Goal: Task Accomplishment & Management: Use online tool/utility

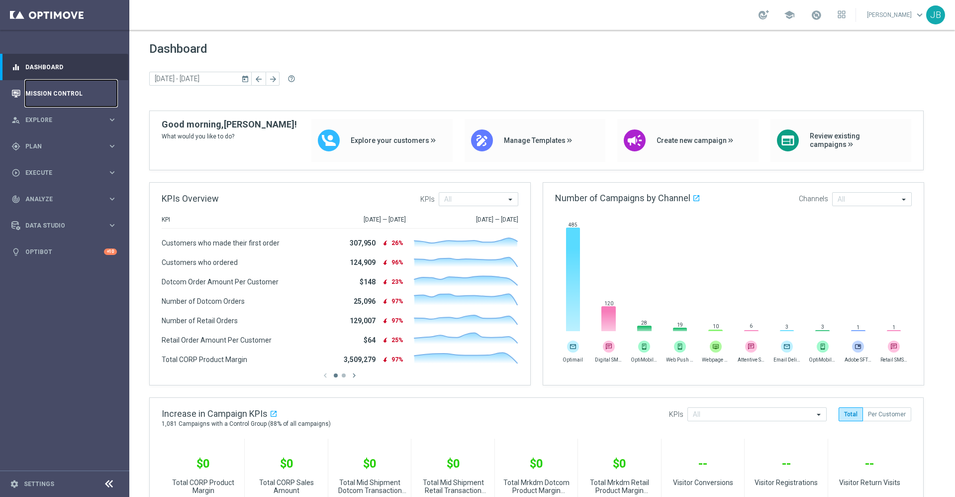
click at [82, 89] on link "Mission Control" at bounding box center [71, 93] width 92 height 26
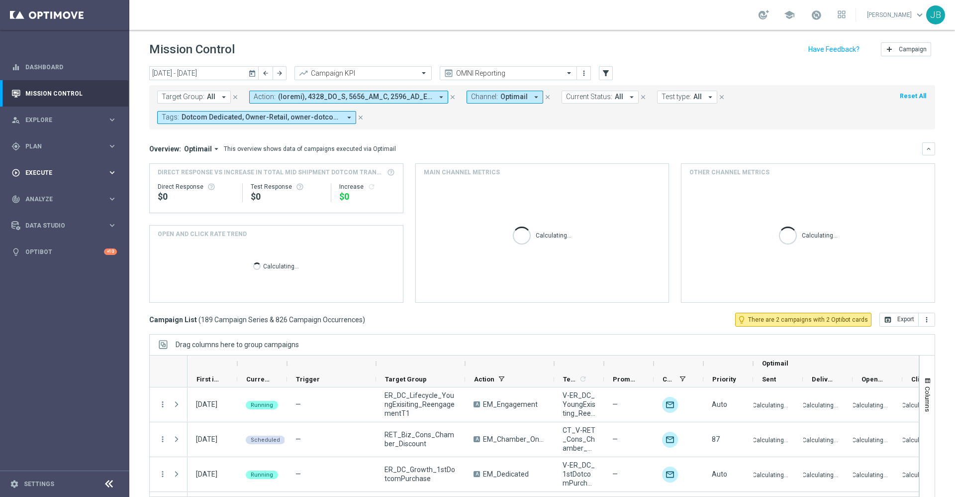
click at [57, 145] on span "Plan" at bounding box center [66, 146] width 82 height 6
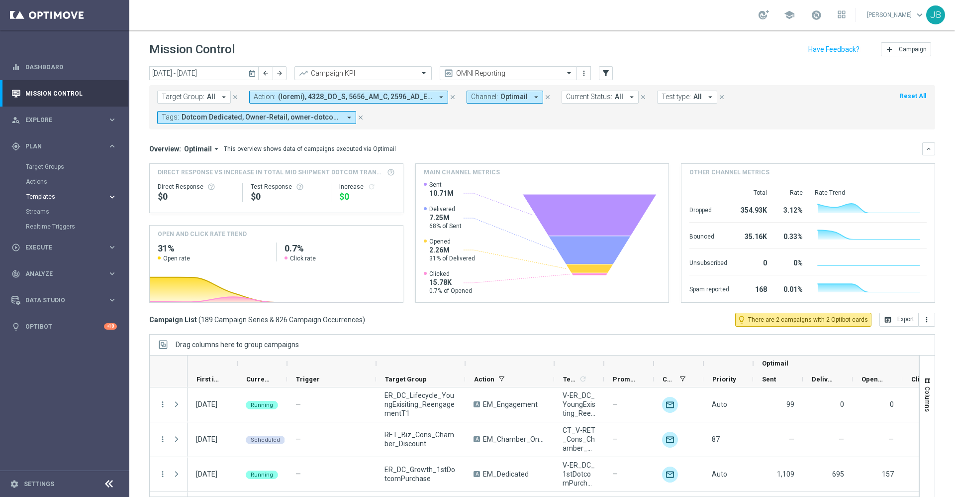
click at [45, 199] on span "Templates" at bounding box center [61, 197] width 71 height 6
click at [52, 213] on link "Optimail" at bounding box center [67, 211] width 73 height 8
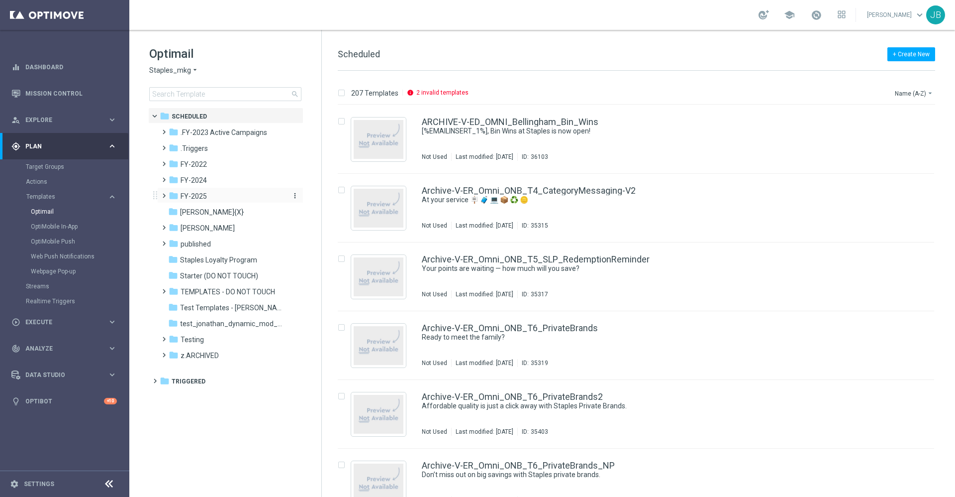
click at [197, 197] on span "FY-2025" at bounding box center [194, 196] width 26 height 9
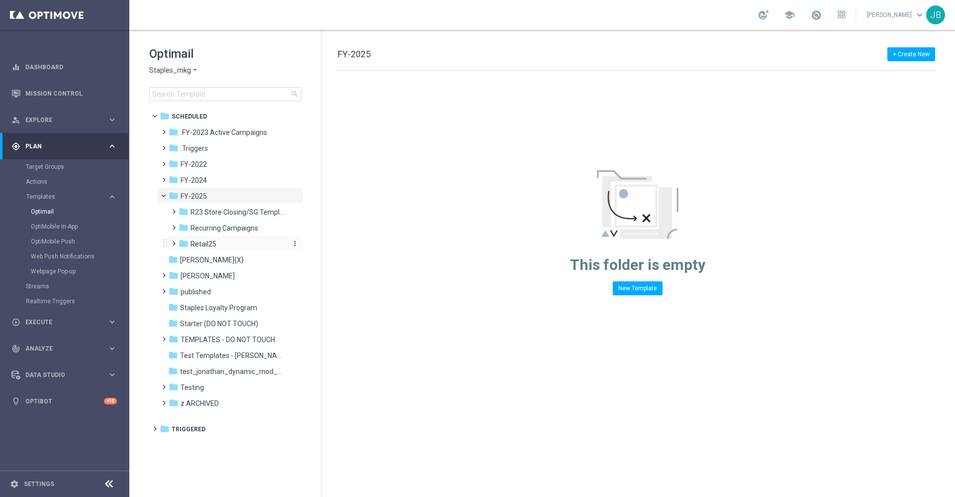
click at [212, 245] on span "Retail25" at bounding box center [204, 243] width 26 height 9
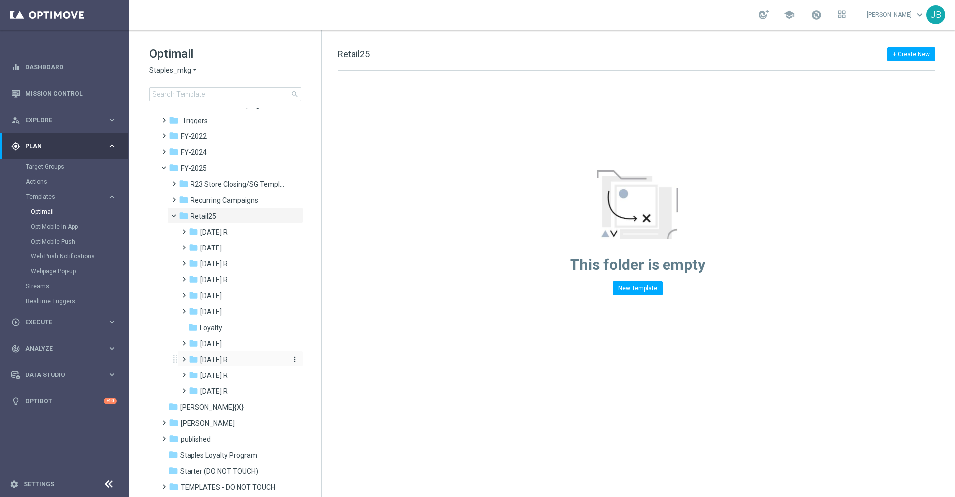
scroll to position [28, 0]
click at [218, 375] on span "Oct 25 R" at bounding box center [213, 374] width 27 height 9
click at [235, 420] on span "WO 10/19" at bounding box center [225, 422] width 31 height 9
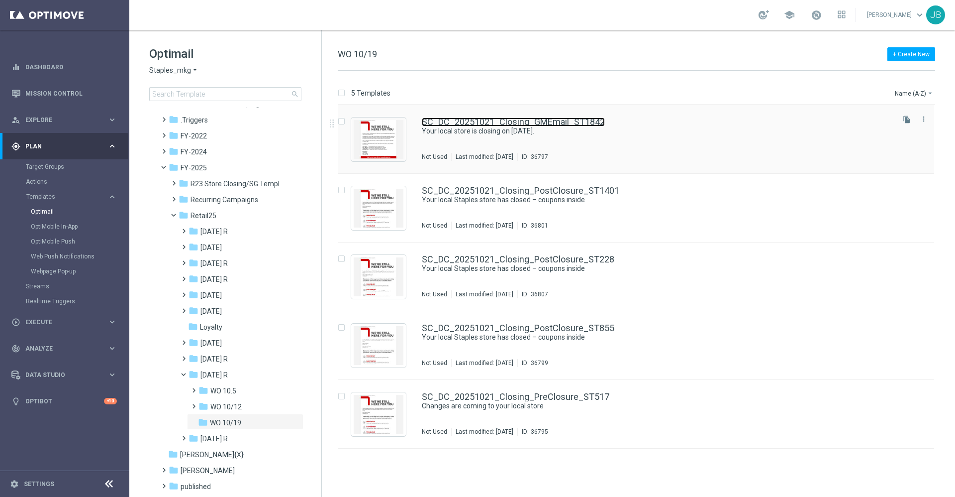
click at [547, 119] on link "SC_DC_20251021_Closing_GMEmail_ST1842" at bounding box center [513, 121] width 183 height 9
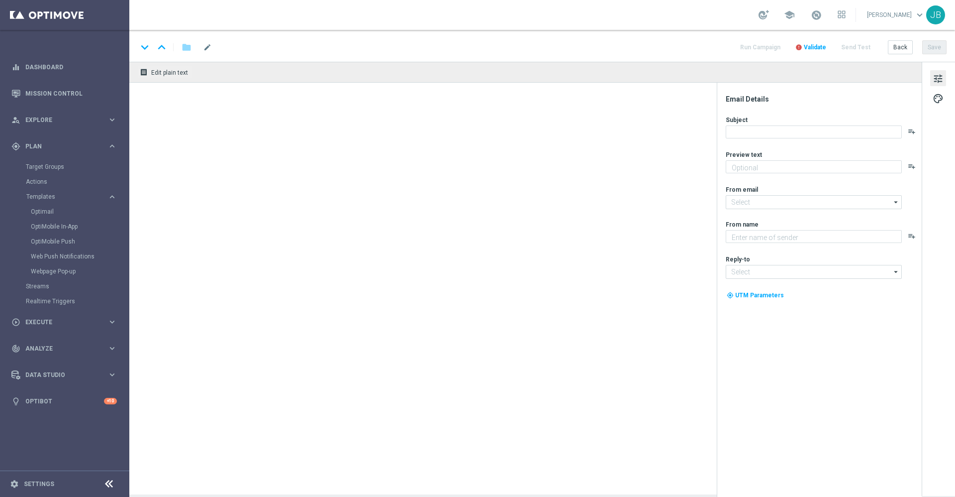
type textarea "Don’t worry, we’ve still got you covered."
type input "staples@connected.staples.com"
type textarea "Staples"
type input "info@staples.com"
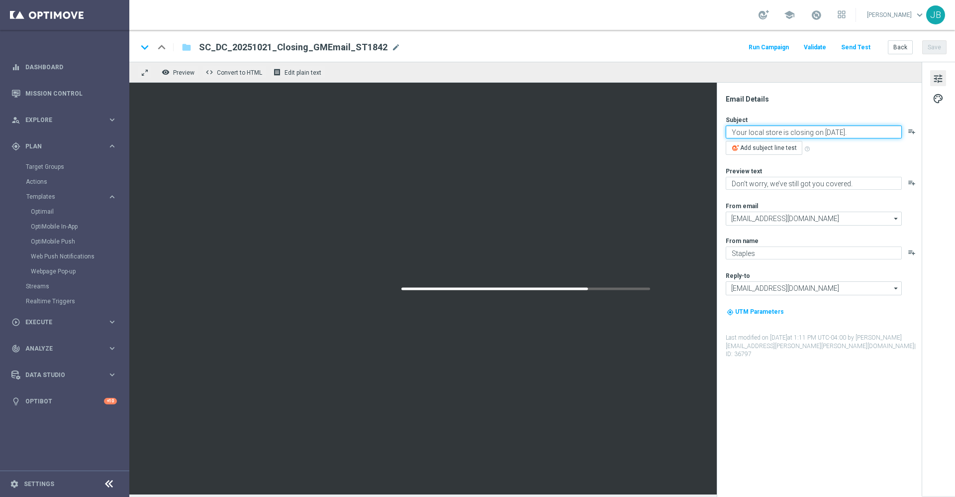
click at [824, 131] on textarea "Your local store is closing on 11/7/2025." at bounding box center [814, 131] width 176 height 13
click at [827, 131] on textarea "Your local store is closing on 11/7/2025." at bounding box center [814, 131] width 176 height 13
type textarea "Your local store is closing on 10/31/2025."
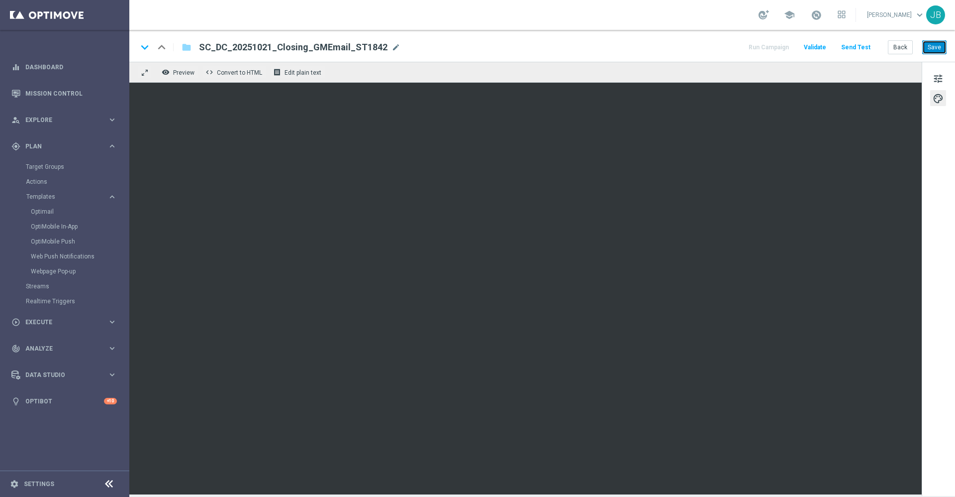
click at [938, 48] on button "Save" at bounding box center [934, 47] width 24 height 14
click at [927, 48] on button "Save" at bounding box center [934, 47] width 24 height 14
click at [936, 44] on button "Save" at bounding box center [934, 47] width 24 height 14
click at [904, 49] on button "Back" at bounding box center [900, 47] width 25 height 14
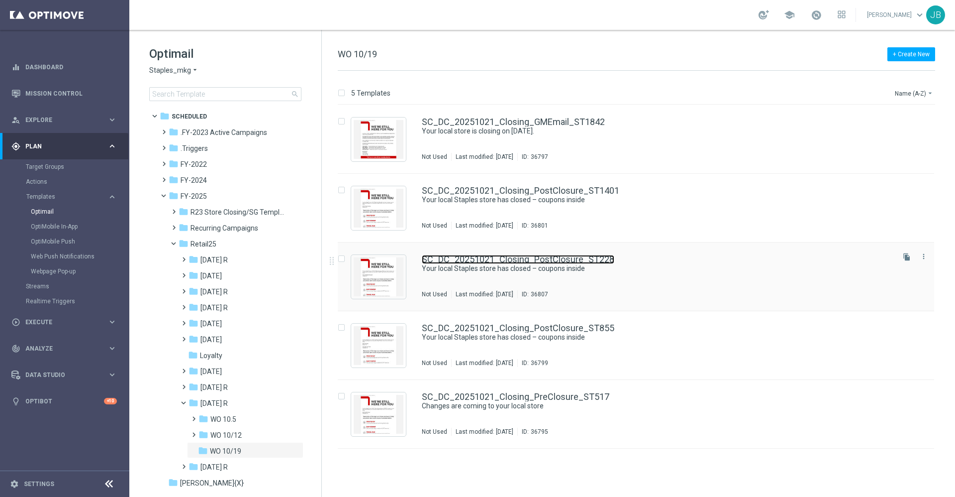
click at [541, 256] on link "SC_DC_20251021_Closing_PostClosure_ST228" at bounding box center [518, 259] width 193 height 9
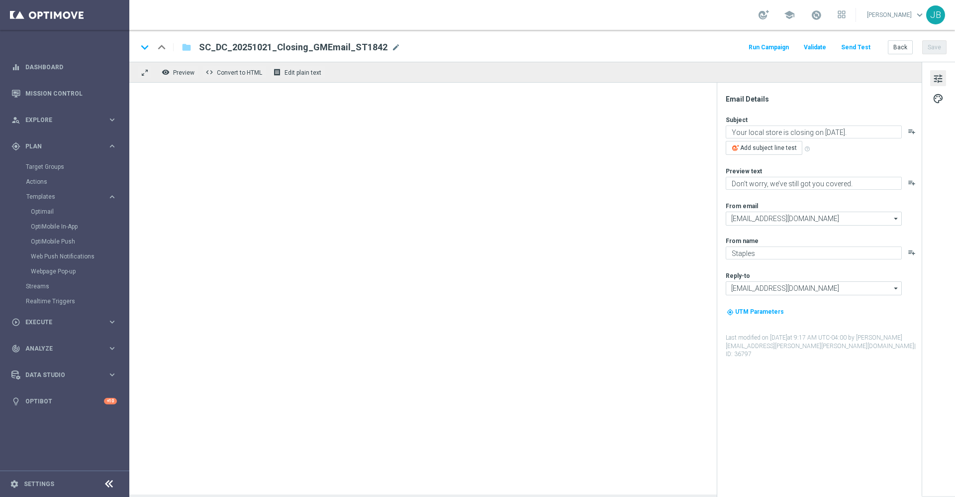
type textarea "Your local Staples store has closed – coupons inside"
type textarea "Your store at 13550-B Whittier Boulevard has closed."
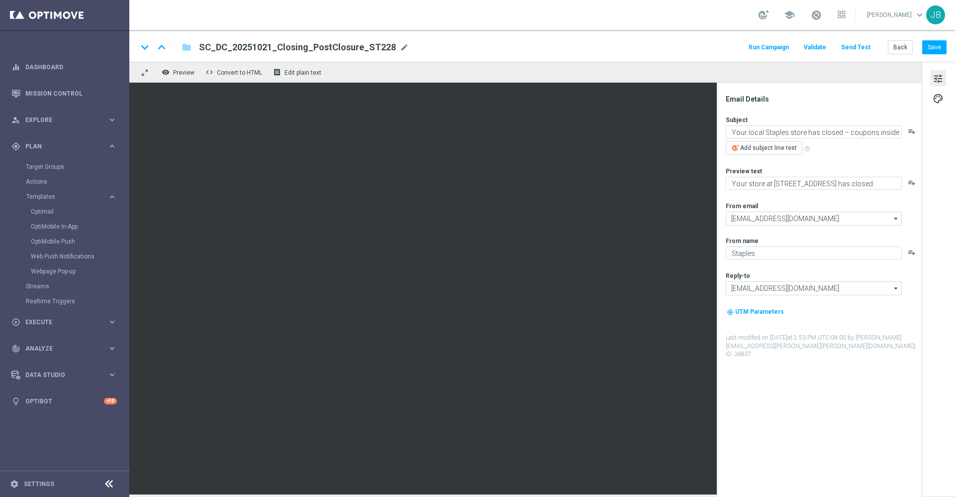
click at [859, 47] on button "Send Test" at bounding box center [856, 47] width 32 height 13
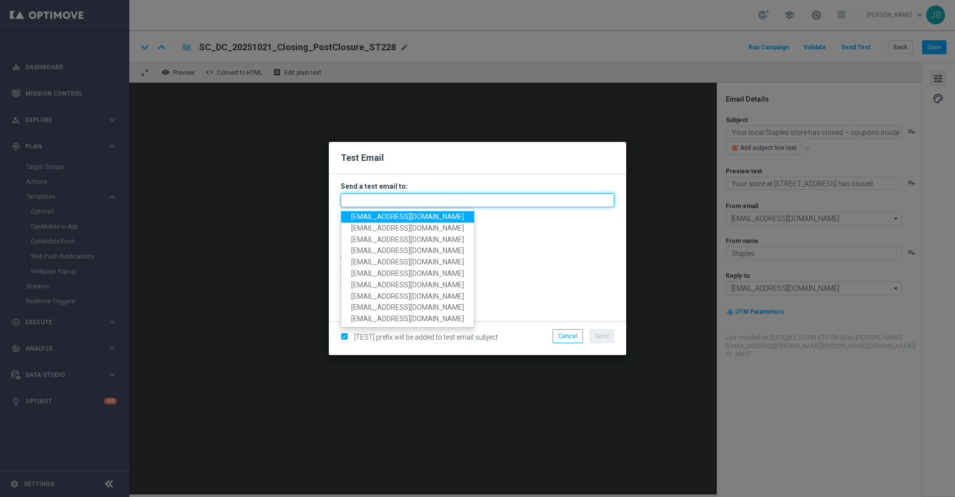
click at [418, 200] on input "text" at bounding box center [478, 200] width 274 height 14
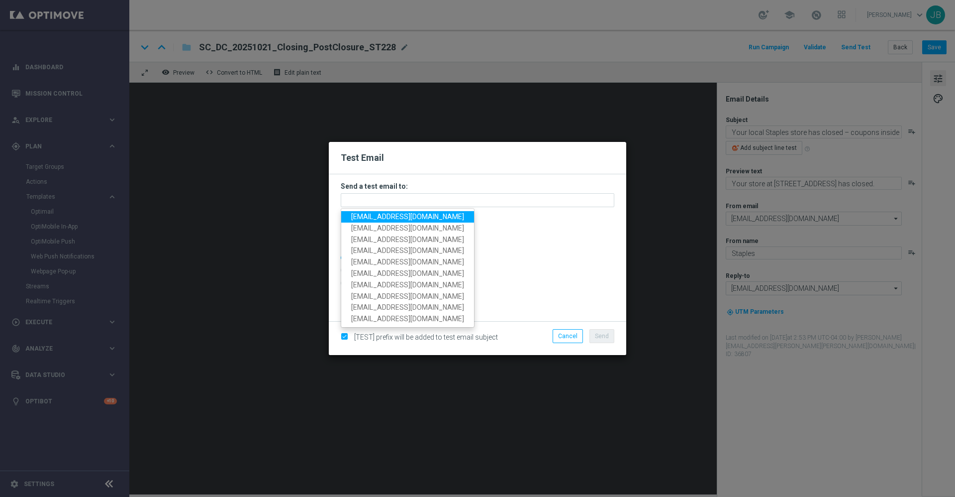
click at [420, 214] on span "staples.336a@litmusemail.com" at bounding box center [407, 216] width 113 height 8
type input "staples.336a@litmusemail.com"
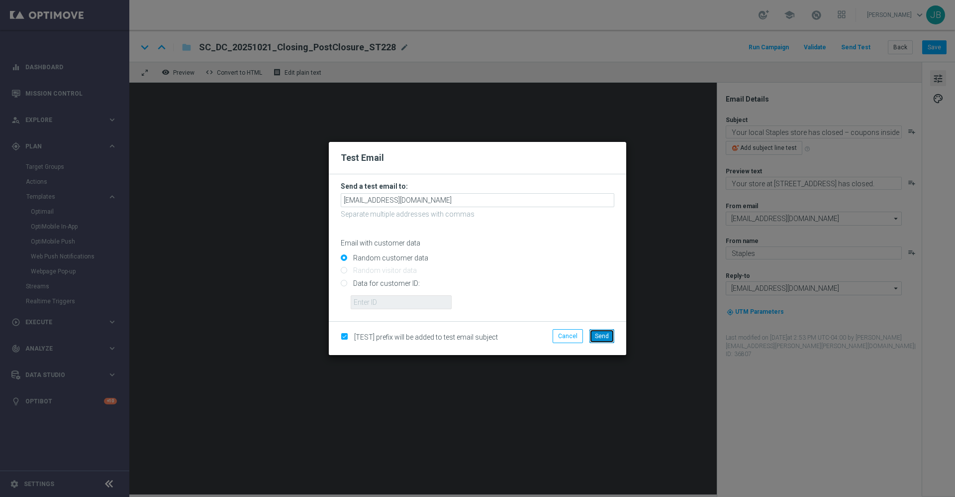
click at [603, 341] on button "Send" at bounding box center [602, 336] width 25 height 14
click at [603, 335] on span "Send" at bounding box center [602, 335] width 14 height 7
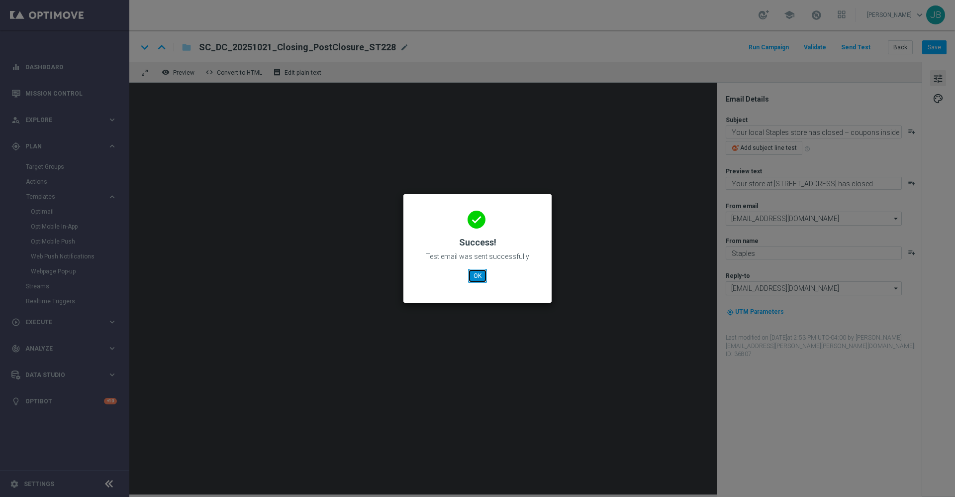
click at [474, 275] on button "OK" at bounding box center [477, 276] width 19 height 14
click at [478, 275] on button "OK" at bounding box center [477, 276] width 19 height 14
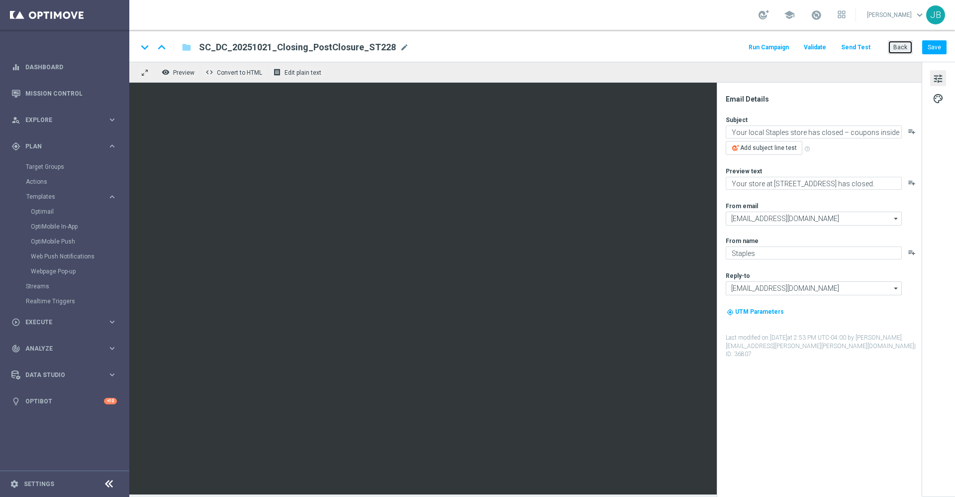
click at [903, 47] on button "Back" at bounding box center [900, 47] width 25 height 14
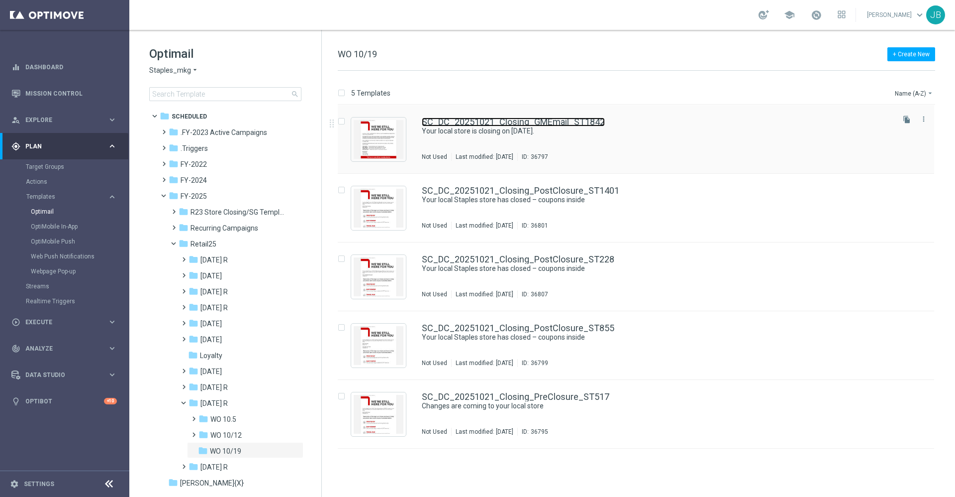
click at [493, 122] on link "SC_DC_20251021_Closing_GMEmail_ST1842" at bounding box center [513, 121] width 183 height 9
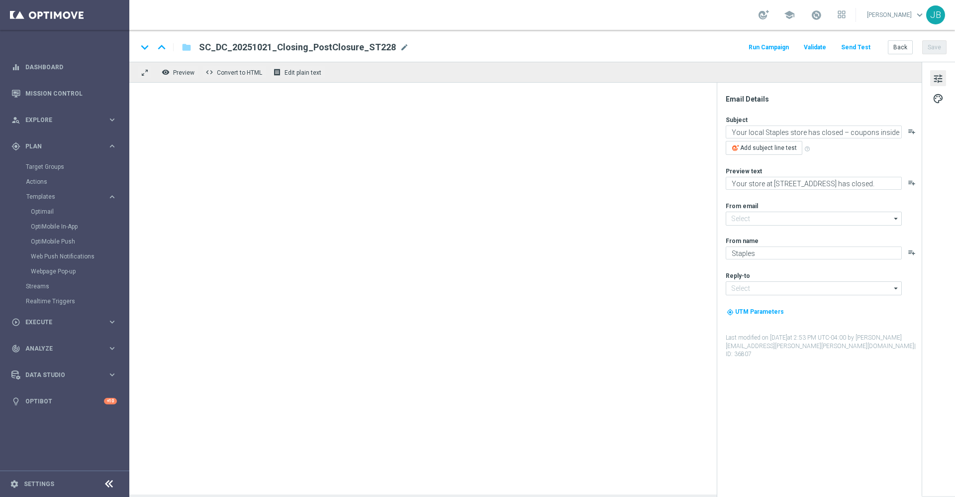
type input "[EMAIL_ADDRESS][DOMAIN_NAME]"
type textarea "Your local store is closing on [DATE]."
type textarea "Don’t worry, we’ve still got you covered."
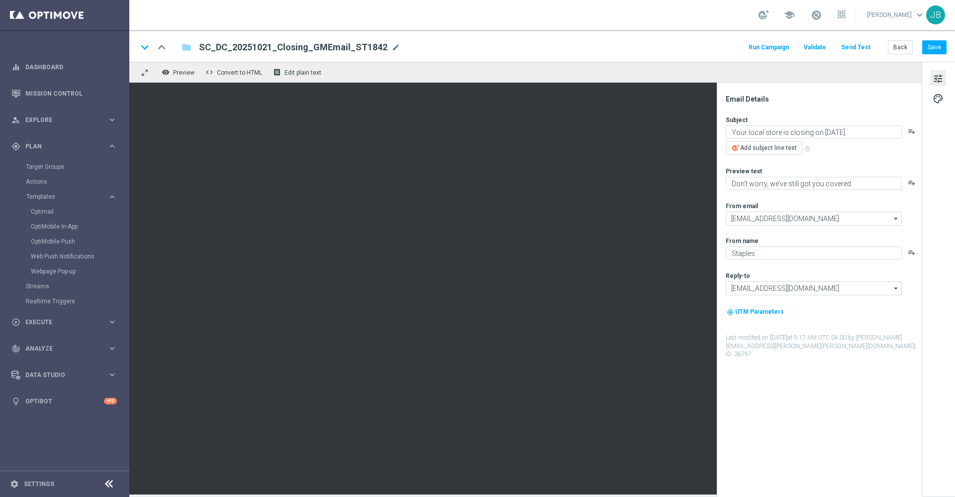
click at [867, 48] on button "Send Test" at bounding box center [856, 47] width 32 height 13
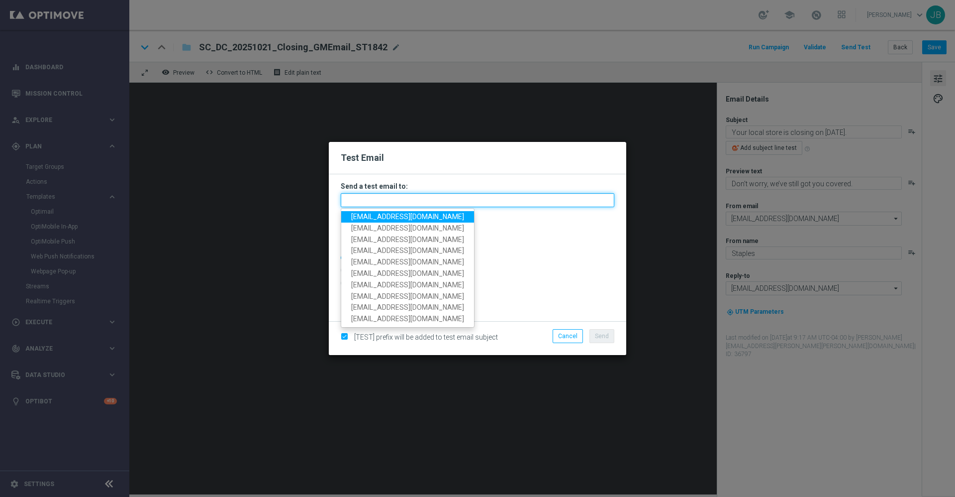
click at [498, 200] on input "text" at bounding box center [478, 200] width 274 height 14
paste input "https://litmus.com/pub/proofs/y0kaOJpStmlaWvC9"
type input "https://litmus.com/pub/proofs/y0kaOJpStmlaWvC9"
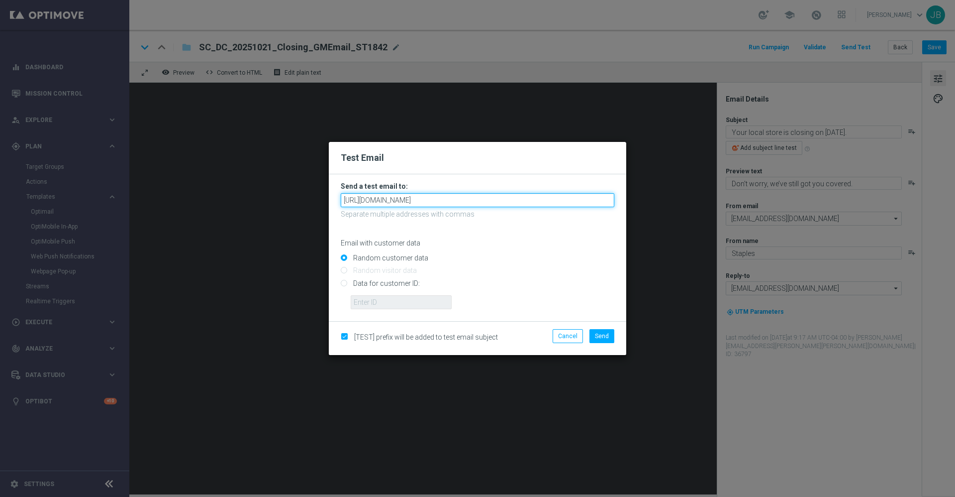
drag, startPoint x: 505, startPoint y: 200, endPoint x: 335, endPoint y: 189, distance: 170.0
click at [335, 189] on form "Send a test email to: https://litmus.com/pub/proofs/y0kaOJpStmlaWvC9 Separate m…" at bounding box center [478, 247] width 298 height 147
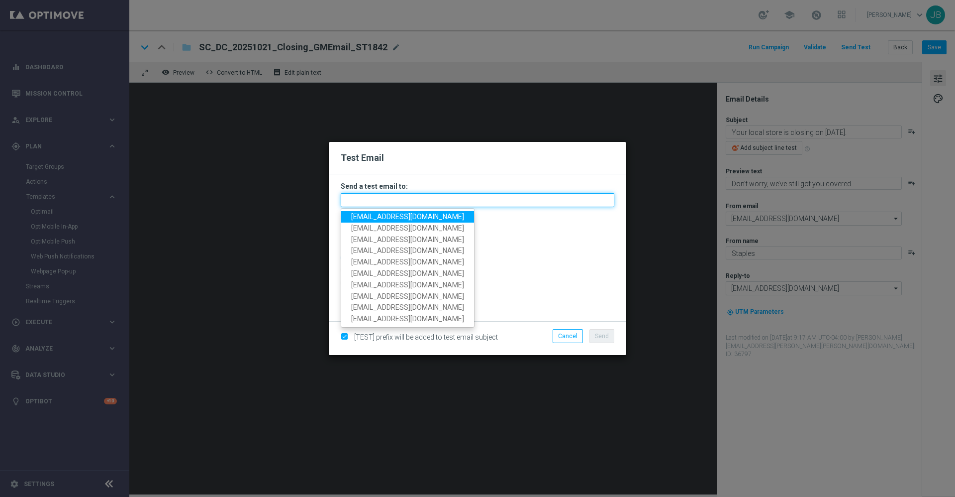
click at [407, 196] on input "text" at bounding box center [478, 200] width 274 height 14
paste input "staples.336a-blp82@litmusemail.com"
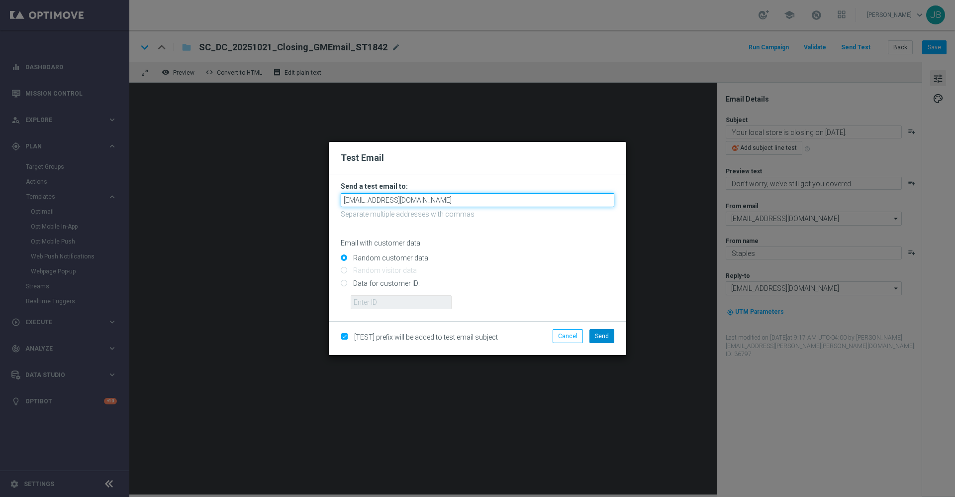
type input "staples.336a-blp82@litmusemail.com"
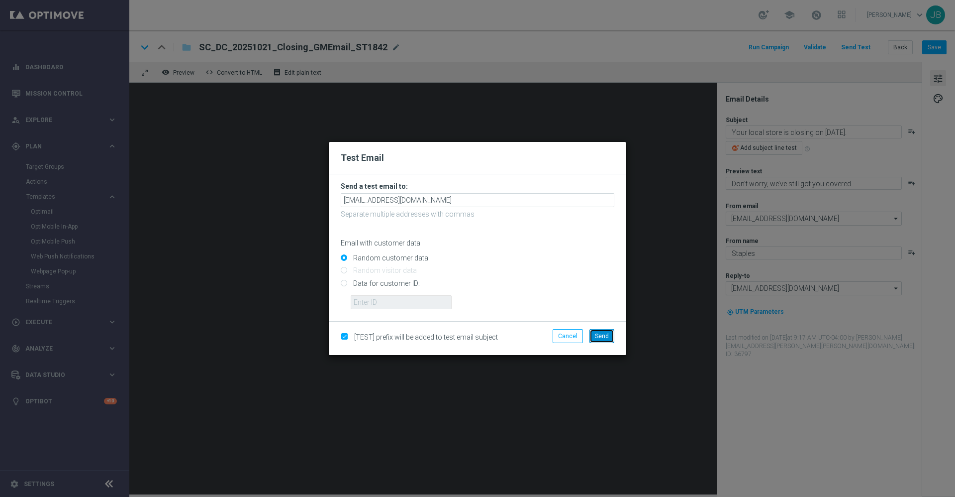
click at [609, 337] on button "Send" at bounding box center [602, 336] width 25 height 14
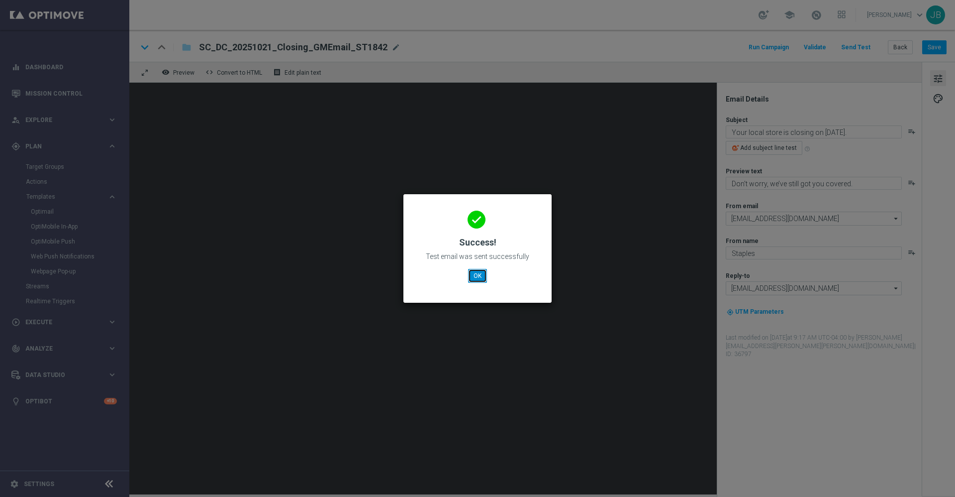
click at [479, 273] on button "OK" at bounding box center [477, 276] width 19 height 14
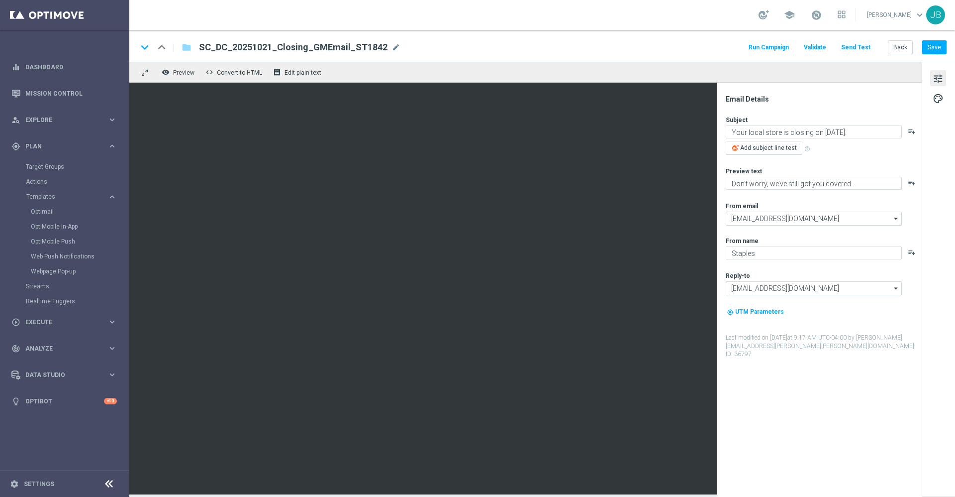
click at [859, 46] on button "Send Test" at bounding box center [856, 47] width 32 height 13
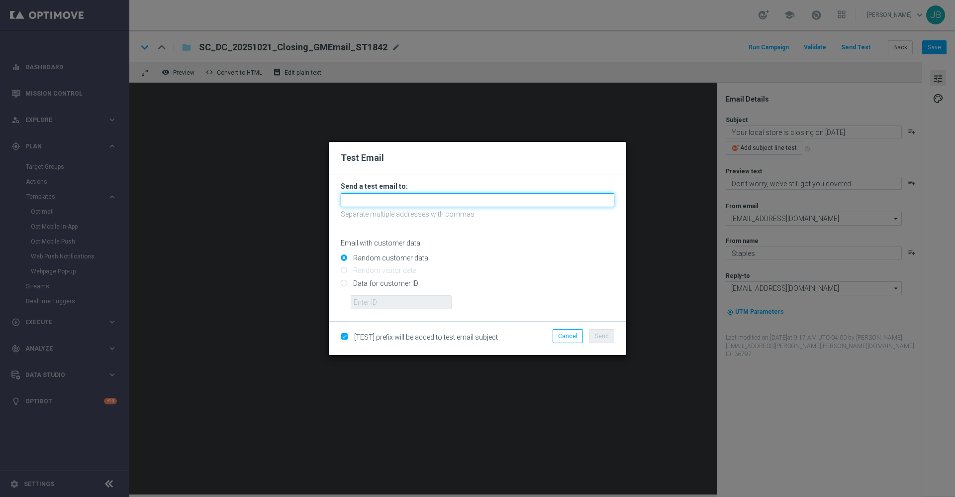
click at [455, 198] on input "text" at bounding box center [478, 200] width 274 height 14
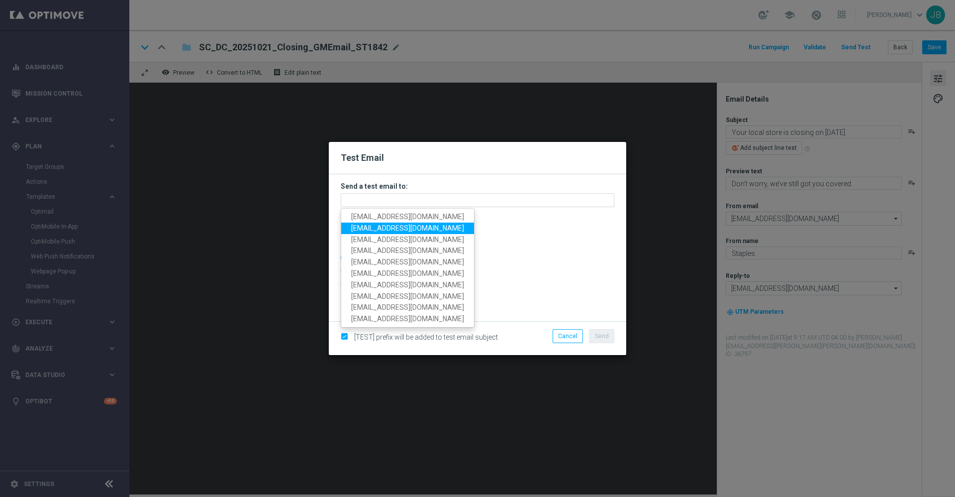
click at [433, 226] on span "staples.336a@litmusemail.com" at bounding box center [407, 228] width 113 height 8
type input "staples.336a@litmusemail.com"
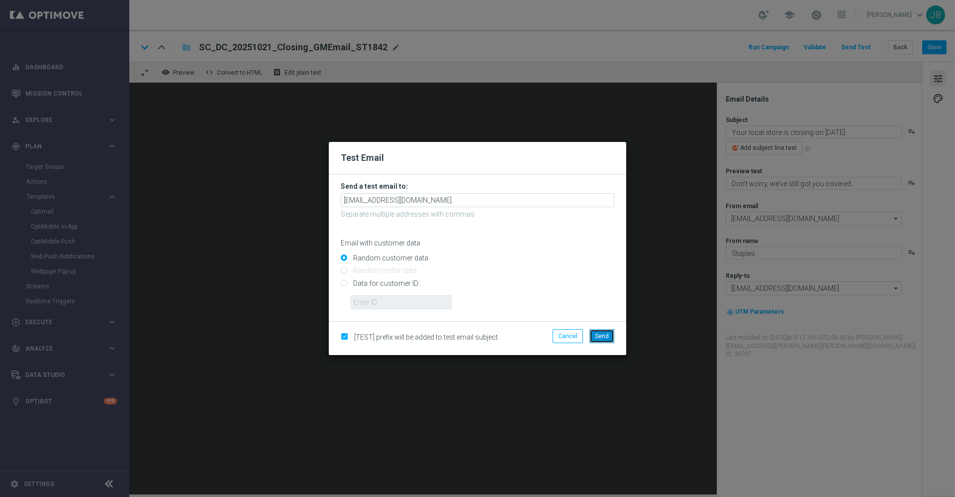
click at [605, 334] on span "Send" at bounding box center [602, 335] width 14 height 7
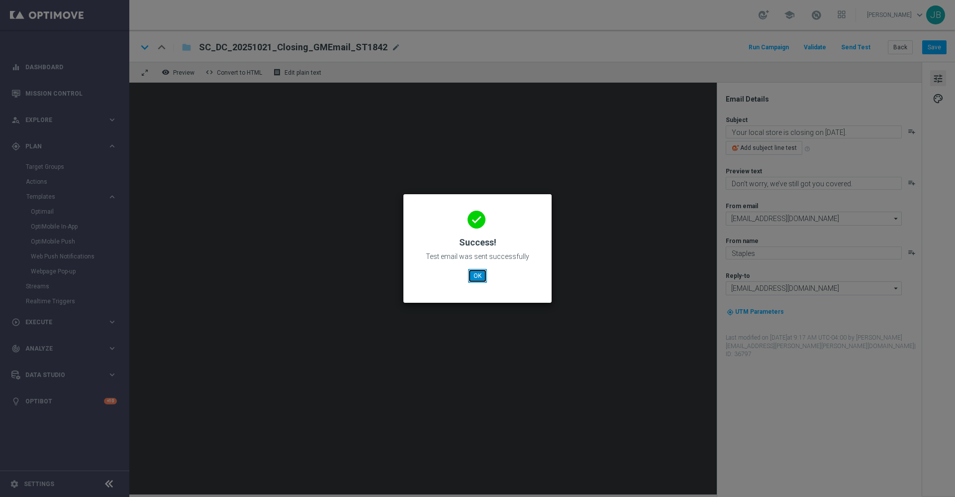
click at [479, 276] on button "OK" at bounding box center [477, 276] width 19 height 14
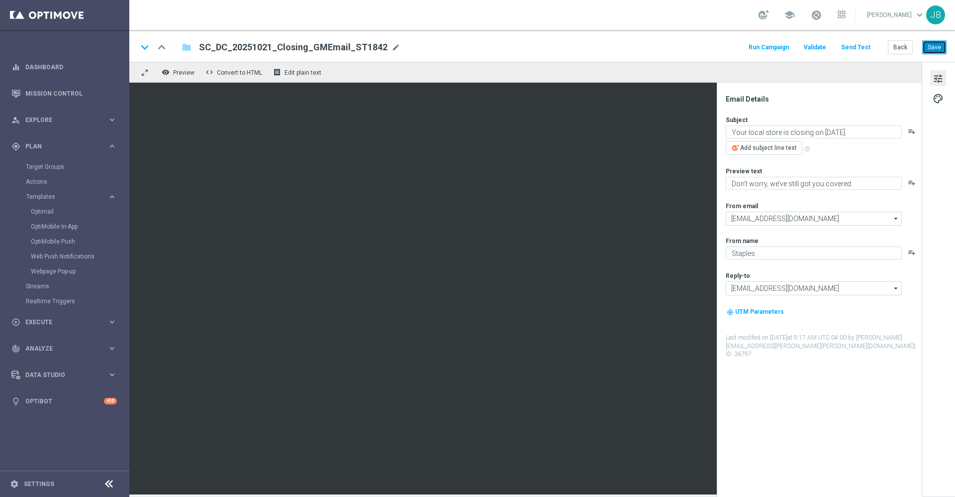
click at [945, 45] on button "Save" at bounding box center [934, 47] width 24 height 14
click at [58, 95] on link "Mission Control" at bounding box center [71, 93] width 92 height 26
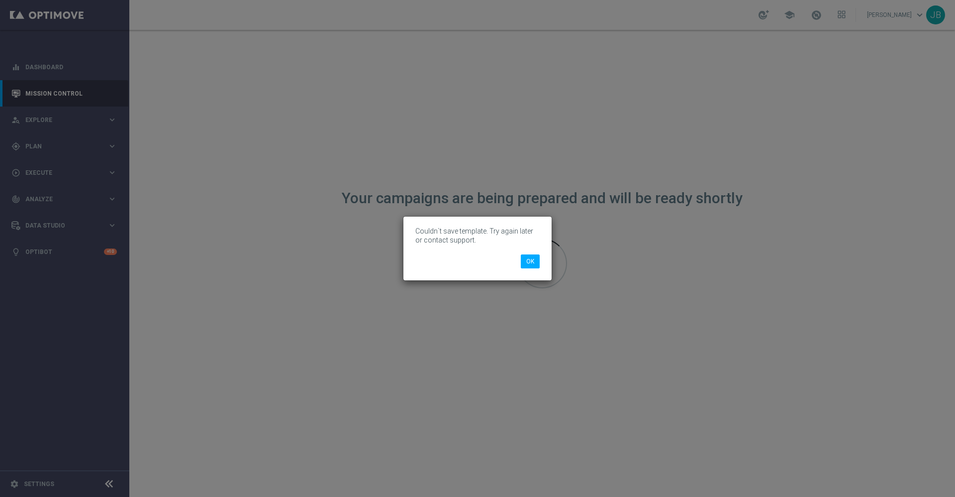
drag, startPoint x: 59, startPoint y: 95, endPoint x: 151, endPoint y: 57, distance: 100.0
click at [151, 57] on modal-container "Couldn`t save template. Try again later or contact support. OK" at bounding box center [477, 248] width 955 height 497
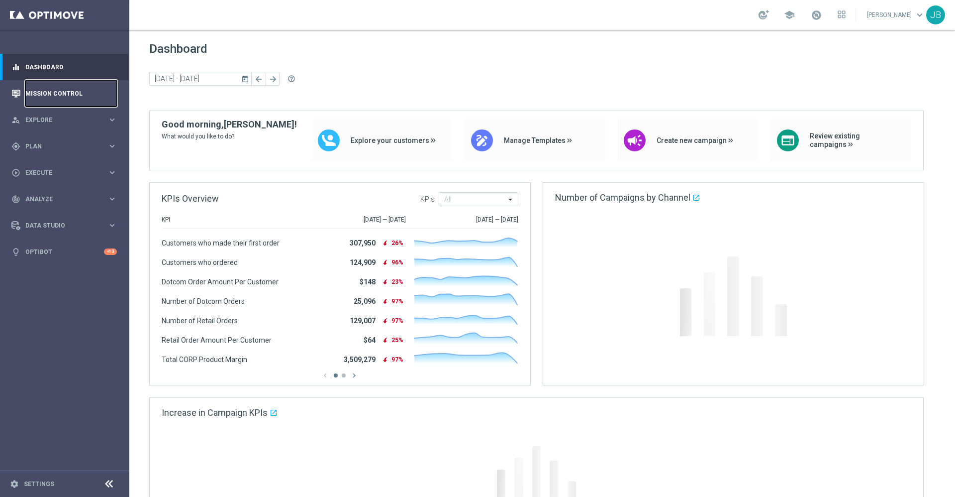
click at [82, 86] on link "Mission Control" at bounding box center [71, 93] width 92 height 26
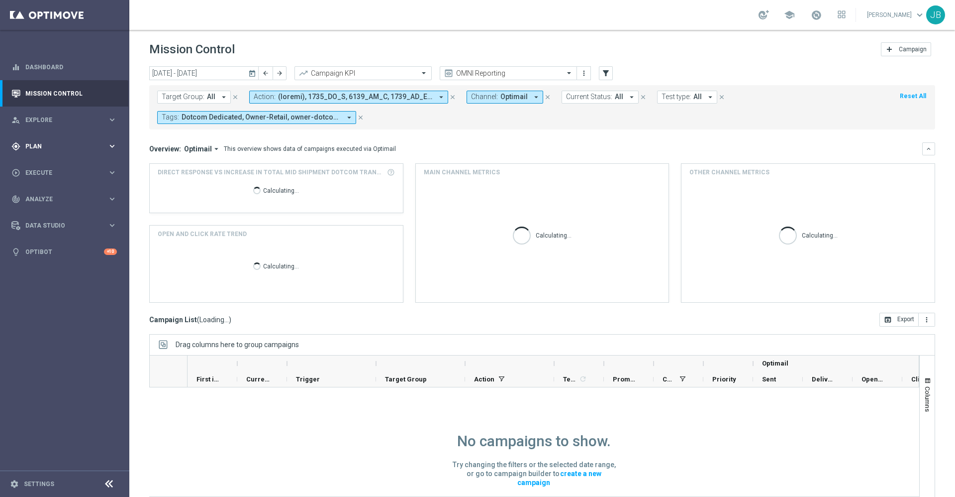
click at [36, 149] on div "gps_fixed Plan" at bounding box center [59, 146] width 96 height 9
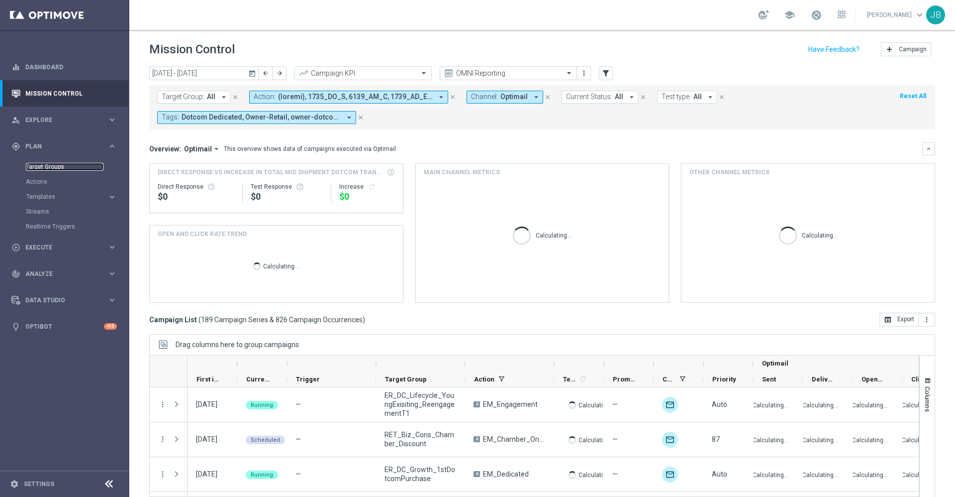
click at [56, 163] on link "Target Groups" at bounding box center [65, 167] width 78 height 8
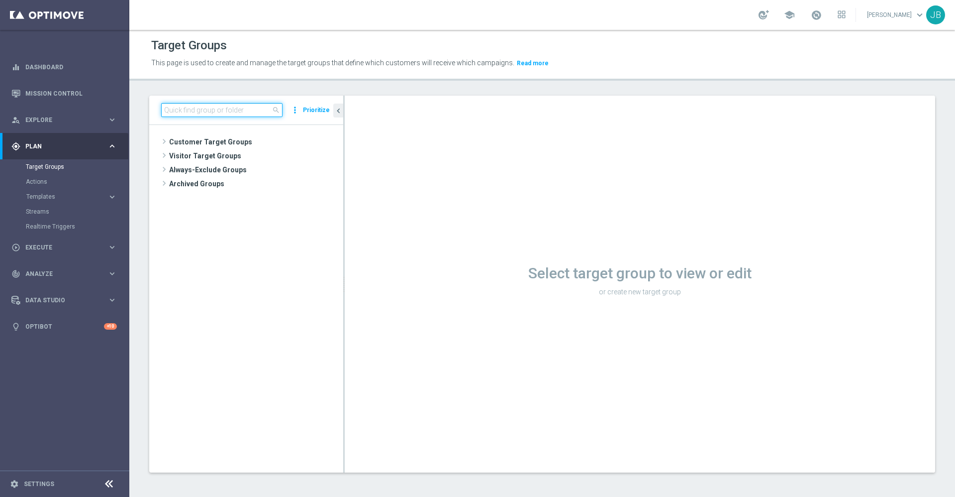
click at [204, 106] on input at bounding box center [221, 110] width 121 height 14
click at [236, 116] on input at bounding box center [221, 110] width 121 height 14
paste input "ER_DC_CLM_PrintClassAffinity"
type input "ER_DC_CLM_PrintClassAffinity"
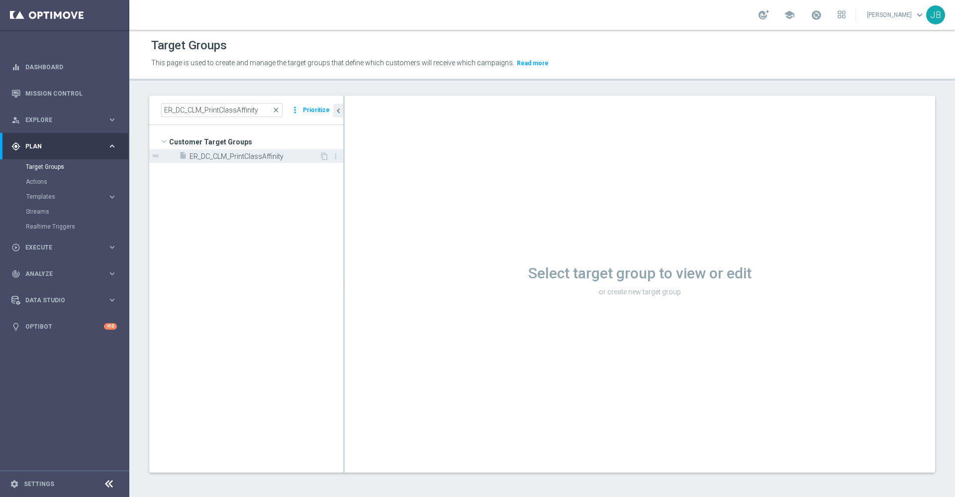
click at [279, 157] on span "ER_DC_CLM_PrintClassAffinity" at bounding box center [255, 156] width 130 height 8
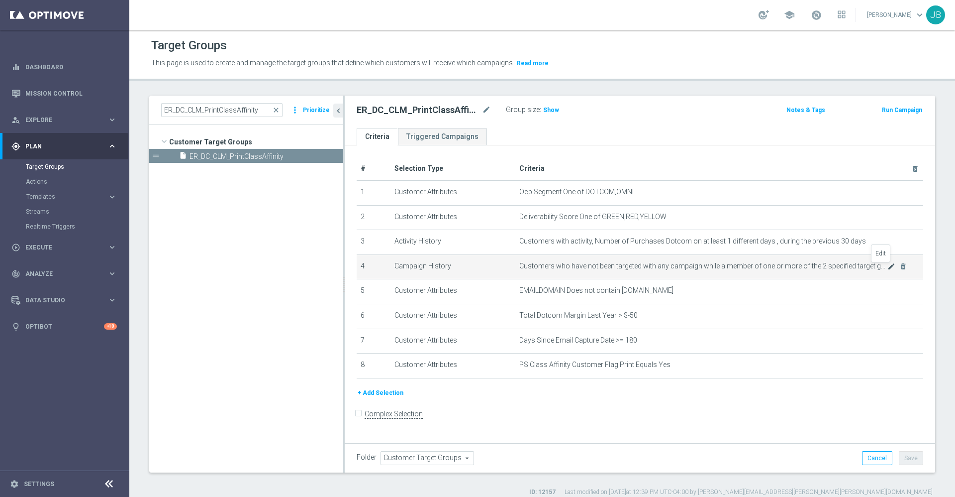
click at [888, 266] on icon "mode_edit" at bounding box center [892, 266] width 8 height 8
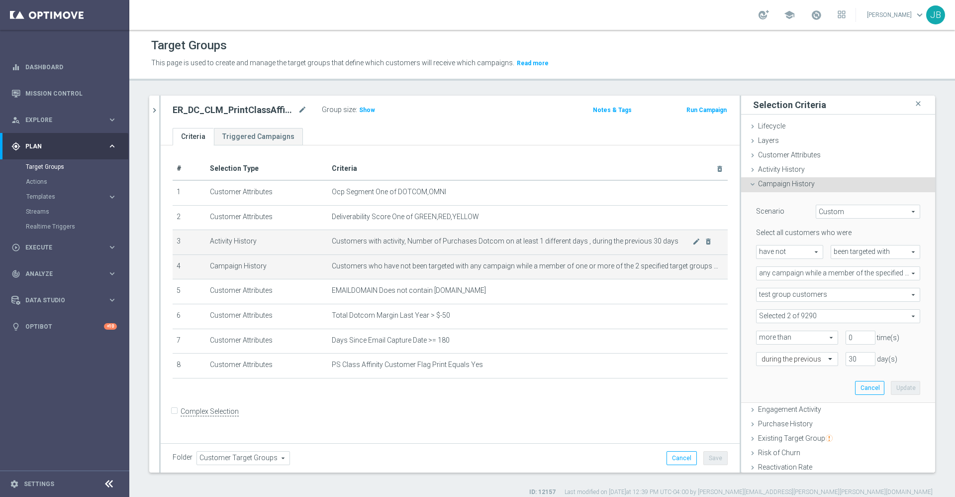
drag, startPoint x: 324, startPoint y: 240, endPoint x: 672, endPoint y: 243, distance: 348.3
click at [672, 243] on tr "3 Activity History Customers with activity, Number of Purchases Dotcom on at le…" at bounding box center [450, 242] width 555 height 25
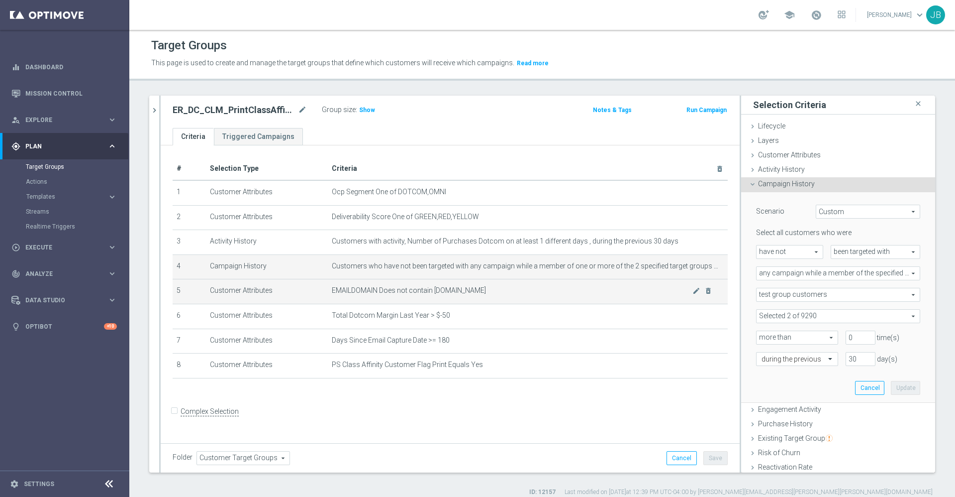
copy tr "Customers with activity, Number of Purchases Dotcom on at least 1 different day…"
click at [42, 197] on span "Templates" at bounding box center [61, 197] width 71 height 6
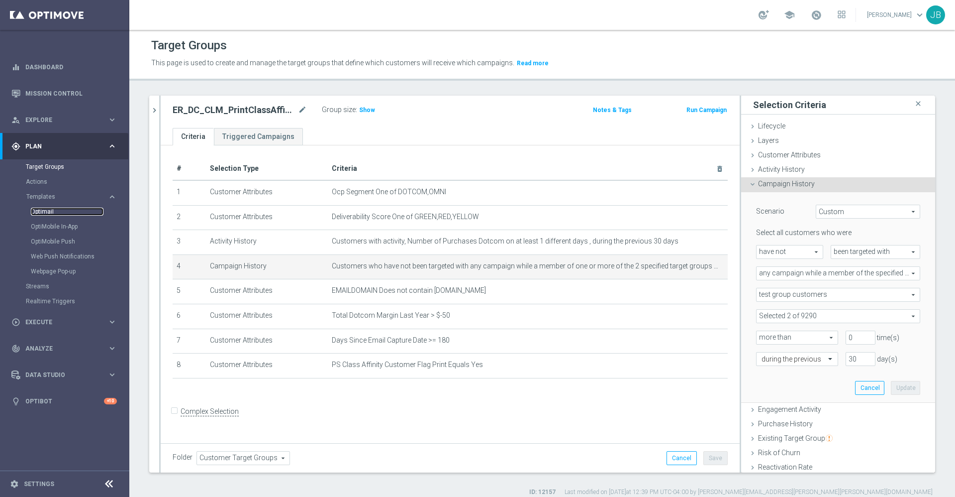
click at [46, 207] on link "Optimail" at bounding box center [67, 211] width 73 height 8
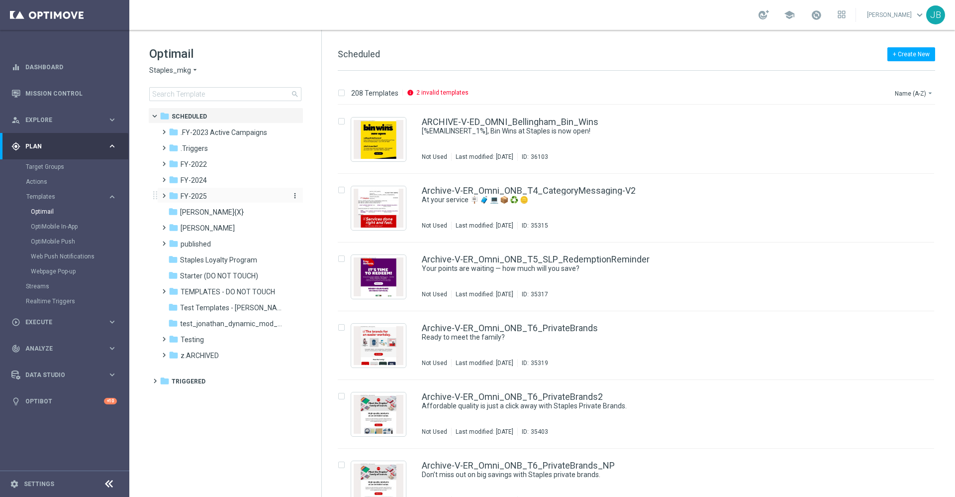
click at [194, 194] on span "FY-2025" at bounding box center [194, 196] width 26 height 9
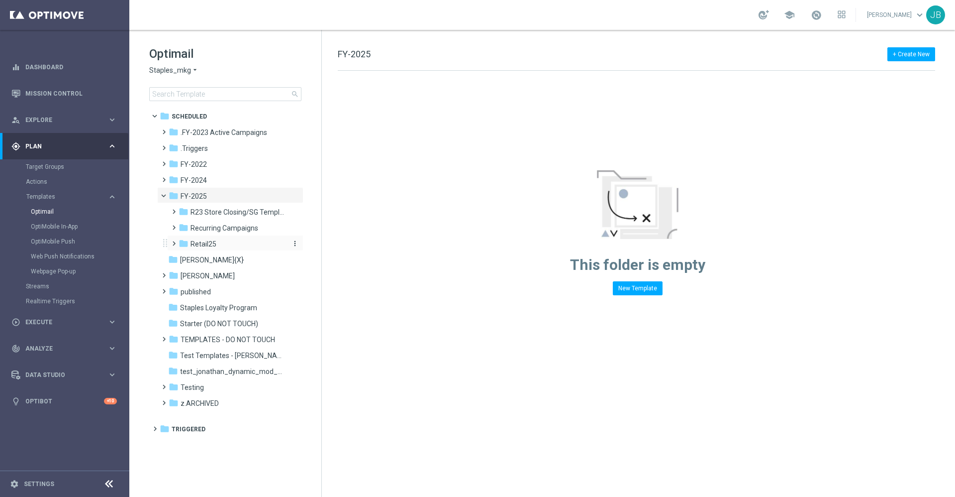
click at [215, 243] on span "Retail25" at bounding box center [204, 243] width 26 height 9
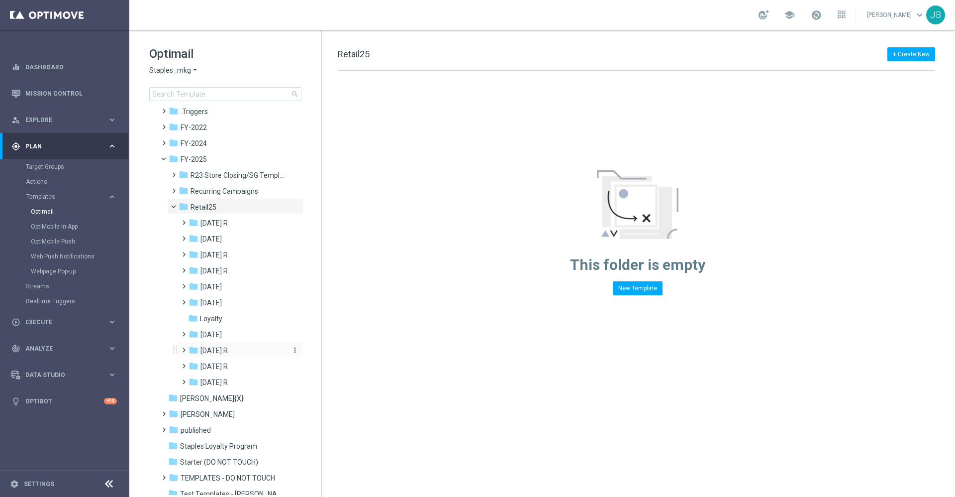
scroll to position [37, 0]
click at [204, 363] on span "Oct 25 R" at bounding box center [213, 365] width 27 height 9
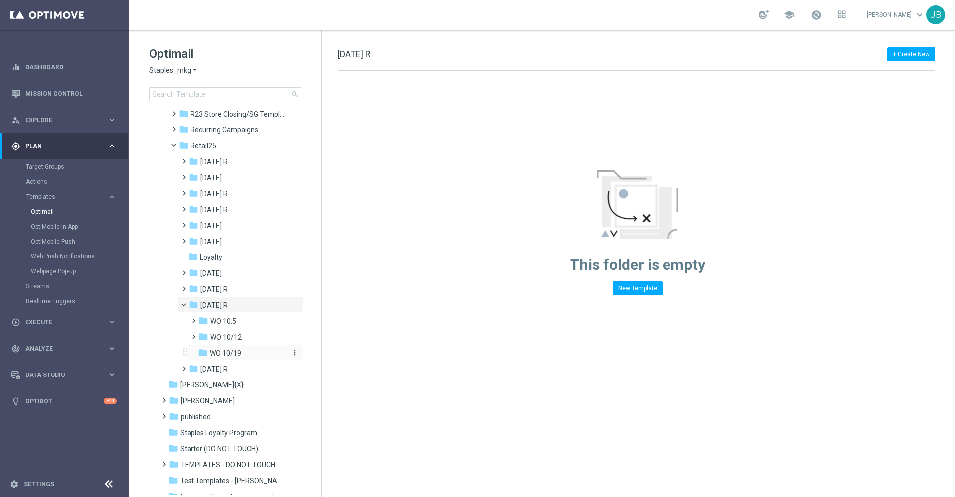
scroll to position [99, 0]
click at [218, 350] on span "WO 10/19" at bounding box center [225, 352] width 31 height 9
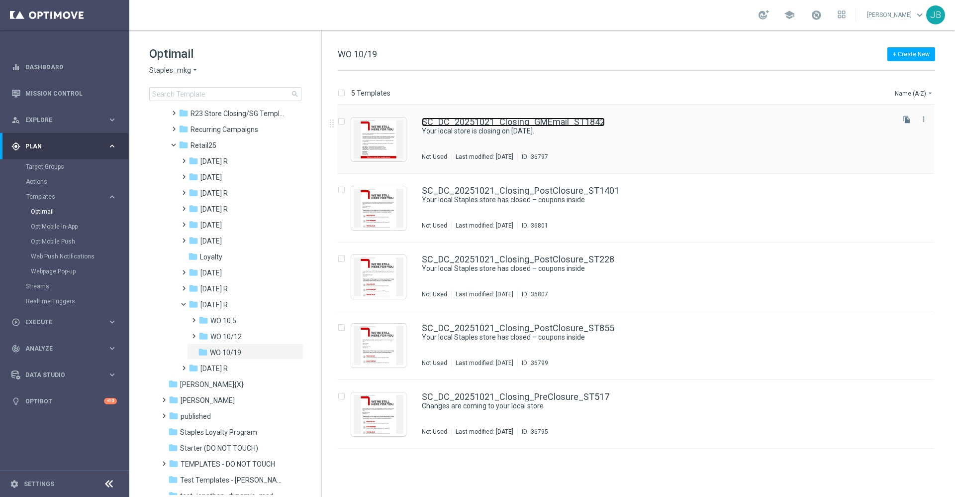
click at [523, 120] on link "SC_DC_20251021_Closing_GMEmail_ST1842" at bounding box center [513, 121] width 183 height 9
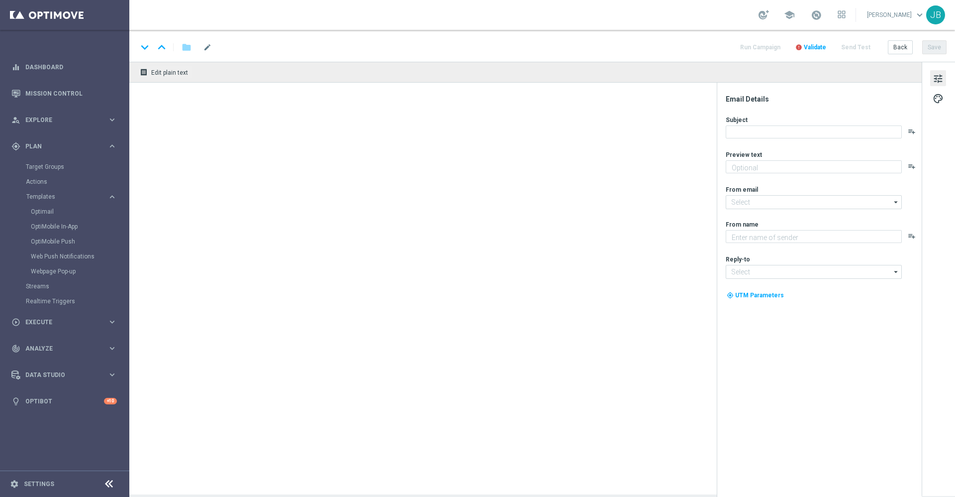
type textarea "Don’t worry, we’ve still got you covered."
type textarea "Staples"
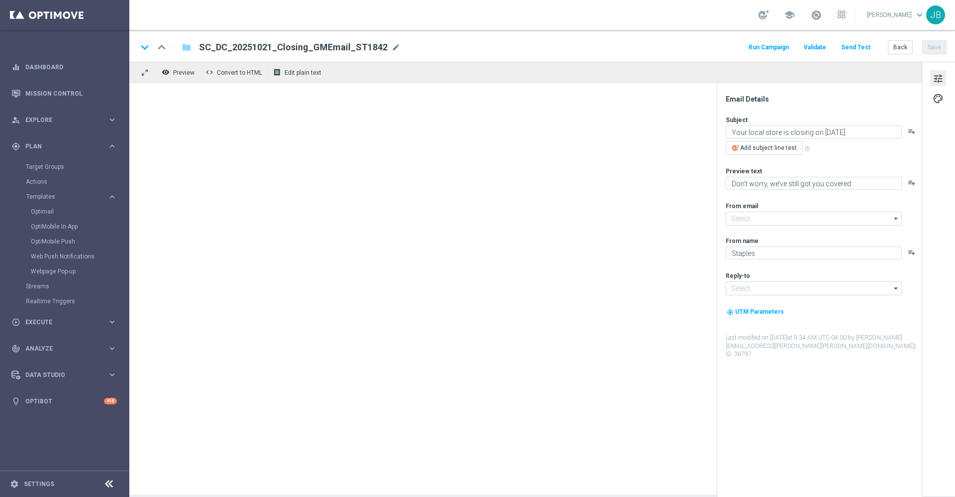
type input "staples@connected.staples.com"
type input "info@staples.com"
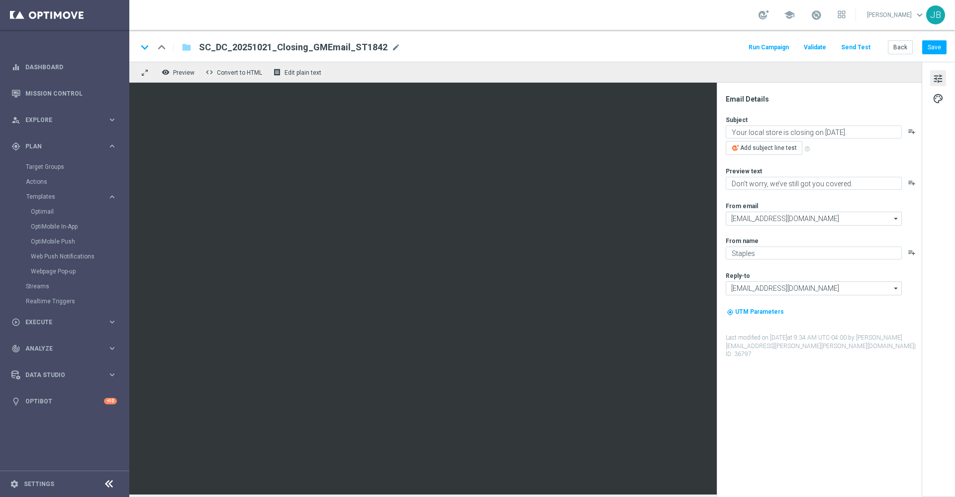
click at [853, 48] on button "Send Test" at bounding box center [856, 47] width 32 height 13
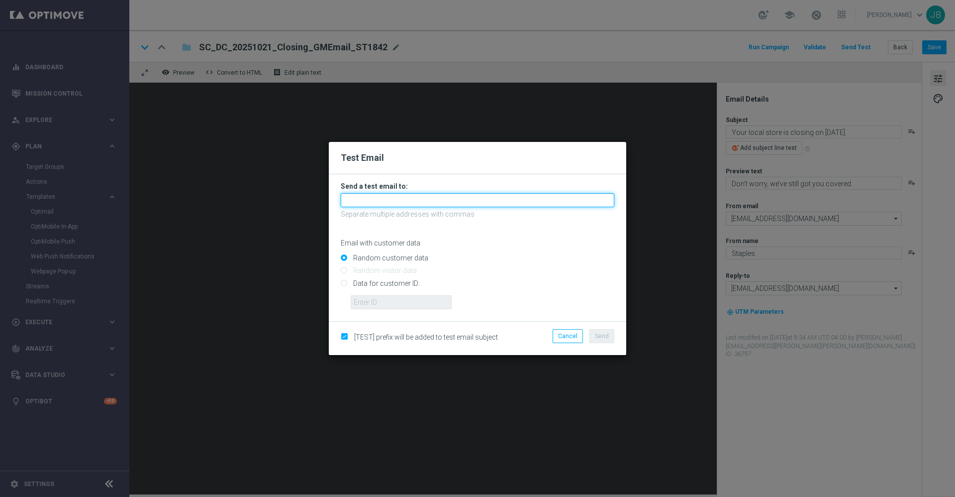
click at [445, 201] on input "text" at bounding box center [478, 200] width 274 height 14
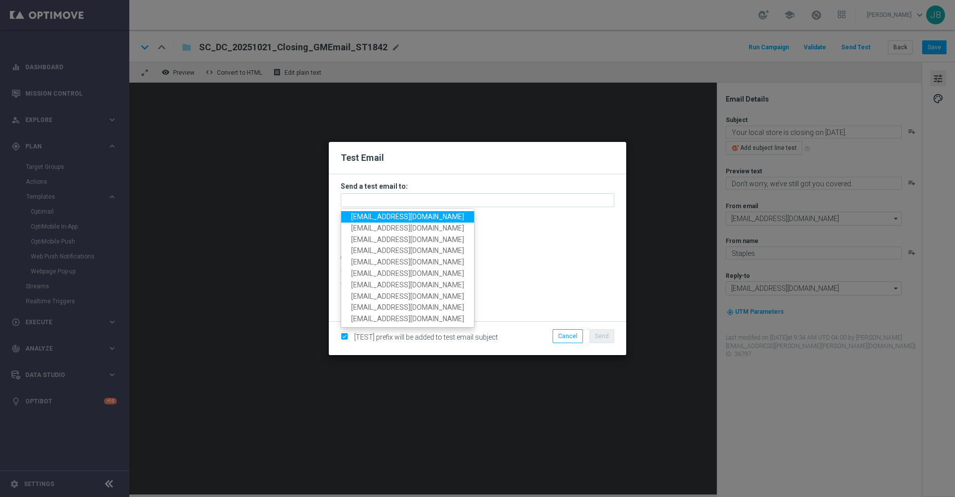
click at [414, 220] on span "staples.336a@litmusemail.com" at bounding box center [407, 216] width 113 height 8
type input "staples.336a@litmusemail.com"
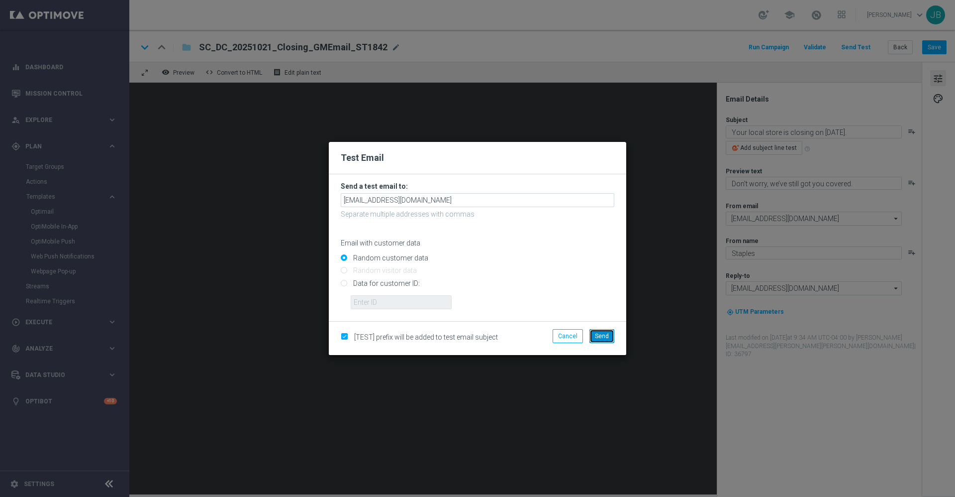
click at [600, 335] on span "Send" at bounding box center [602, 335] width 14 height 7
click at [646, 299] on modal-container "Test Email Send a test email to: staples.336a@litmusemail.com Separate multiple…" at bounding box center [477, 248] width 955 height 497
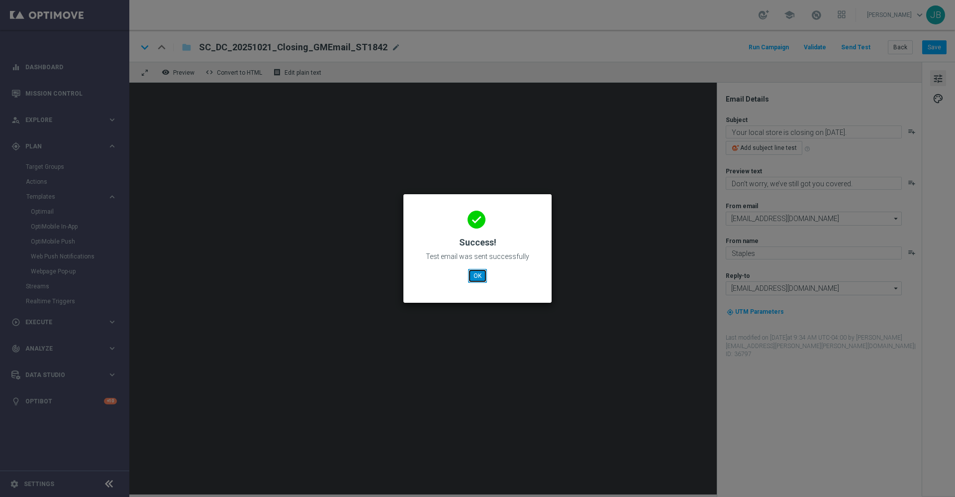
click at [473, 275] on button "OK" at bounding box center [477, 276] width 19 height 14
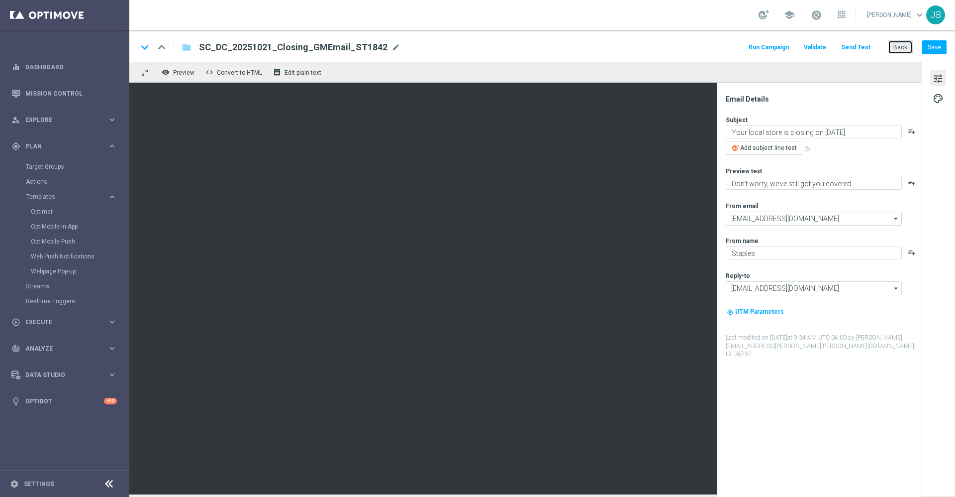
click at [903, 47] on button "Back" at bounding box center [900, 47] width 25 height 14
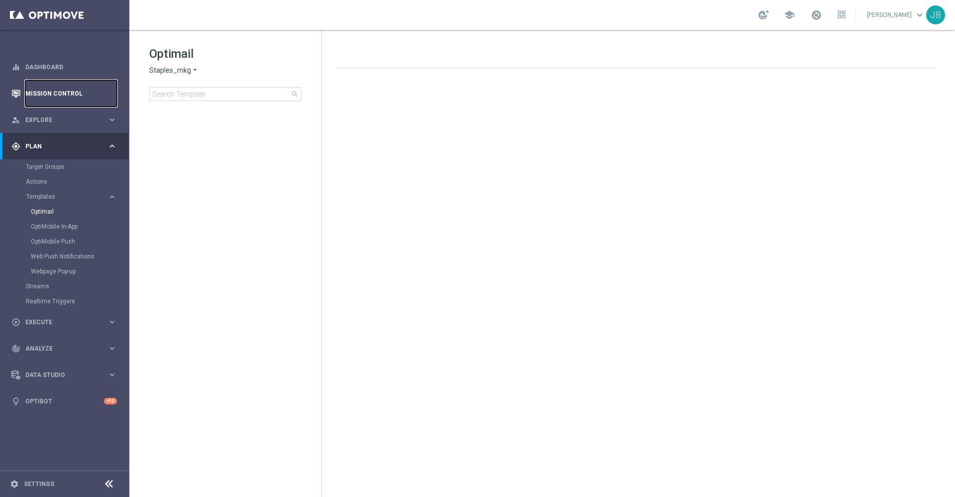
click at [58, 89] on link "Mission Control" at bounding box center [71, 93] width 92 height 26
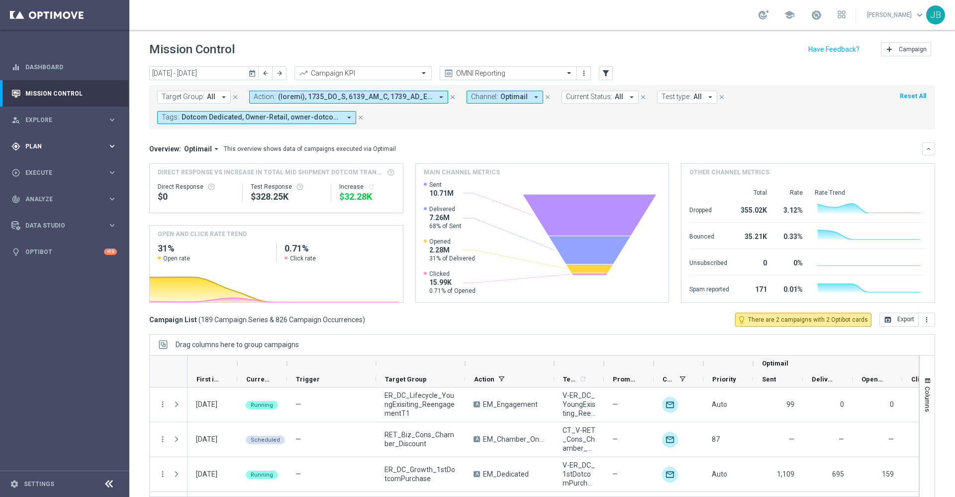
click at [65, 145] on span "Plan" at bounding box center [66, 146] width 82 height 6
click at [49, 209] on link "Optimail" at bounding box center [67, 211] width 73 height 8
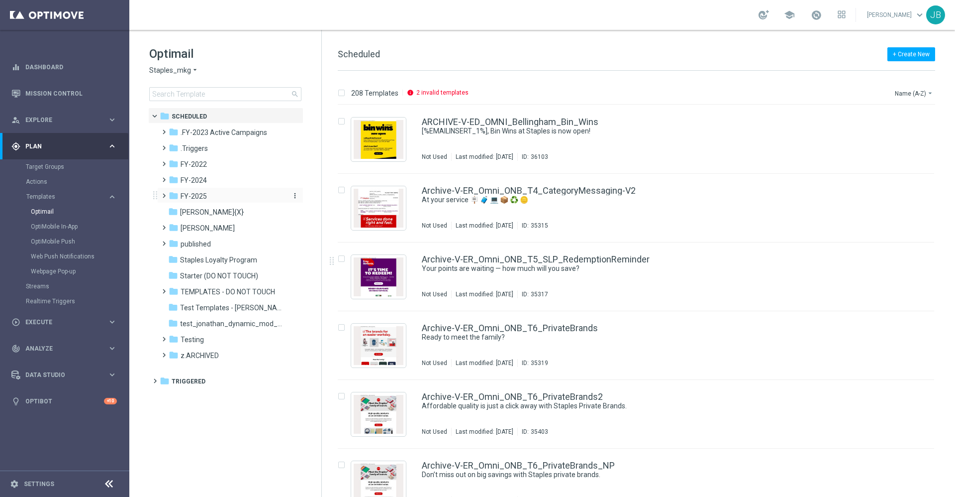
click at [202, 192] on span "FY-2025" at bounding box center [194, 196] width 26 height 9
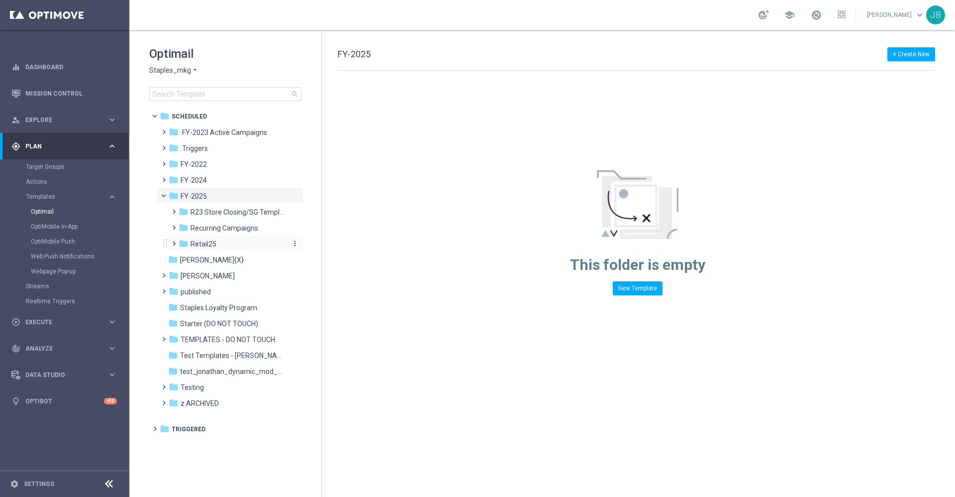
click at [214, 243] on span "Retail25" at bounding box center [204, 243] width 26 height 9
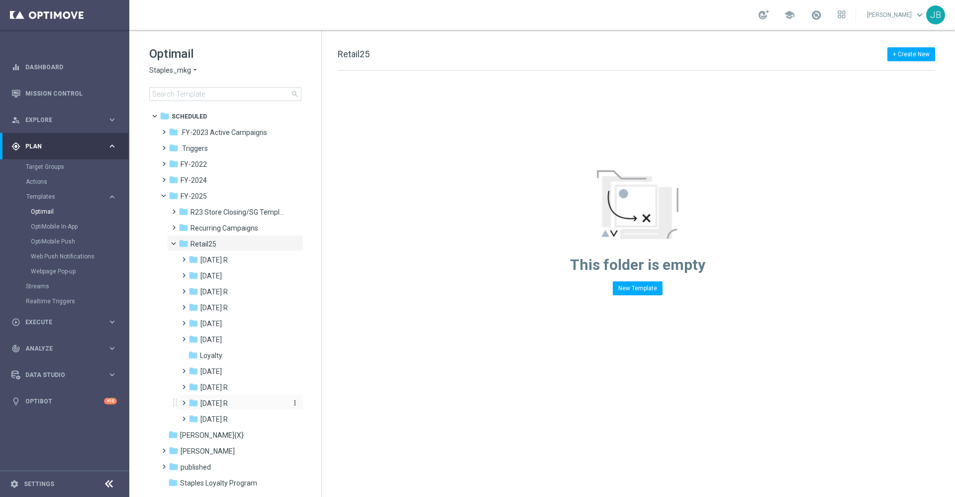
click at [217, 404] on span "[DATE] R" at bounding box center [213, 403] width 27 height 9
click at [230, 446] on span "WO 10/19" at bounding box center [225, 450] width 31 height 9
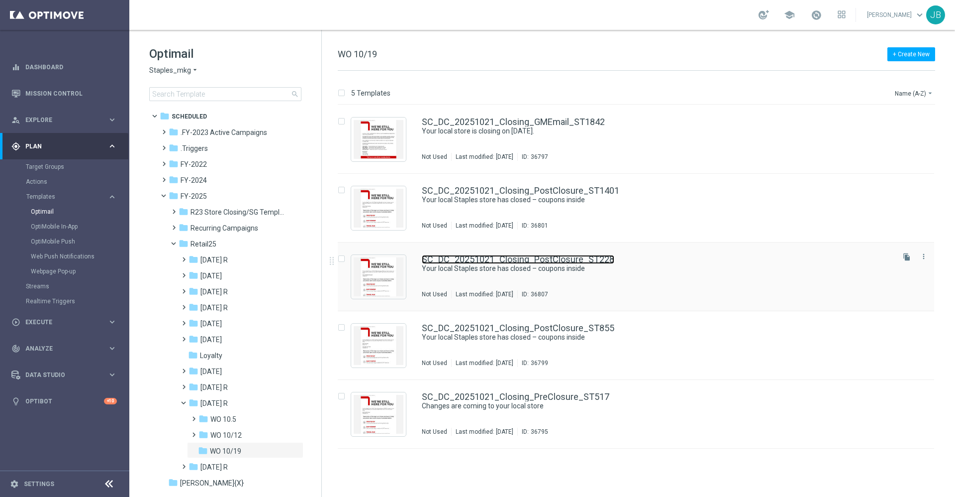
click at [503, 260] on link "SC_DC_20251021_Closing_PostClosure_ST228" at bounding box center [518, 259] width 193 height 9
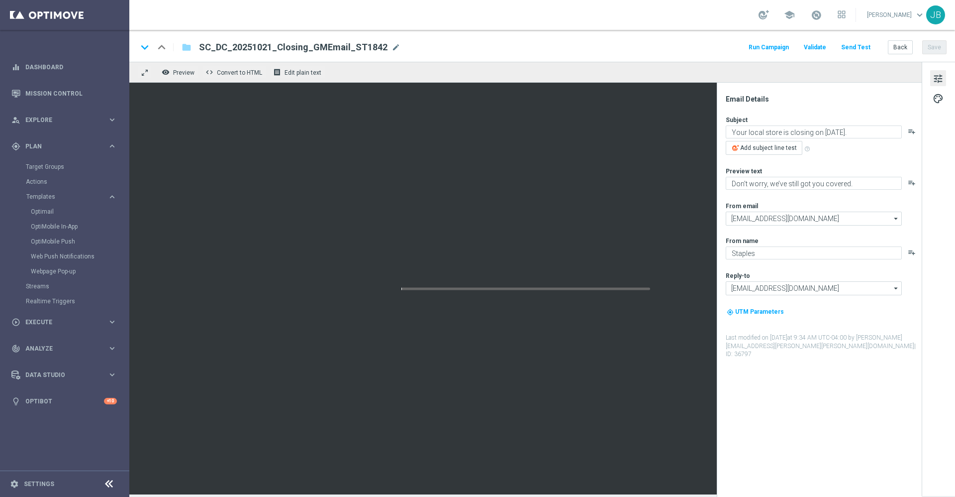
type textarea "Your local Staples store has closed – coupons inside"
type textarea "Your store at 13550-B Whittier Boulevard has closed."
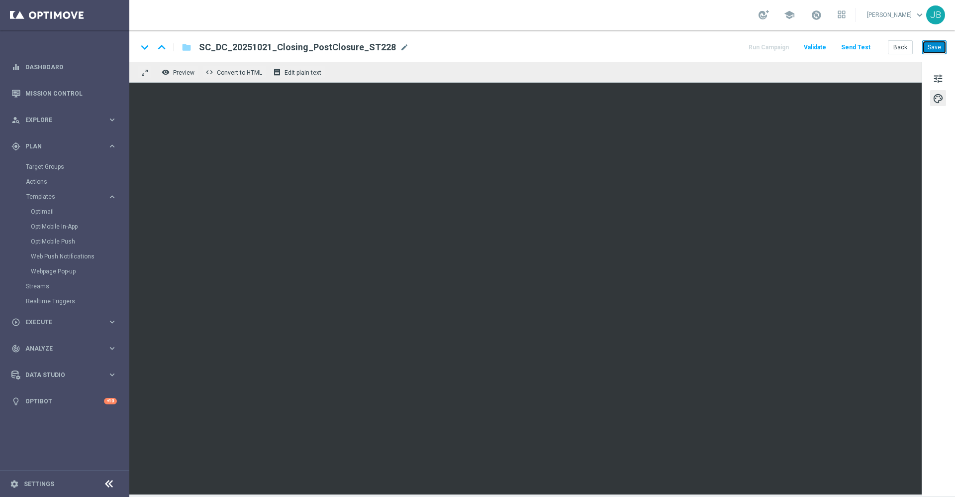
click at [935, 51] on button "Save" at bounding box center [934, 47] width 24 height 14
click at [857, 49] on button "Send Test" at bounding box center [856, 47] width 32 height 13
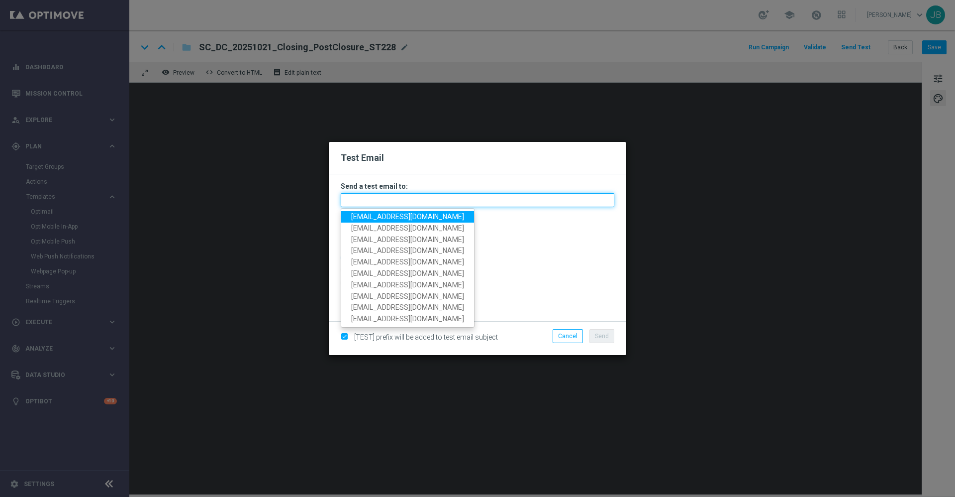
click at [426, 200] on input "text" at bounding box center [478, 200] width 274 height 14
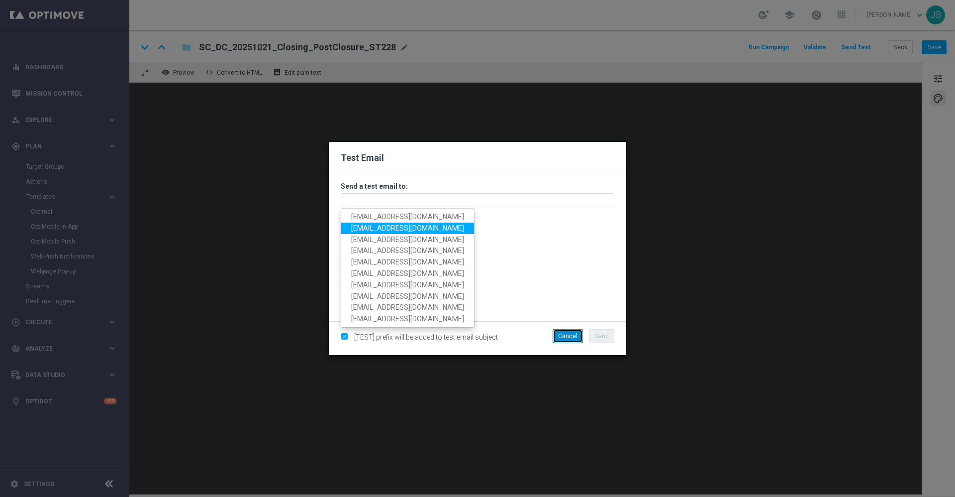
click at [568, 333] on button "Cancel" at bounding box center [568, 336] width 30 height 14
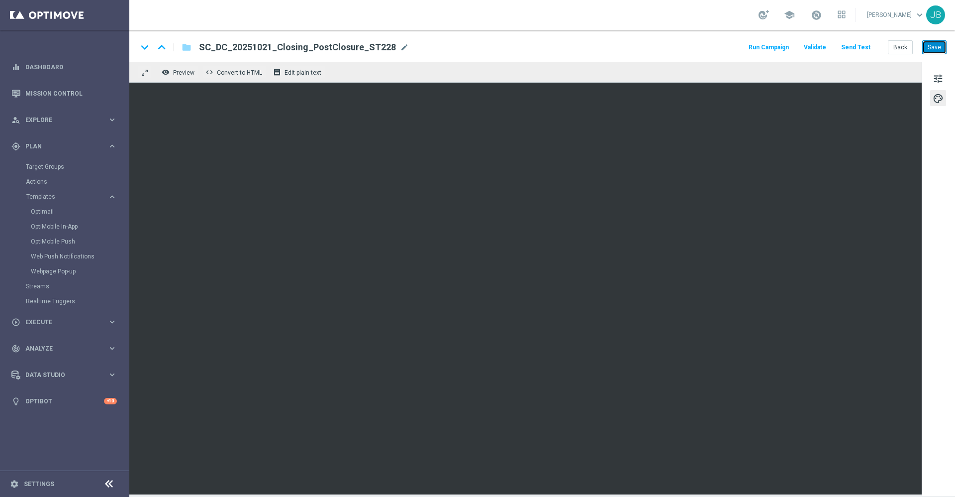
click at [930, 43] on button "Save" at bounding box center [934, 47] width 24 height 14
click at [43, 211] on link "Optimail" at bounding box center [67, 211] width 73 height 8
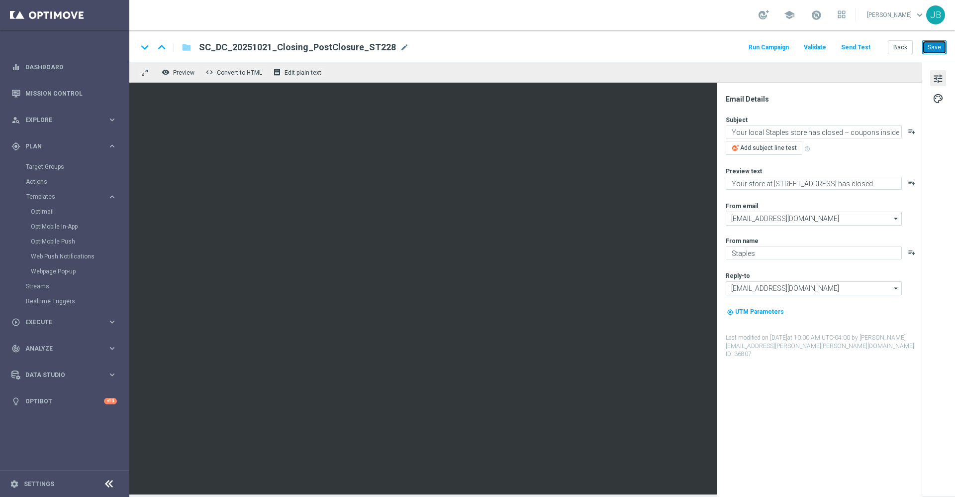
click at [927, 48] on button "Save" at bounding box center [934, 47] width 24 height 14
click at [902, 47] on button "Back" at bounding box center [900, 47] width 25 height 14
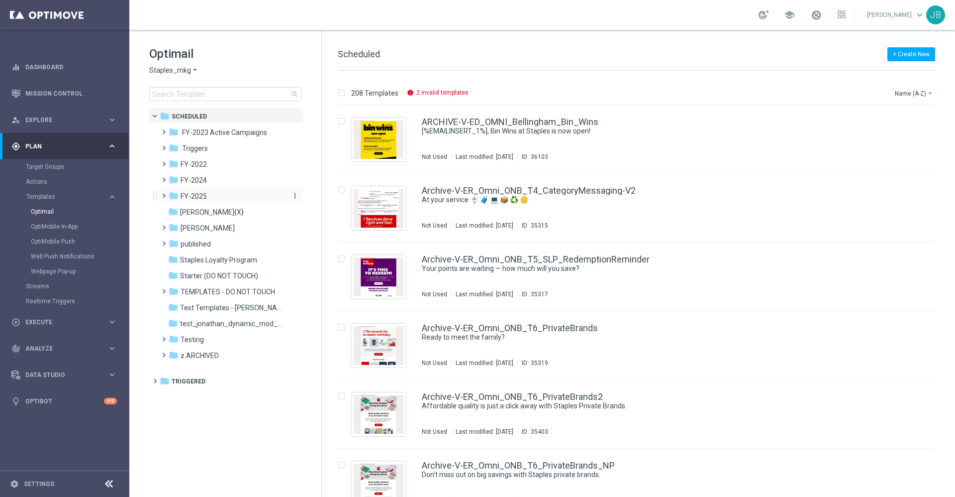
click at [217, 196] on div "folder FY-2025" at bounding box center [226, 196] width 114 height 11
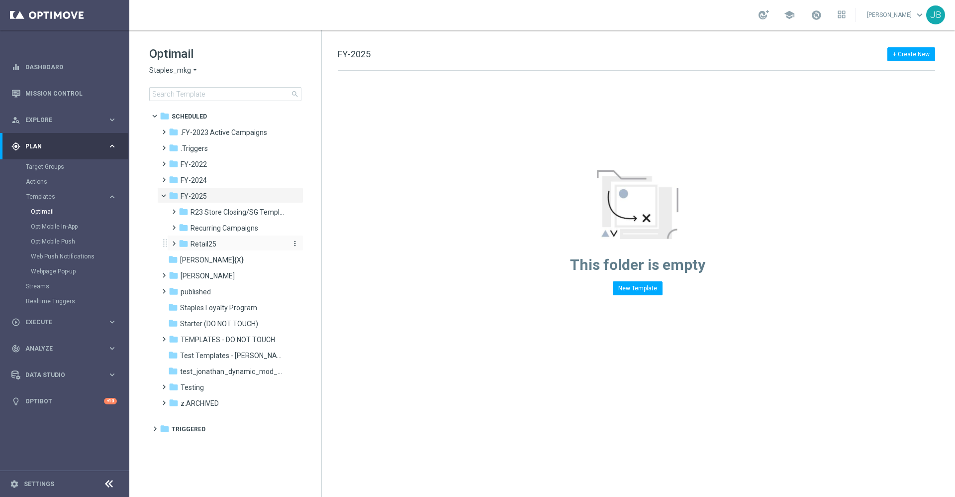
click at [206, 240] on span "Retail25" at bounding box center [204, 243] width 26 height 9
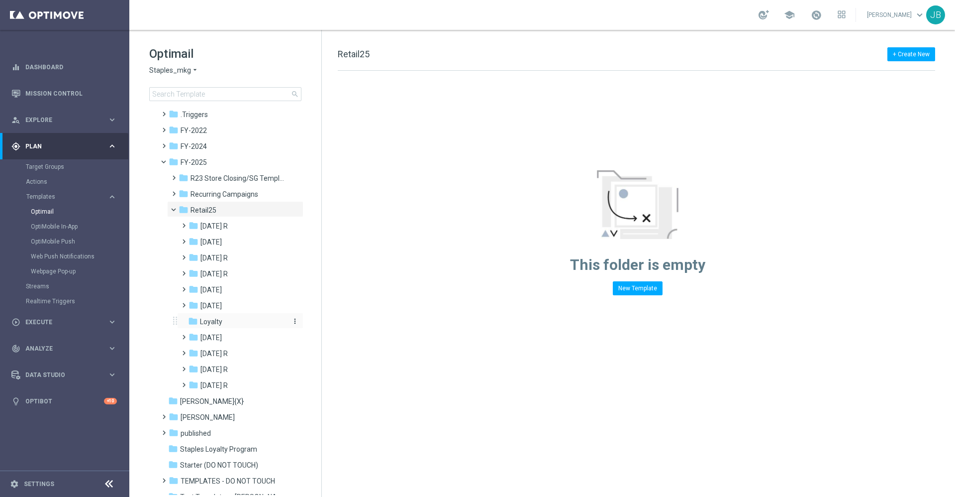
scroll to position [34, 0]
click at [222, 367] on span "[DATE] R" at bounding box center [213, 368] width 27 height 9
click at [239, 411] on div "folder WO 10/19" at bounding box center [243, 416] width 90 height 11
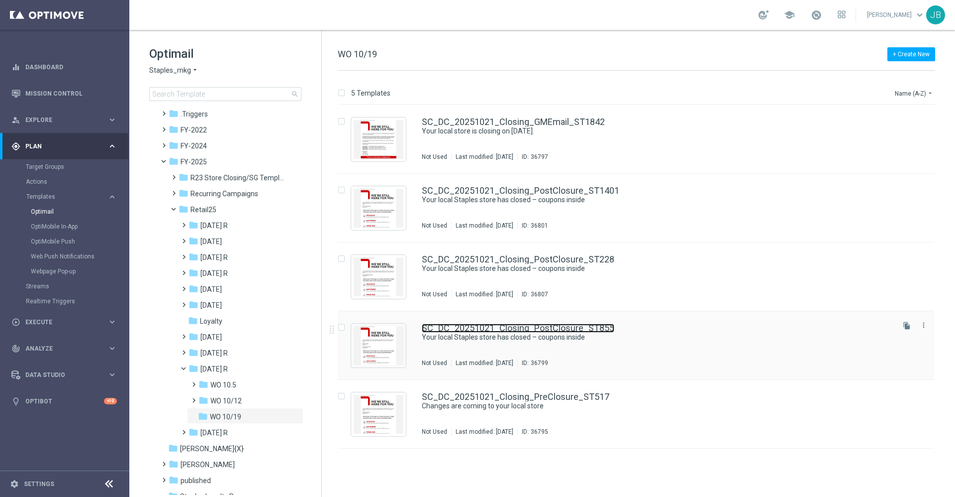
click at [489, 328] on link "SC_DC_20251021_Closing_PostClosure_ST855" at bounding box center [518, 327] width 193 height 9
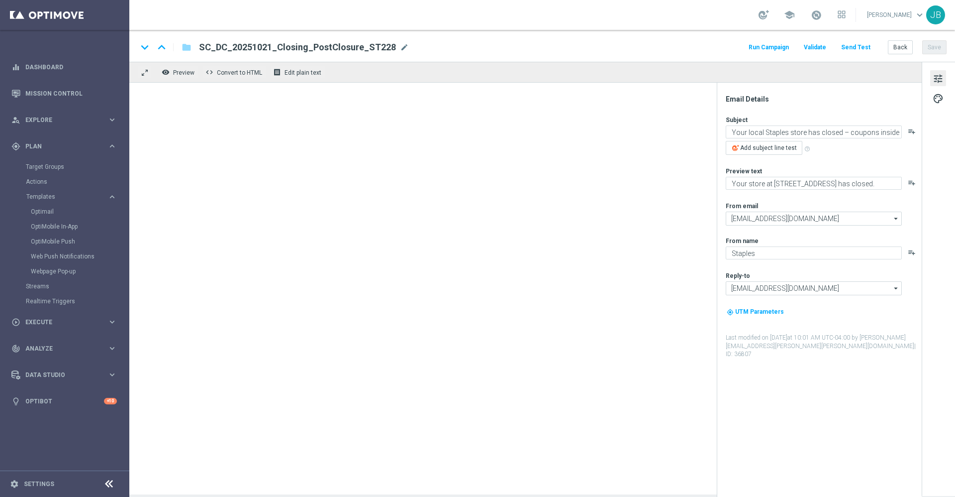
type textarea "Your store at [STREET_ADDRESS] has closed."
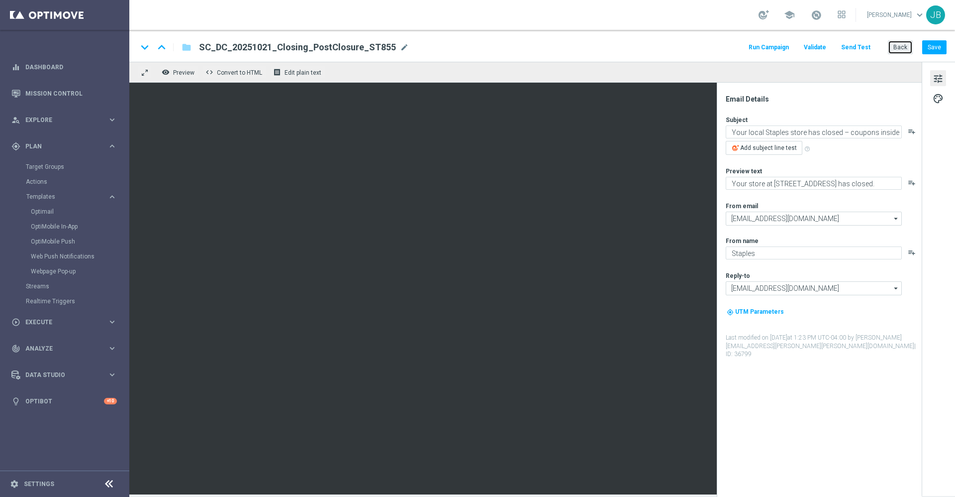
click at [900, 46] on button "Back" at bounding box center [900, 47] width 25 height 14
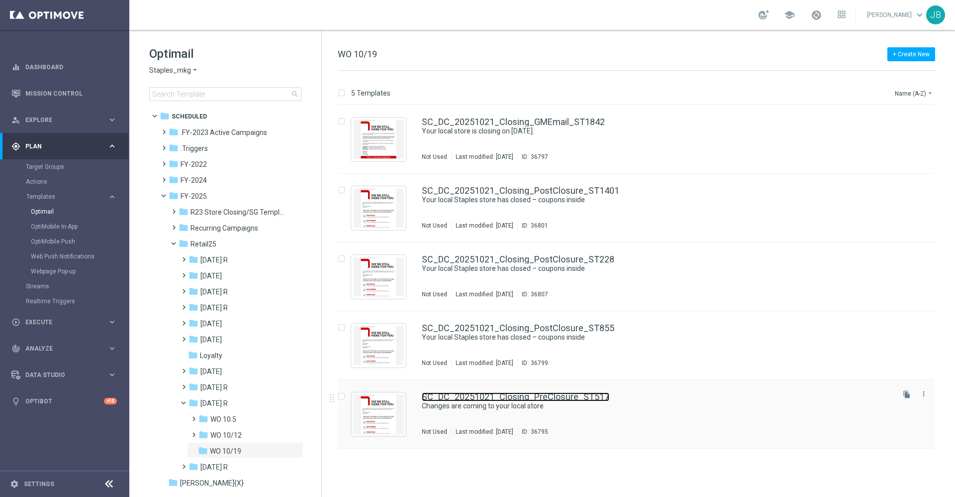
click at [486, 397] on link "SC_DC_20251021_Closing_PreClosure_ST517" at bounding box center [516, 396] width 188 height 9
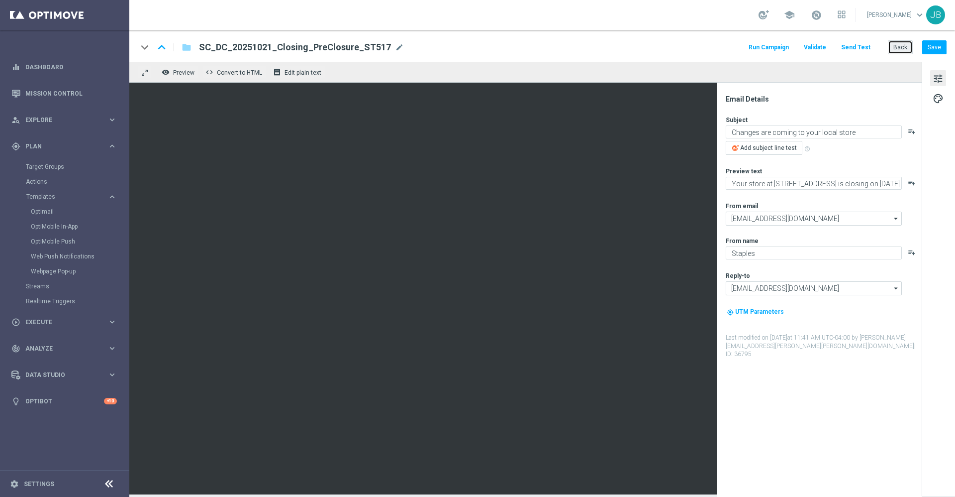
click at [899, 49] on button "Back" at bounding box center [900, 47] width 25 height 14
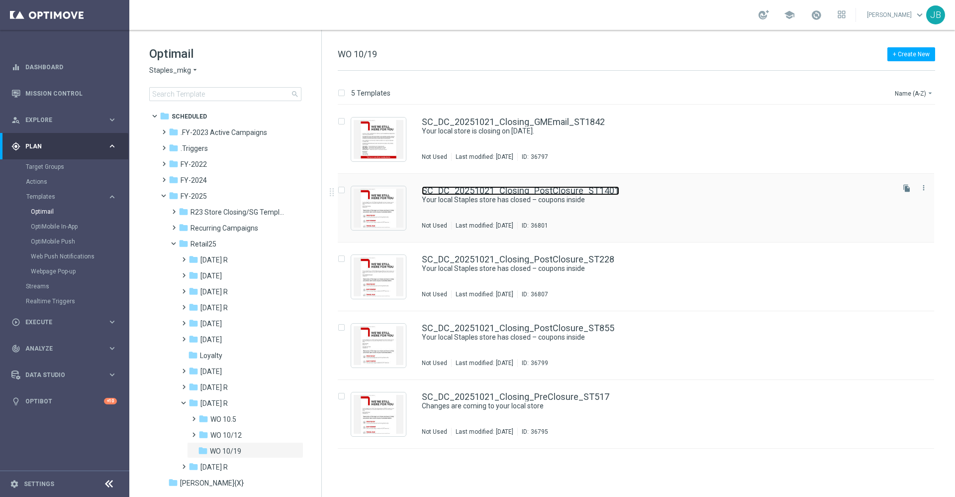
click at [543, 189] on link "SC_DC_20251021_Closing_PostClosure_ST1401" at bounding box center [521, 190] width 198 height 9
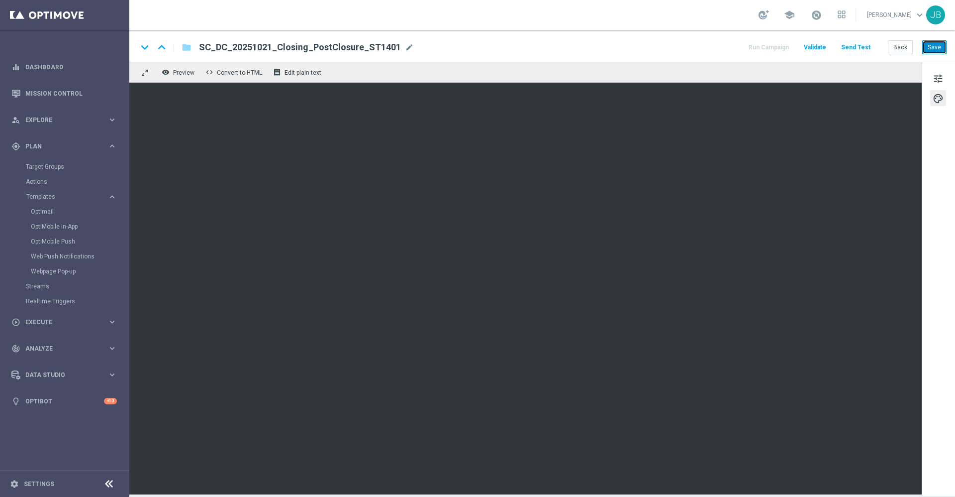
click at [927, 44] on button "Save" at bounding box center [934, 47] width 24 height 14
click at [934, 48] on button "Save" at bounding box center [934, 47] width 24 height 14
click at [901, 49] on button "Back" at bounding box center [900, 47] width 25 height 14
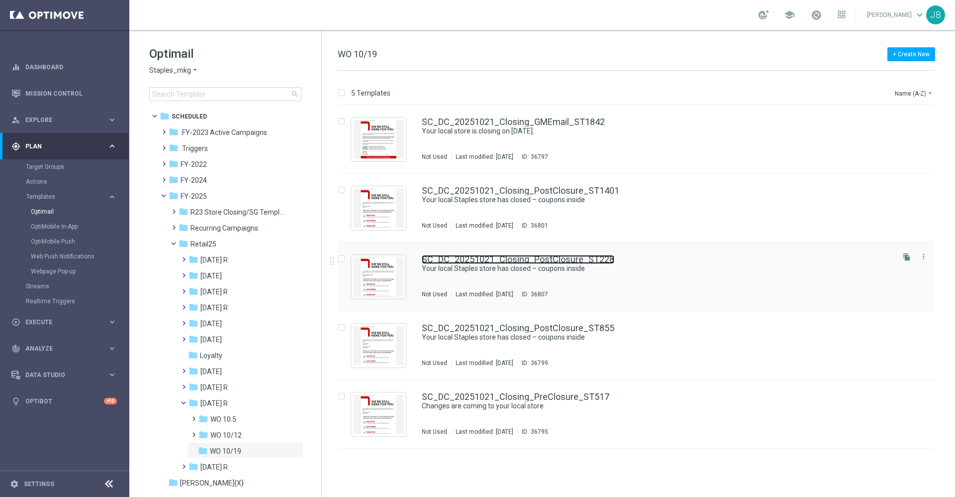
click at [518, 262] on link "SC_DC_20251021_Closing_PostClosure_ST228" at bounding box center [518, 259] width 193 height 9
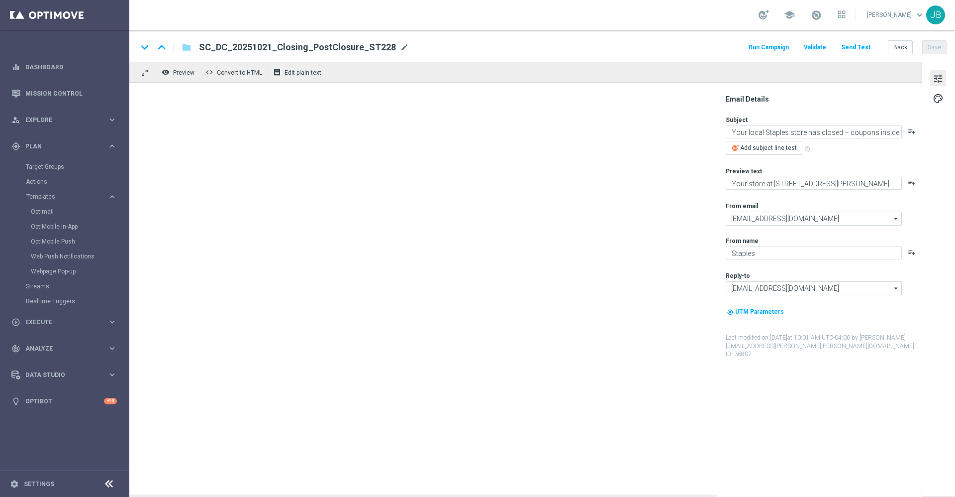
type textarea "Your store at 13550-B Whittier Boulevard has closed."
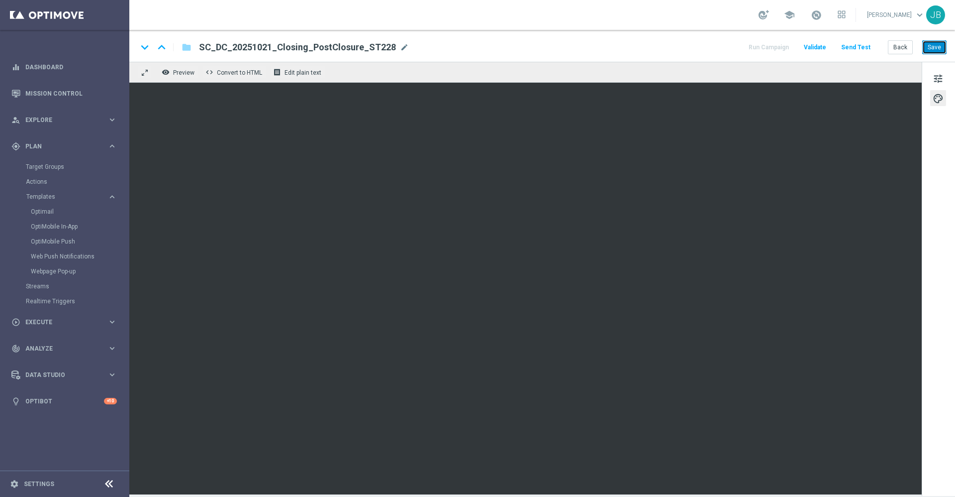
click at [933, 49] on button "Save" at bounding box center [934, 47] width 24 height 14
click at [902, 45] on button "Back" at bounding box center [900, 47] width 25 height 14
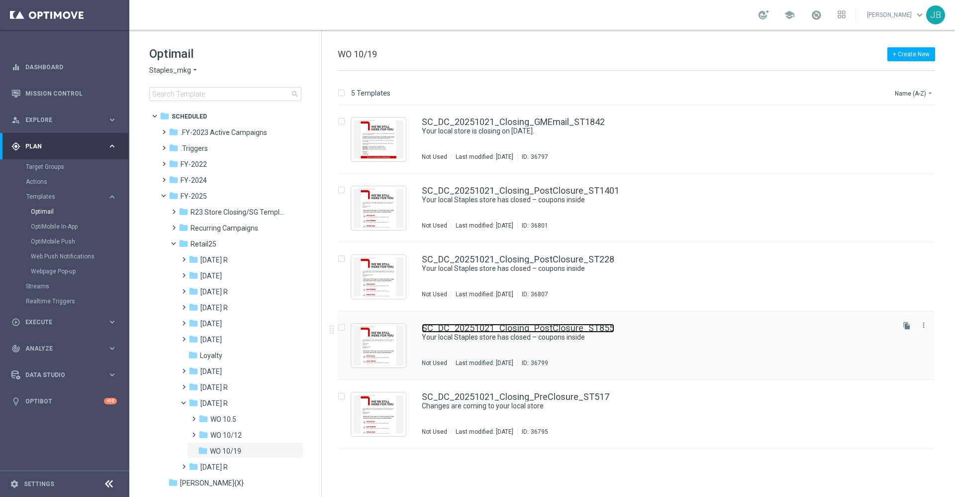
click at [548, 328] on link "SC_DC_20251021_Closing_PostClosure_ST855" at bounding box center [518, 327] width 193 height 9
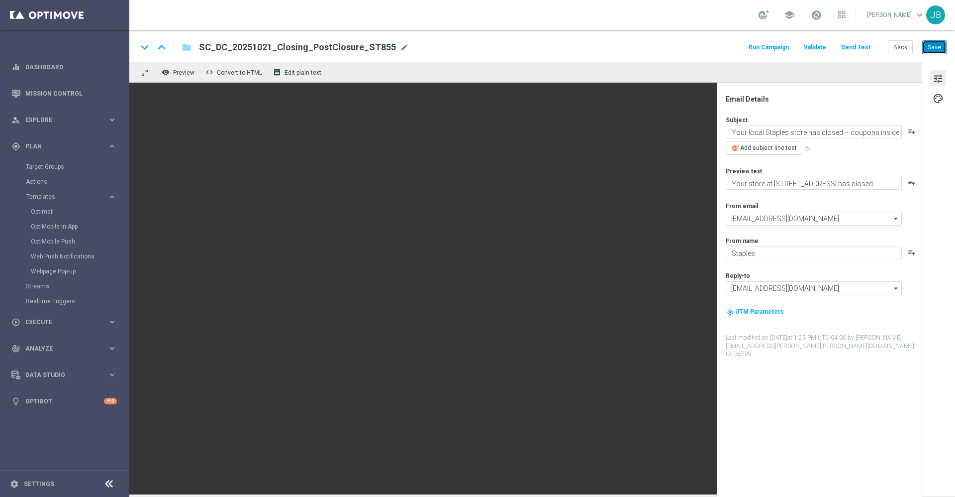
click at [930, 44] on button "Save" at bounding box center [934, 47] width 24 height 14
click at [905, 47] on button "Back" at bounding box center [900, 47] width 25 height 14
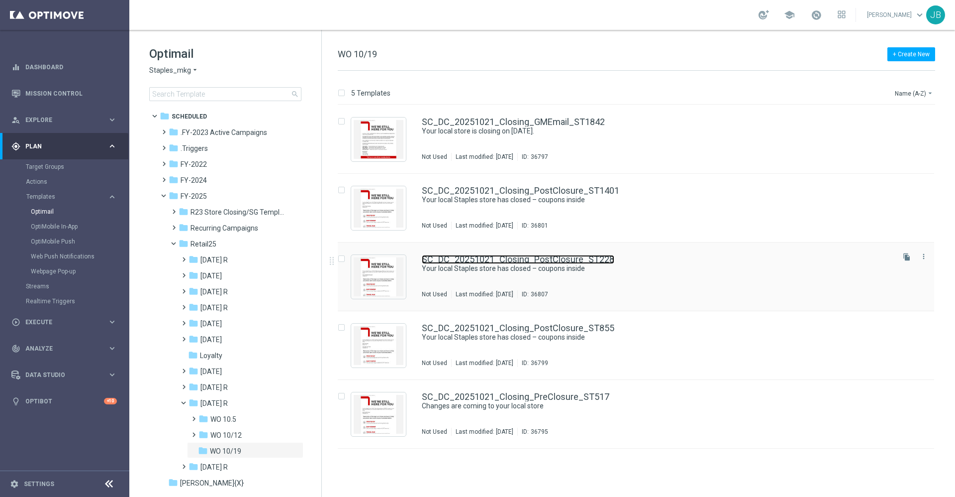
click at [526, 260] on link "SC_DC_20251021_Closing_PostClosure_ST228" at bounding box center [518, 259] width 193 height 9
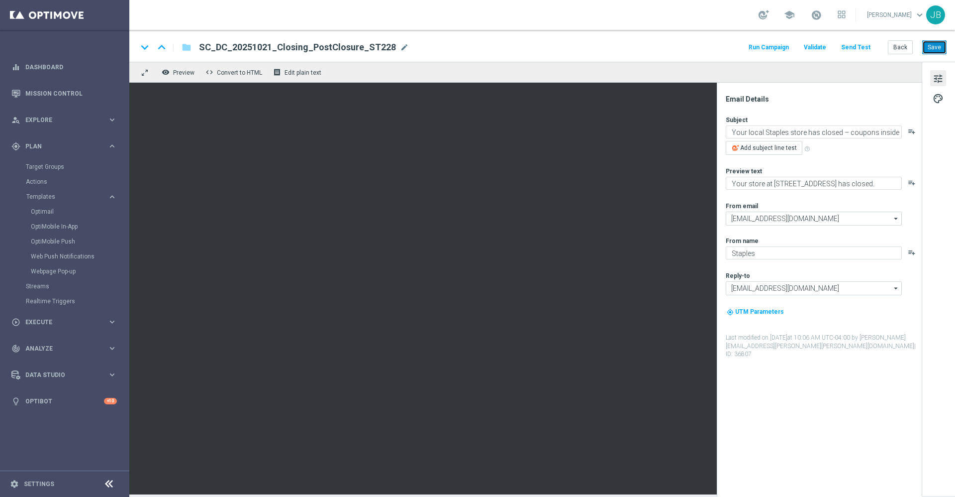
click at [928, 46] on button "Save" at bounding box center [934, 47] width 24 height 14
click at [905, 46] on button "Back" at bounding box center [900, 47] width 25 height 14
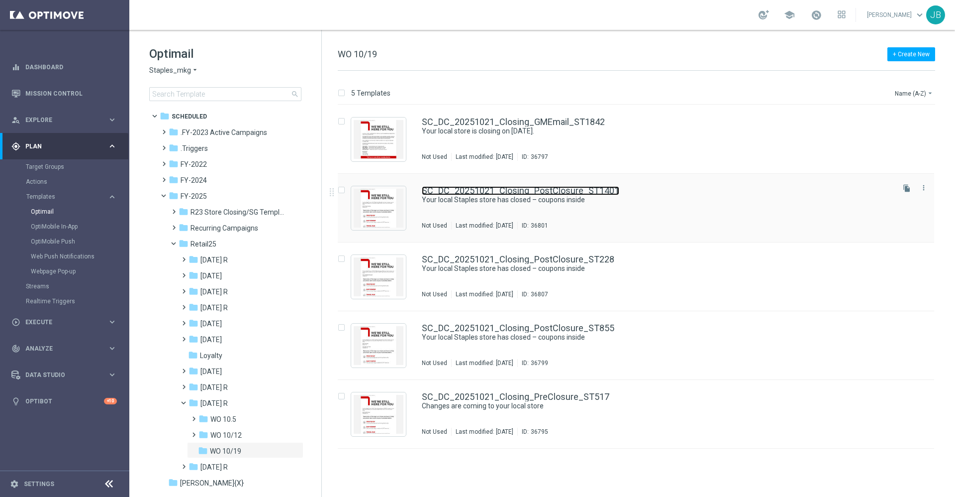
click at [557, 188] on link "SC_DC_20251021_Closing_PostClosure_ST1401" at bounding box center [521, 190] width 198 height 9
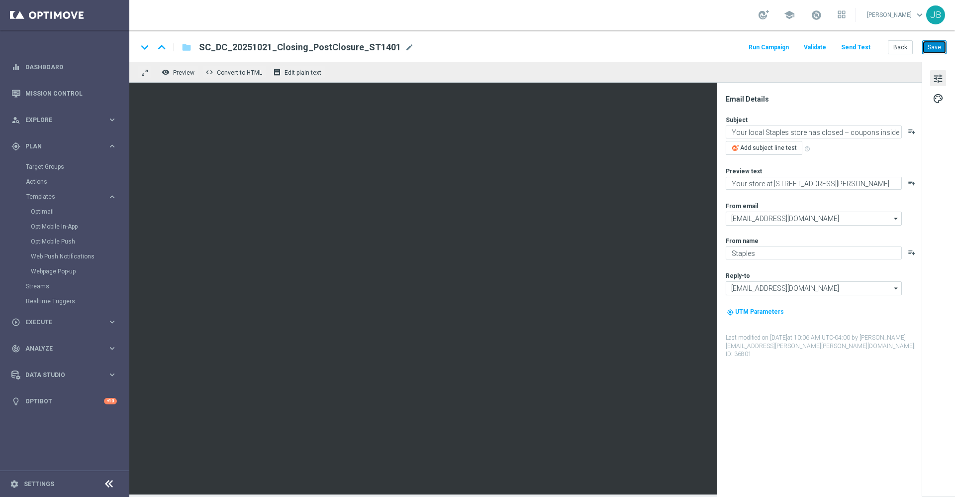
click at [925, 44] on button "Save" at bounding box center [934, 47] width 24 height 14
click at [928, 43] on button "Save" at bounding box center [934, 47] width 24 height 14
click at [940, 51] on button "Save" at bounding box center [934, 47] width 24 height 14
click at [901, 45] on button "Back" at bounding box center [900, 47] width 25 height 14
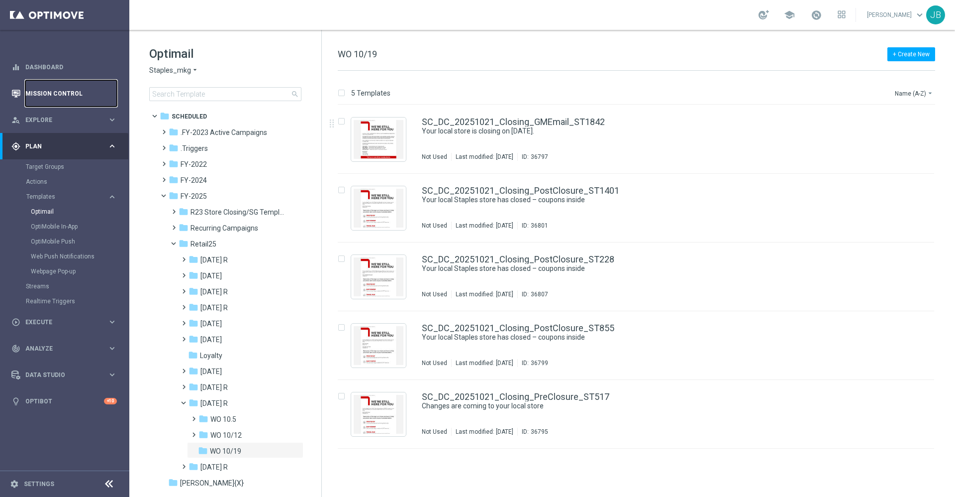
click at [78, 90] on link "Mission Control" at bounding box center [71, 93] width 92 height 26
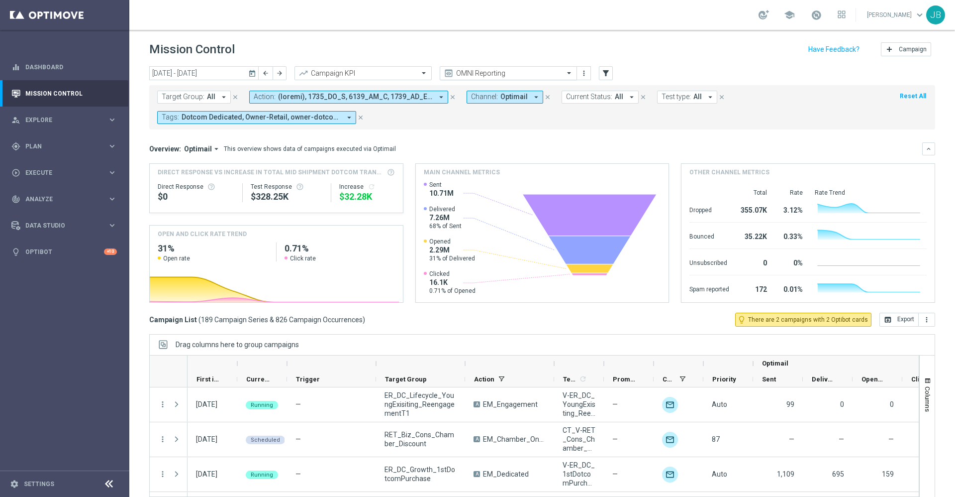
click at [461, 72] on input "text" at bounding box center [498, 73] width 106 height 8
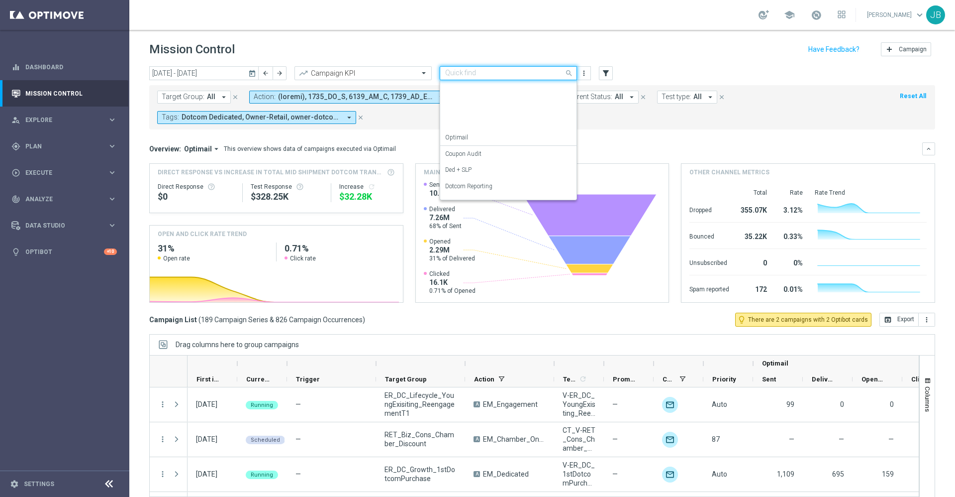
scroll to position [127, 0]
click at [472, 187] on label "Store Closing" at bounding box center [462, 190] width 34 height 8
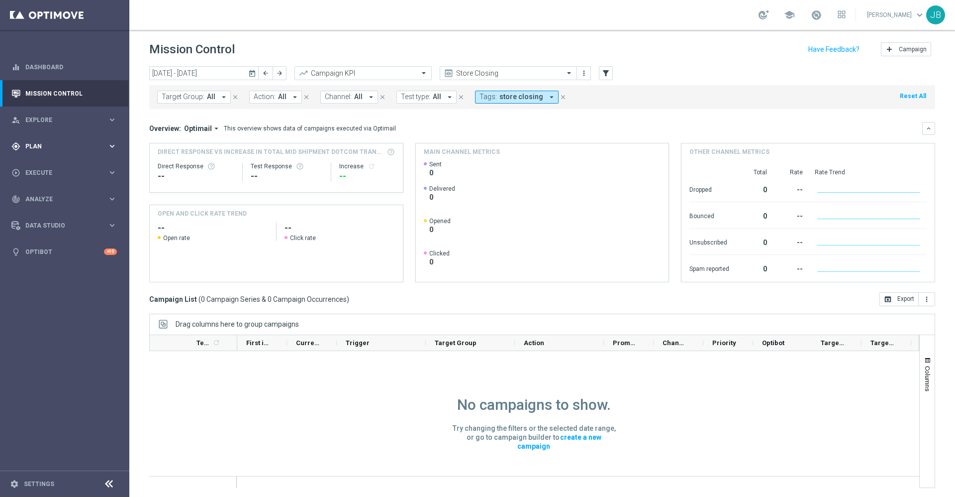
click at [43, 145] on span "Plan" at bounding box center [66, 146] width 82 height 6
click at [41, 198] on span "Templates" at bounding box center [61, 197] width 71 height 6
click at [55, 198] on span "Templates" at bounding box center [61, 197] width 71 height 6
click at [47, 211] on link "Optimail" at bounding box center [67, 211] width 73 height 8
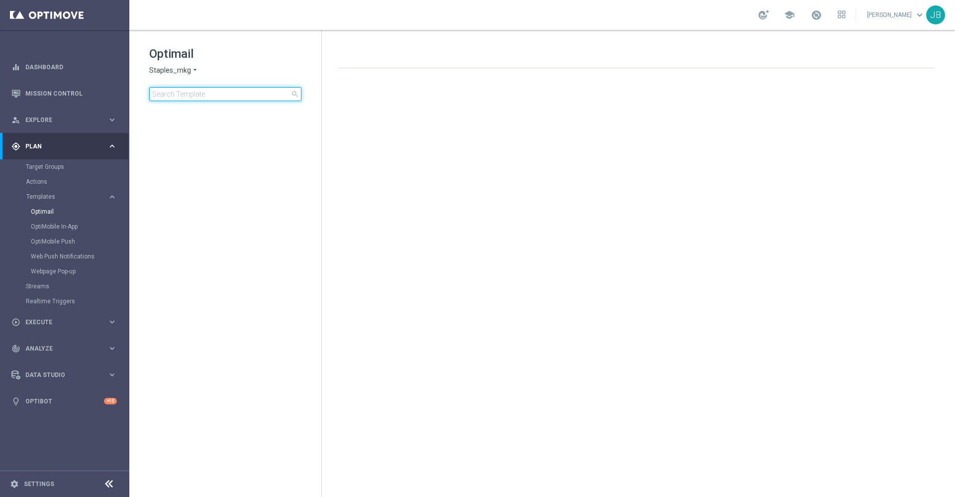
click at [202, 92] on input at bounding box center [225, 94] width 152 height 14
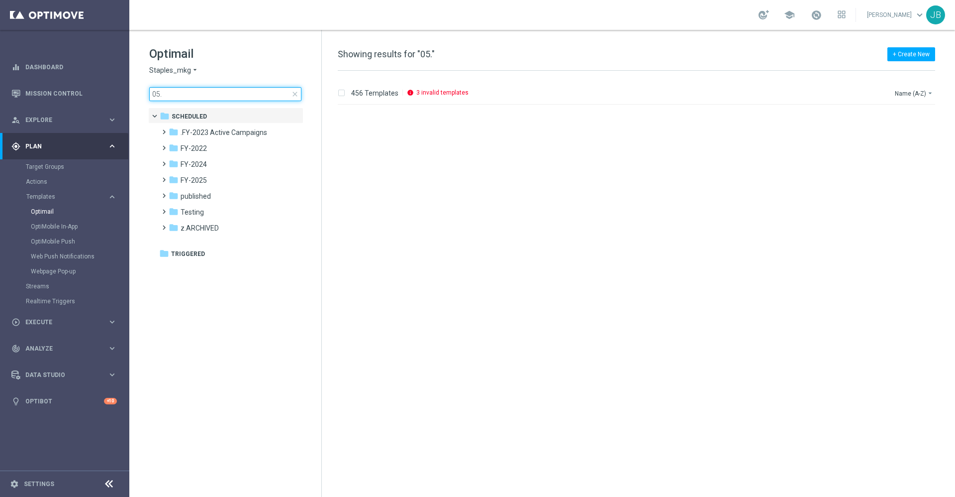
scroll to position [728, 0]
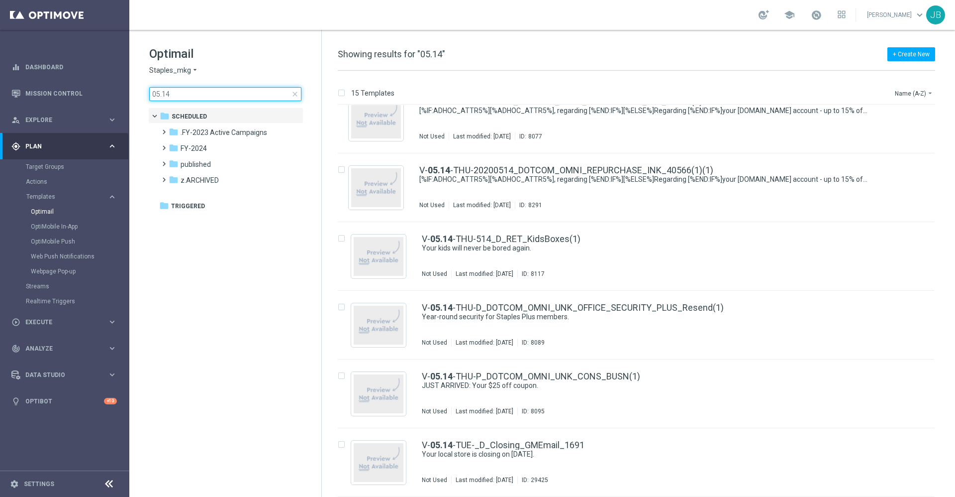
type input "05.14"
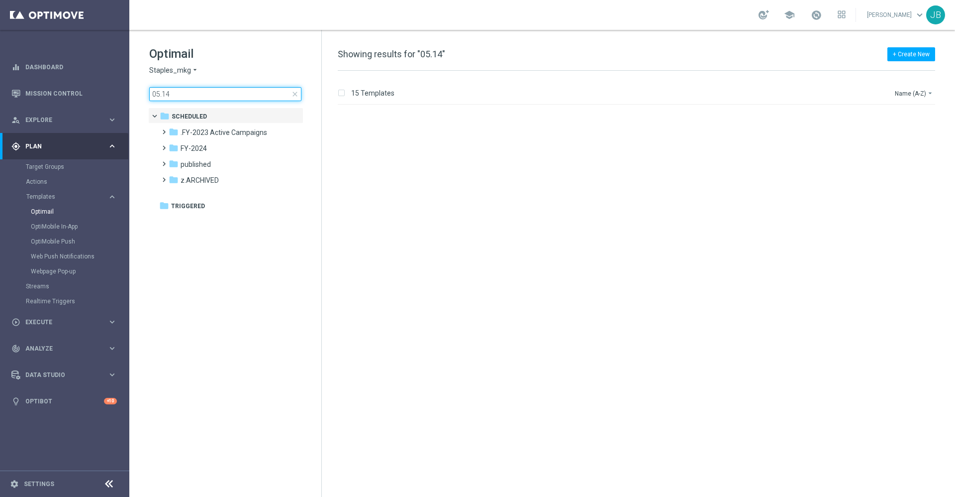
scroll to position [0, 0]
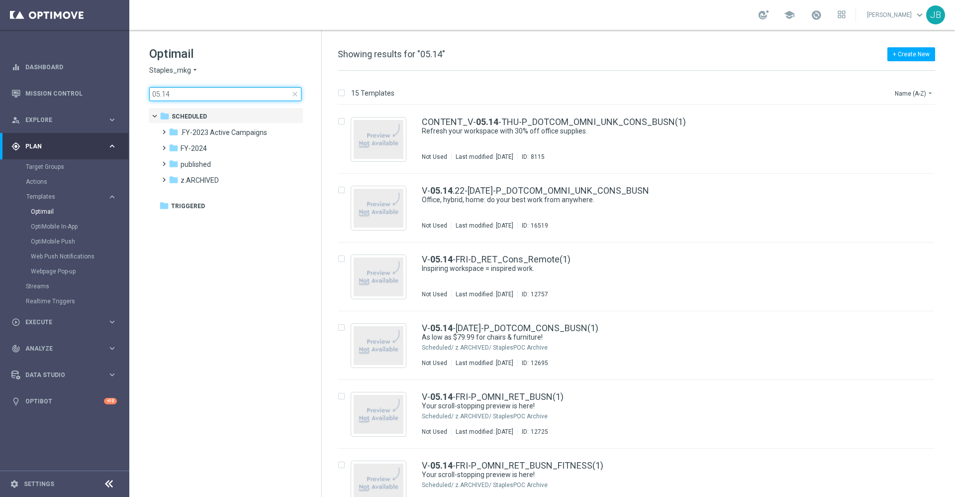
click at [135, 91] on div "Optimail Staples_mkg arrow_drop_down × Staples_mkg 05.14 close folder 1 Folder …" at bounding box center [225, 98] width 192 height 137
click at [189, 96] on input at bounding box center [225, 94] width 152 height 14
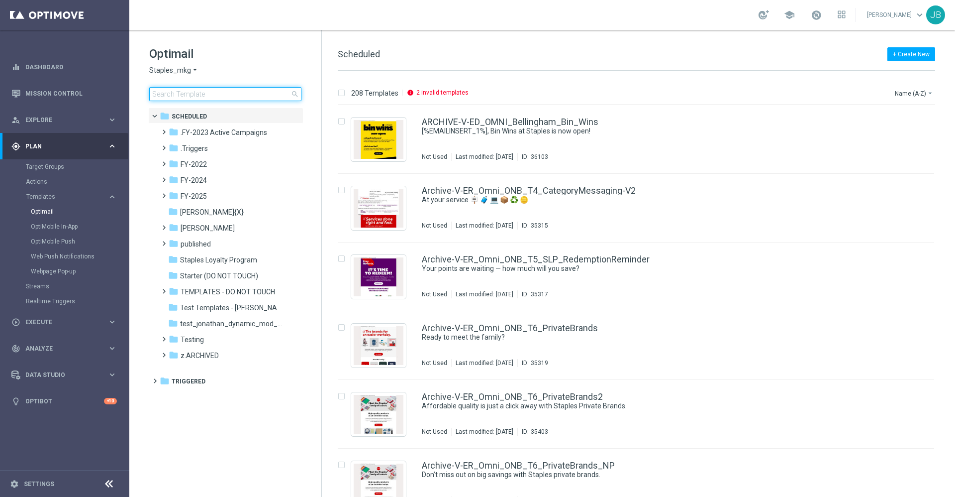
click at [189, 96] on input at bounding box center [225, 94] width 152 height 14
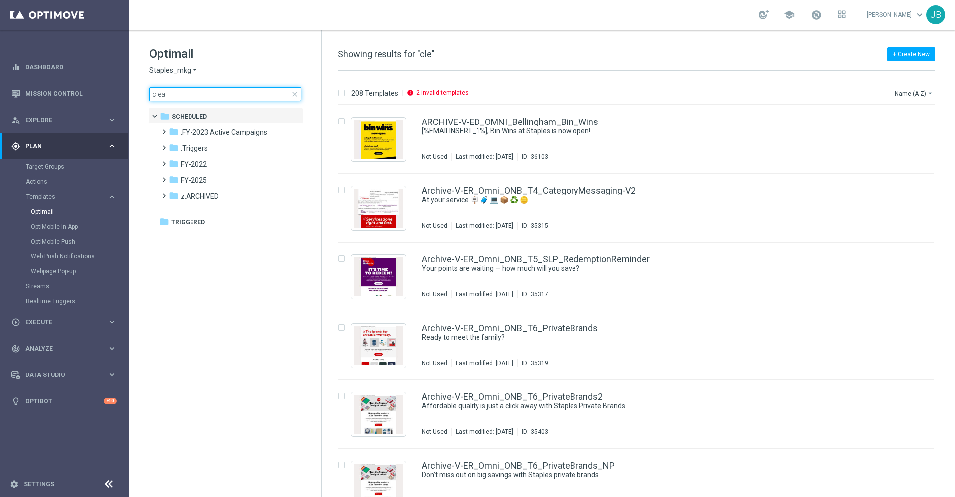
type input "clear"
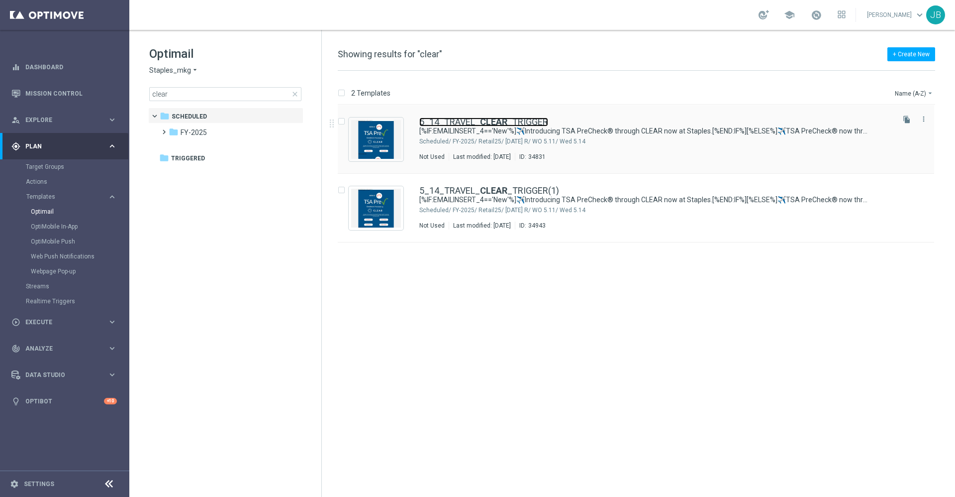
click at [452, 121] on link "5_14_TRAVEL_ CLEAR _TRIGGER" at bounding box center [483, 121] width 129 height 9
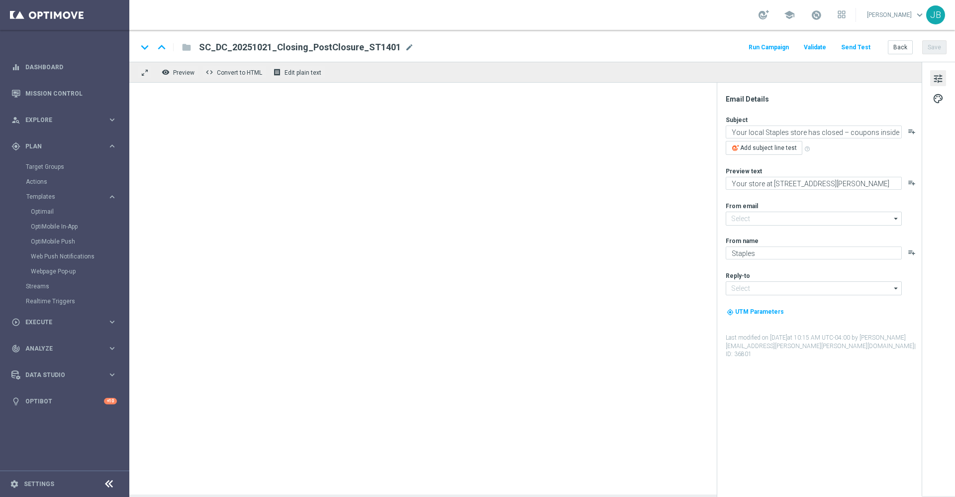
type input "staples@connected.staples.com"
type input "info@staples.com"
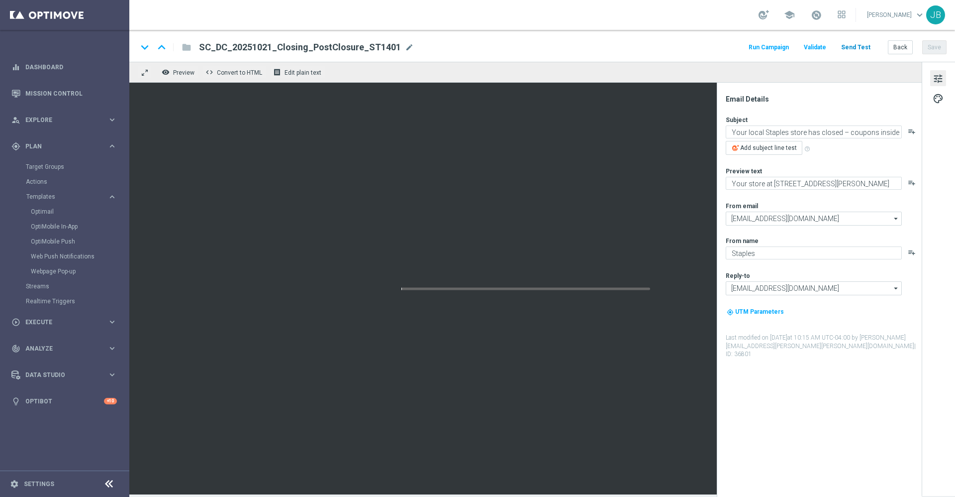
type textarea "[%IF:EMAILINSERT_4=='New'%]✈️Introducing TSA PreCheck® through CLEAR now at Sta…"
type textarea "[%IF:EMAILINSERT_4=='New'%]Fly through security.[%END:IF%][%ELSE%]Make security…"
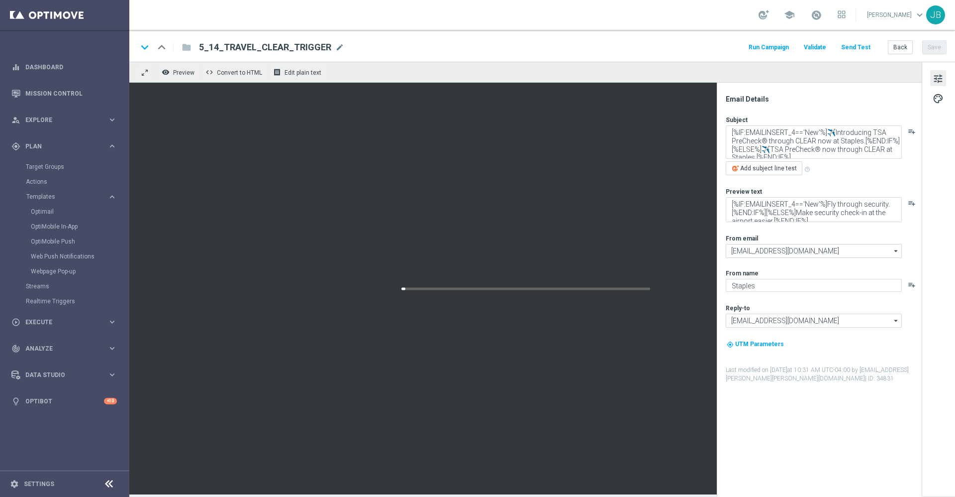
click at [861, 48] on button "Send Test" at bounding box center [856, 47] width 32 height 13
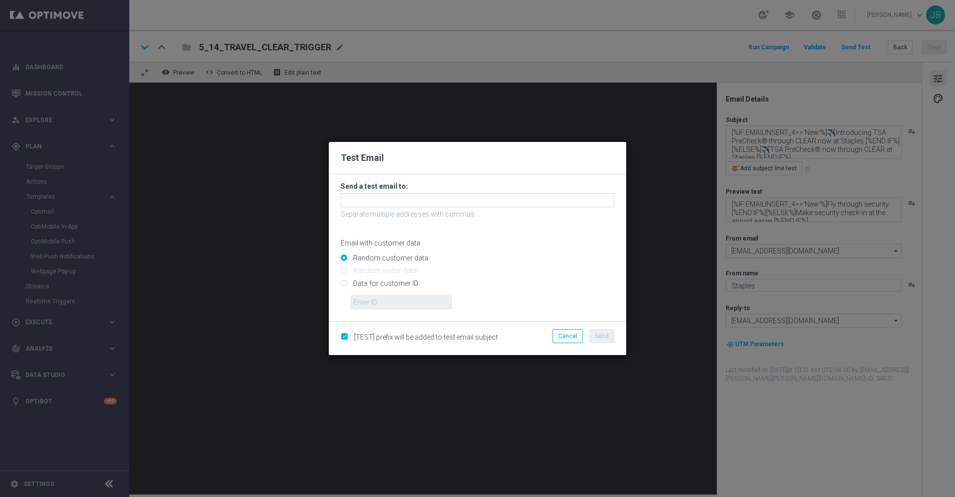
click at [344, 283] on input "Data for customer ID:" at bounding box center [478, 287] width 274 height 14
radio input "true"
click at [378, 300] on input "text" at bounding box center [401, 302] width 101 height 14
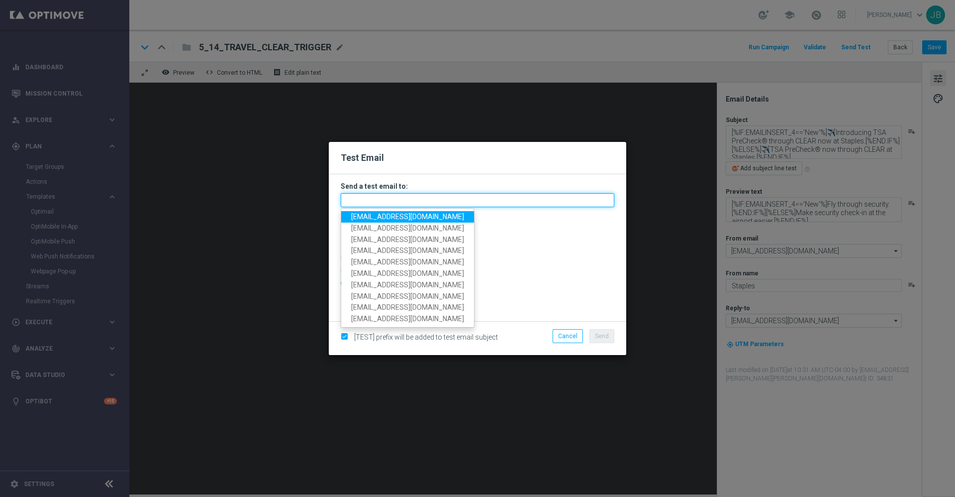
click at [391, 196] on input "text" at bounding box center [478, 200] width 274 height 14
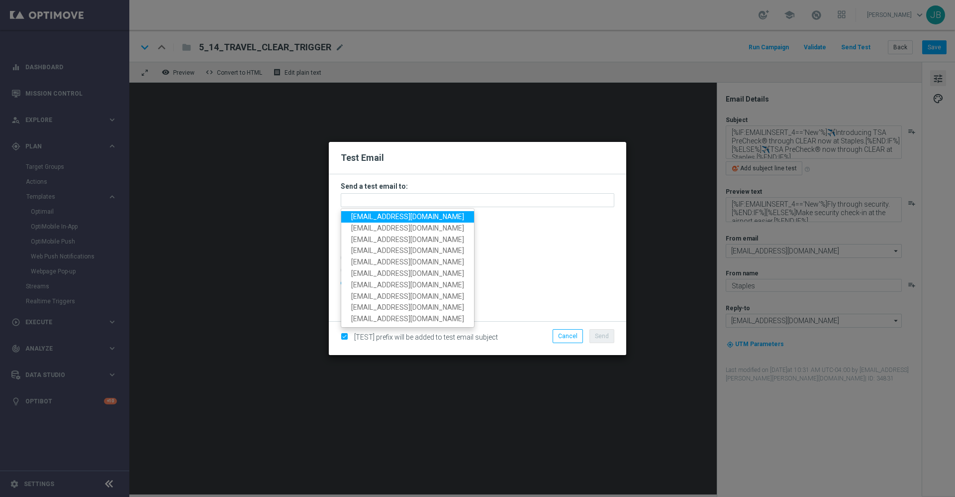
click at [391, 215] on span "staples.336a@litmusemail.com" at bounding box center [407, 216] width 113 height 8
type input "staples.336a@litmusemail.com"
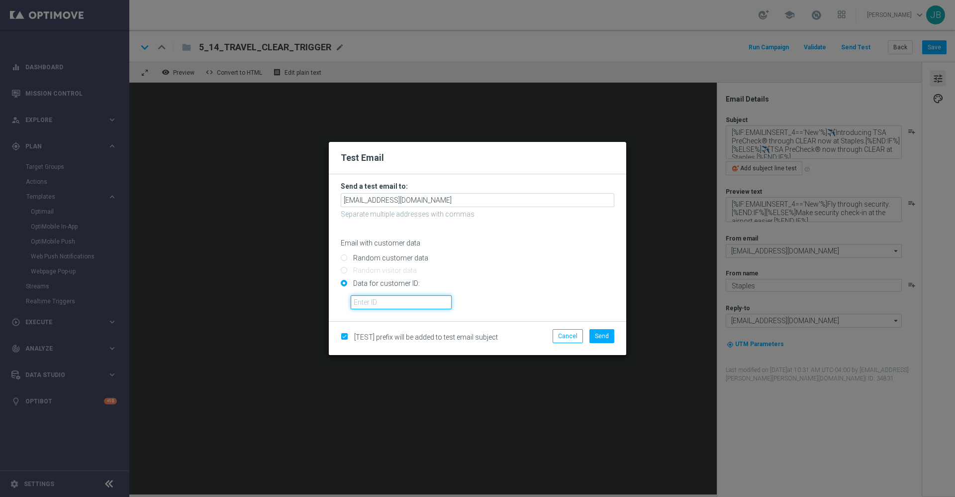
click at [409, 299] on input "text" at bounding box center [401, 302] width 101 height 14
paste input "10000012602"
type input "10000012602"
click at [600, 334] on span "Send" at bounding box center [602, 335] width 14 height 7
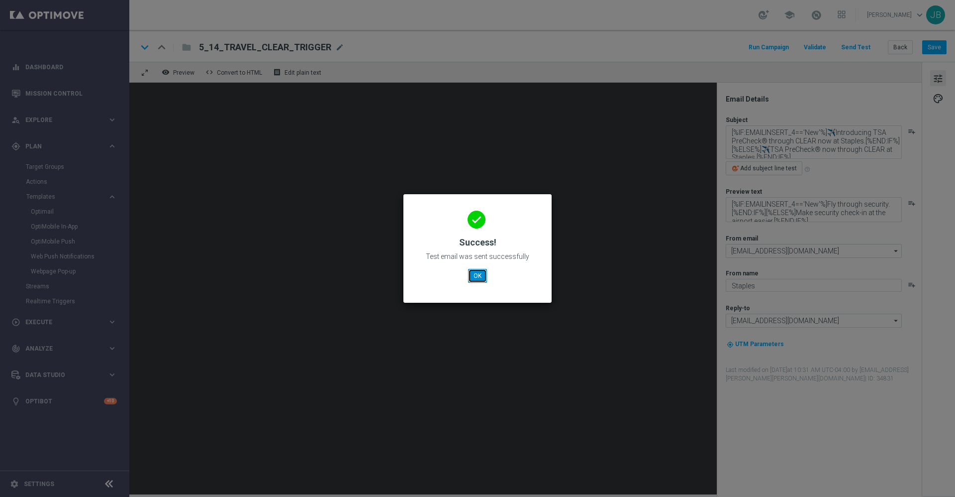
click at [479, 275] on button "OK" at bounding box center [477, 276] width 19 height 14
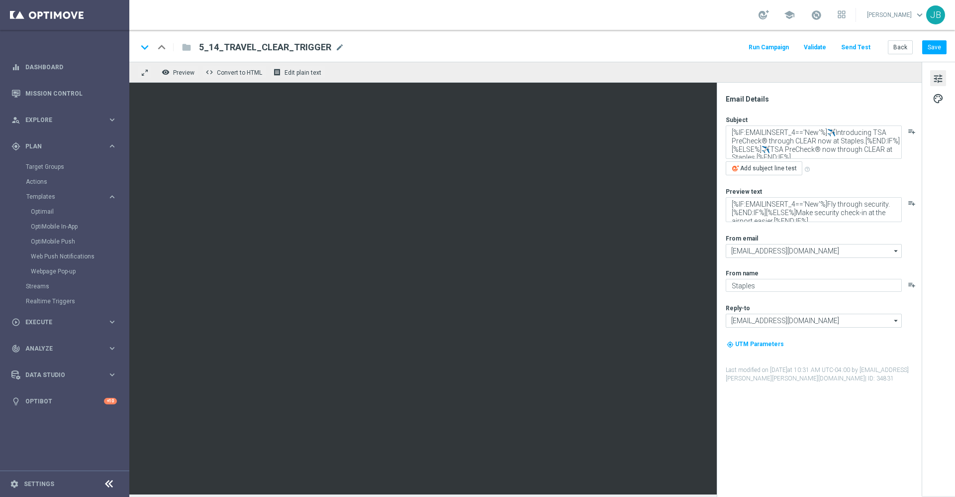
click at [866, 46] on button "Send Test" at bounding box center [856, 47] width 32 height 13
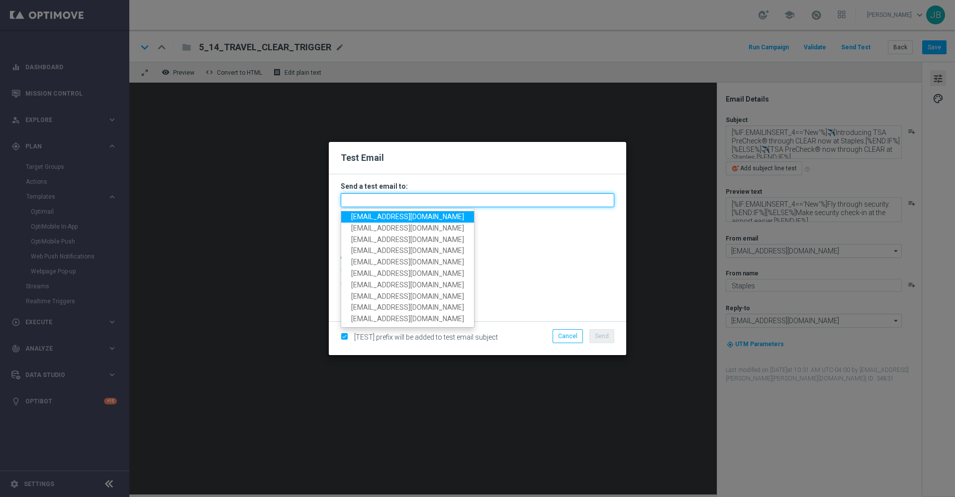
click at [402, 199] on input "text" at bounding box center [478, 200] width 274 height 14
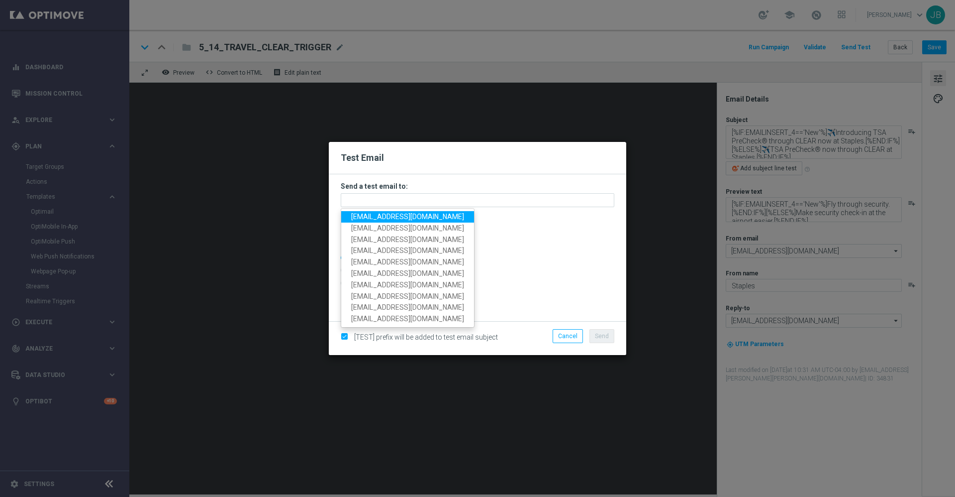
click at [390, 218] on span "staples.336a@litmusemail.com" at bounding box center [407, 216] width 113 height 8
type input "staples.336a@litmusemail.com"
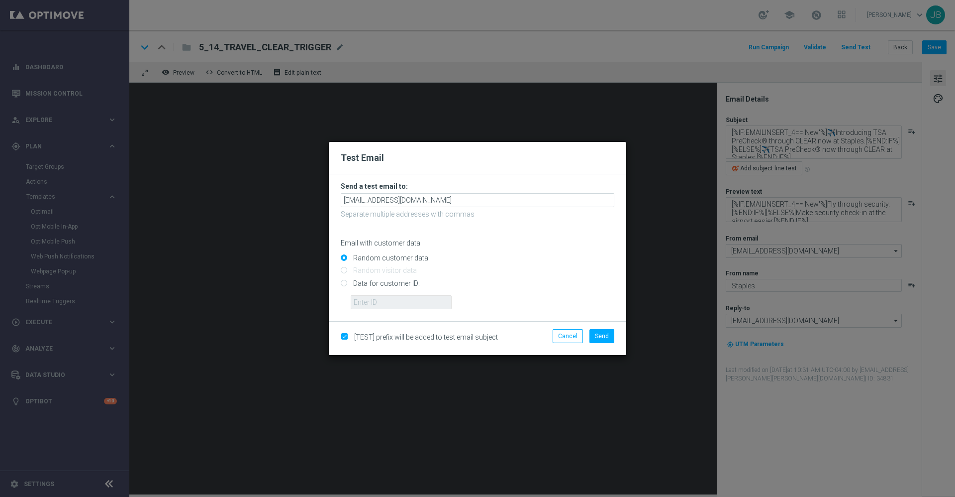
click at [342, 283] on input "Data for customer ID:" at bounding box center [478, 287] width 274 height 14
radio input "true"
click at [361, 295] on input "text" at bounding box center [401, 302] width 101 height 14
paste input "10000004466"
type input "10000004466"
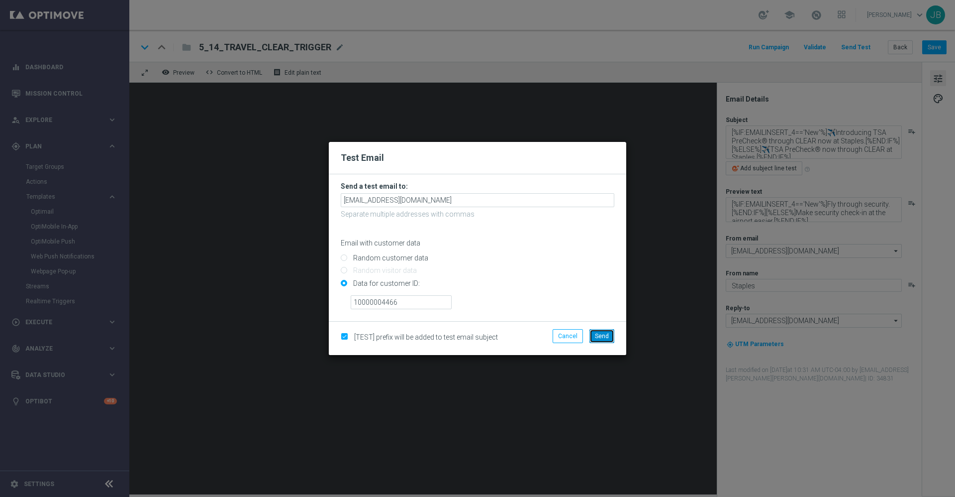
click at [604, 330] on button "Send" at bounding box center [602, 336] width 25 height 14
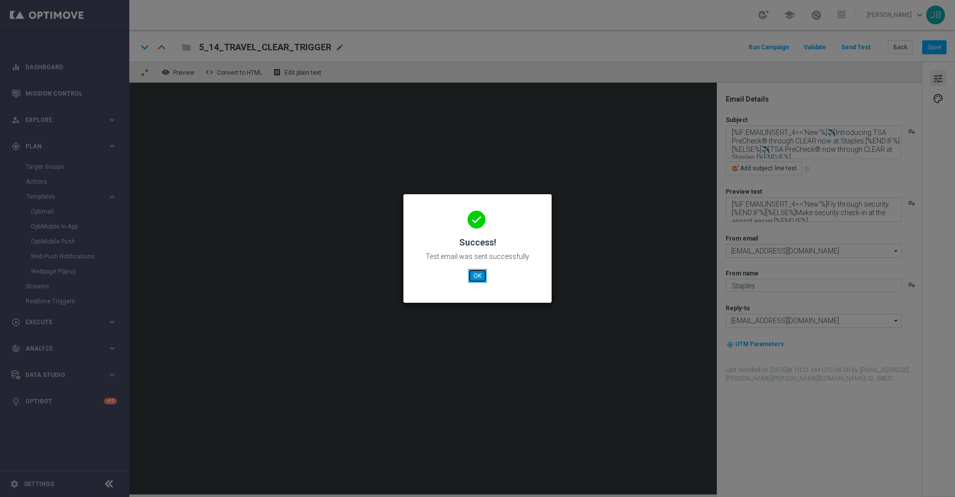
click at [476, 277] on button "OK" at bounding box center [477, 276] width 19 height 14
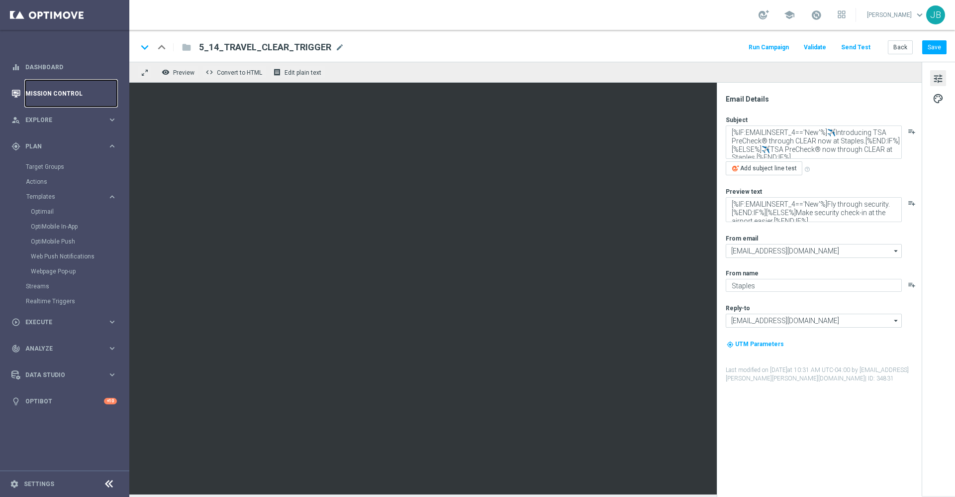
click at [54, 87] on link "Mission Control" at bounding box center [71, 93] width 92 height 26
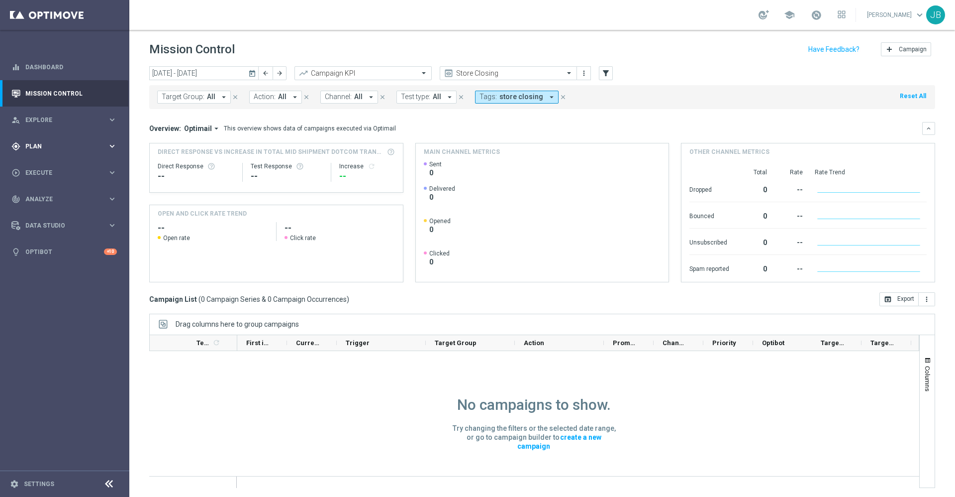
click at [67, 148] on span "Plan" at bounding box center [66, 146] width 82 height 6
click at [50, 167] on link "Target Groups" at bounding box center [65, 167] width 78 height 8
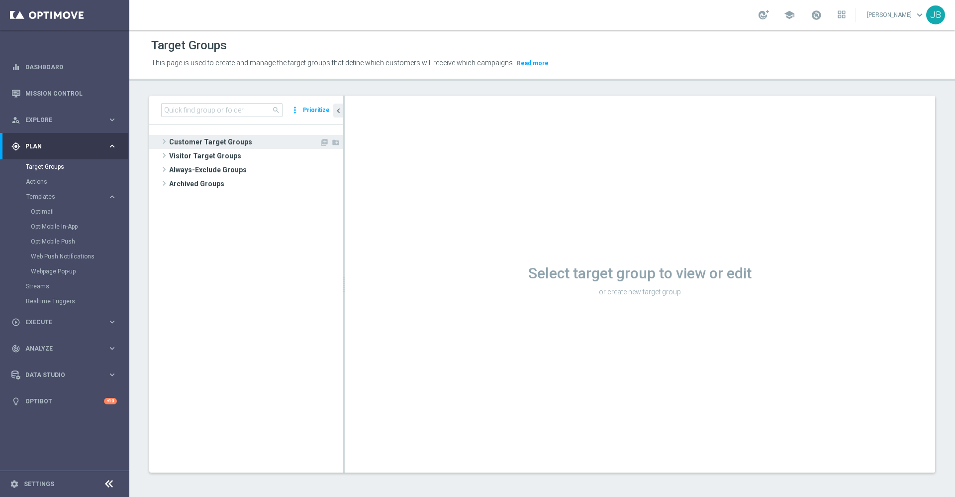
click at [200, 142] on span "Customer Target Groups" at bounding box center [244, 142] width 150 height 14
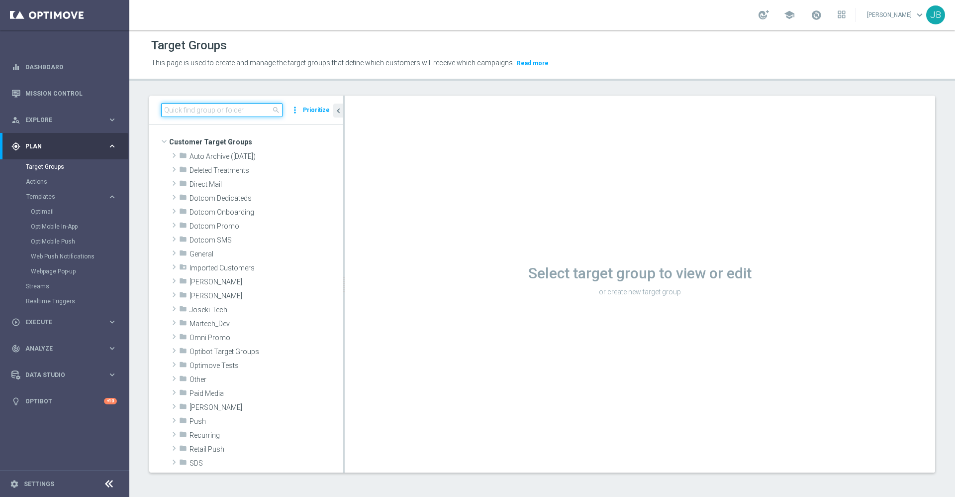
click at [210, 108] on input at bounding box center [221, 110] width 121 height 14
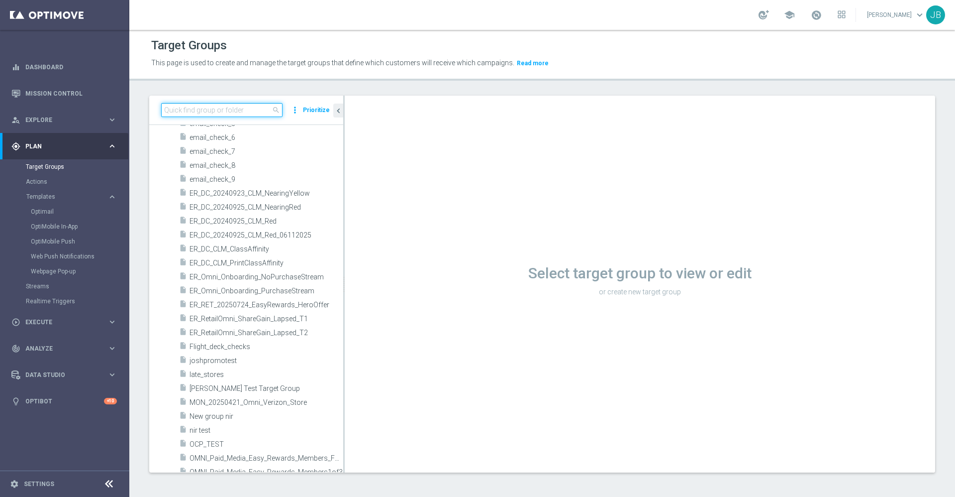
scroll to position [685, 0]
click at [87, 88] on link "Mission Control" at bounding box center [71, 93] width 92 height 26
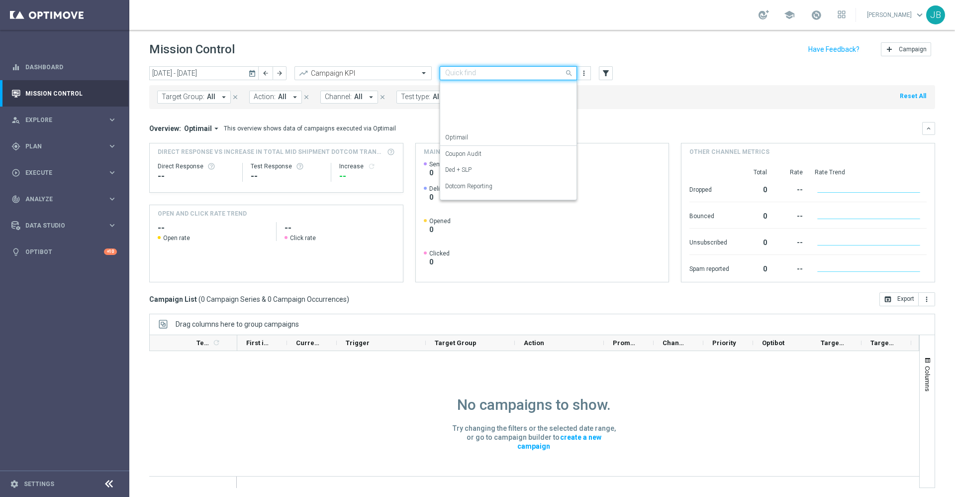
click at [518, 66] on div "Quick find Store Closing" at bounding box center [508, 73] width 137 height 14
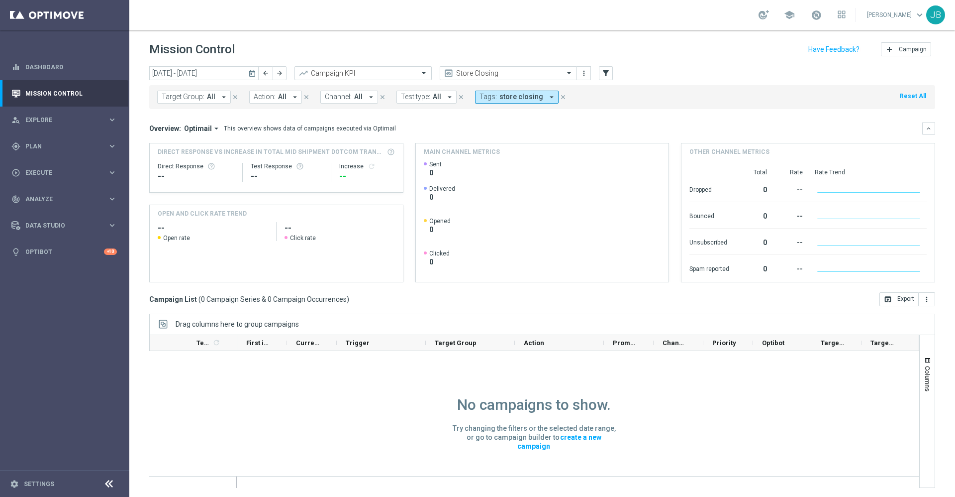
click at [629, 108] on div "Target Group: All arrow_drop_down close Action: All arrow_drop_down close Chann…" at bounding box center [542, 97] width 786 height 24
click at [249, 74] on icon "today" at bounding box center [252, 73] width 9 height 9
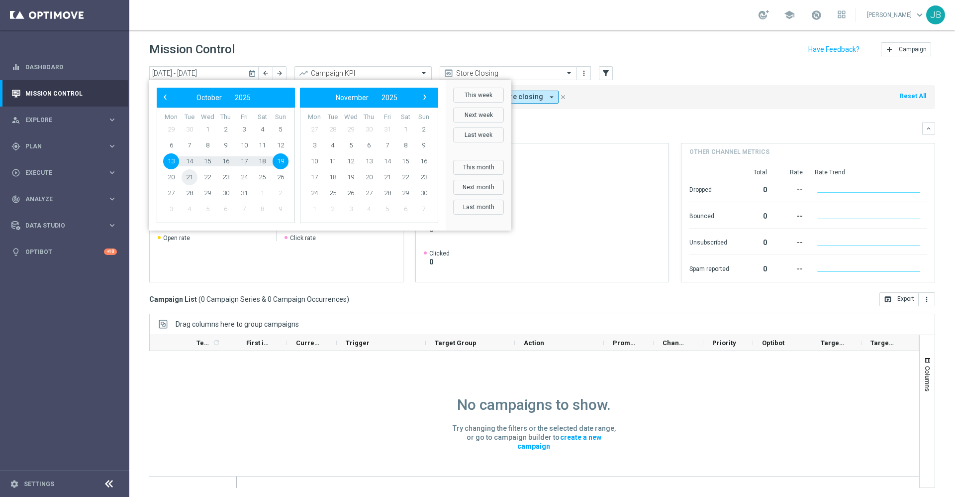
click at [190, 179] on span "21" at bounding box center [190, 177] width 16 height 16
type input "21 Oct 2025 - 21 Oct 2025"
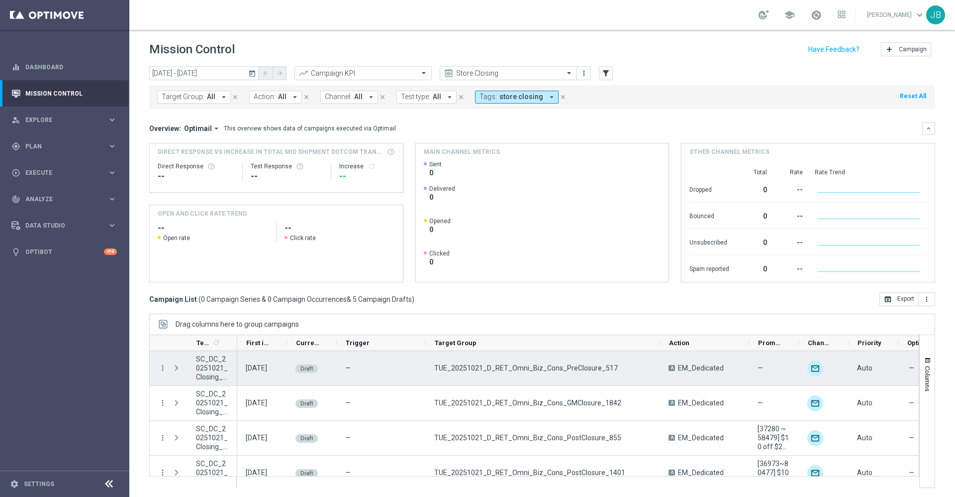
drag, startPoint x: 514, startPoint y: 341, endPoint x: 659, endPoint y: 362, distance: 146.2
click at [659, 362] on div "Templates 1 refresh" at bounding box center [534, 410] width 770 height 153
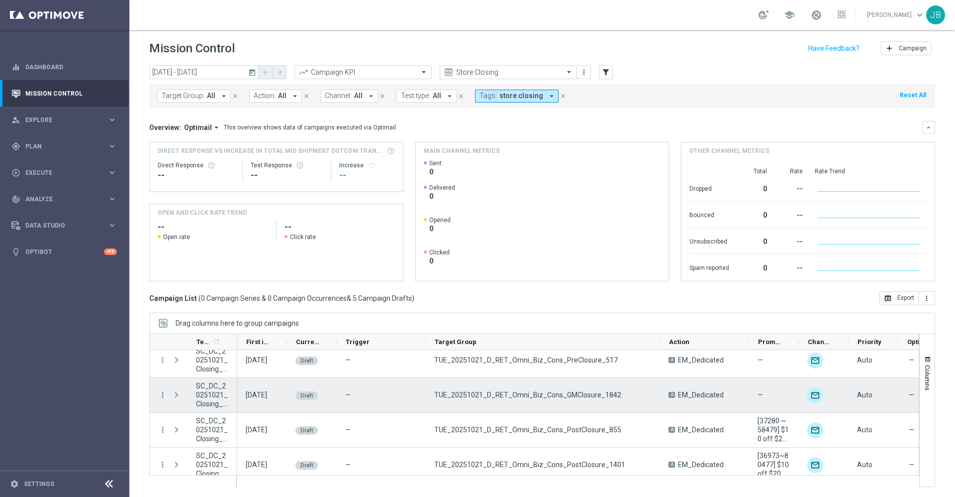
scroll to position [0, 0]
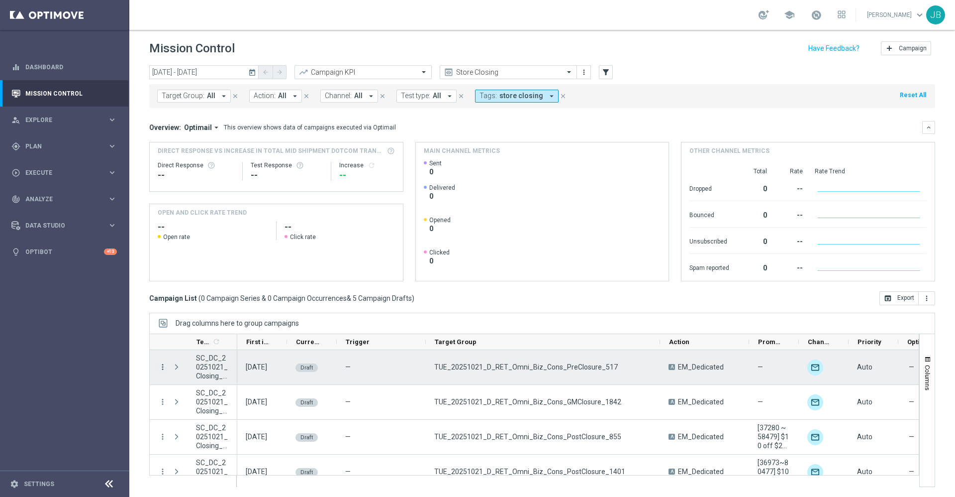
click at [164, 368] on icon "more_vert" at bounding box center [162, 366] width 9 height 9
click at [191, 406] on span "Edit" at bounding box center [187, 404] width 11 height 7
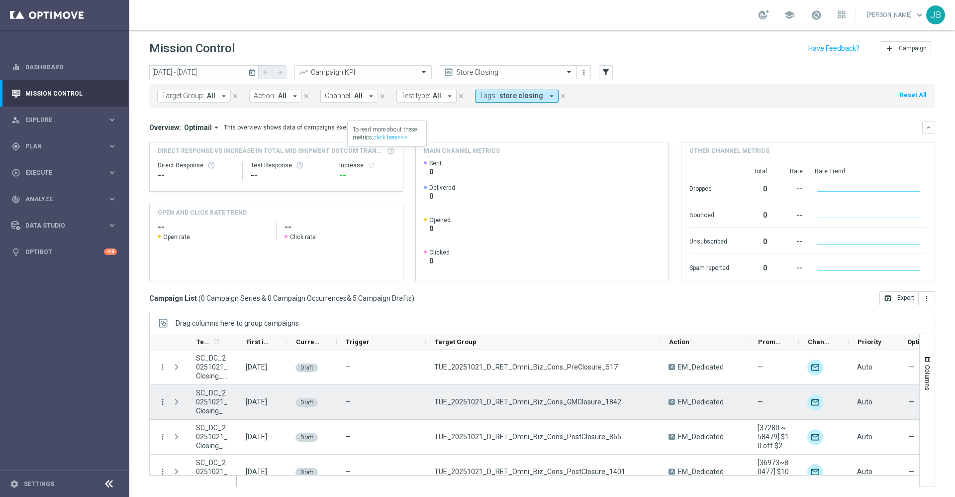
click at [162, 400] on icon "more_vert" at bounding box center [162, 401] width 9 height 9
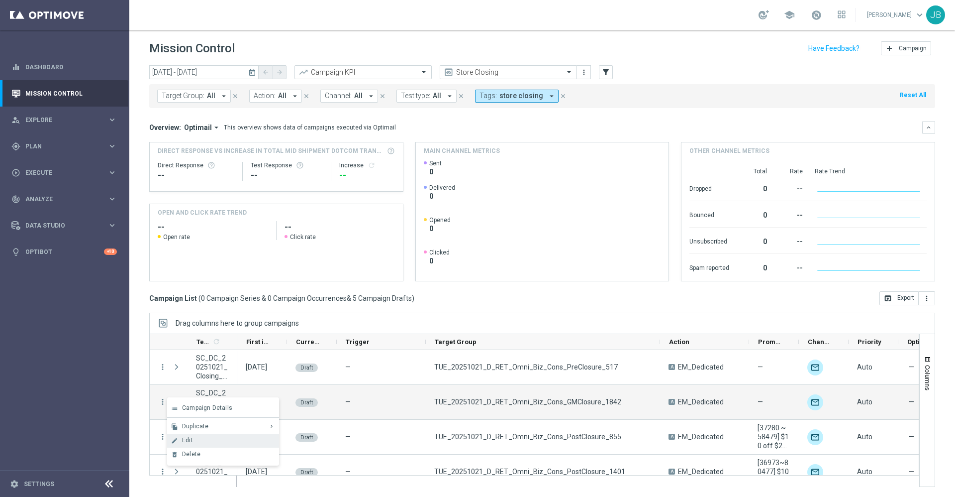
click at [195, 441] on div "Edit" at bounding box center [228, 439] width 93 height 7
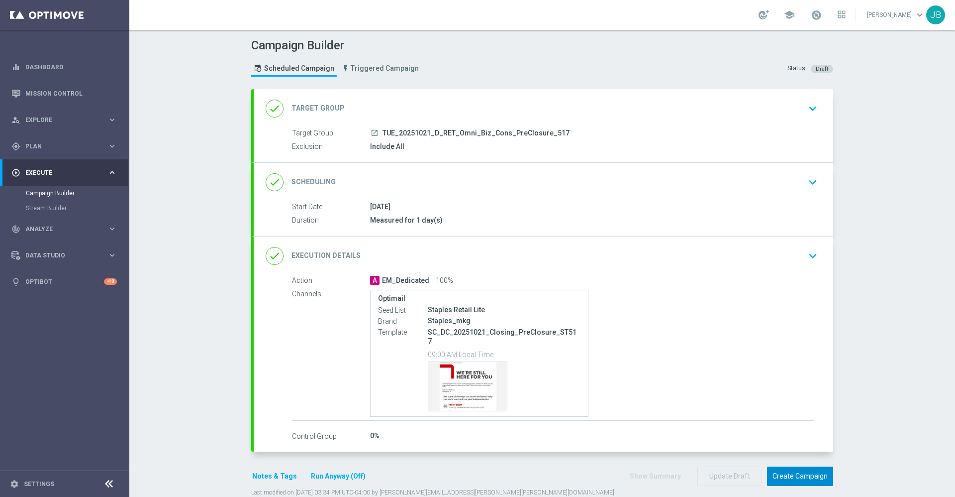
click at [782, 466] on button "Create Campaign" at bounding box center [800, 475] width 66 height 19
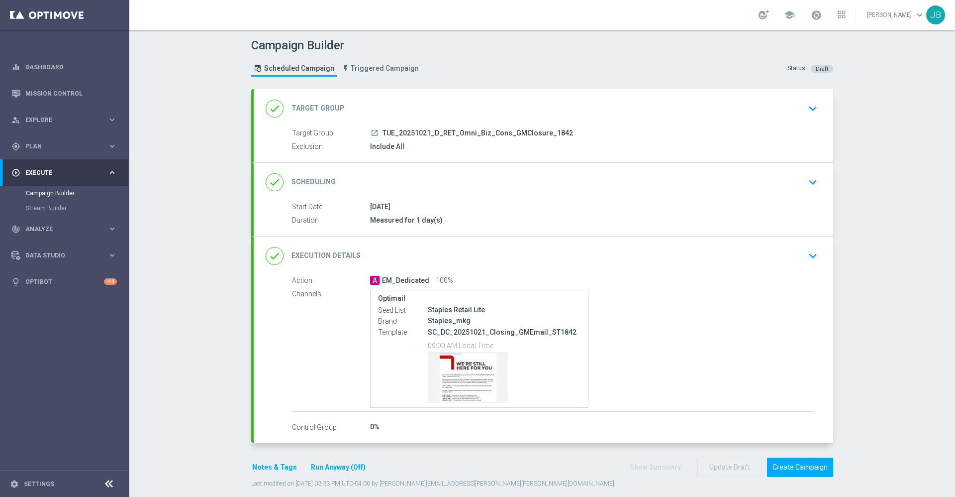
scroll to position [11, 0]
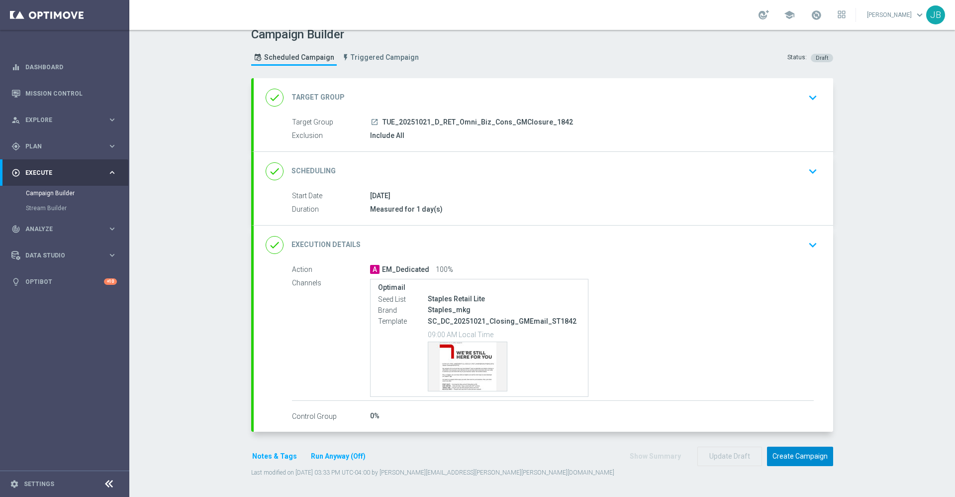
click at [786, 454] on button "Create Campaign" at bounding box center [800, 455] width 66 height 19
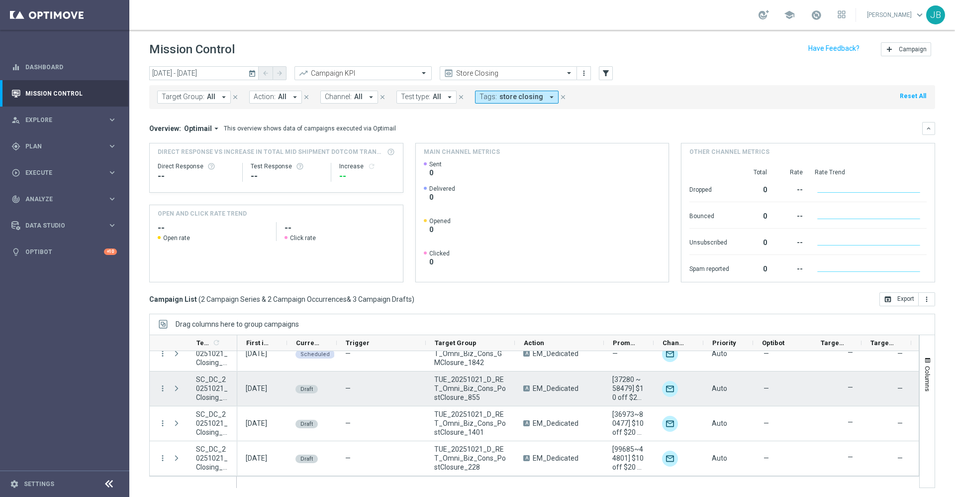
scroll to position [1, 0]
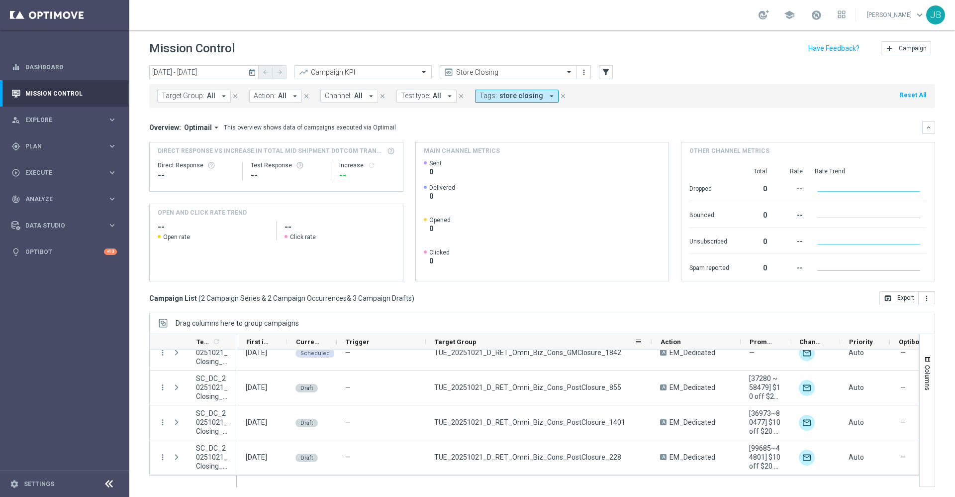
drag, startPoint x: 513, startPoint y: 340, endPoint x: 652, endPoint y: 345, distance: 138.9
click at [652, 345] on div at bounding box center [652, 341] width 4 height 15
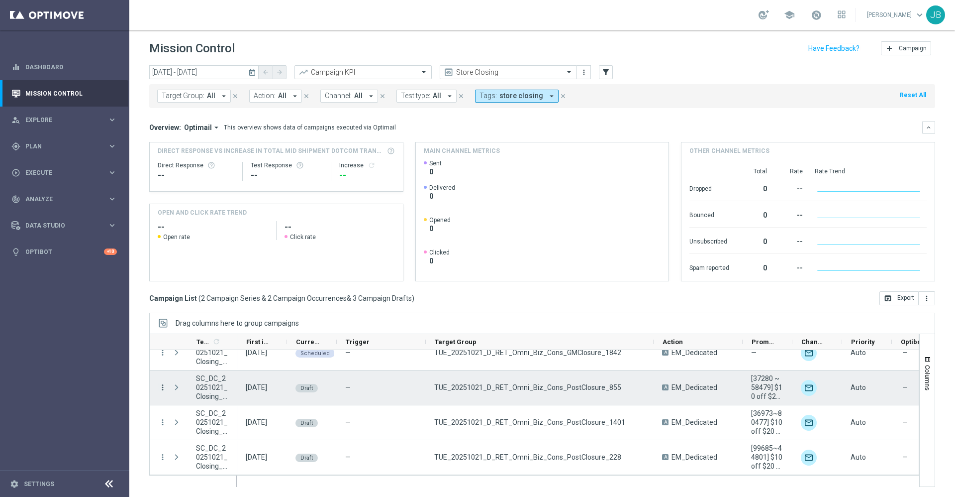
click at [162, 388] on icon "more_vert" at bounding box center [162, 387] width 9 height 9
click at [193, 427] on div "Edit" at bounding box center [228, 425] width 93 height 7
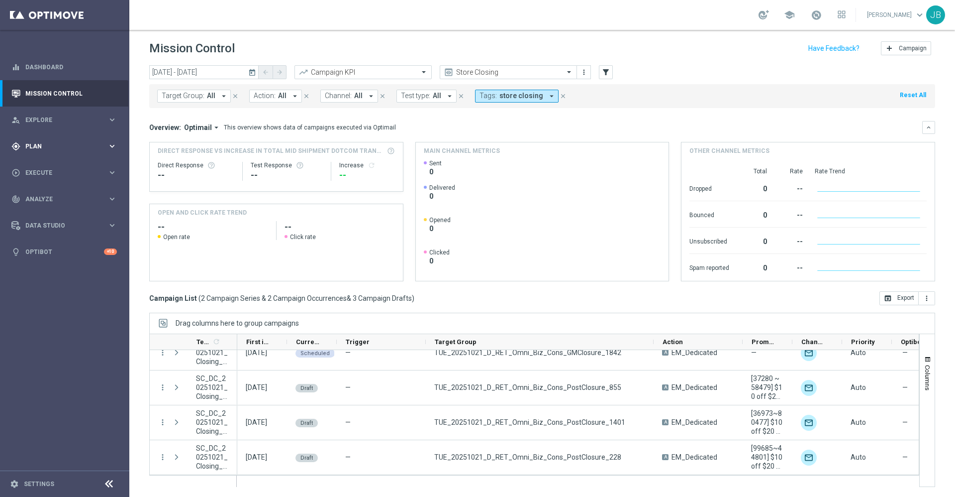
click at [57, 148] on span "Plan" at bounding box center [66, 146] width 82 height 6
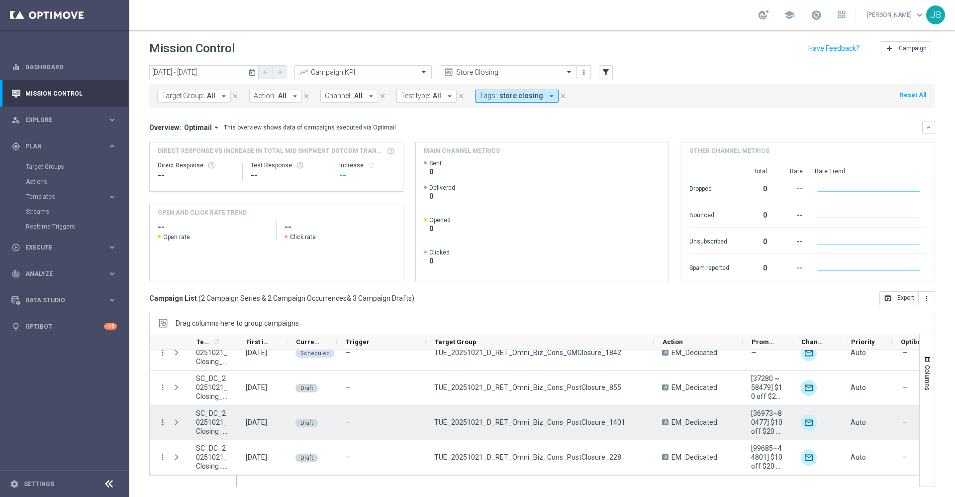
click at [163, 425] on icon "more_vert" at bounding box center [162, 421] width 9 height 9
click at [193, 461] on div "Edit" at bounding box center [228, 460] width 93 height 7
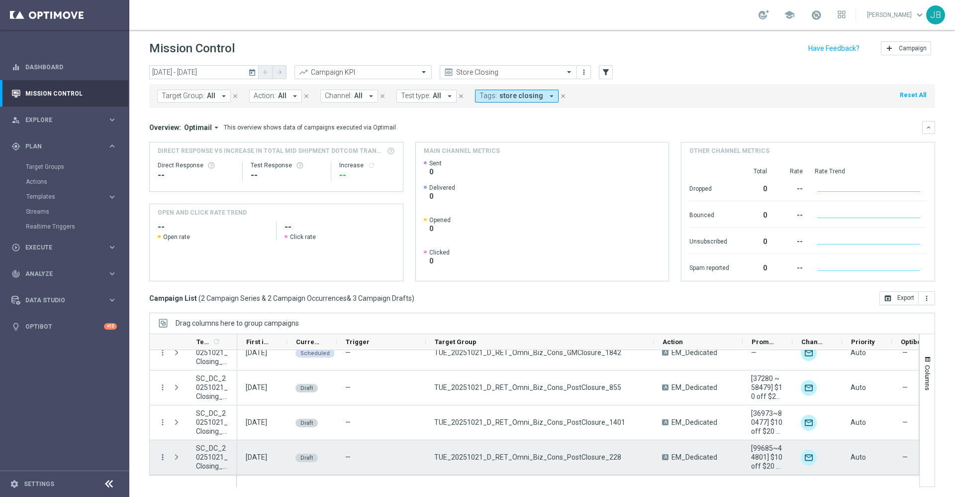
click at [162, 456] on icon "more_vert" at bounding box center [162, 456] width 9 height 9
click at [195, 428] on div "Edit" at bounding box center [228, 426] width 93 height 7
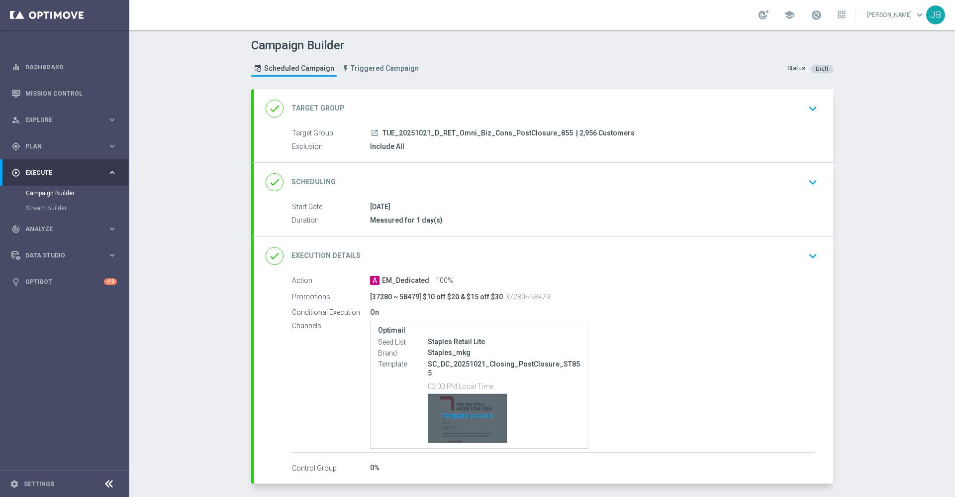
click at [444, 403] on div "Template preview" at bounding box center [467, 418] width 79 height 49
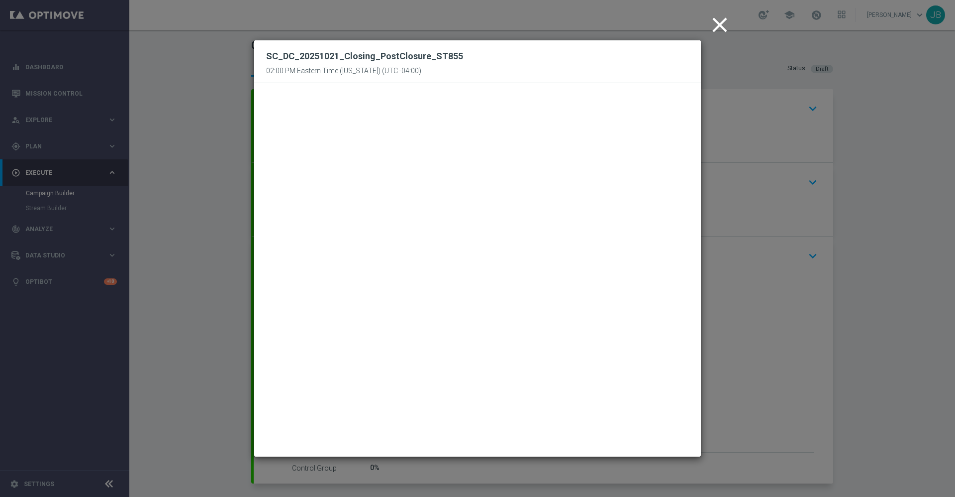
click at [709, 28] on icon "close" at bounding box center [719, 24] width 25 height 25
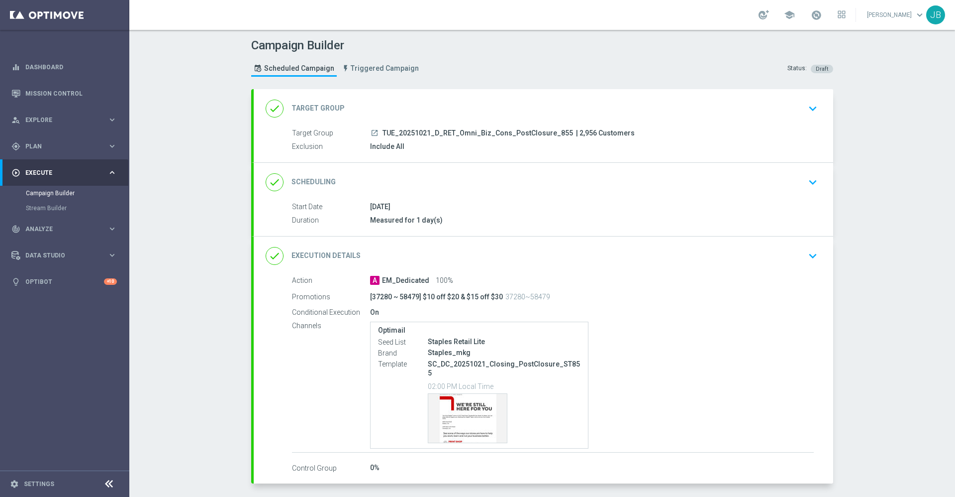
scroll to position [43, 0]
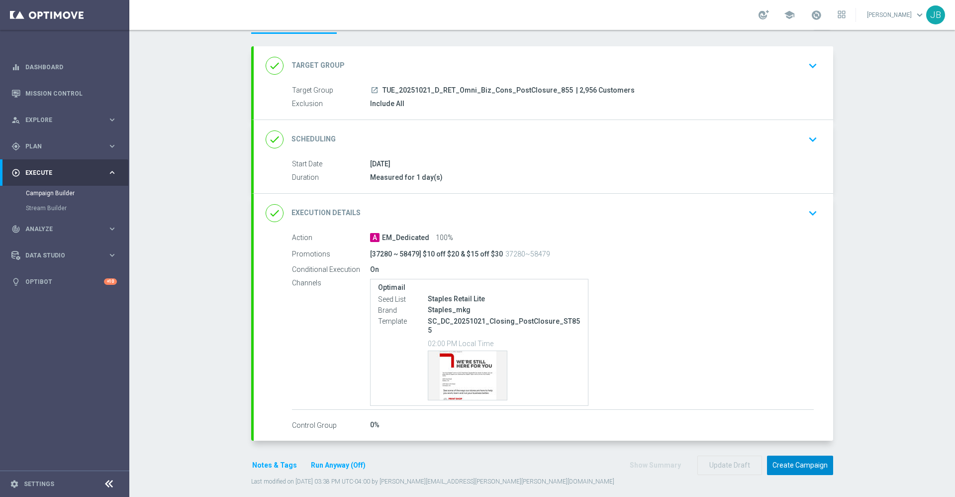
click at [801, 460] on button "Create Campaign" at bounding box center [800, 464] width 66 height 19
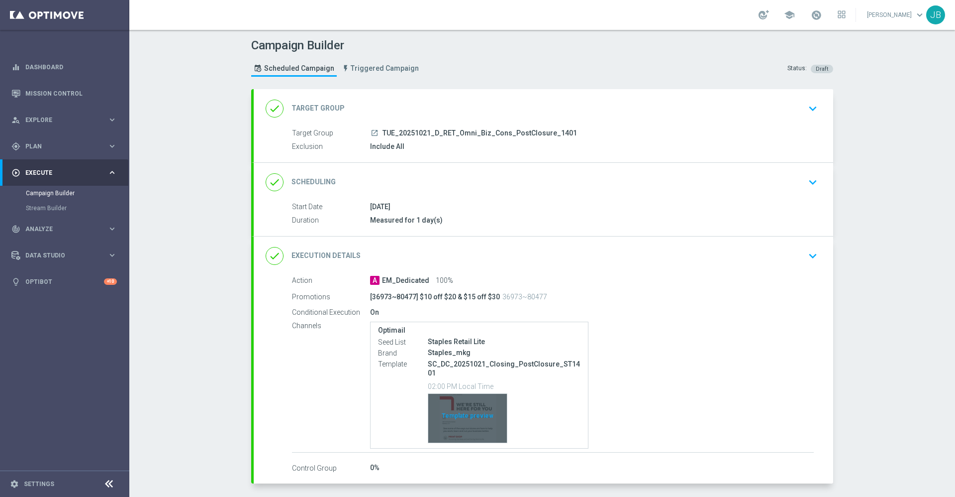
click at [466, 407] on div "Template preview" at bounding box center [467, 418] width 79 height 49
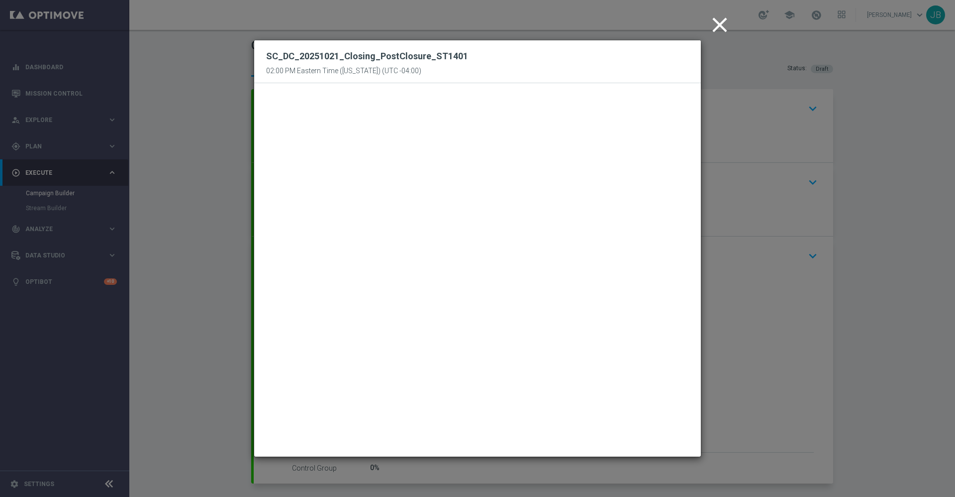
click at [725, 28] on icon "close" at bounding box center [719, 24] width 25 height 25
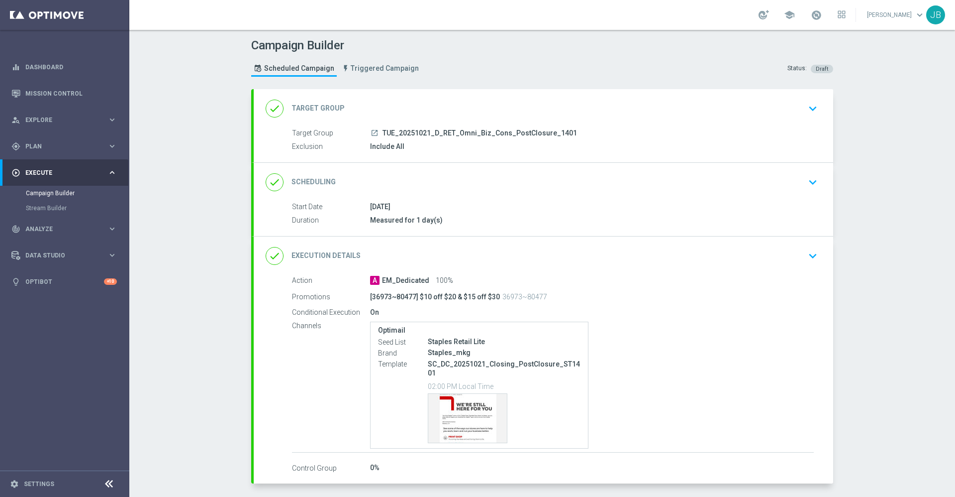
scroll to position [43, 0]
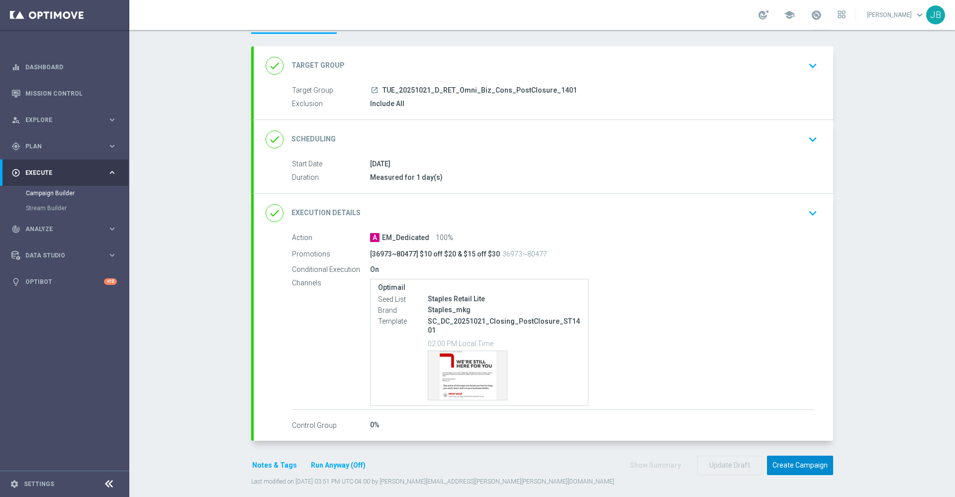
click at [798, 458] on button "Create Campaign" at bounding box center [800, 464] width 66 height 19
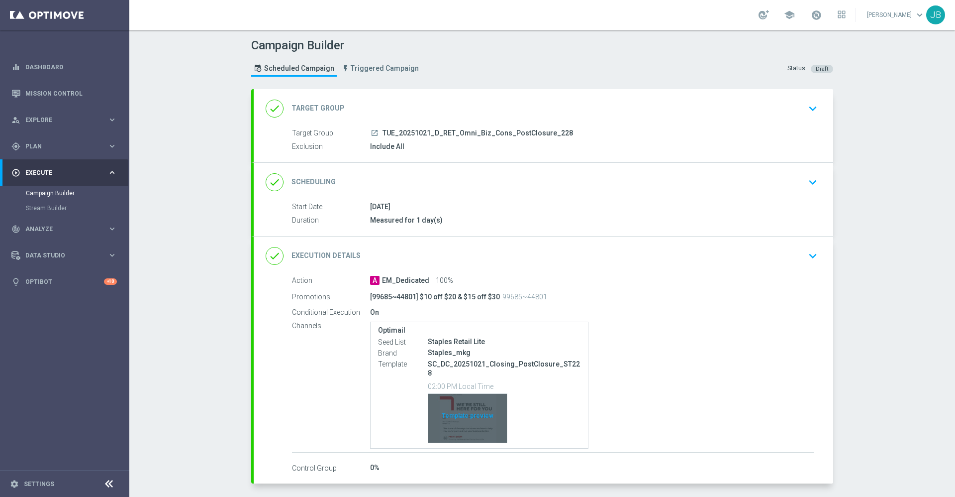
click at [467, 405] on div "Template preview" at bounding box center [467, 418] width 79 height 49
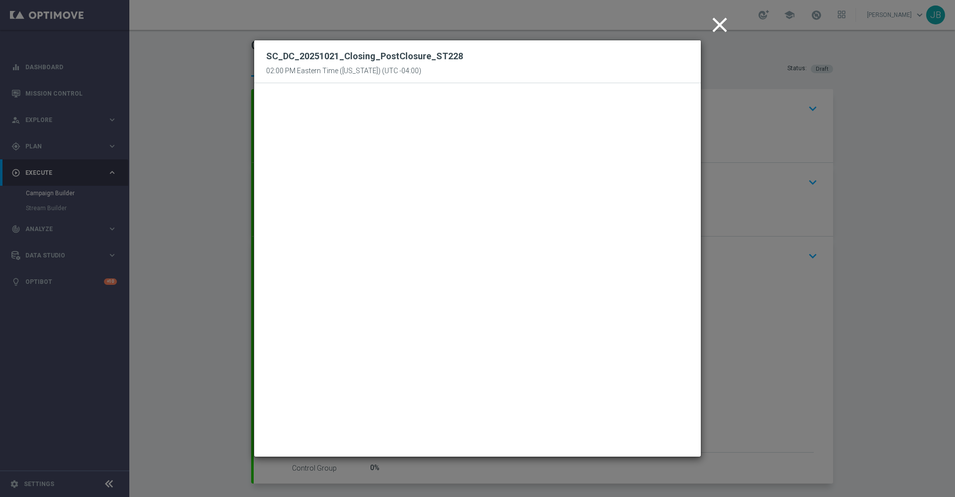
click at [718, 33] on icon "close" at bounding box center [719, 24] width 25 height 25
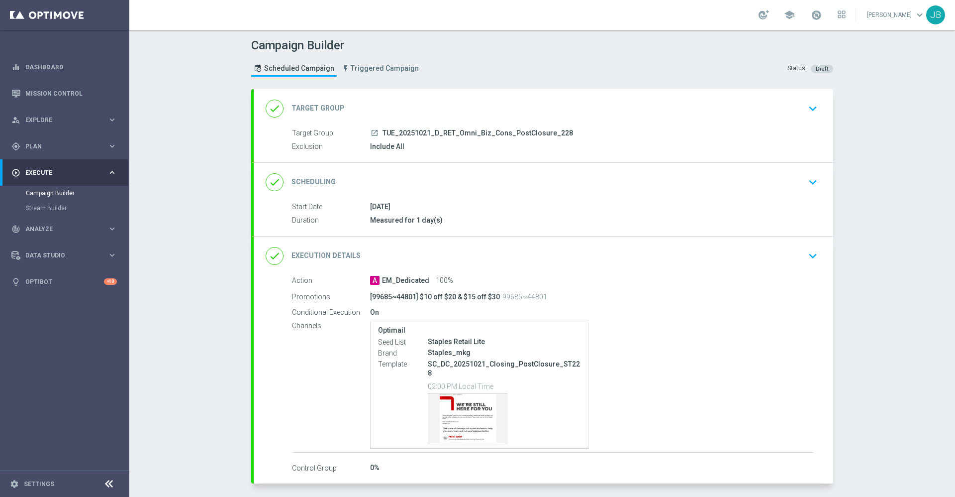
scroll to position [43, 0]
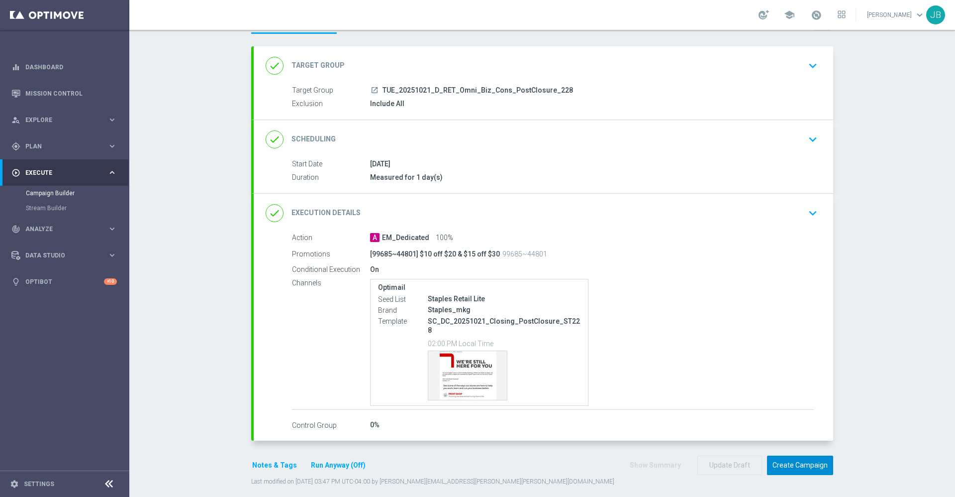
click at [796, 457] on button "Create Campaign" at bounding box center [800, 464] width 66 height 19
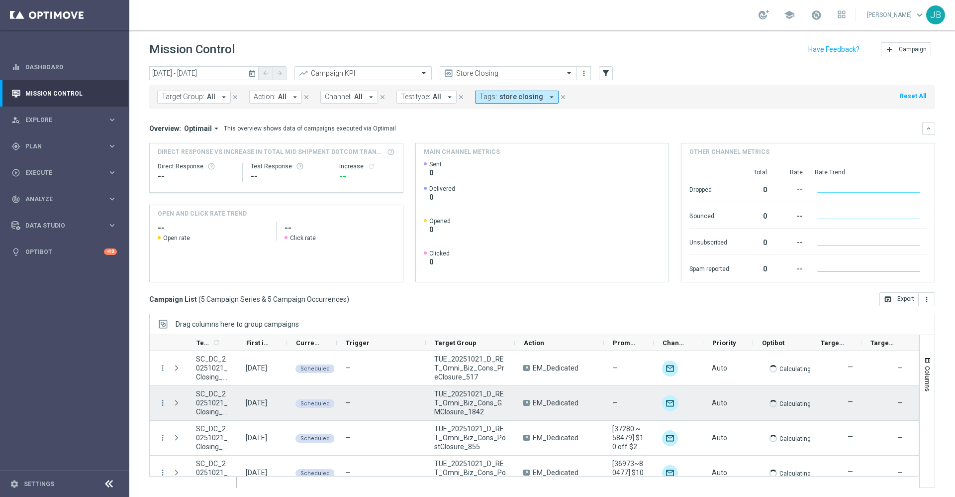
scroll to position [49, 0]
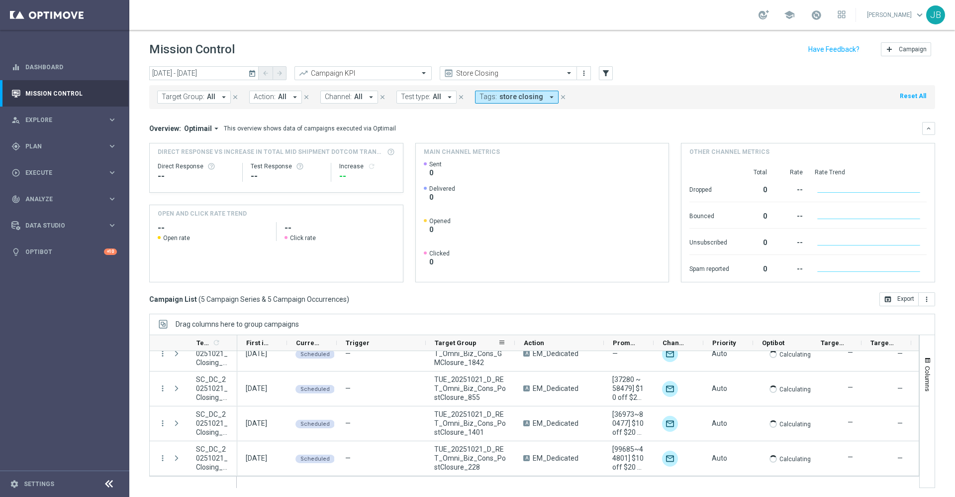
click at [512, 342] on div "Target Group" at bounding box center [470, 343] width 89 height 16
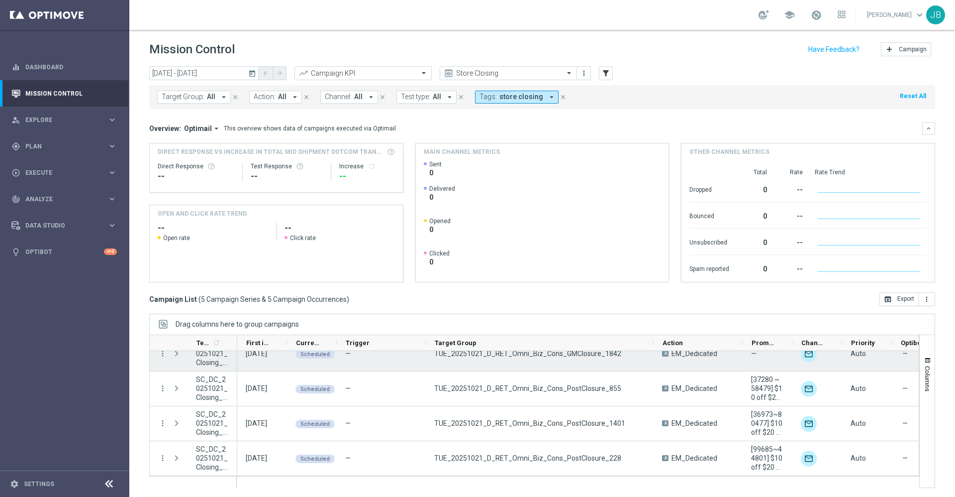
drag, startPoint x: 514, startPoint y: 338, endPoint x: 653, endPoint y: 361, distance: 140.6
click at [653, 361] on div "Templates 1 refresh" at bounding box center [534, 410] width 770 height 153
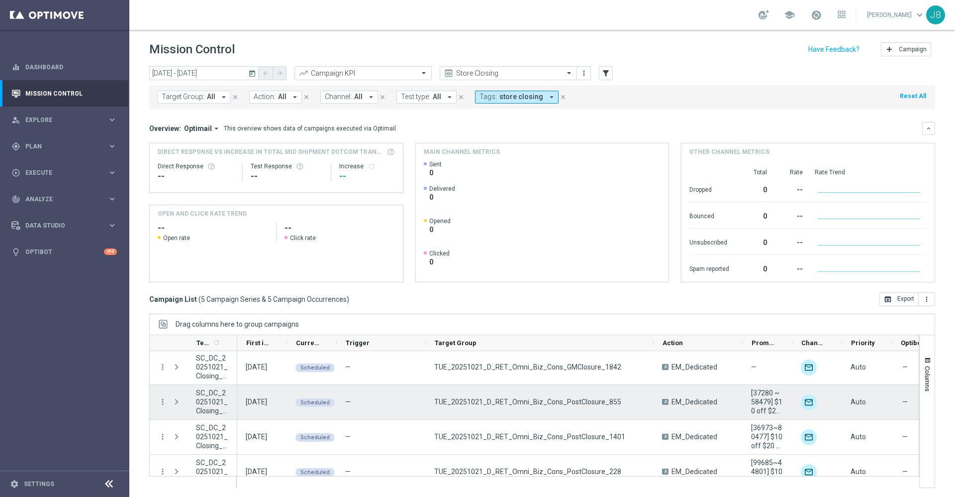
scroll to position [0, 0]
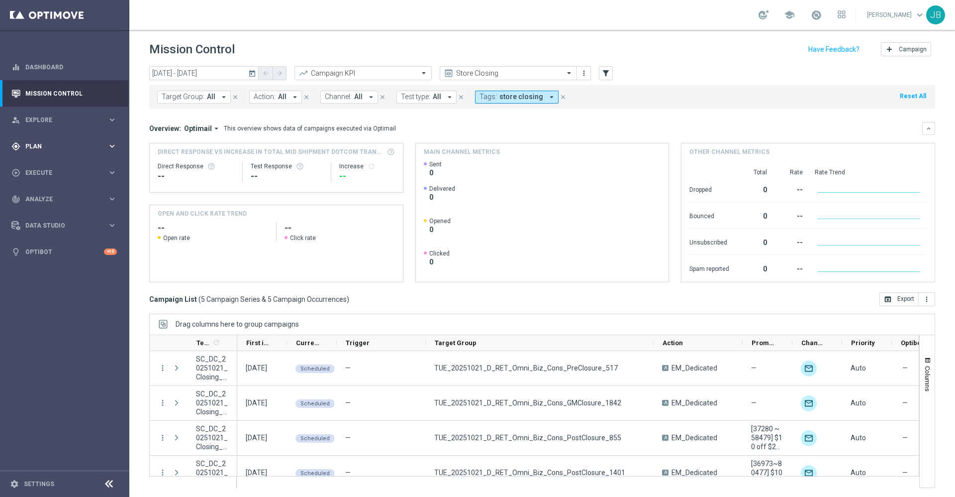
click at [36, 149] on div "gps_fixed Plan" at bounding box center [59, 146] width 96 height 9
click at [51, 195] on span "Templates" at bounding box center [61, 197] width 71 height 6
click at [52, 208] on link "Optimail" at bounding box center [67, 211] width 73 height 8
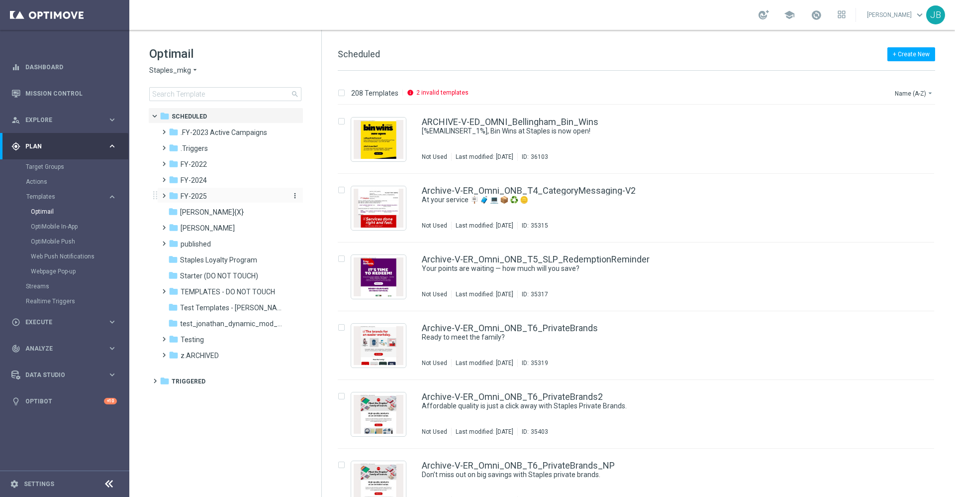
click at [199, 192] on span "FY-2025" at bounding box center [194, 196] width 26 height 9
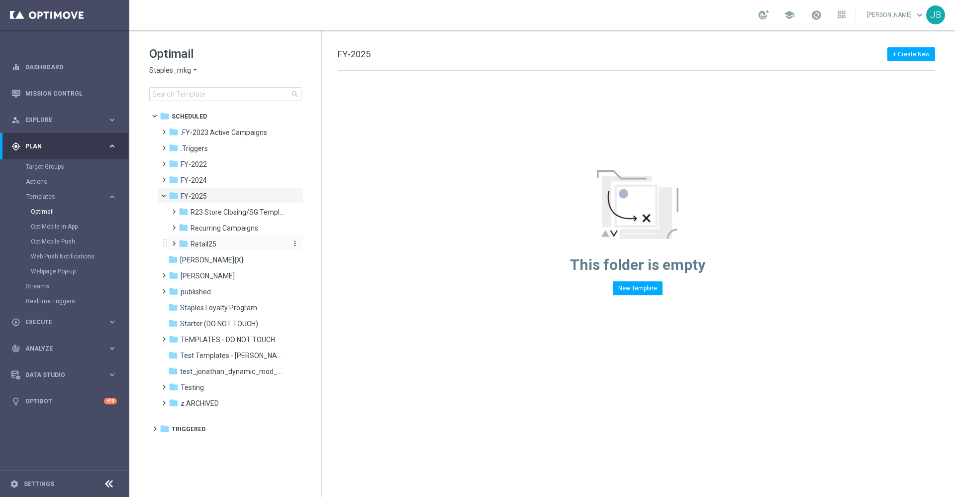
click at [218, 243] on div "folder Retail25" at bounding box center [232, 243] width 106 height 11
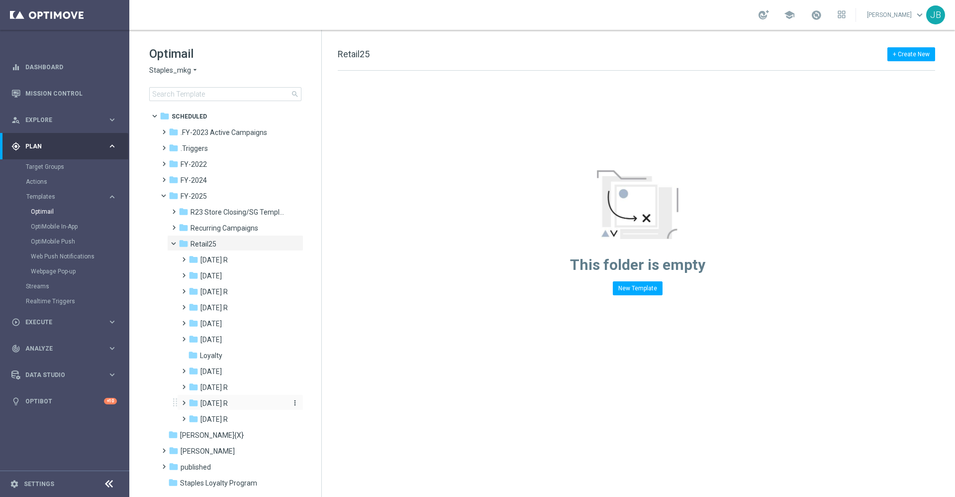
click at [228, 402] on div "folder Oct 25 R" at bounding box center [238, 403] width 98 height 11
click at [221, 453] on span "WO 10/19" at bounding box center [225, 450] width 31 height 9
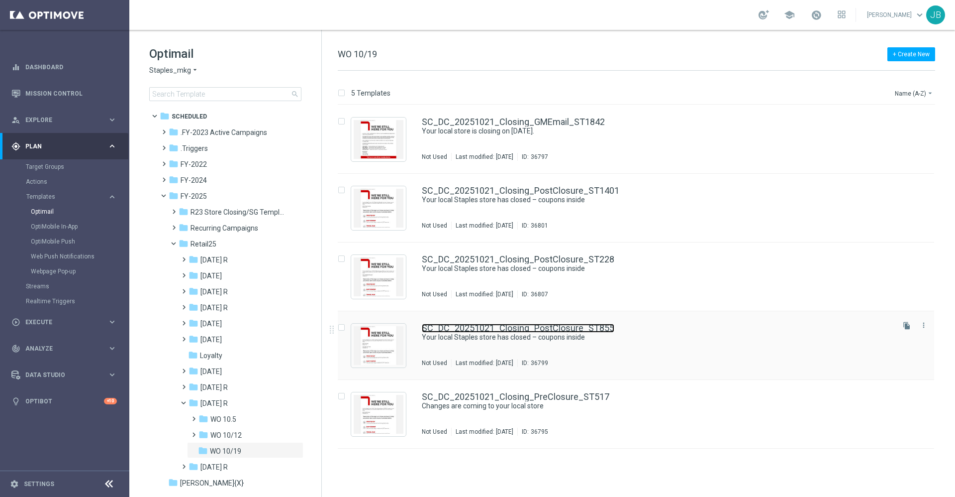
click at [531, 325] on link "SC_DC_20251021_Closing_PostClosure_ST855" at bounding box center [518, 327] width 193 height 9
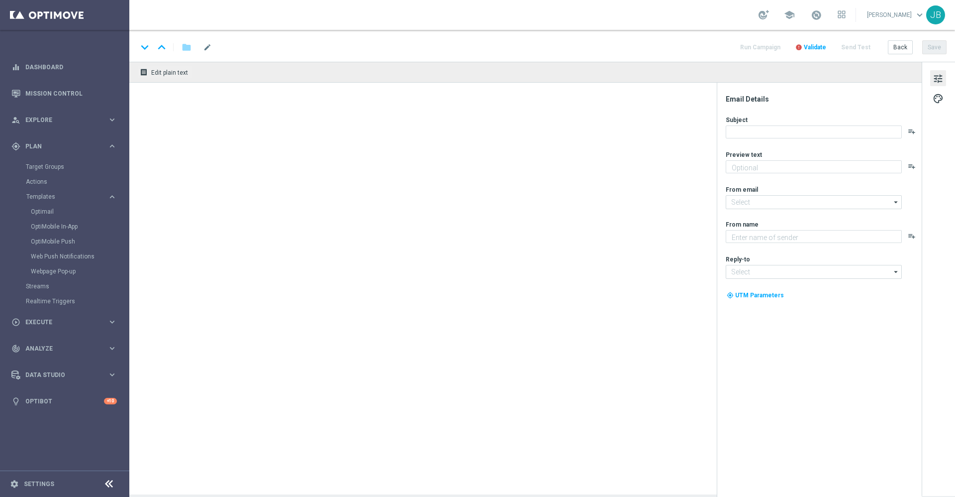
type textarea "Your store at 12421 Pearl Road has closed."
type input "staples@connected.staples.com"
type textarea "Staples"
type input "info@staples.com"
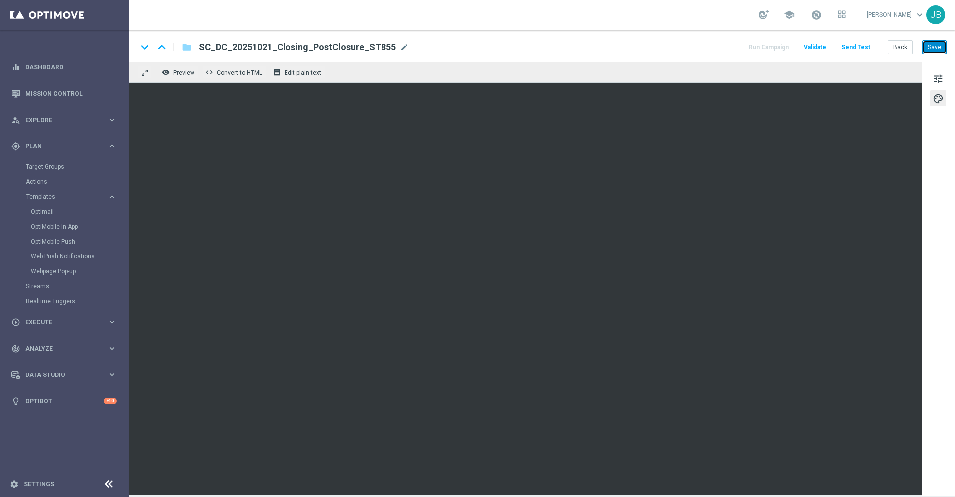
click at [933, 45] on button "Save" at bounding box center [934, 47] width 24 height 14
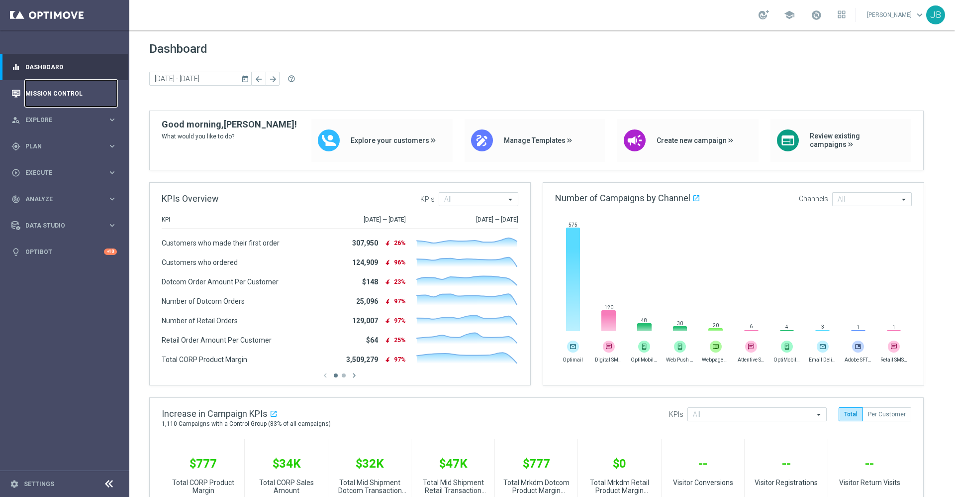
click at [77, 97] on link "Mission Control" at bounding box center [71, 93] width 92 height 26
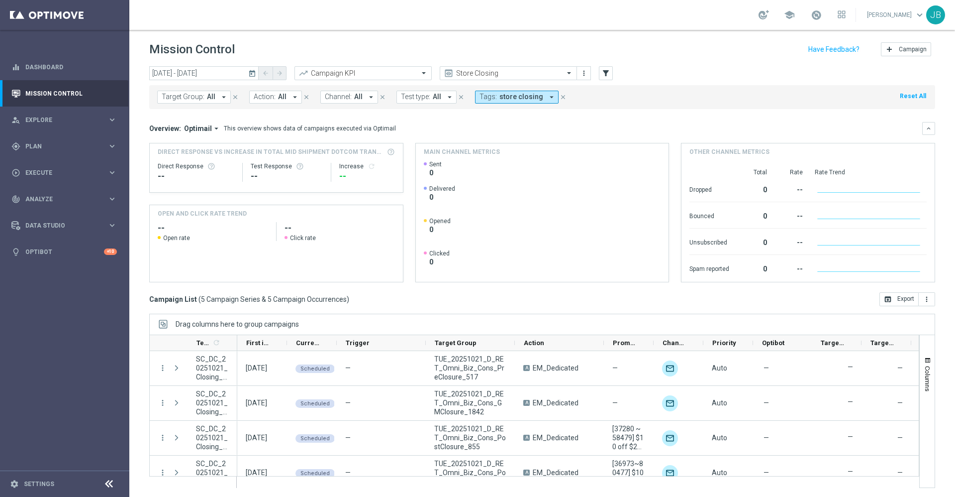
click at [251, 72] on icon "today" at bounding box center [252, 73] width 9 height 9
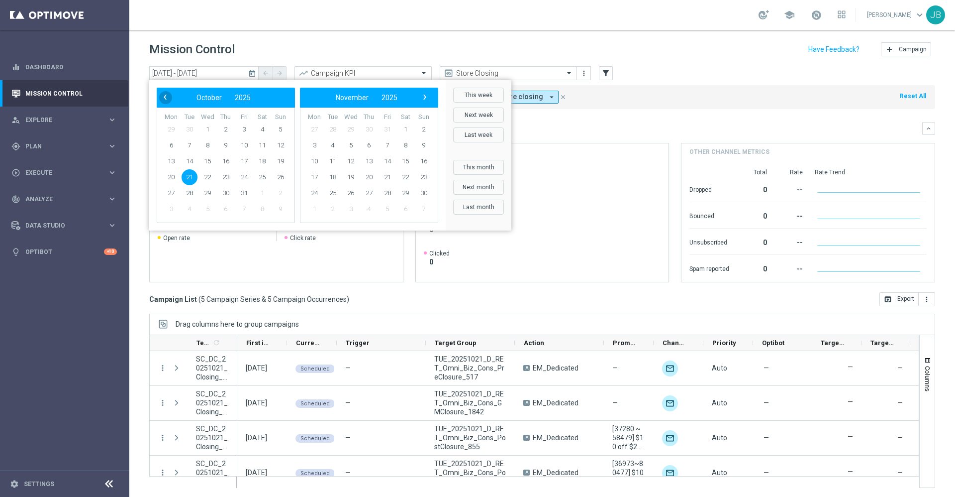
click at [169, 97] on span "‹" at bounding box center [165, 97] width 13 height 13
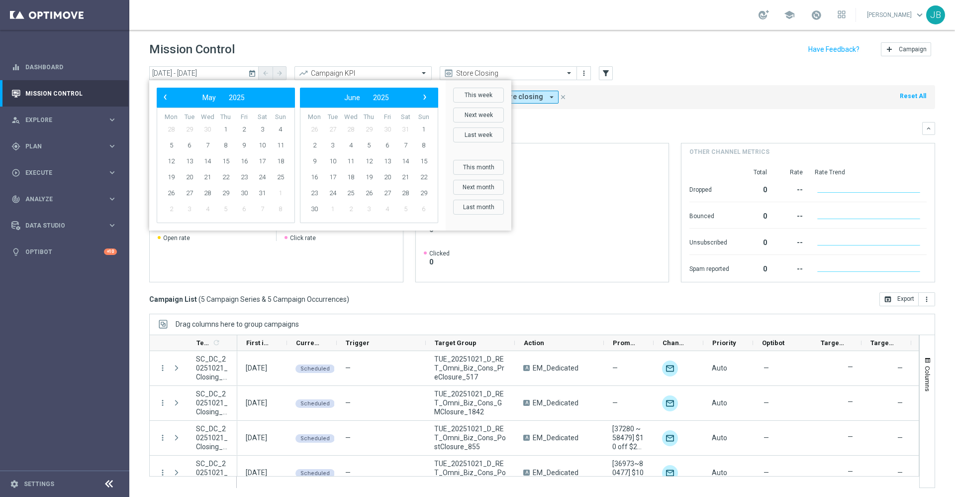
click at [169, 97] on span "‹" at bounding box center [165, 97] width 13 height 13
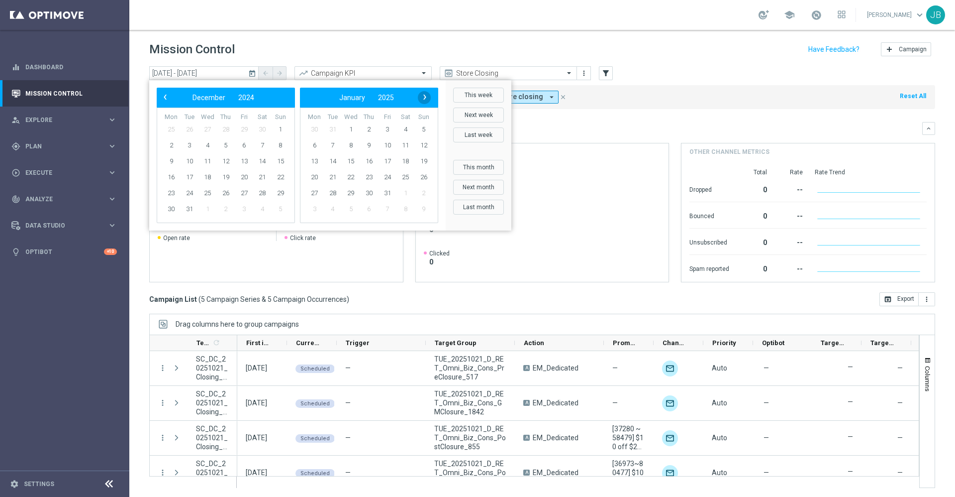
click at [423, 99] on span "›" at bounding box center [424, 97] width 13 height 13
click at [425, 132] on span "2" at bounding box center [424, 129] width 16 height 16
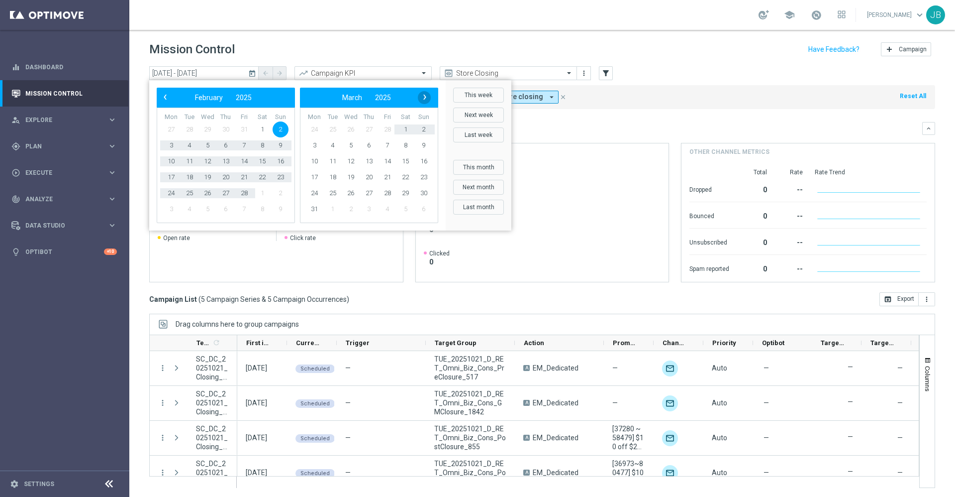
click at [427, 96] on span "›" at bounding box center [424, 97] width 13 height 13
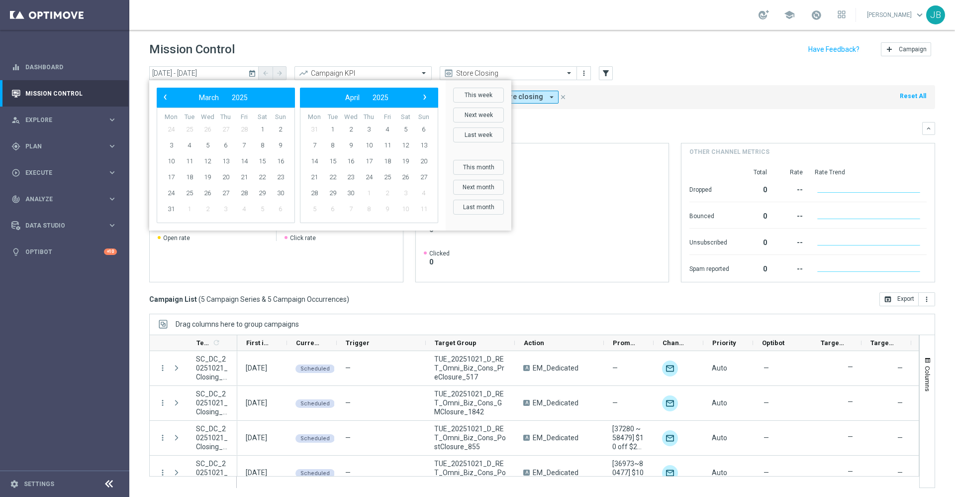
click at [427, 96] on span "›" at bounding box center [424, 97] width 13 height 13
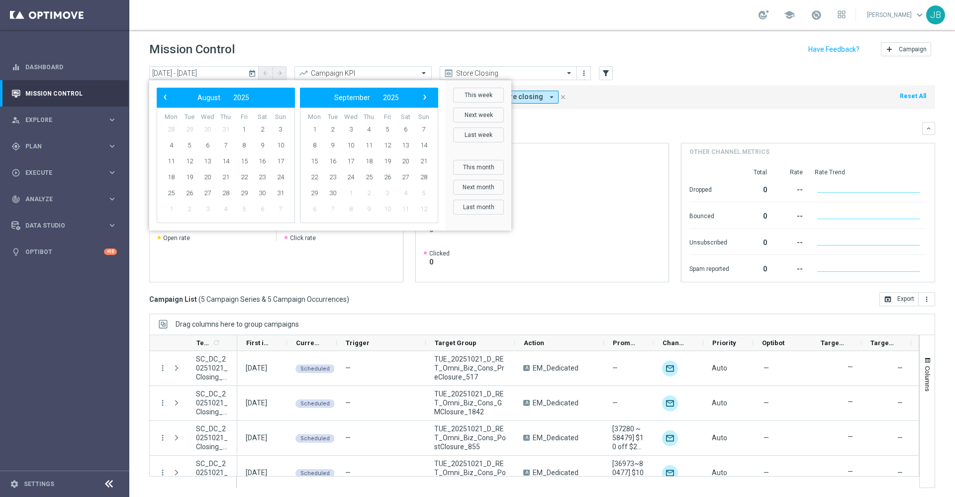
click at [427, 96] on span "›" at bounding box center [424, 97] width 13 height 13
click at [164, 94] on span "‹" at bounding box center [165, 97] width 13 height 13
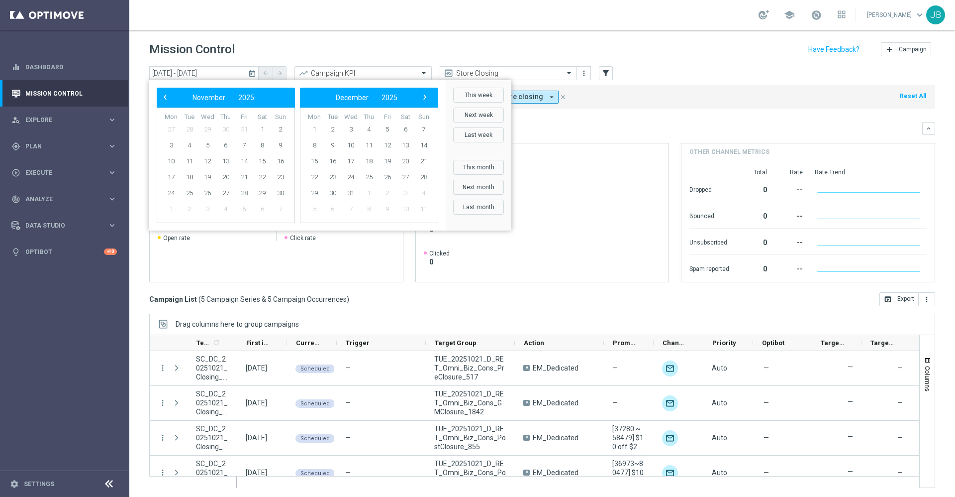
click at [164, 94] on span "‹" at bounding box center [165, 97] width 13 height 13
click at [206, 159] on span "15" at bounding box center [208, 161] width 16 height 16
type input "02 Feb 2025 - 15 Oct 2025"
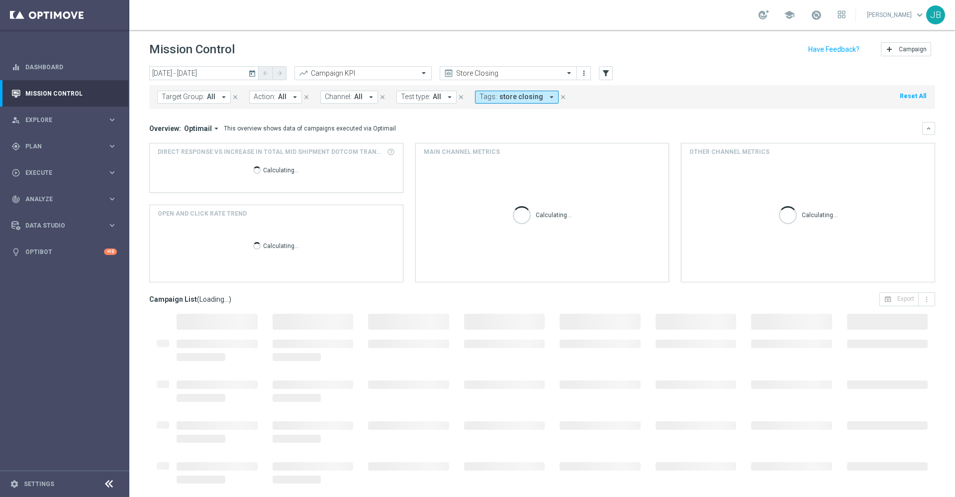
click at [207, 100] on span "All" at bounding box center [211, 97] width 8 height 8
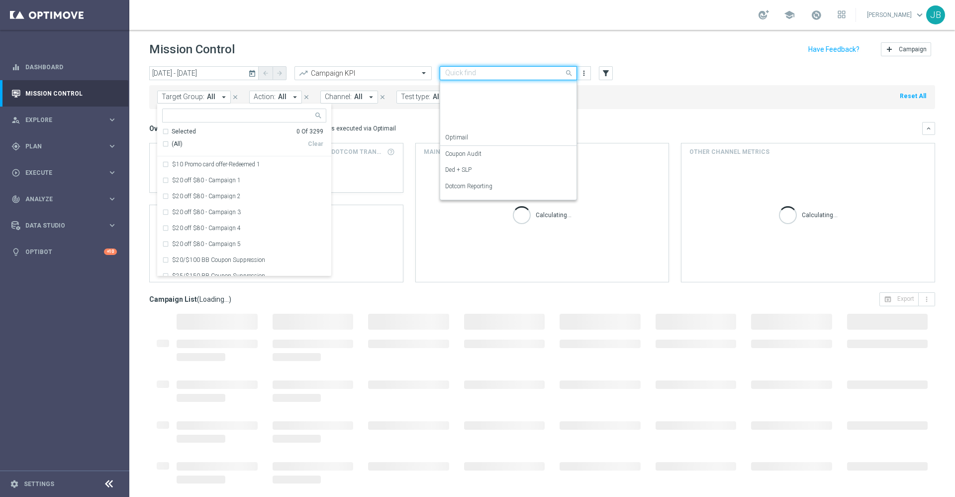
click at [528, 72] on input "text" at bounding box center [498, 73] width 106 height 8
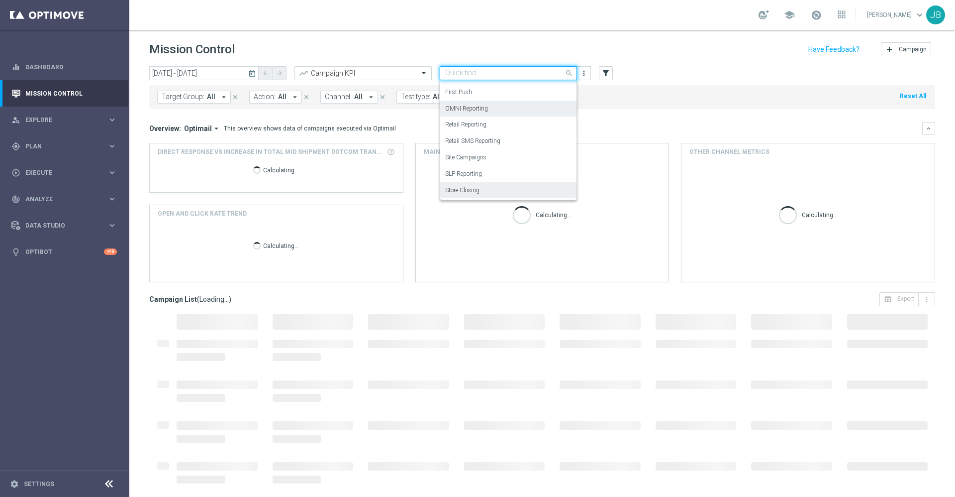
click at [477, 108] on label "OMNI Reporting" at bounding box center [466, 108] width 43 height 8
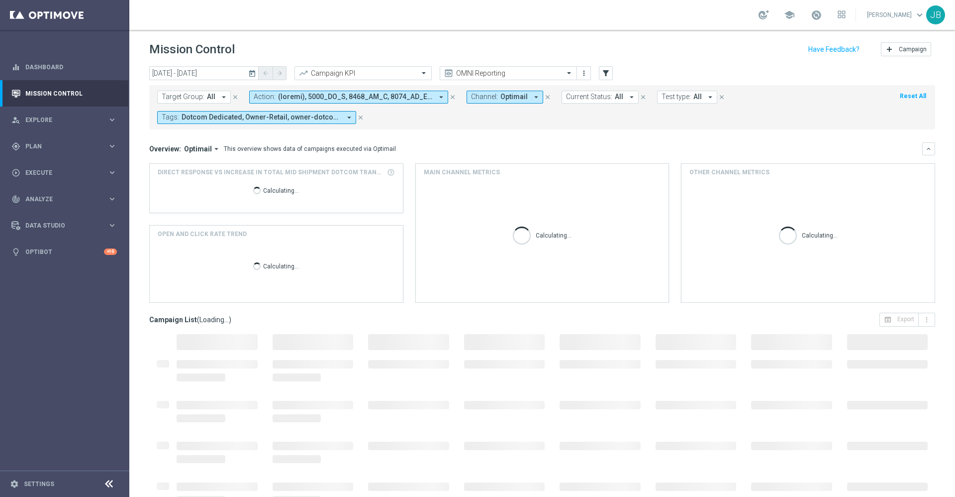
click at [219, 95] on icon "arrow_drop_down" at bounding box center [223, 97] width 9 height 9
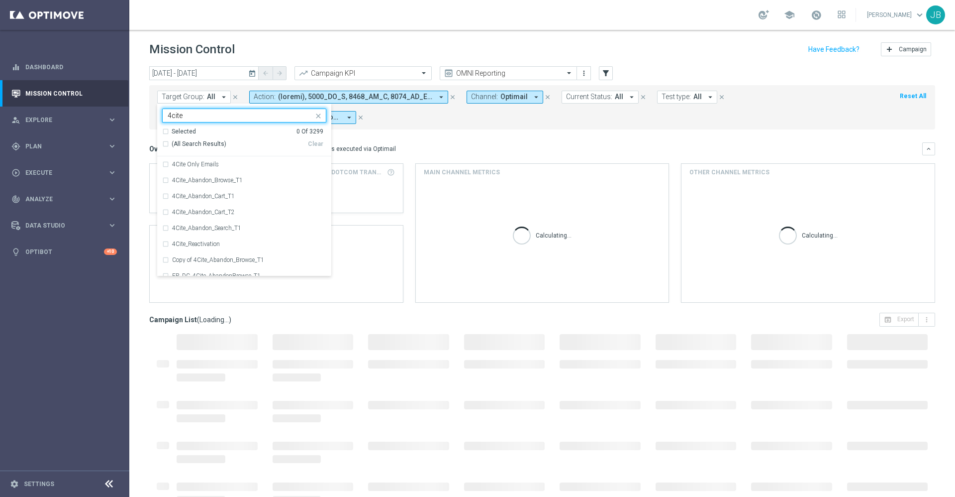
click at [166, 144] on div "(All Search Results)" at bounding box center [235, 144] width 146 height 8
type input "4cite"
click at [484, 141] on mini-dashboard "Overview: Optimail arrow_drop_down This overview shows data of campaigns execut…" at bounding box center [542, 220] width 786 height 183
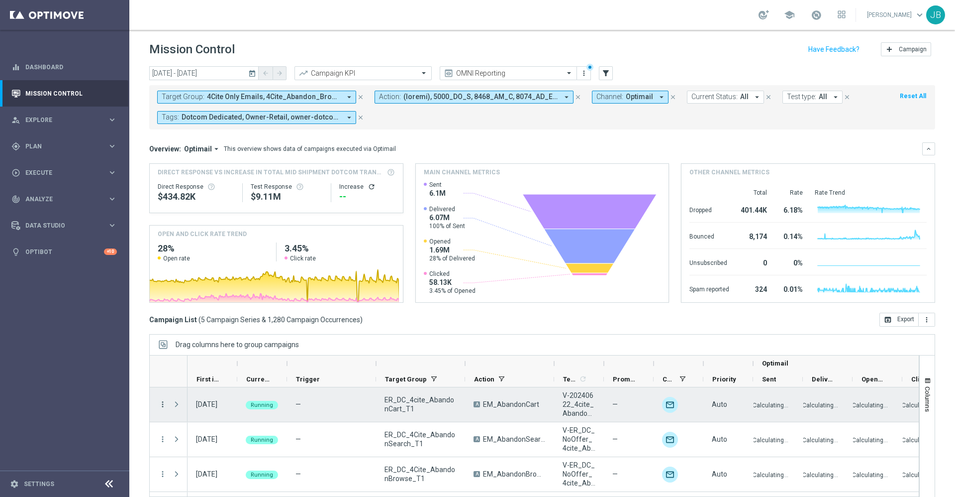
click at [162, 403] on icon "more_vert" at bounding box center [162, 404] width 9 height 9
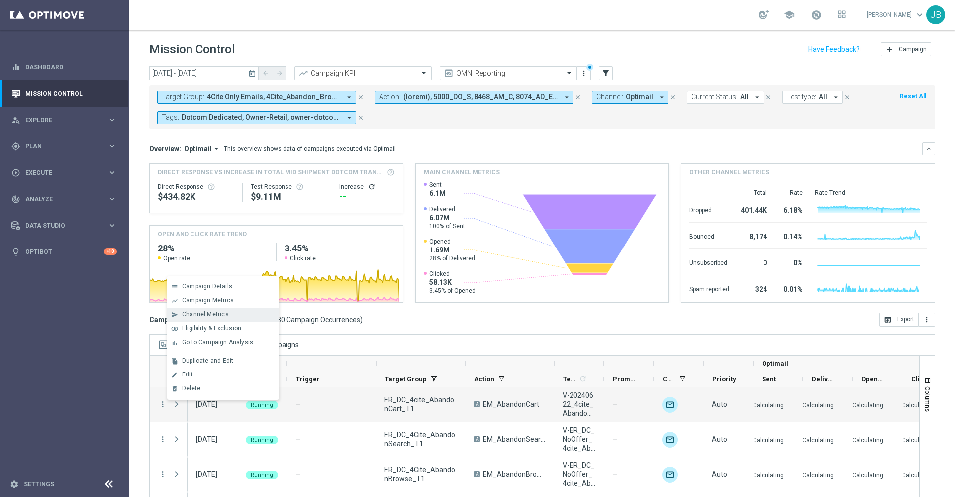
click at [213, 314] on span "Channel Metrics" at bounding box center [205, 313] width 47 height 7
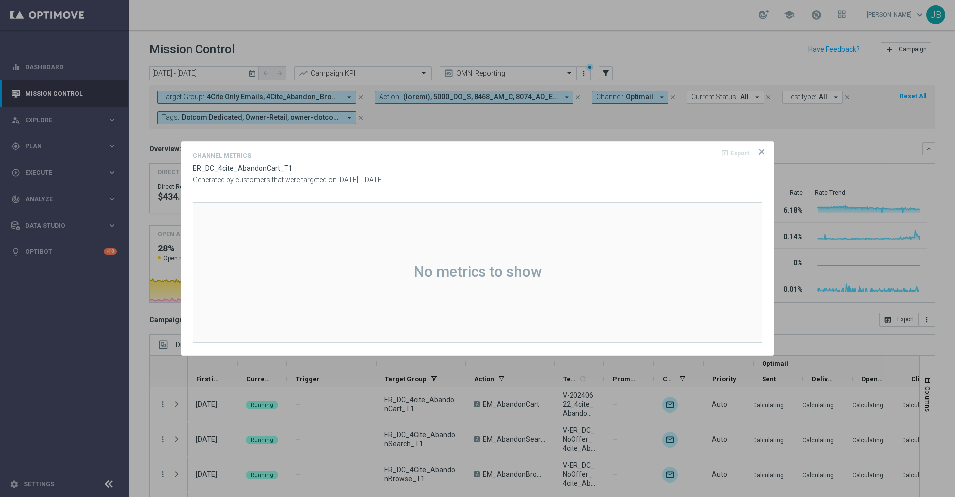
click at [761, 152] on icon "icon" at bounding box center [761, 151] width 5 height 5
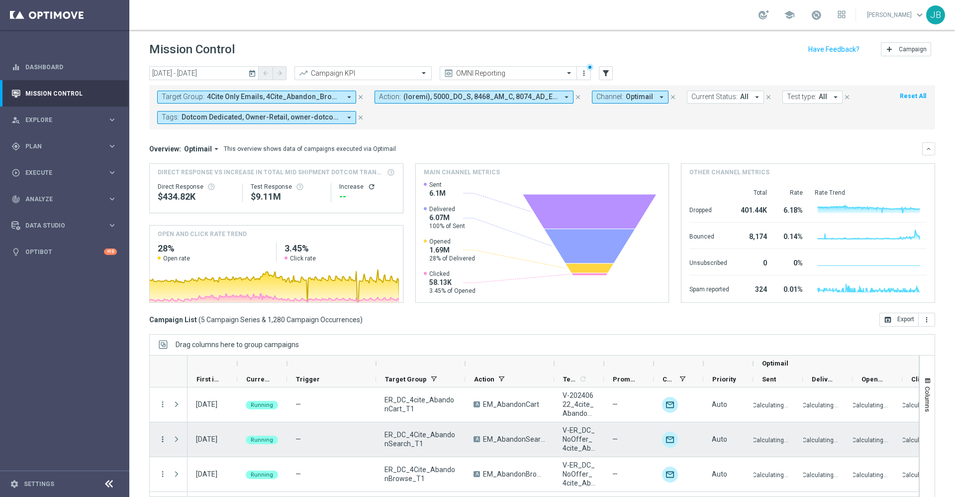
click at [161, 439] on icon "more_vert" at bounding box center [162, 438] width 9 height 9
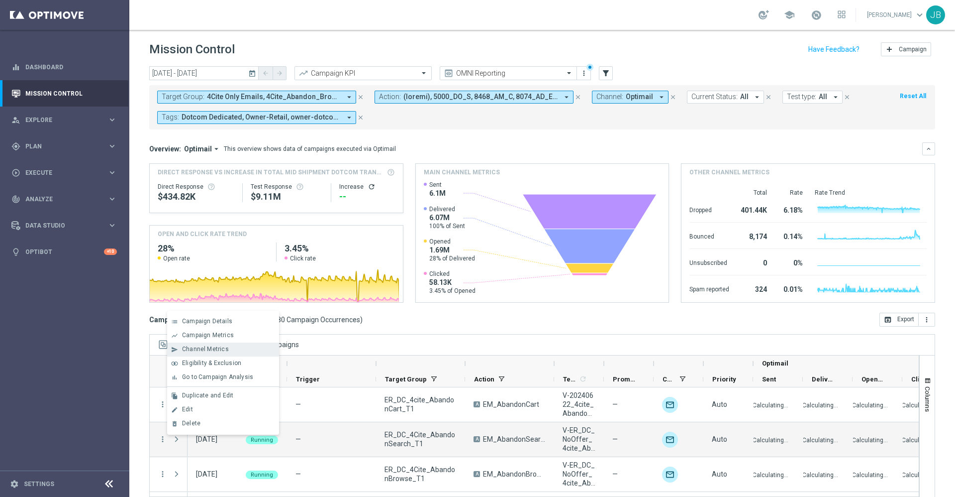
click at [211, 352] on span "Channel Metrics" at bounding box center [205, 348] width 47 height 7
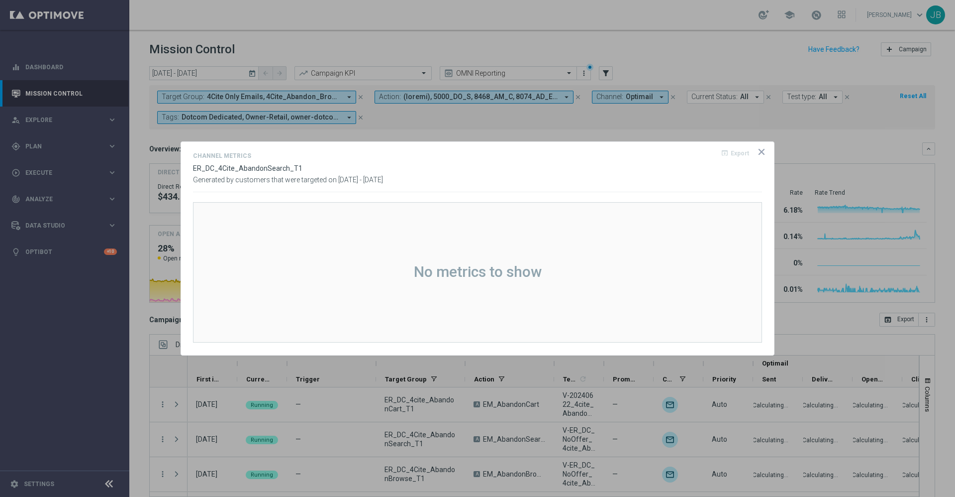
click at [757, 153] on icon "icon" at bounding box center [762, 152] width 10 height 10
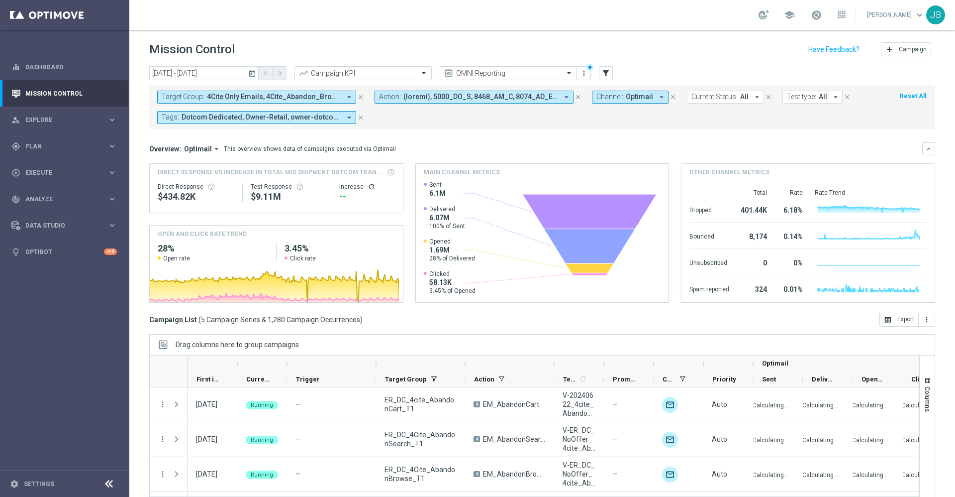
click at [360, 97] on icon "close" at bounding box center [360, 97] width 7 height 7
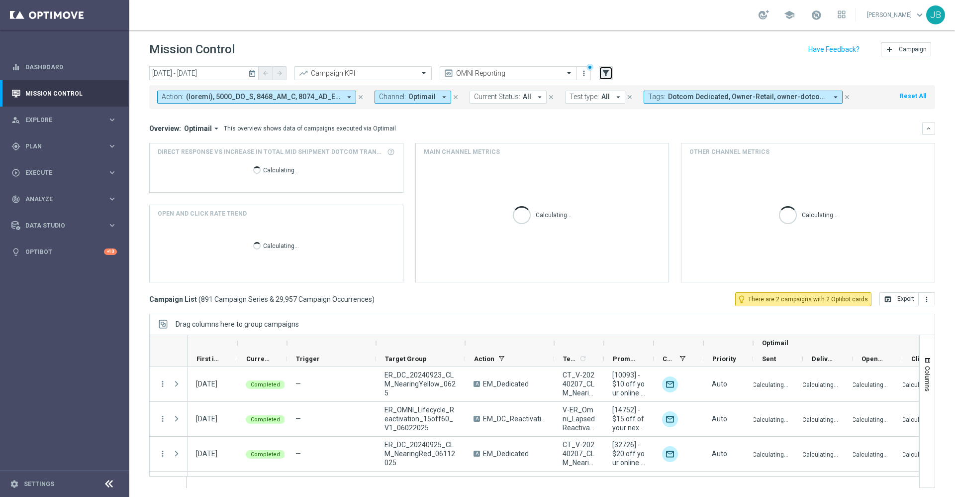
click at [604, 73] on icon "filter_alt" at bounding box center [605, 73] width 9 height 9
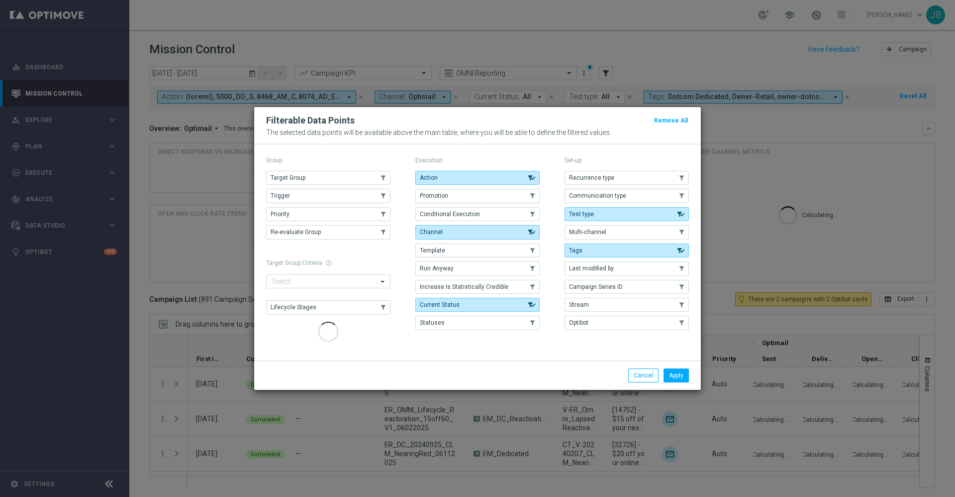
click at [343, 199] on button "Trigger" at bounding box center [328, 196] width 124 height 14
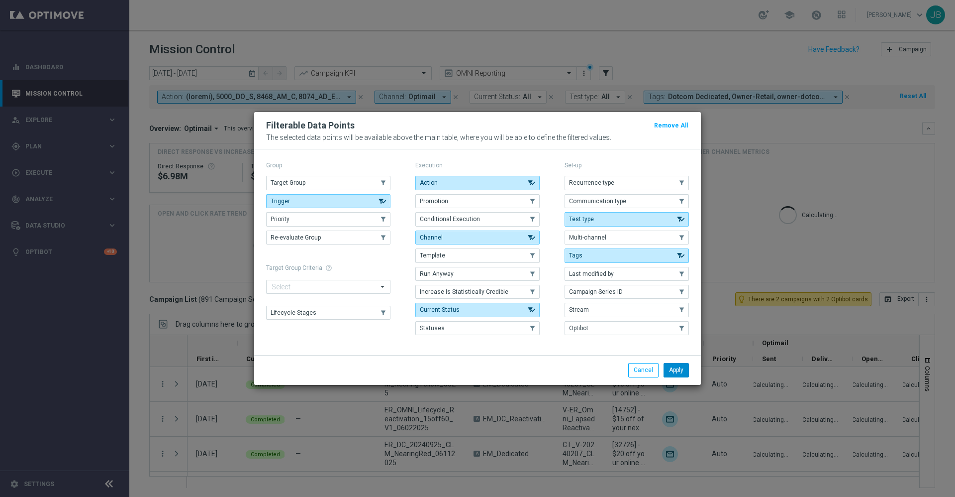
click at [666, 363] on button "Apply" at bounding box center [676, 370] width 25 height 14
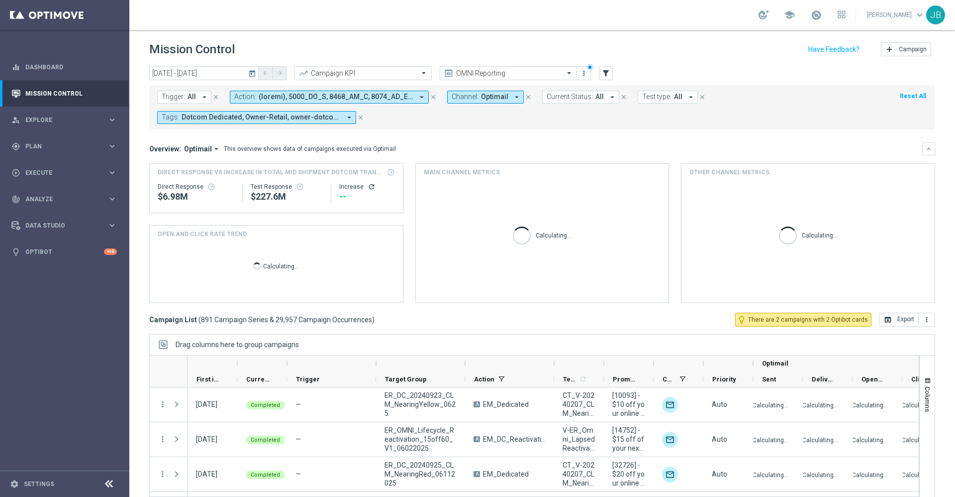
click at [193, 99] on span "All" at bounding box center [192, 97] width 8 height 8
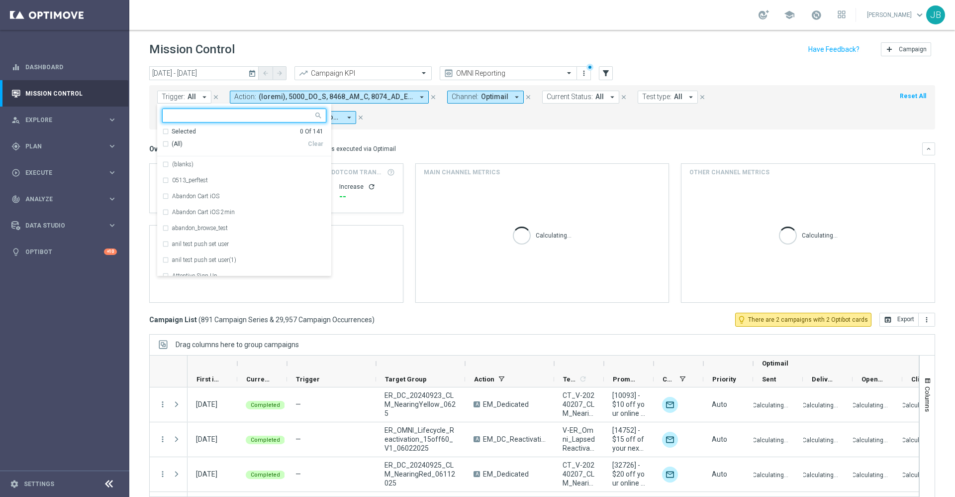
click at [165, 140] on div "(All)" at bounding box center [235, 144] width 146 height 8
click at [428, 138] on mini-dashboard "Overview: Optimail arrow_drop_down This overview shows data of campaigns execut…" at bounding box center [542, 220] width 786 height 183
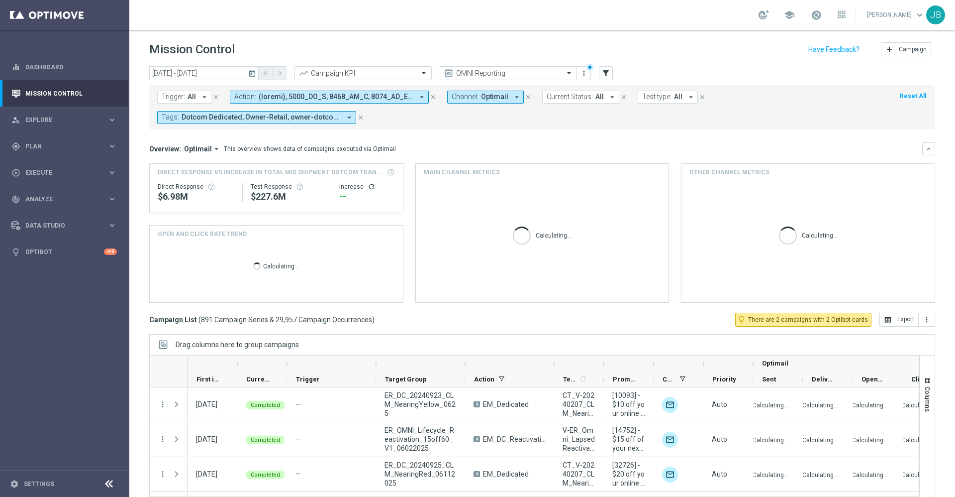
click at [200, 96] on icon "arrow_drop_down" at bounding box center [204, 97] width 9 height 9
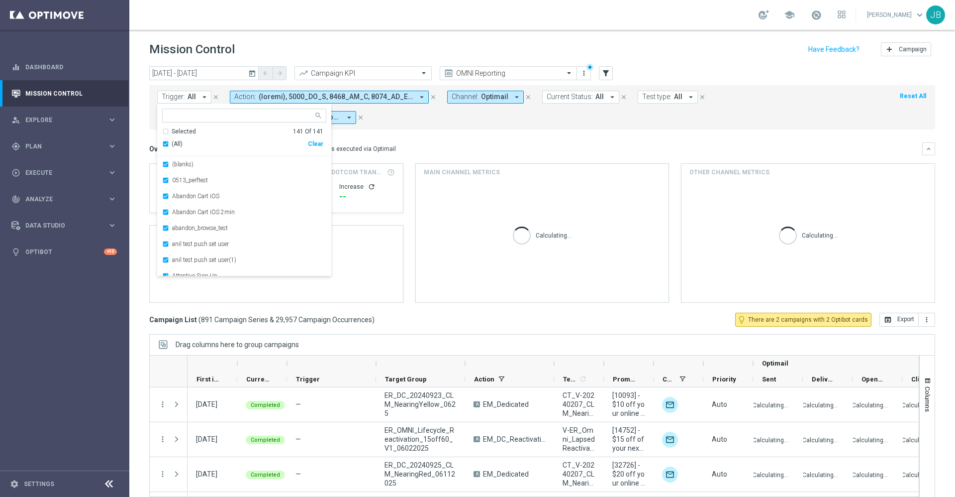
click at [429, 140] on mini-dashboard "Overview: Optimail arrow_drop_down This overview shows data of campaigns execut…" at bounding box center [542, 220] width 786 height 183
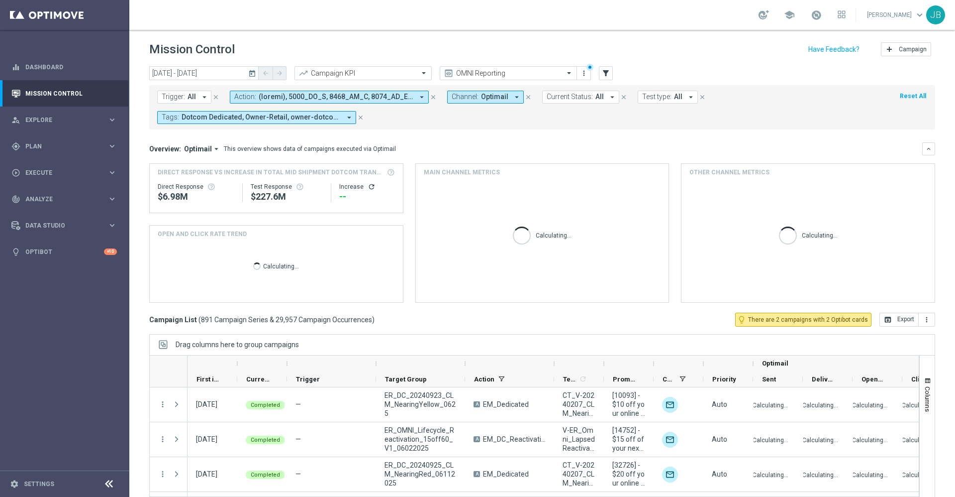
click at [200, 99] on icon "arrow_drop_down" at bounding box center [204, 97] width 9 height 9
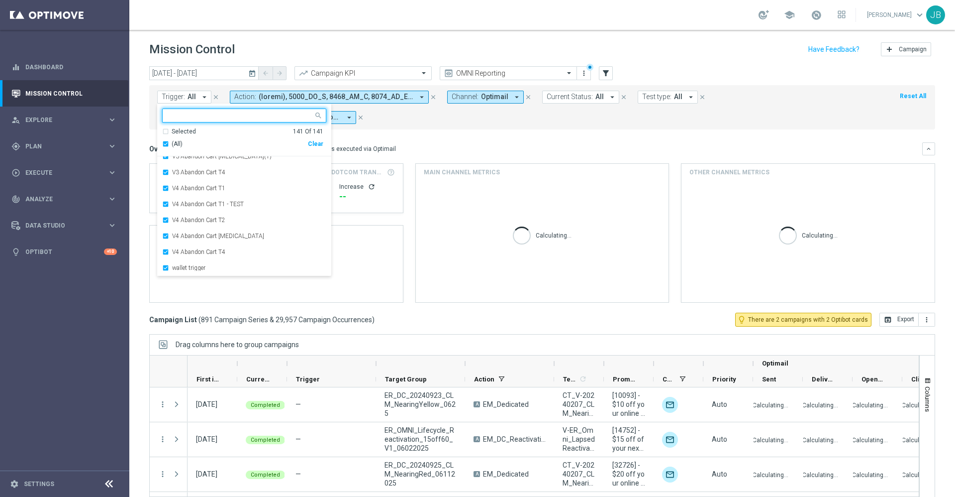
scroll to position [21, 0]
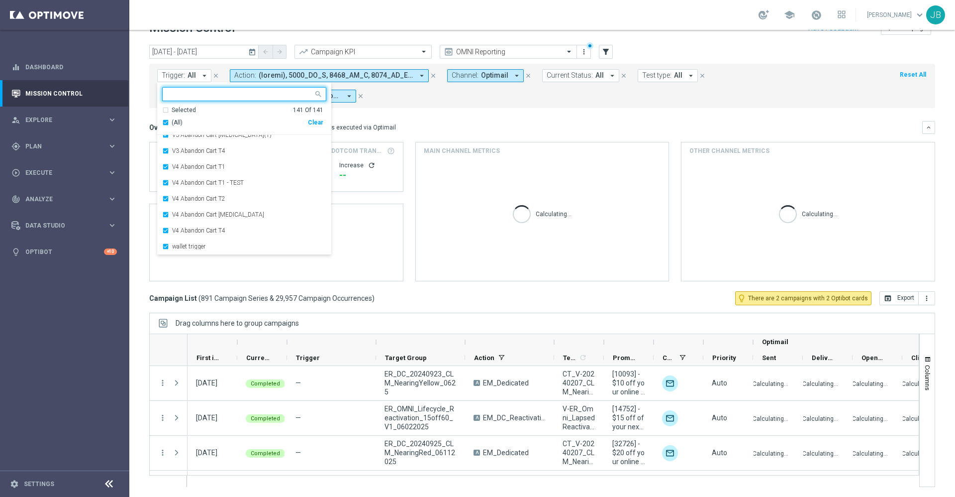
click at [404, 121] on div "Overview: Optimail arrow_drop_down This overview shows data of campaigns execut…" at bounding box center [542, 127] width 786 height 13
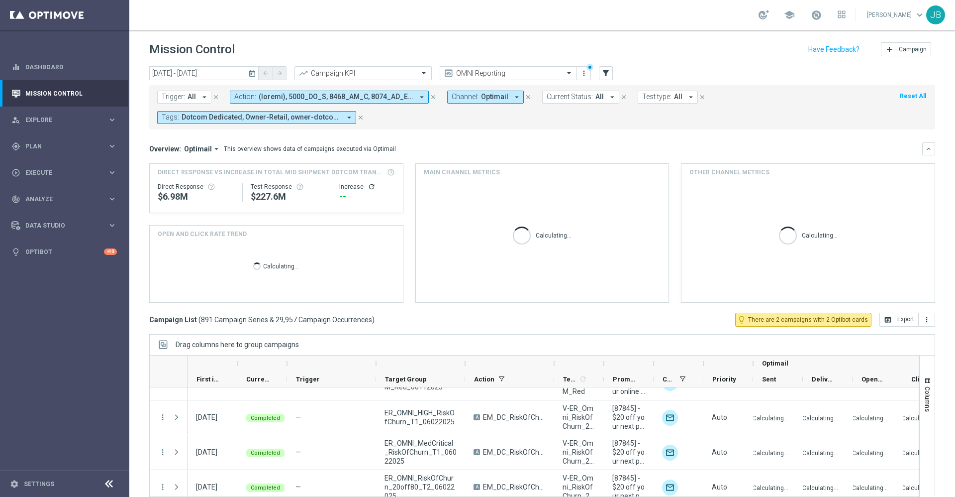
scroll to position [0, 0]
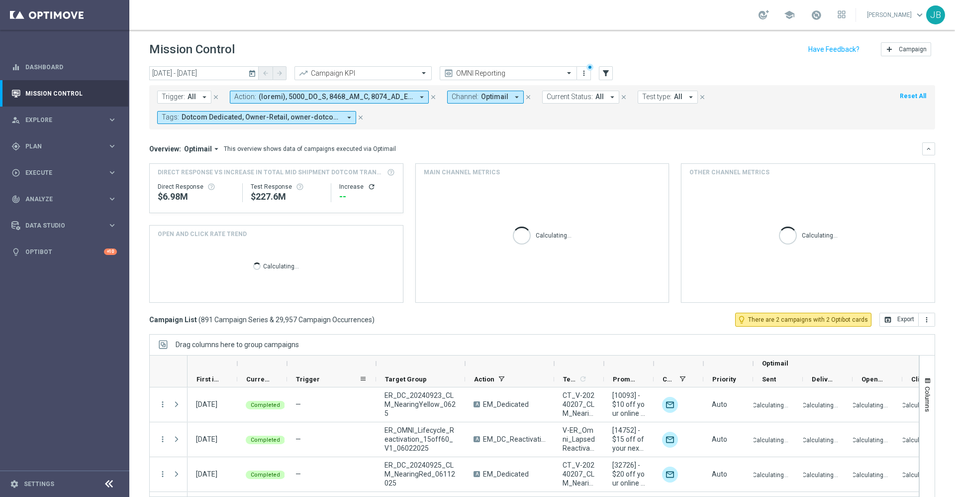
click at [310, 380] on span "Trigger" at bounding box center [308, 378] width 24 height 7
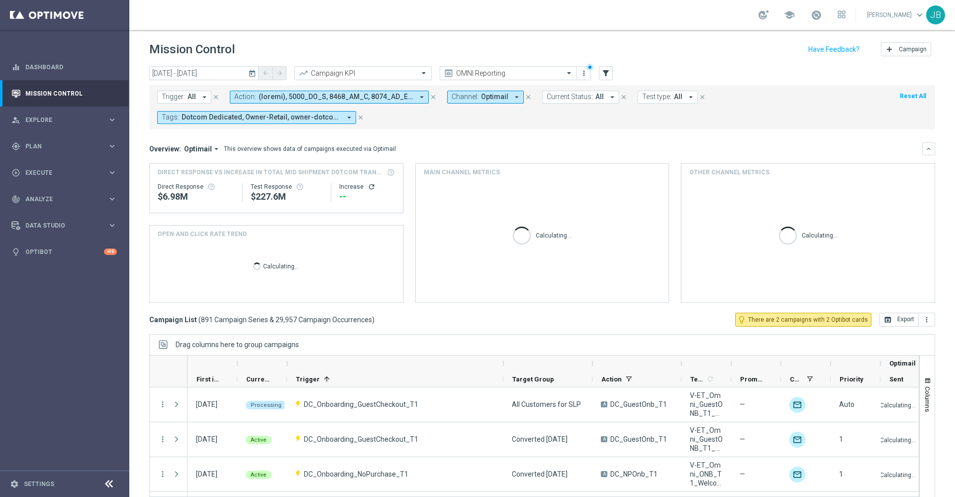
drag, startPoint x: 377, startPoint y: 361, endPoint x: 504, endPoint y: 366, distance: 127.5
click at [504, 366] on div at bounding box center [503, 363] width 4 height 16
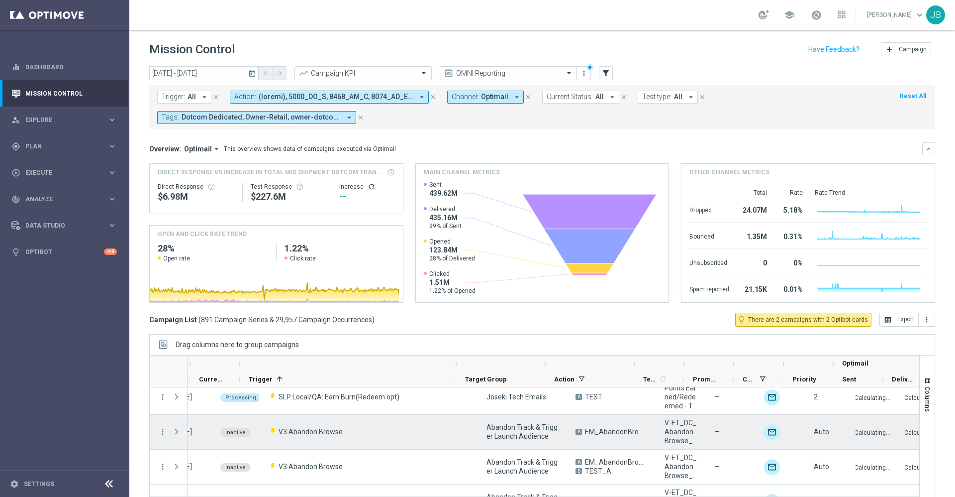
scroll to position [0, 47]
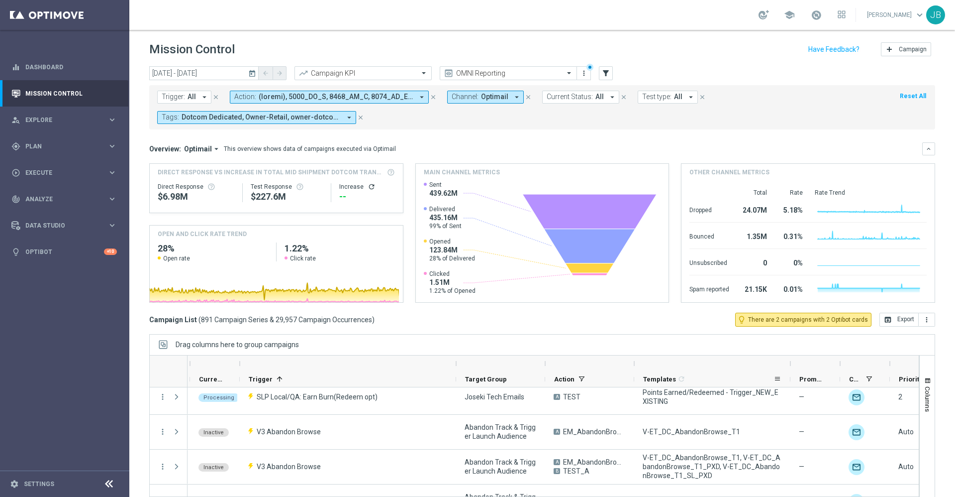
drag, startPoint x: 683, startPoint y: 364, endPoint x: 790, endPoint y: 371, distance: 106.7
click at [790, 371] on div "Optimail First in Range" at bounding box center [665, 371] width 1051 height 32
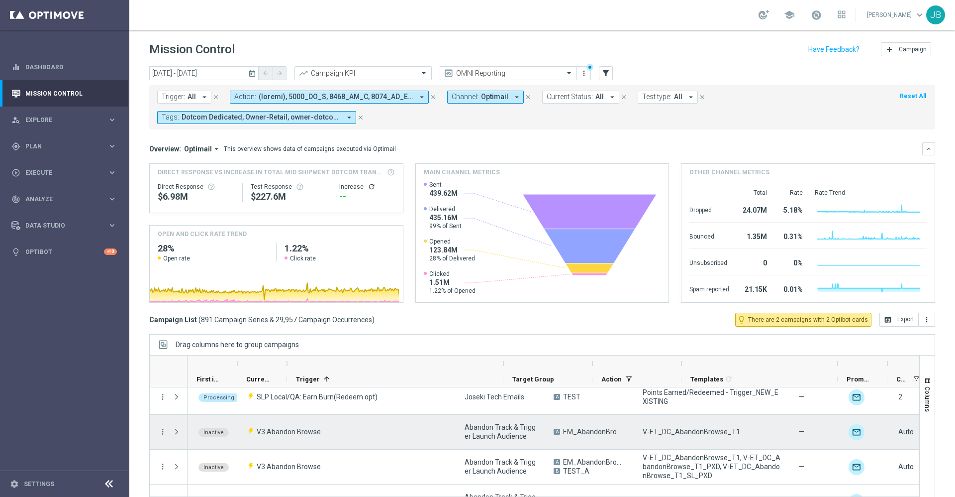
scroll to position [0, 0]
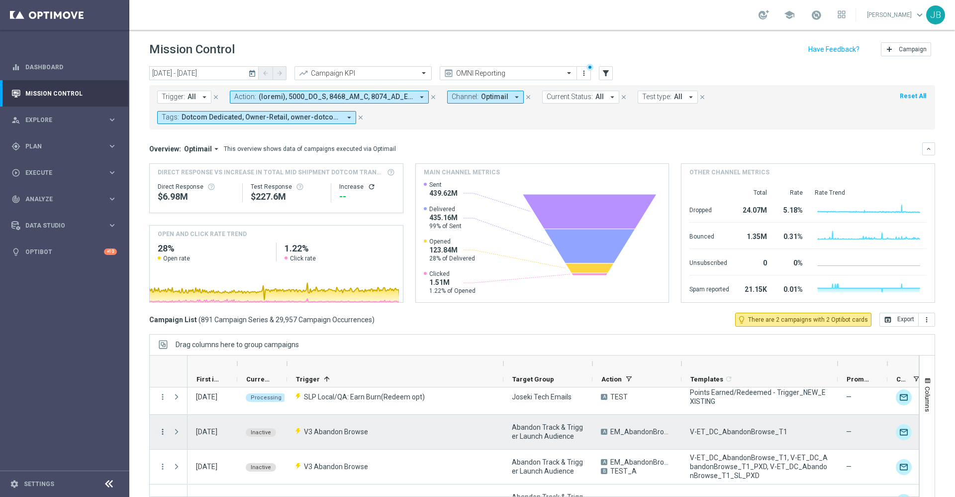
click at [162, 432] on icon "more_vert" at bounding box center [162, 431] width 9 height 9
click at [201, 353] on span "Campaign Metrics" at bounding box center [208, 355] width 52 height 7
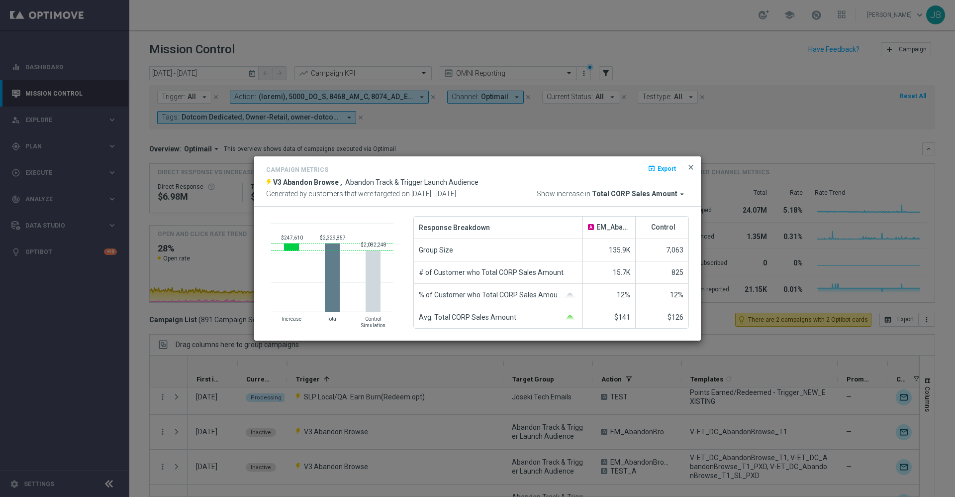
click at [690, 167] on span "close" at bounding box center [691, 167] width 8 height 8
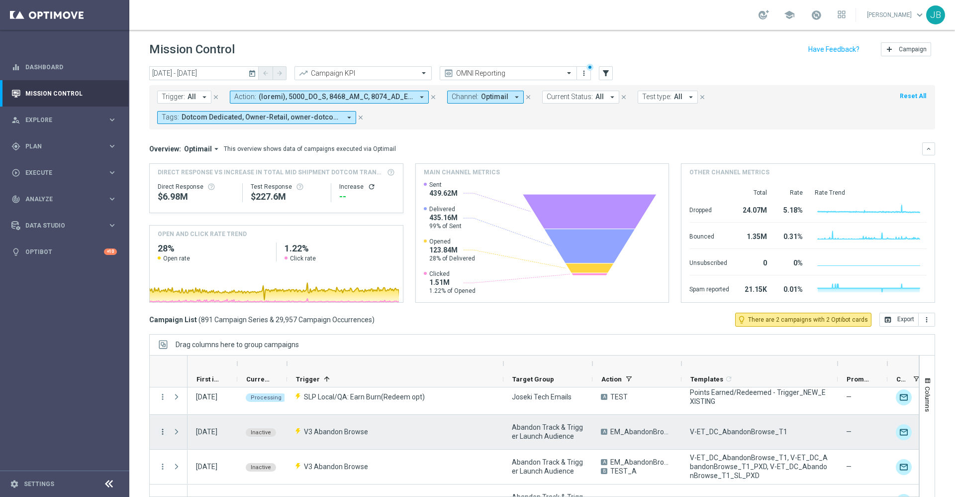
click at [162, 433] on icon "more_vert" at bounding box center [162, 431] width 9 height 9
click at [211, 373] on div "send Channel Metrics" at bounding box center [223, 370] width 112 height 14
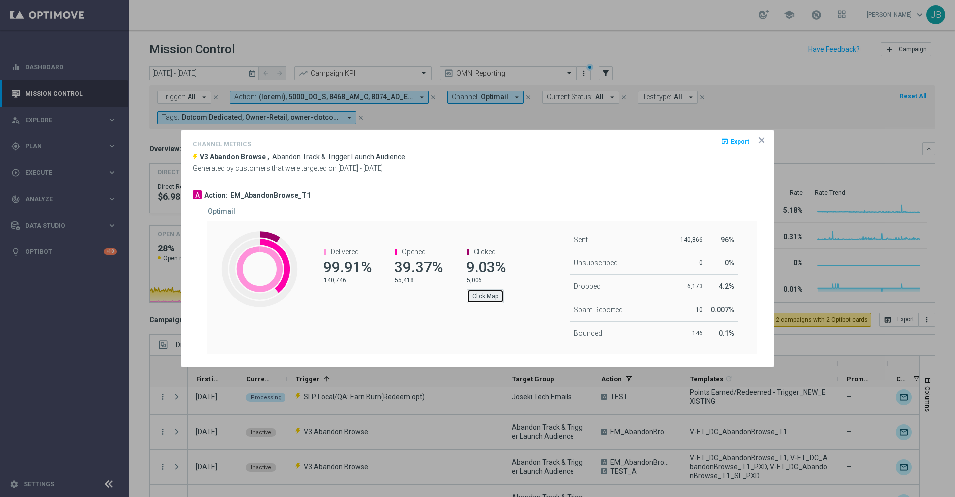
click at [487, 295] on button "Click Map" at bounding box center [485, 296] width 37 height 14
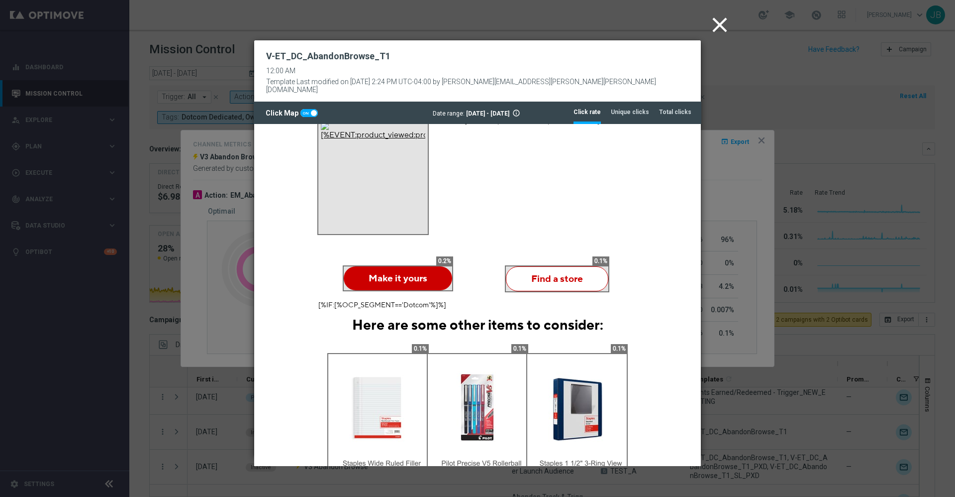
scroll to position [460, 0]
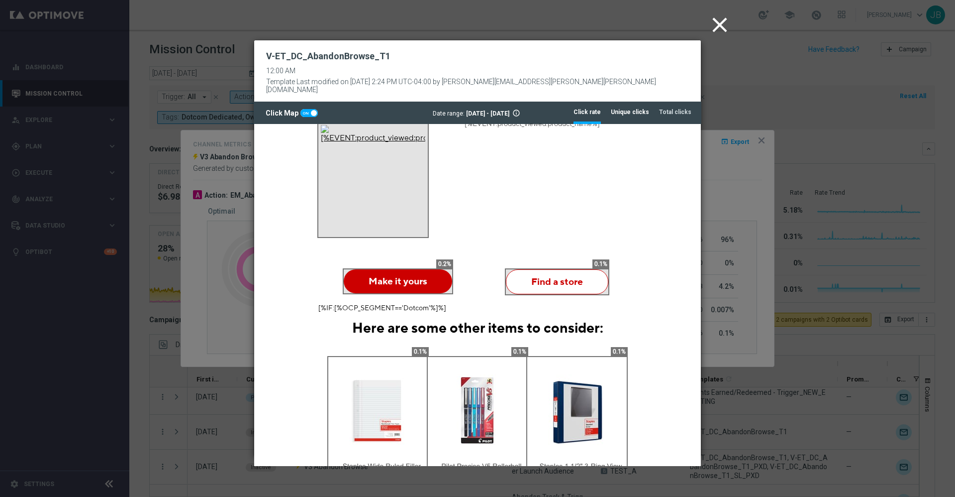
click at [626, 108] on tab-header "Unique clicks" at bounding box center [630, 112] width 38 height 8
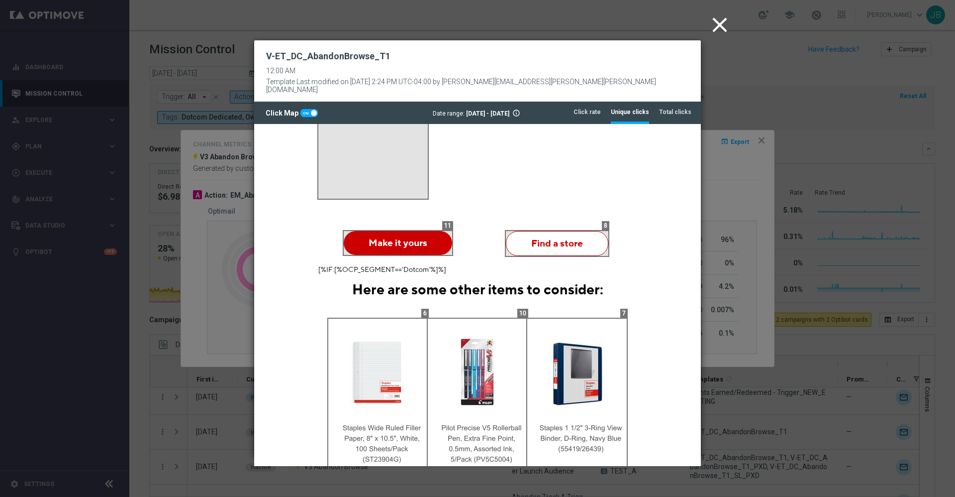
scroll to position [498, 0]
click at [597, 108] on tab-header "Click rate" at bounding box center [587, 112] width 27 height 8
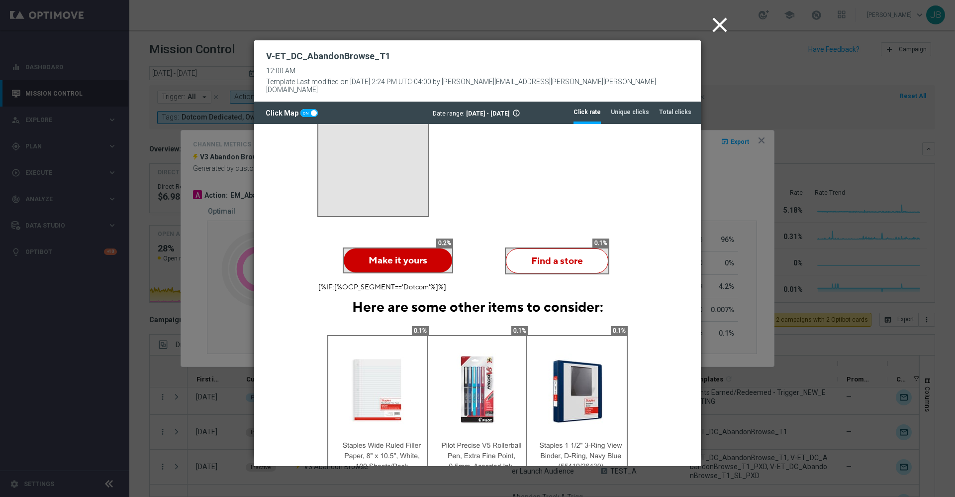
scroll to position [482, 0]
click at [712, 32] on icon "close" at bounding box center [719, 24] width 25 height 25
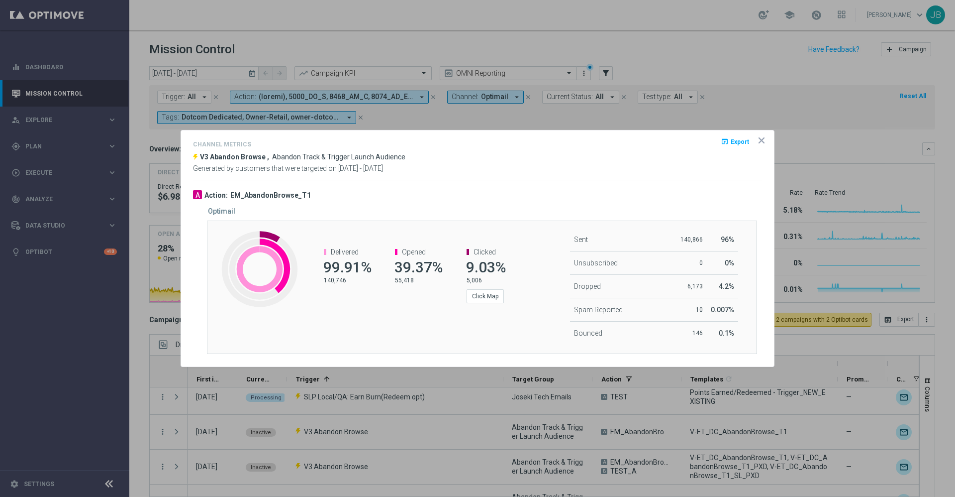
click at [762, 137] on icon "icon" at bounding box center [762, 140] width 10 height 10
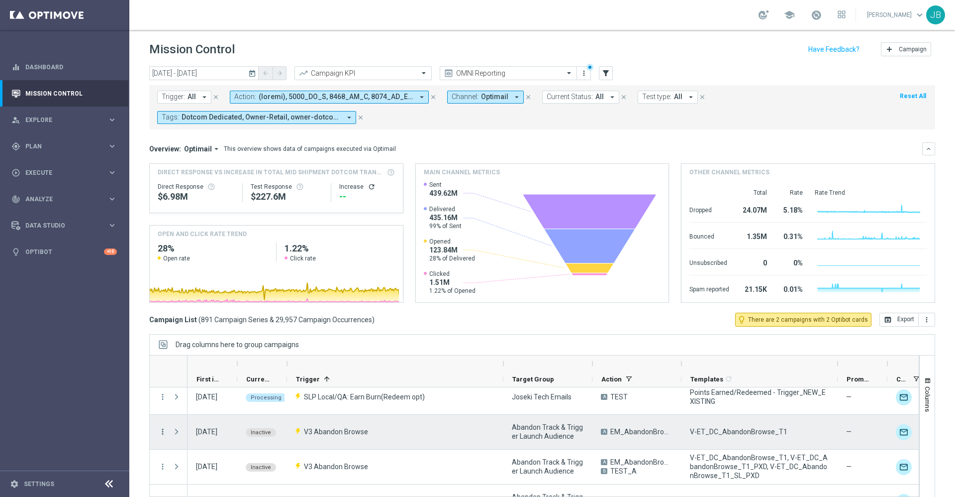
click at [160, 427] on icon "more_vert" at bounding box center [162, 431] width 9 height 9
click at [200, 340] on span "Campaign Details" at bounding box center [207, 341] width 50 height 7
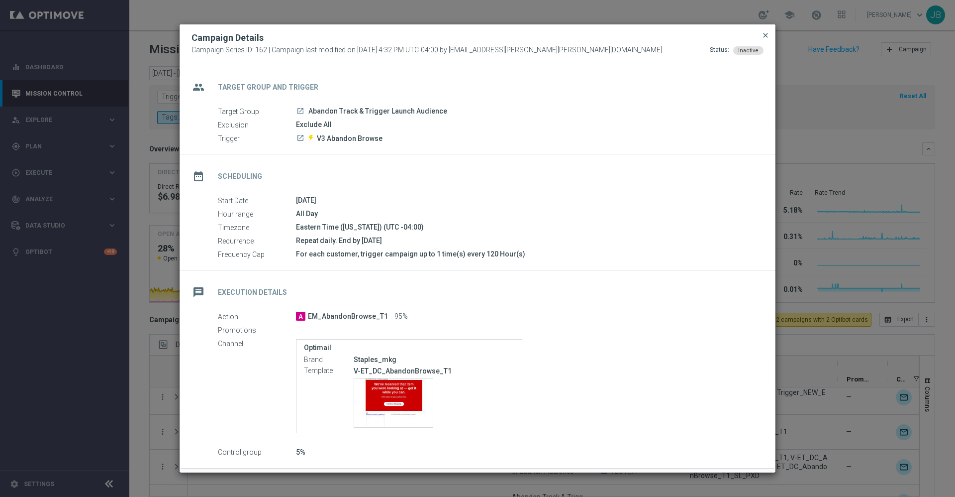
click at [767, 35] on span "close" at bounding box center [766, 35] width 8 height 8
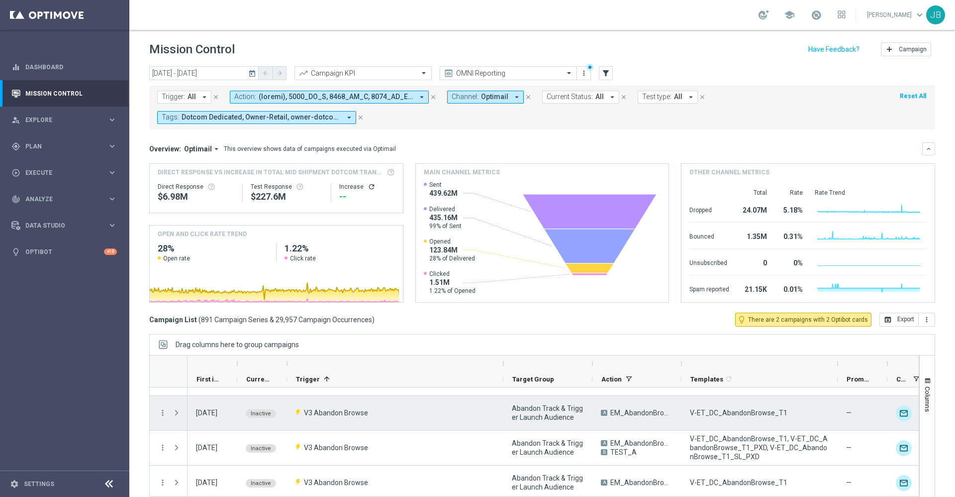
scroll to position [549, 0]
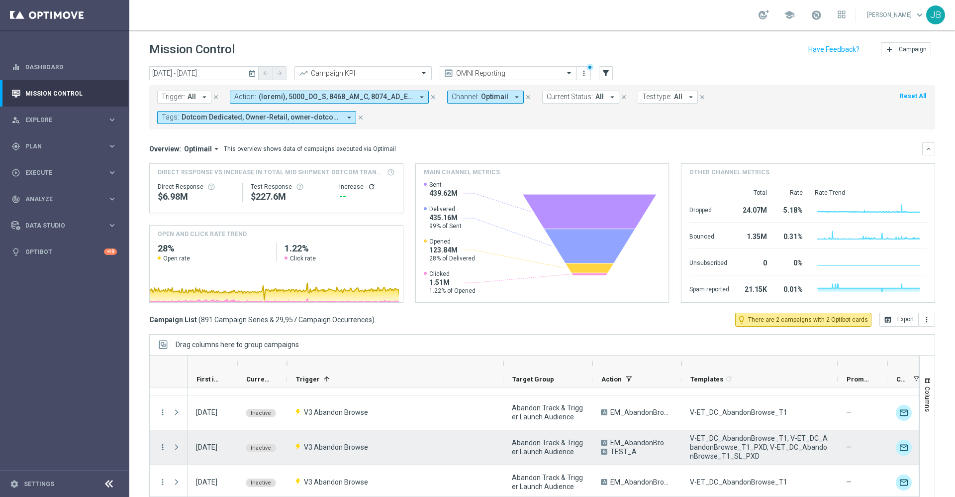
click at [160, 447] on icon "more_vert" at bounding box center [162, 446] width 9 height 9
click at [206, 354] on span "Campaign Details" at bounding box center [207, 356] width 50 height 7
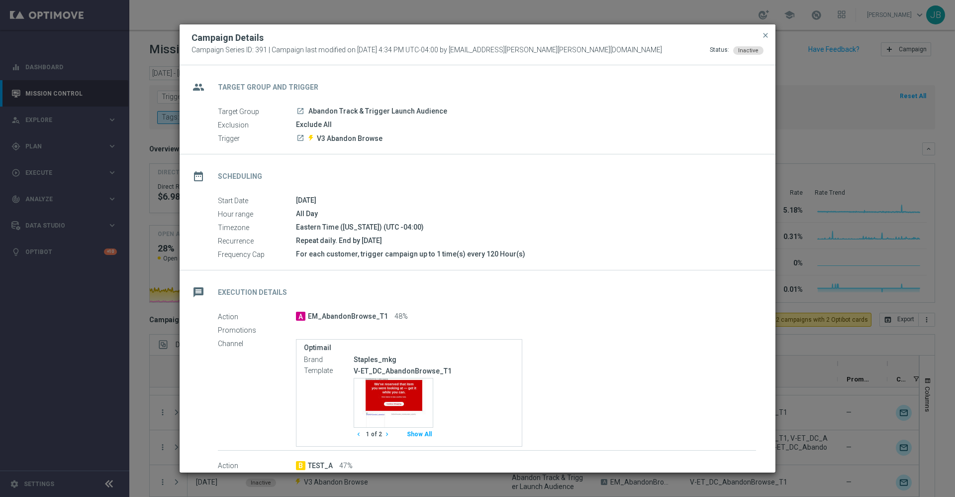
click at [386, 433] on icon "chevron_right" at bounding box center [387, 433] width 7 height 7
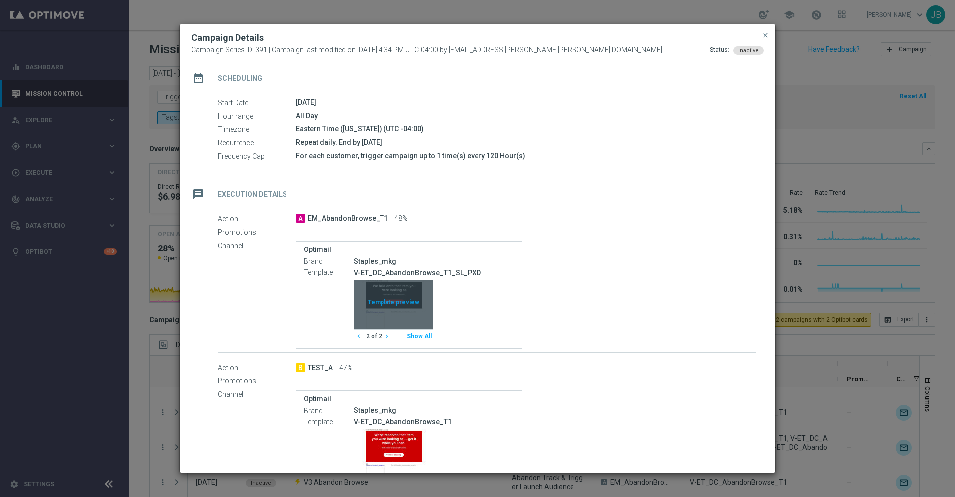
scroll to position [200, 0]
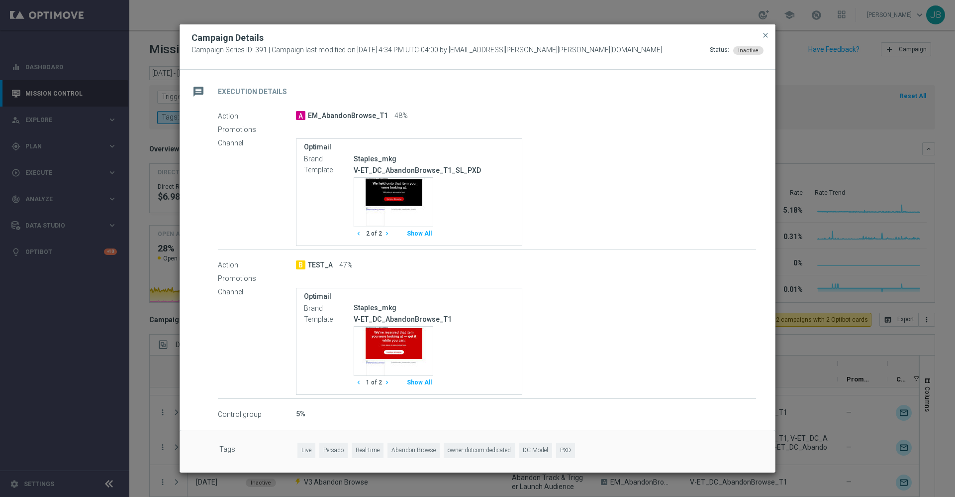
click at [387, 385] on icon "chevron_right" at bounding box center [387, 382] width 7 height 7
click at [362, 384] on icon "chevron_left" at bounding box center [358, 382] width 7 height 7
click at [384, 383] on icon "chevron_right" at bounding box center [387, 382] width 7 height 7
click at [360, 233] on icon "chevron_left" at bounding box center [358, 233] width 7 height 7
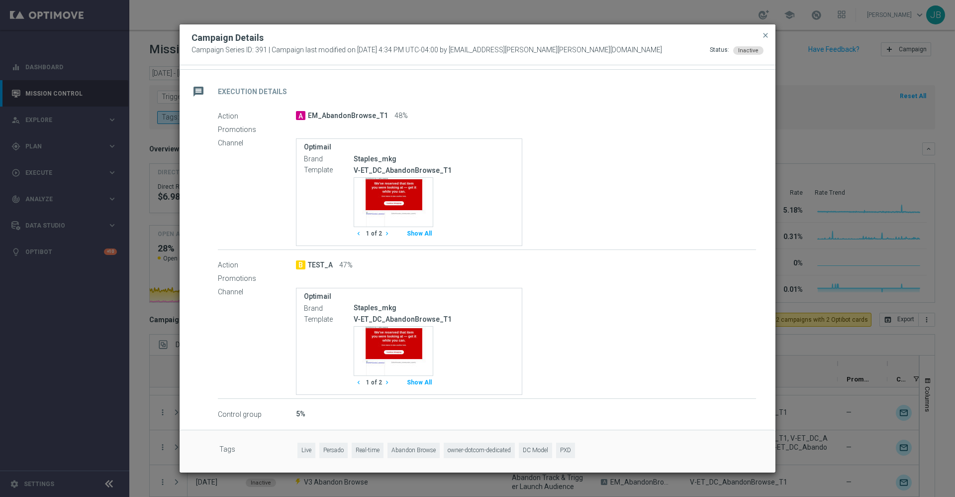
scroll to position [0, 0]
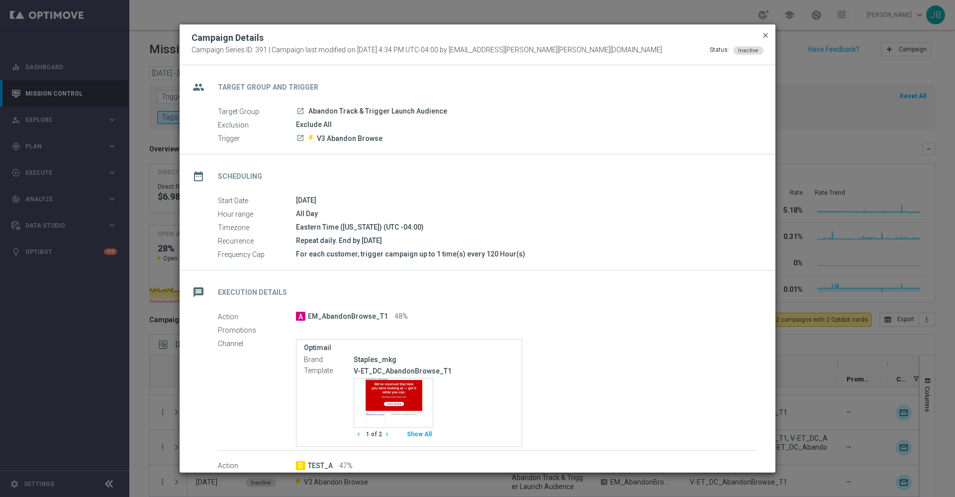
click at [764, 35] on span "close" at bounding box center [766, 35] width 8 height 8
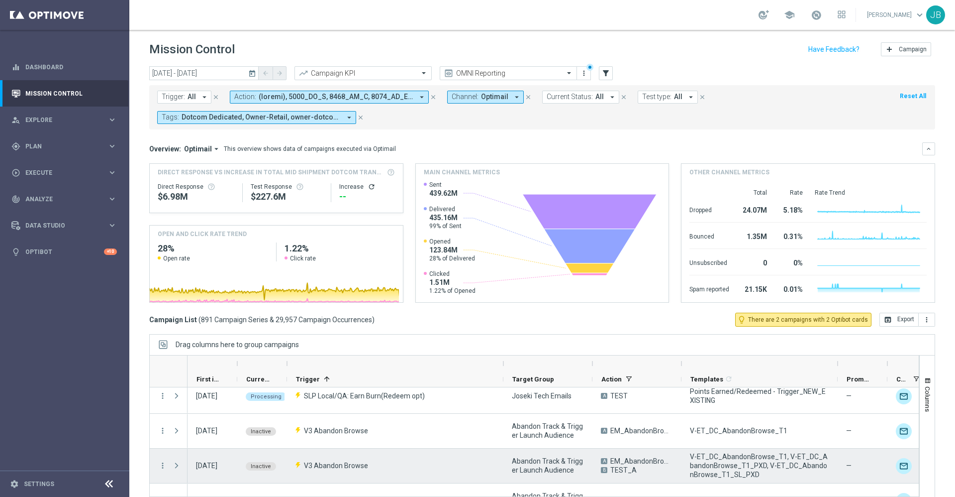
scroll to position [530, 0]
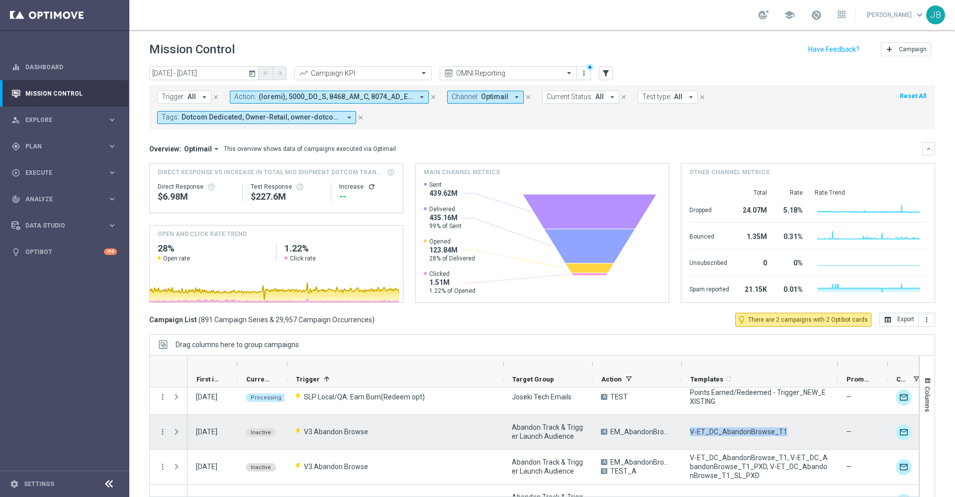
drag, startPoint x: 785, startPoint y: 431, endPoint x: 691, endPoint y: 431, distance: 94.0
click at [691, 431] on div "V-ET_DC_AbandonBrowse_T1" at bounding box center [760, 431] width 156 height 34
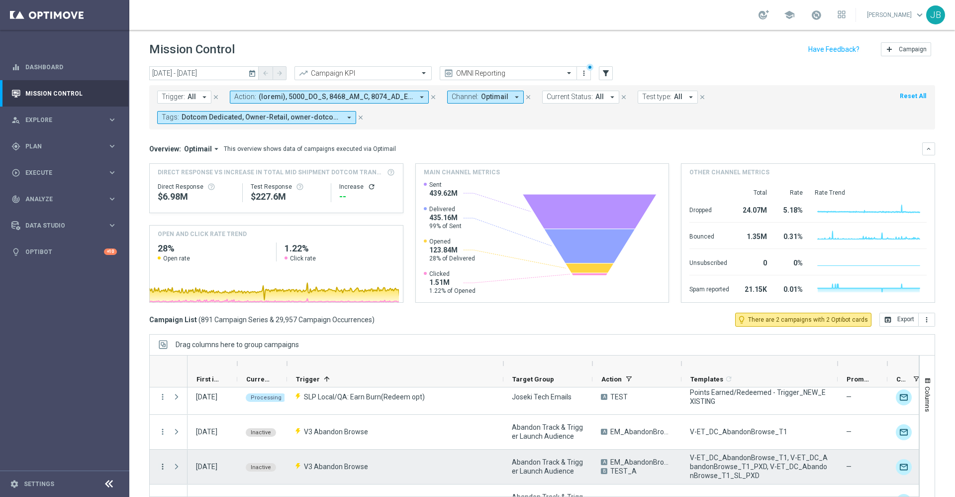
click at [161, 465] on icon "more_vert" at bounding box center [162, 466] width 9 height 9
click at [224, 404] on span "Channel Metrics" at bounding box center [205, 403] width 47 height 7
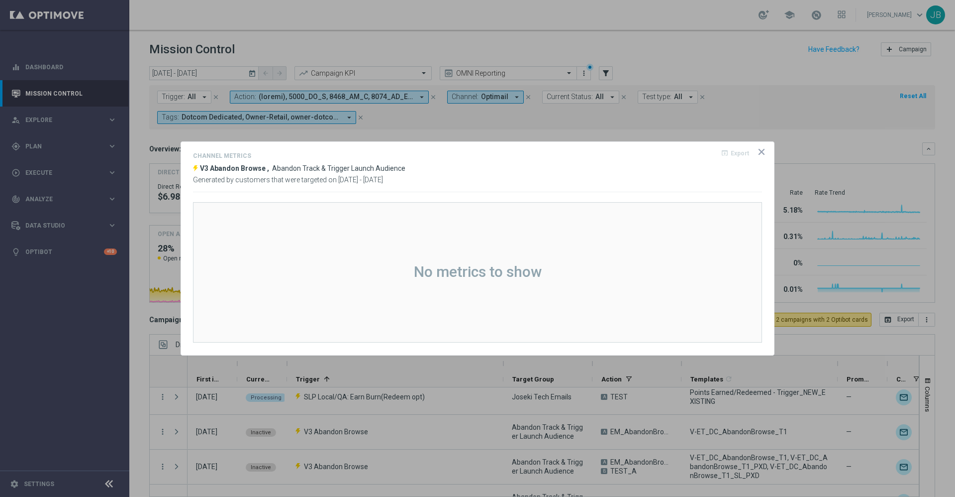
click at [761, 154] on icon "icon" at bounding box center [762, 152] width 10 height 10
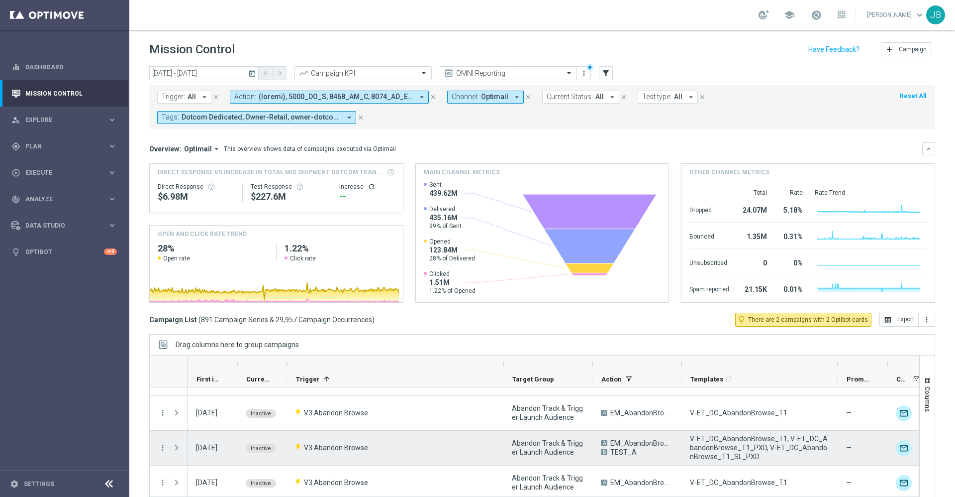
scroll to position [555, 0]
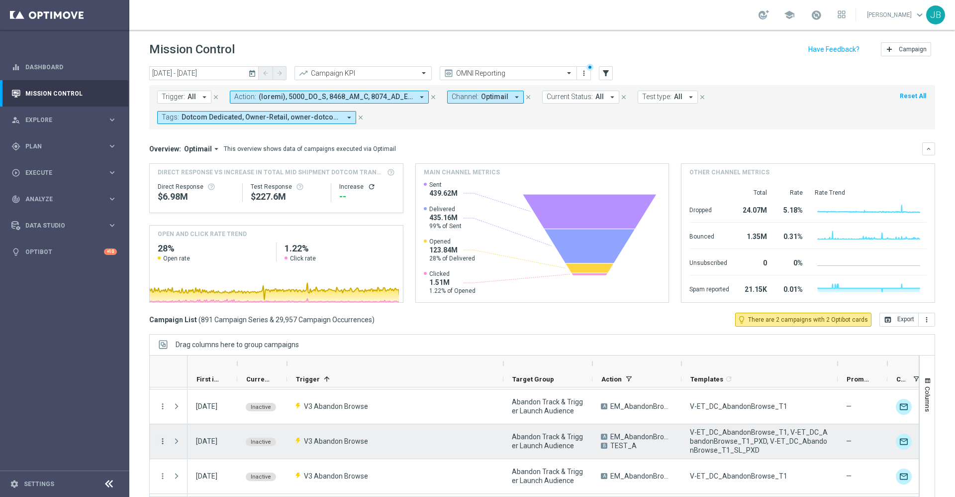
click at [164, 440] on icon "more_vert" at bounding box center [162, 440] width 9 height 9
click at [216, 376] on span "Channel Metrics" at bounding box center [205, 378] width 47 height 7
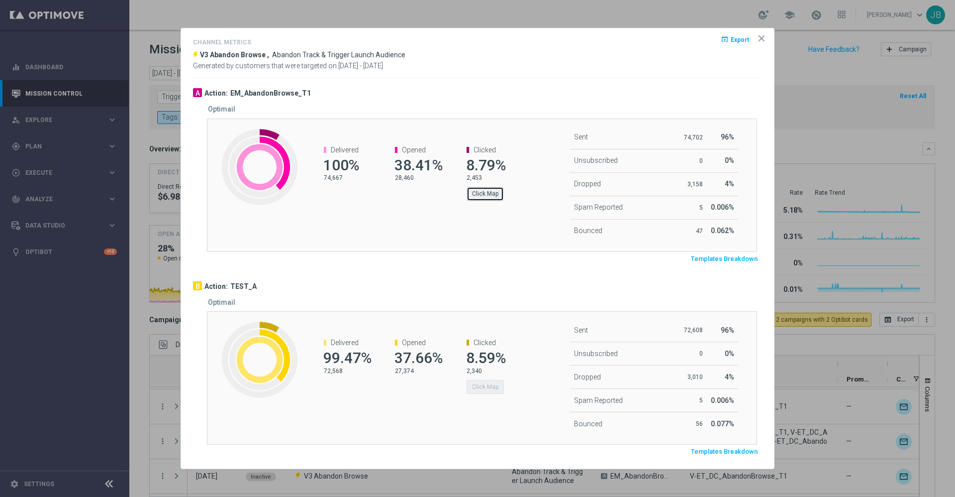
click at [496, 197] on button "Click Map" at bounding box center [485, 194] width 37 height 14
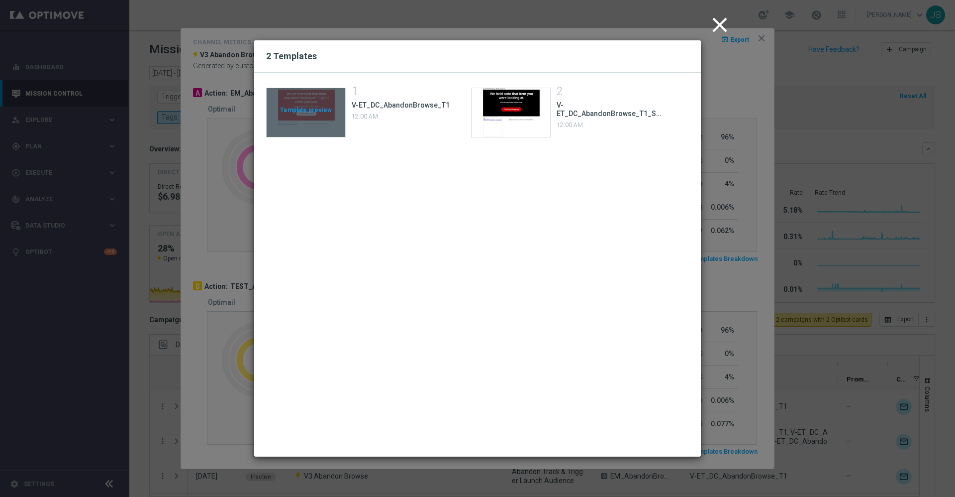
click at [313, 107] on div "Template preview" at bounding box center [306, 112] width 79 height 49
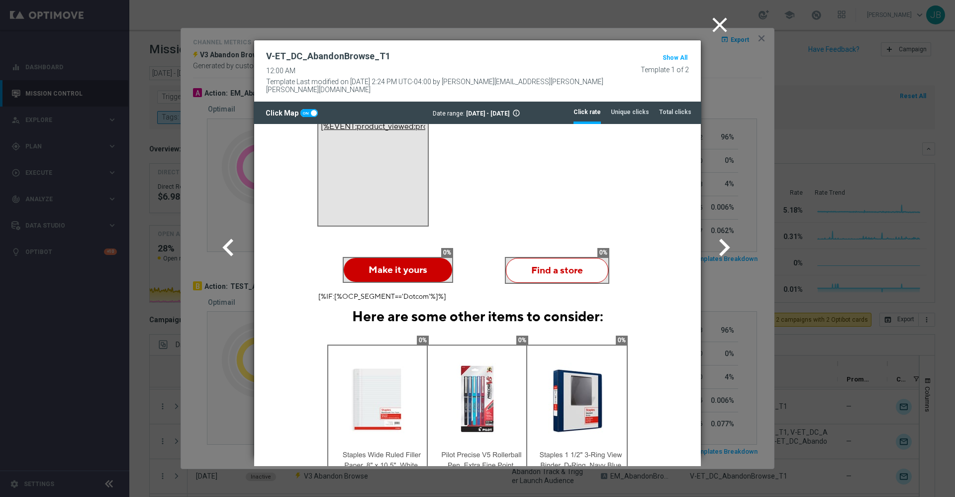
scroll to position [479, 0]
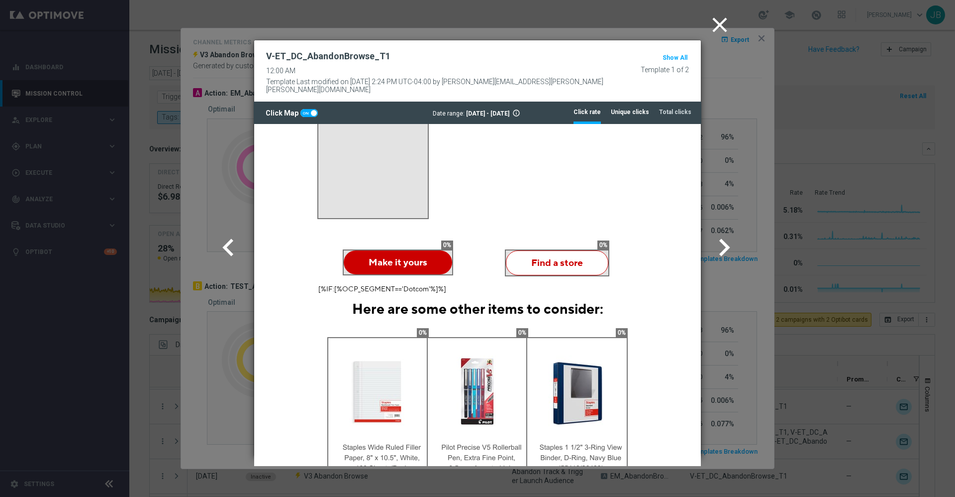
click at [623, 108] on tab-header "Unique clicks" at bounding box center [630, 112] width 38 height 8
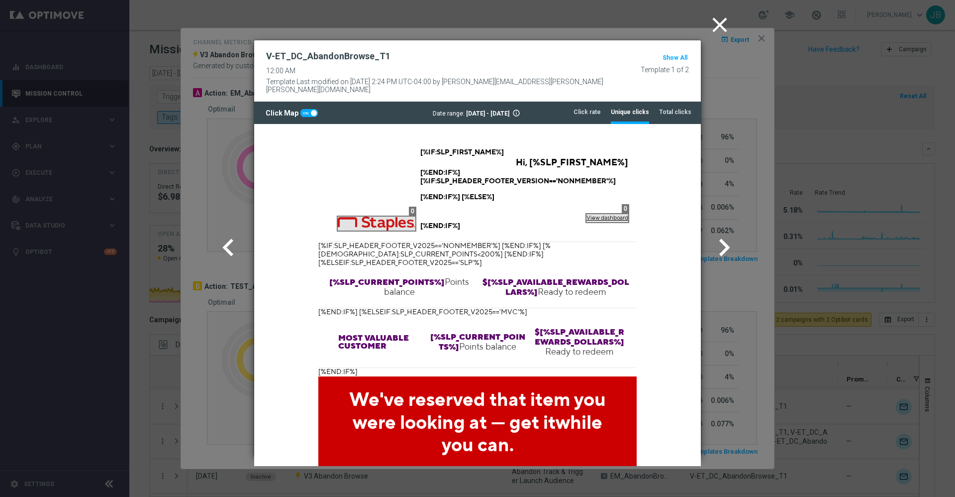
scroll to position [0, 0]
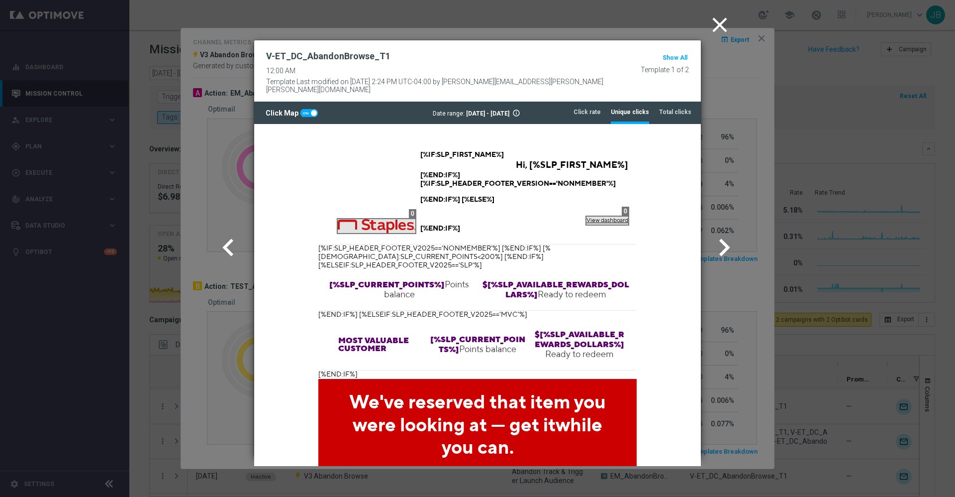
click at [716, 26] on icon "close" at bounding box center [719, 24] width 25 height 25
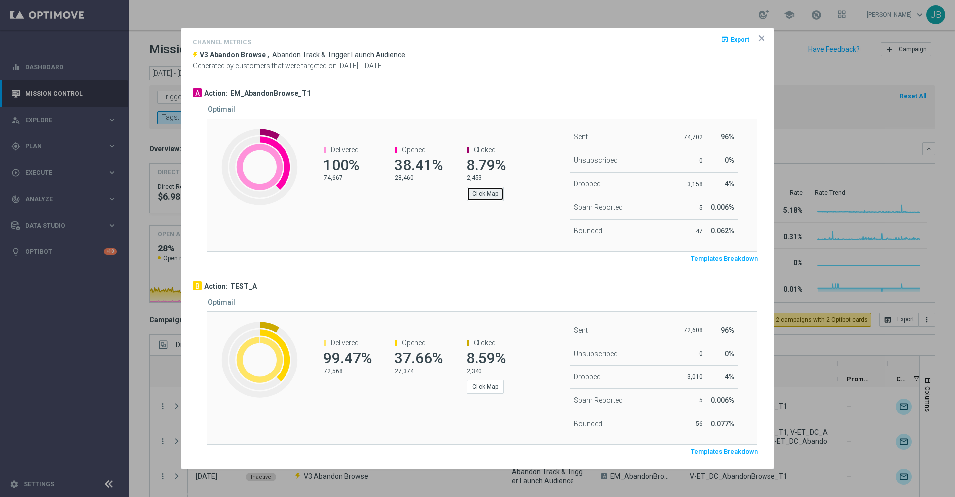
click at [486, 195] on button "Click Map" at bounding box center [485, 194] width 37 height 14
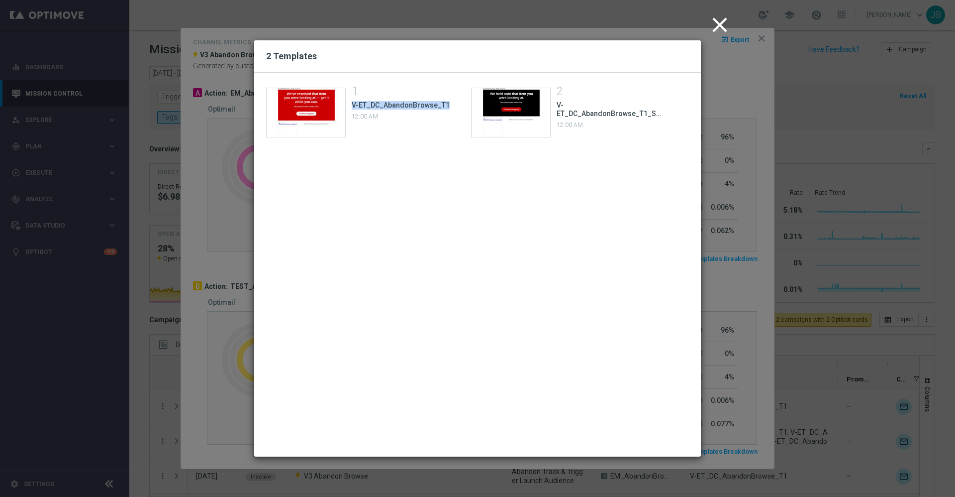
drag, startPoint x: 444, startPoint y: 102, endPoint x: 351, endPoint y: 106, distance: 93.1
click at [351, 106] on div "Template preview 1 V-ET_DC_AbandonBrowse_T1 12:00 AM" at bounding box center [361, 113] width 190 height 50
copy span "V-ET_DC_AbandonBrowse_T1"
click at [516, 103] on div "Template preview" at bounding box center [511, 112] width 79 height 49
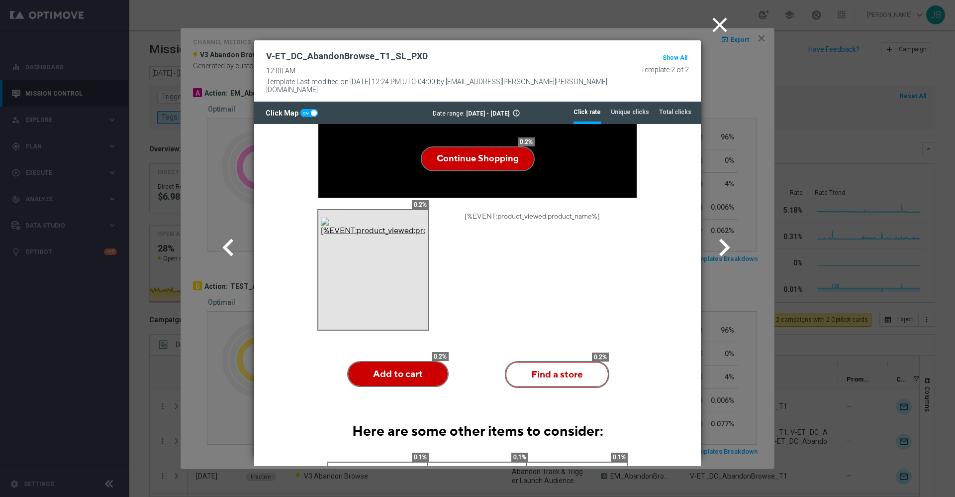
scroll to position [344, 0]
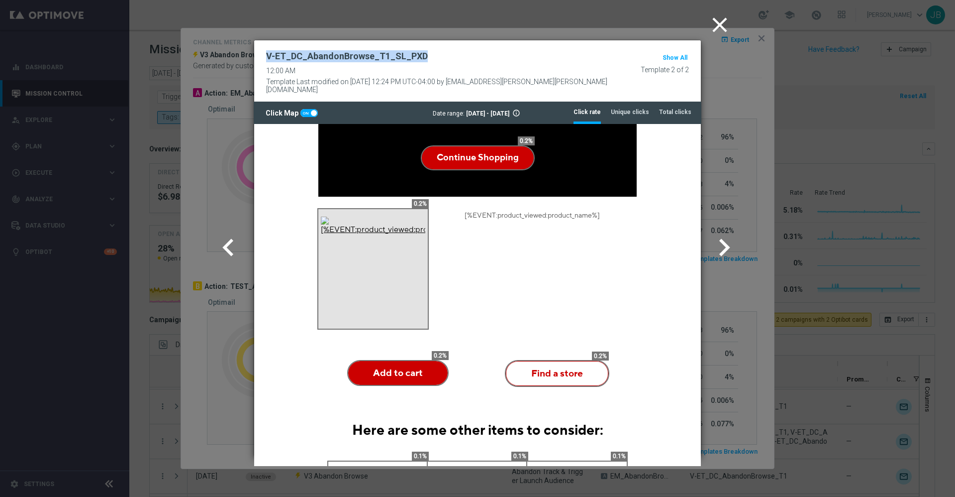
drag, startPoint x: 430, startPoint y: 53, endPoint x: 252, endPoint y: 51, distance: 177.6
click at [252, 51] on modal-container "close V-ET_DC_AbandonBrowse_T1_SL_PXD 12:00 AM Template Last modified on 31 Mar…" at bounding box center [477, 248] width 955 height 497
copy h2 "V-ET_DC_AbandonBrowse_T1_SL_PXD"
click at [625, 108] on tab-header "Unique clicks" at bounding box center [630, 112] width 38 height 8
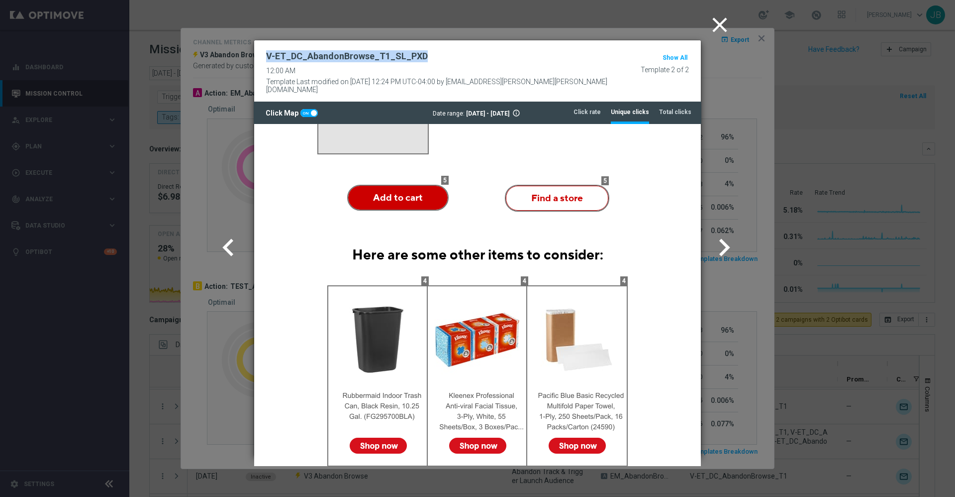
scroll to position [517, 0]
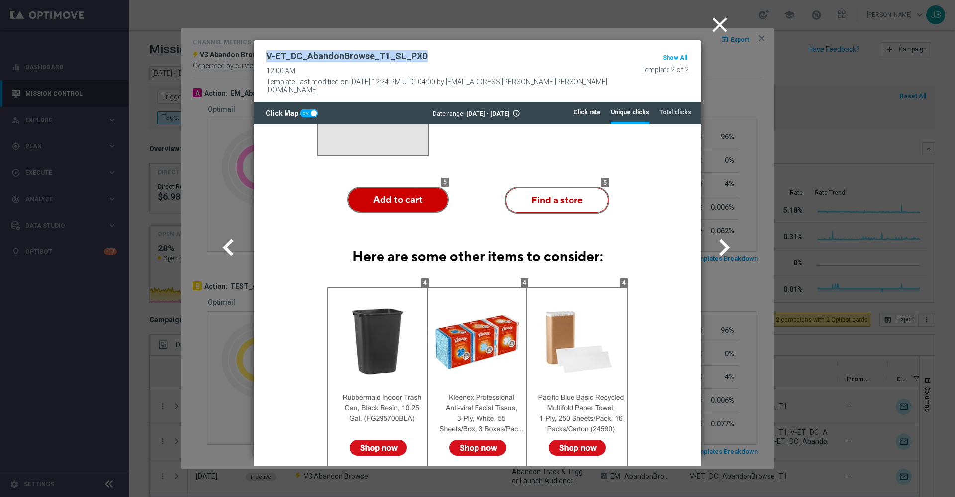
click at [590, 108] on tab-header "Click rate" at bounding box center [587, 112] width 27 height 8
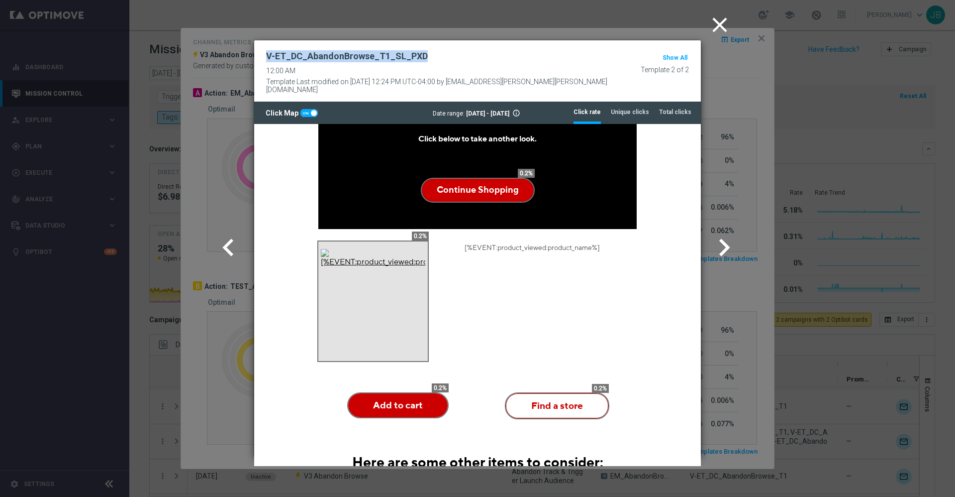
scroll to position [436, 0]
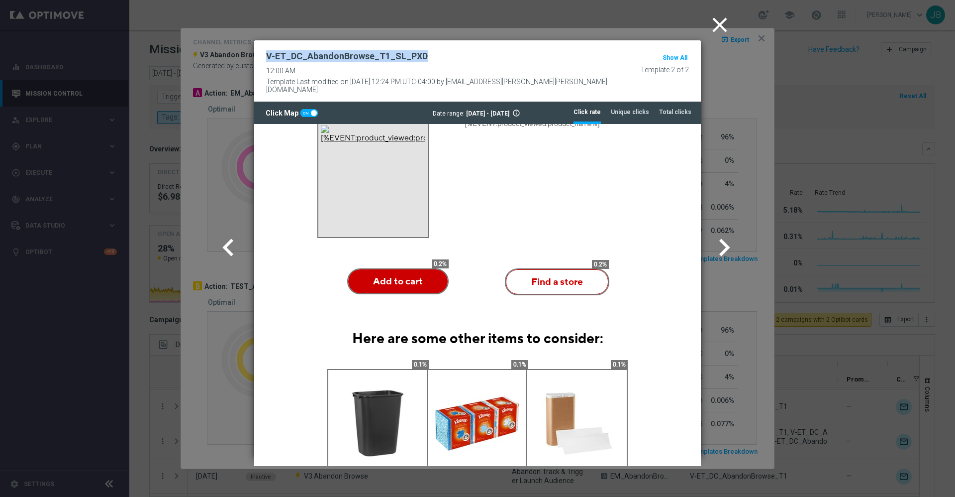
click at [716, 30] on icon "close" at bounding box center [719, 24] width 25 height 25
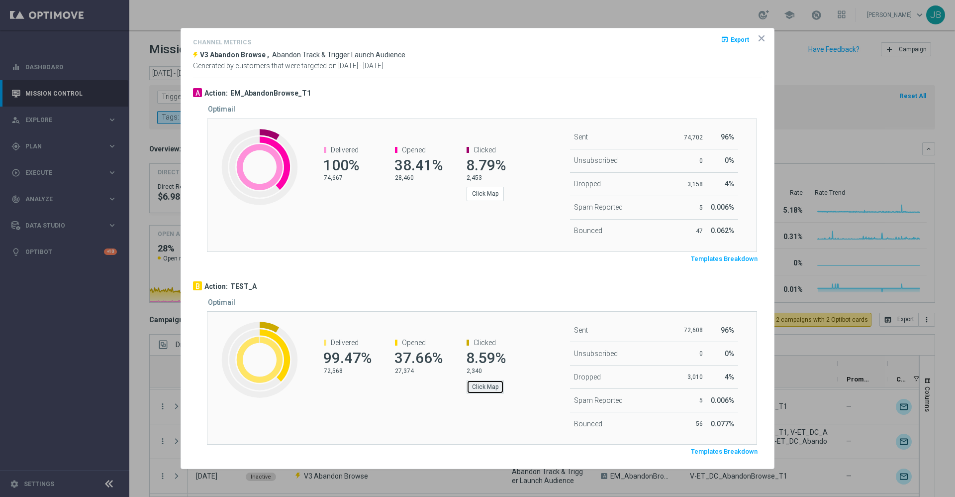
click at [484, 384] on button "Click Map" at bounding box center [485, 387] width 37 height 14
click at [484, 384] on p "Loading..." at bounding box center [496, 386] width 26 height 9
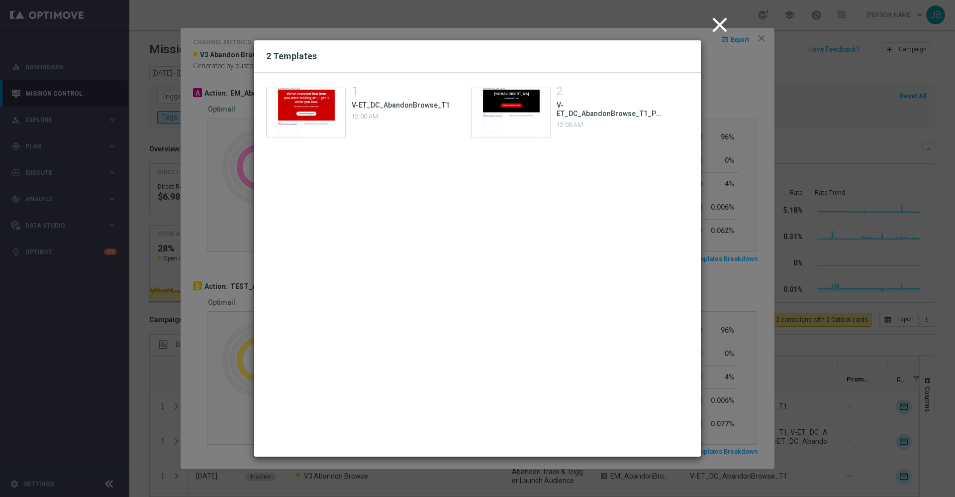
click at [722, 21] on icon "close" at bounding box center [719, 24] width 25 height 25
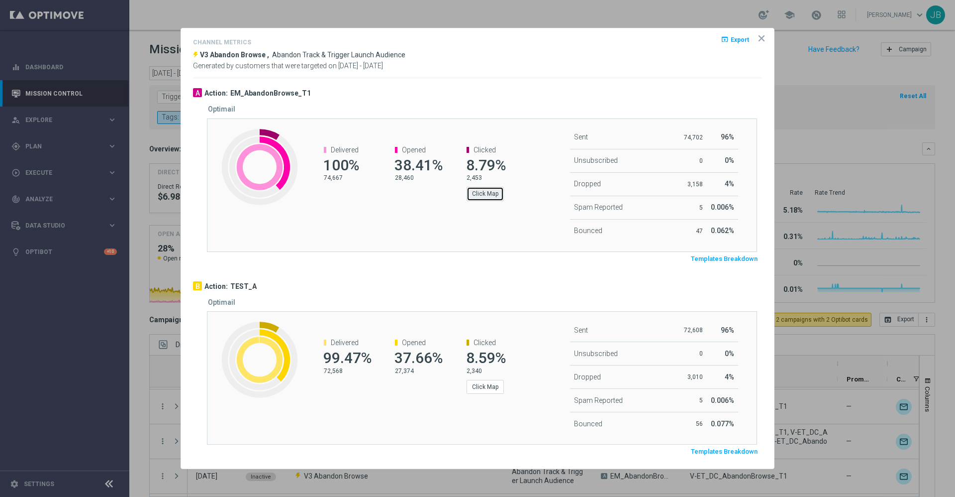
click at [480, 195] on button "Click Map" at bounding box center [485, 194] width 37 height 14
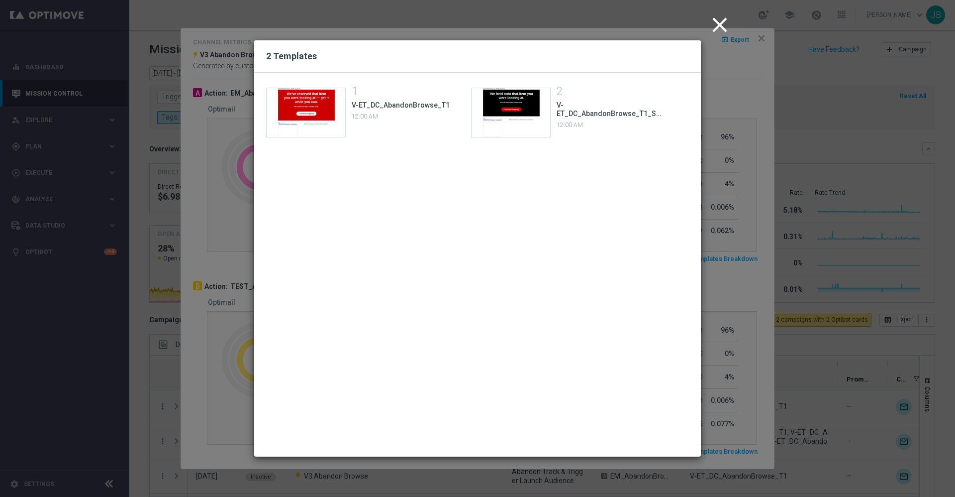
click at [720, 17] on icon "close" at bounding box center [719, 24] width 25 height 25
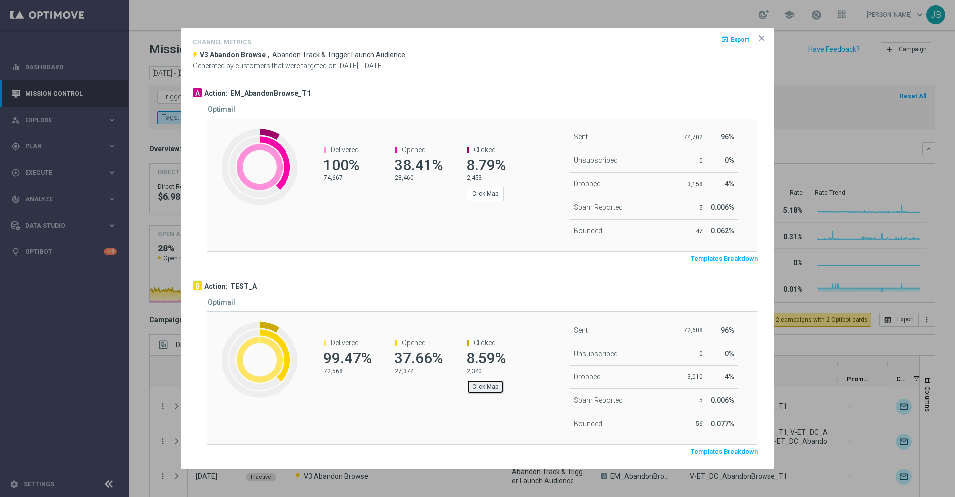
click at [486, 390] on button "Click Map" at bounding box center [485, 387] width 37 height 14
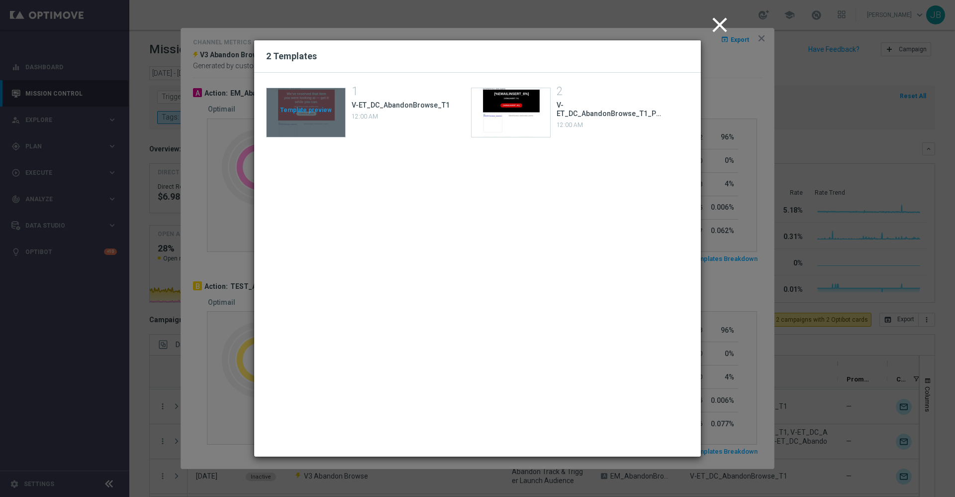
click at [307, 101] on div "Template preview" at bounding box center [306, 112] width 79 height 49
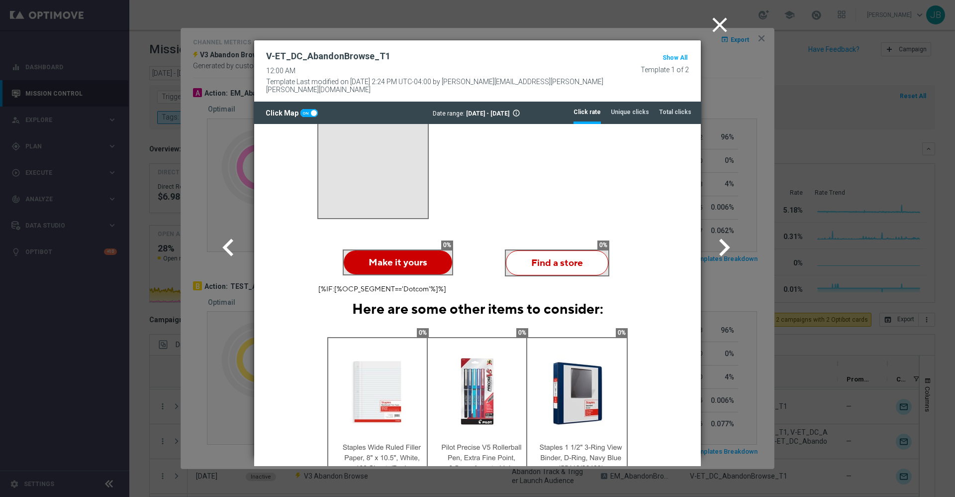
scroll to position [480, 0]
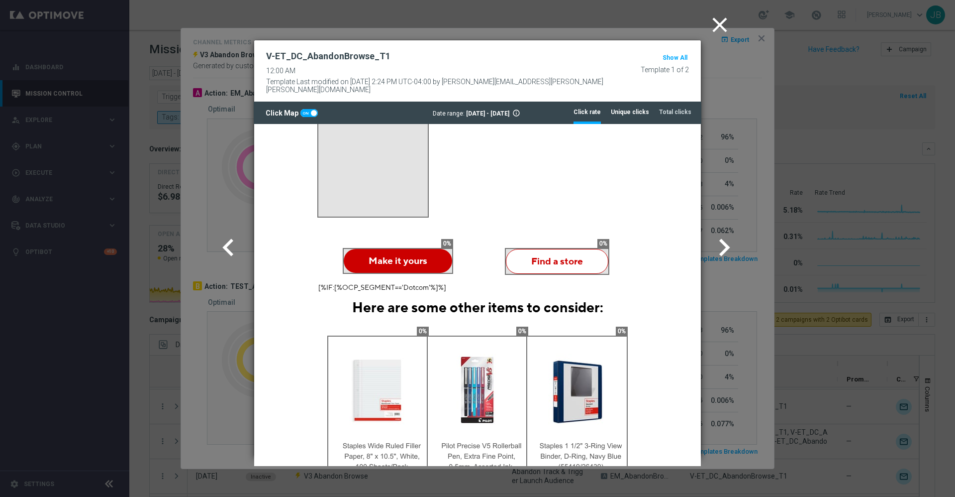
click at [630, 101] on li "Unique clicks" at bounding box center [630, 111] width 38 height 21
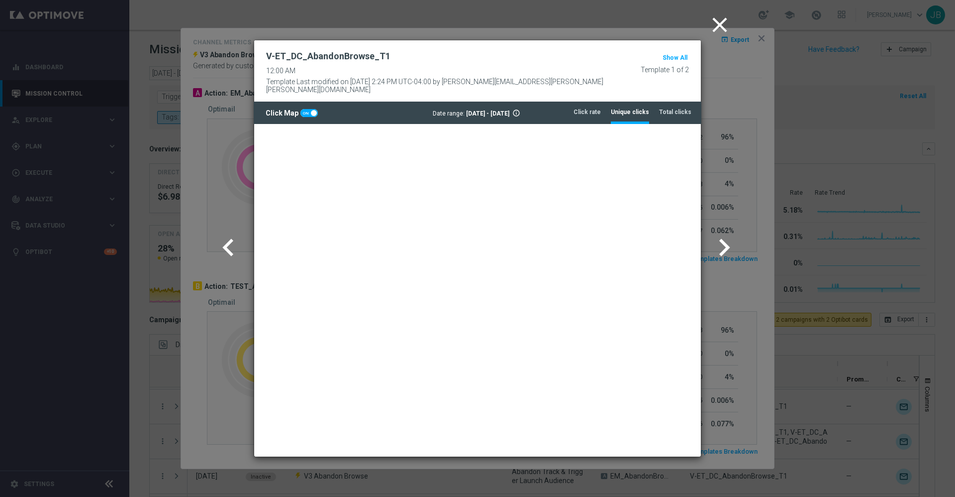
click at [713, 25] on icon "close" at bounding box center [719, 24] width 25 height 25
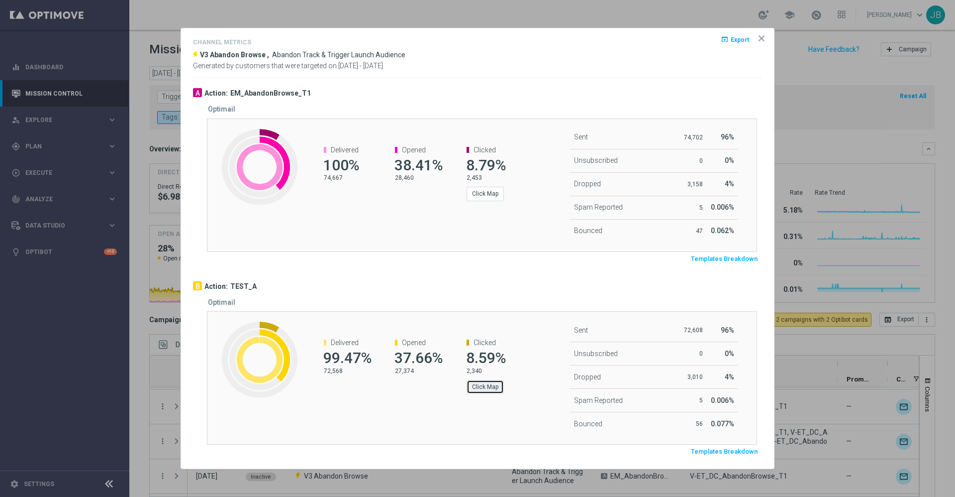
click at [472, 386] on button "Click Map" at bounding box center [485, 387] width 37 height 14
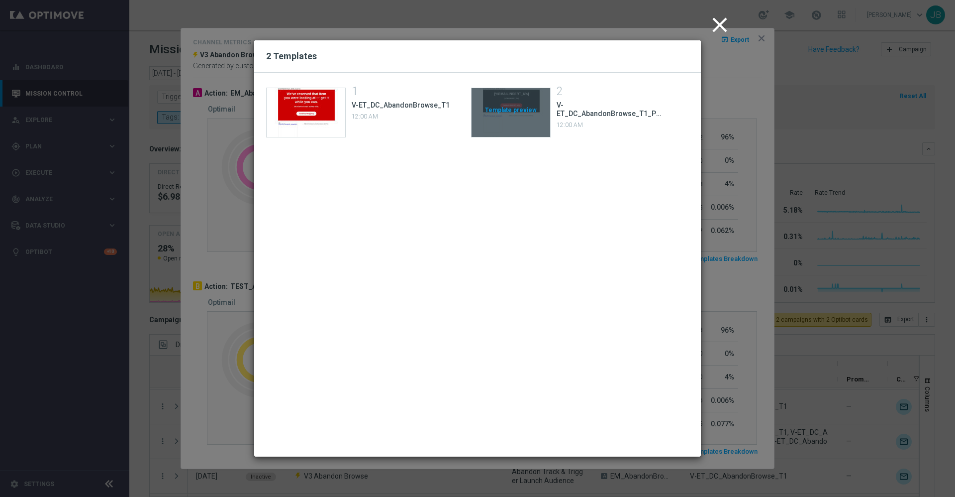
click at [499, 97] on div "Template preview" at bounding box center [511, 112] width 79 height 49
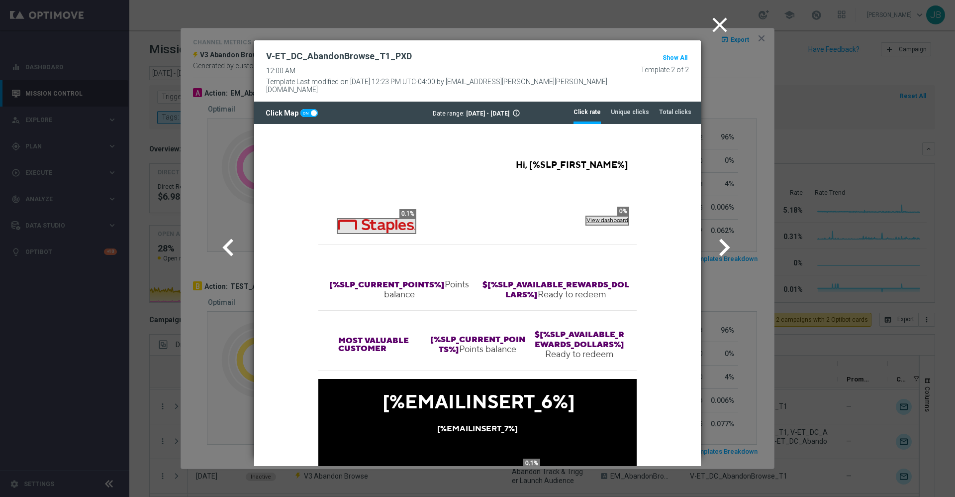
scroll to position [0, 0]
click at [639, 108] on tab-header "Unique clicks" at bounding box center [630, 112] width 38 height 8
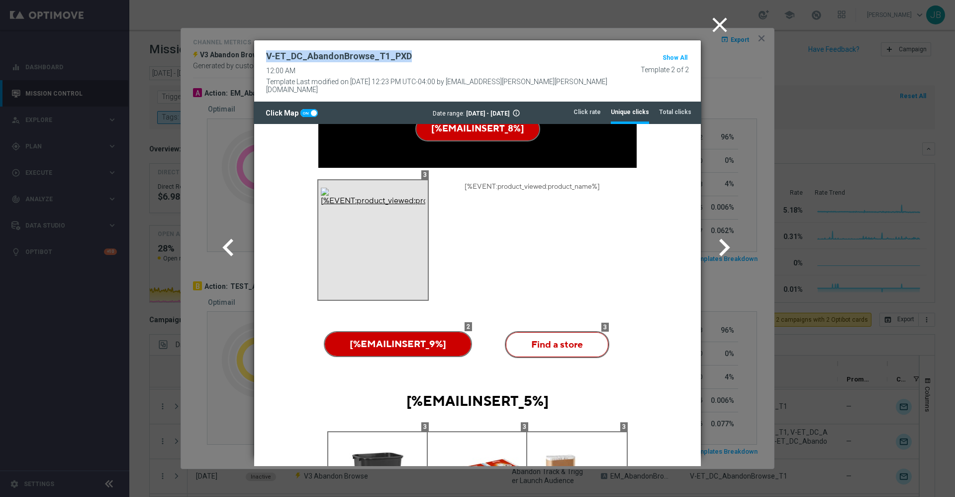
drag, startPoint x: 410, startPoint y: 53, endPoint x: 258, endPoint y: 63, distance: 152.6
click at [258, 63] on div "V-ET_DC_AbandonBrowse_T1_PXD 12:00 AM Template Last modified on 31 Mar 2025 at …" at bounding box center [477, 71] width 447 height 62
copy h2 "V-ET_DC_AbandonBrowse_T1_PXD"
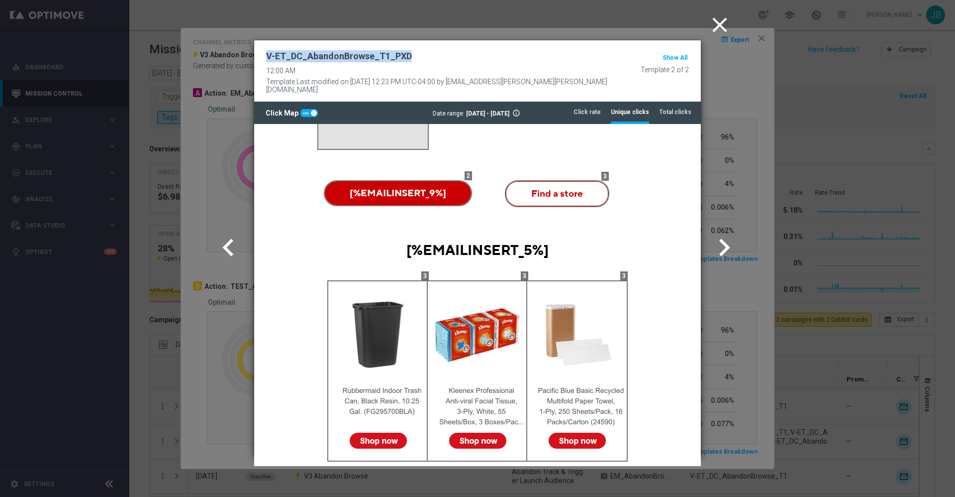
scroll to position [500, 0]
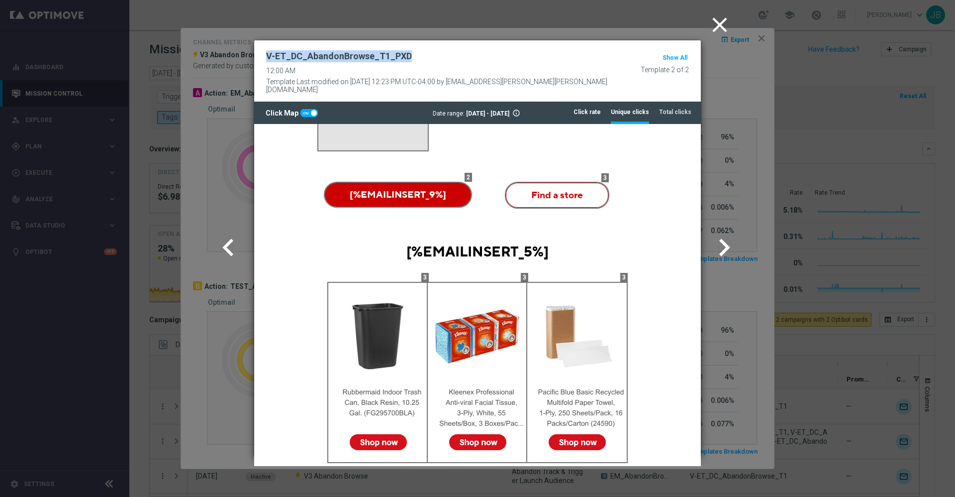
click at [592, 108] on tab-header "Click rate" at bounding box center [587, 112] width 27 height 8
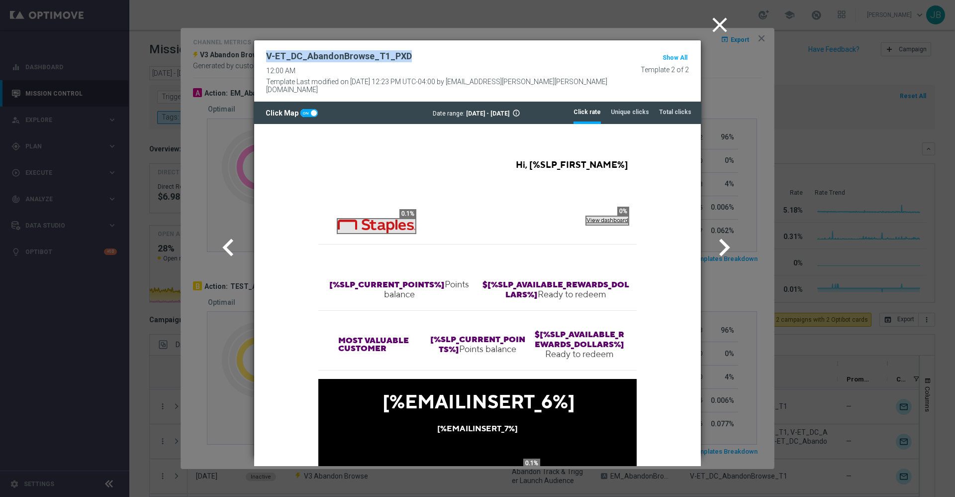
scroll to position [485, 0]
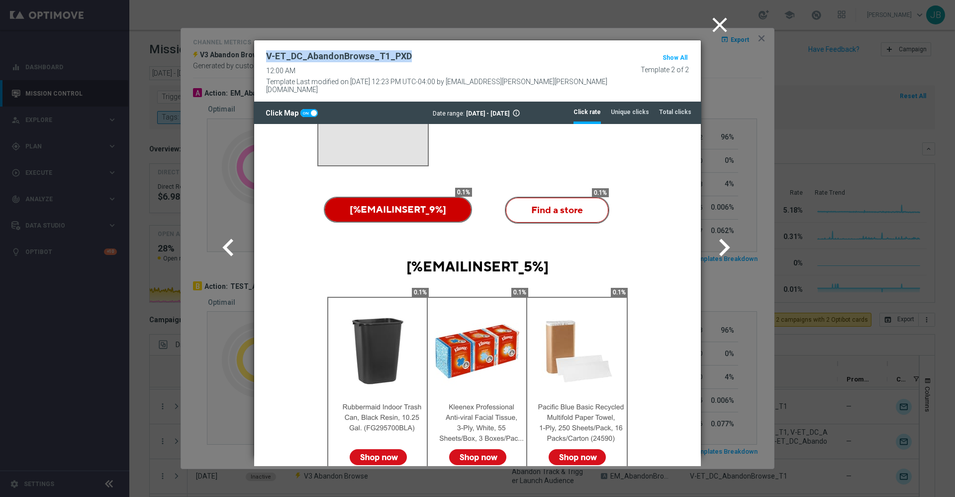
click at [722, 25] on icon "close" at bounding box center [719, 24] width 25 height 25
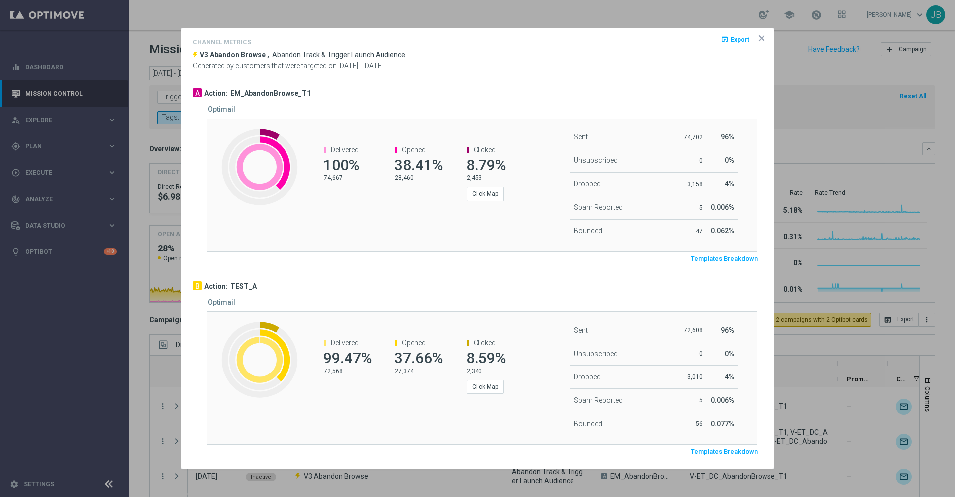
click at [766, 36] on icon "icon" at bounding box center [762, 38] width 10 height 10
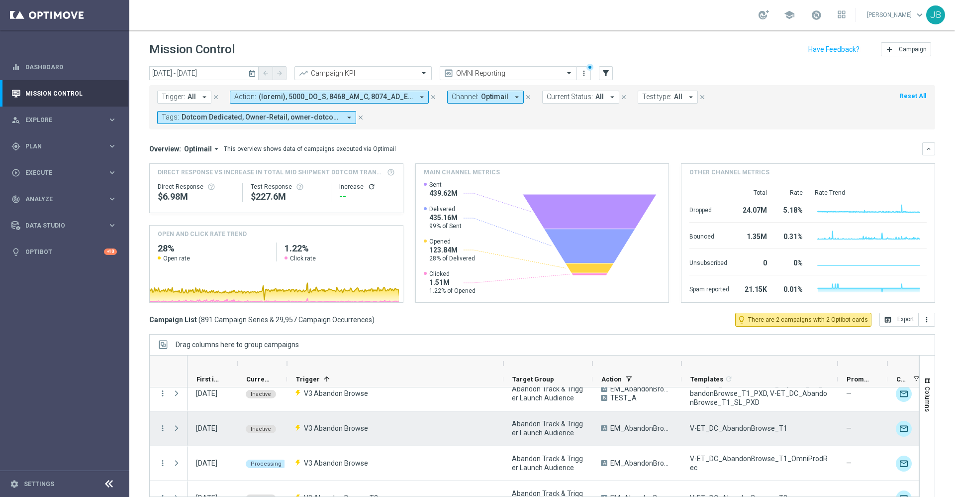
scroll to position [603, 0]
click at [164, 427] on icon "more_vert" at bounding box center [162, 427] width 9 height 9
click at [209, 335] on span "Campaign Details" at bounding box center [207, 337] width 50 height 7
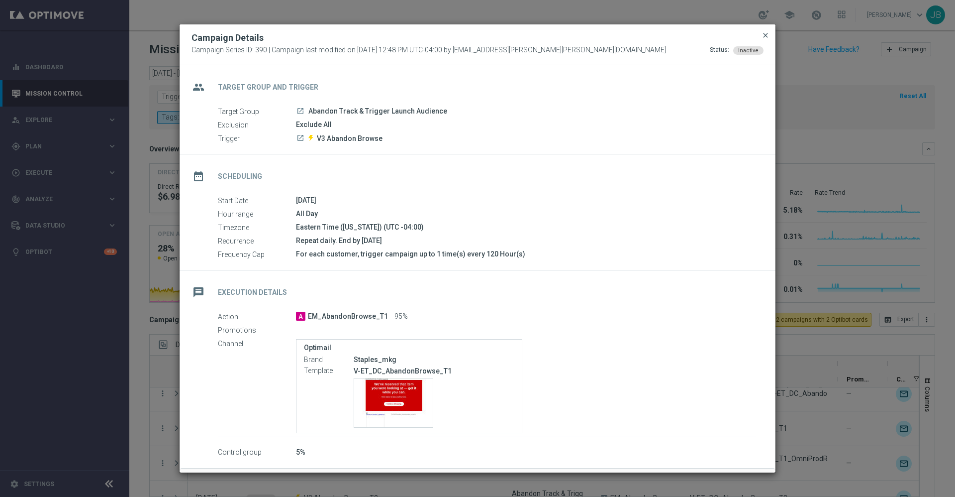
click at [768, 35] on span "close" at bounding box center [766, 35] width 8 height 8
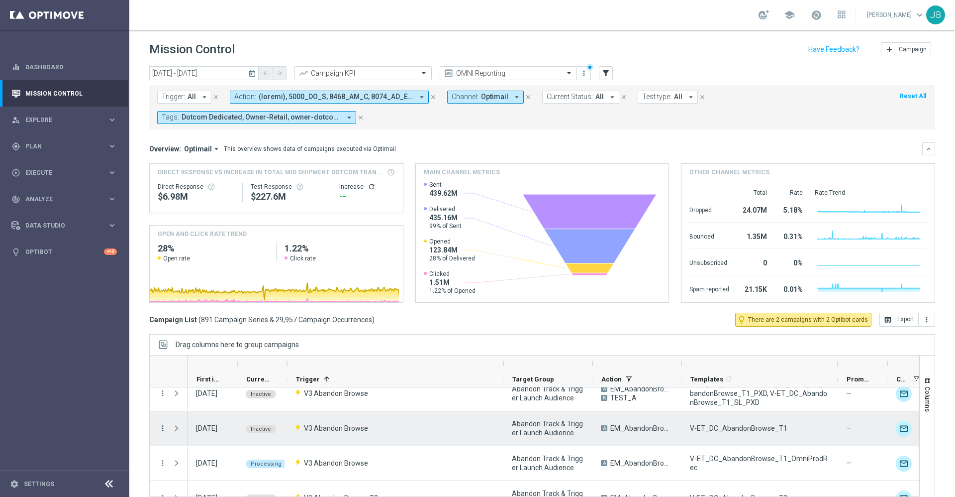
click at [161, 426] on icon "more_vert" at bounding box center [162, 427] width 9 height 9
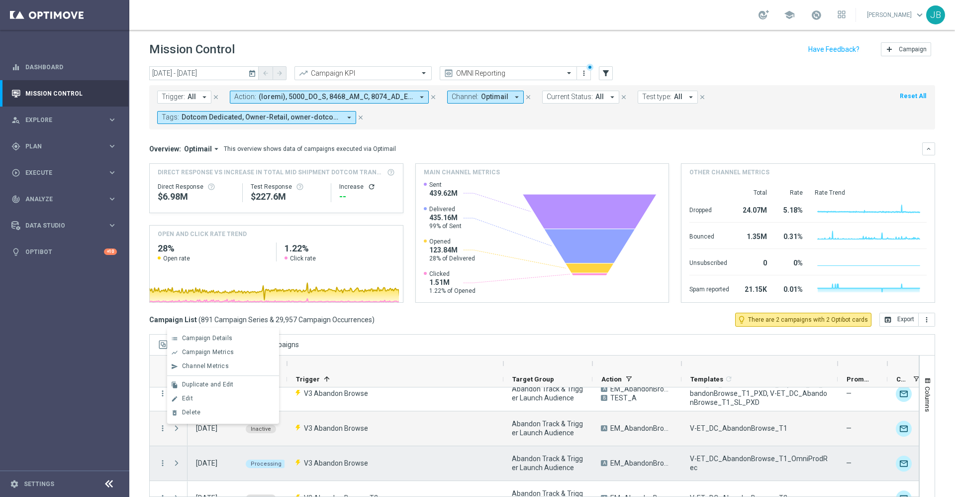
click at [321, 458] on span "V3 Abandon Browse" at bounding box center [336, 462] width 64 height 9
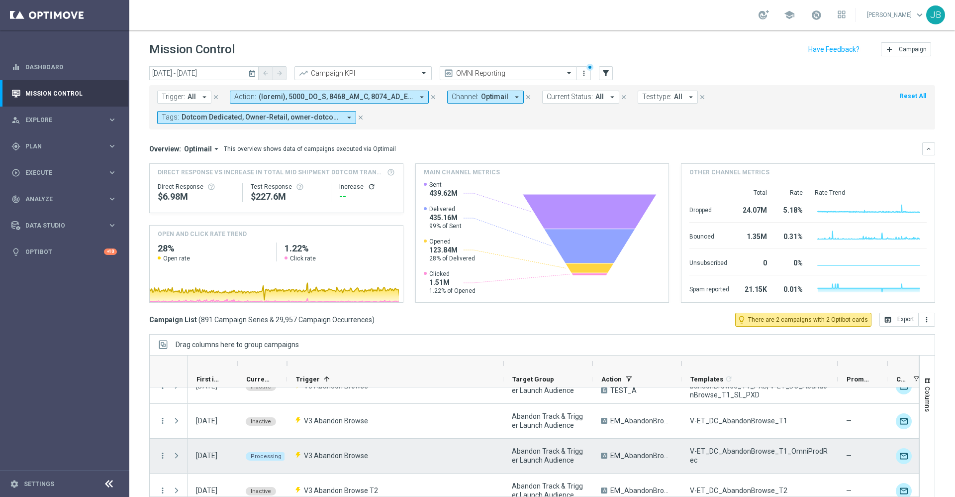
scroll to position [609, 0]
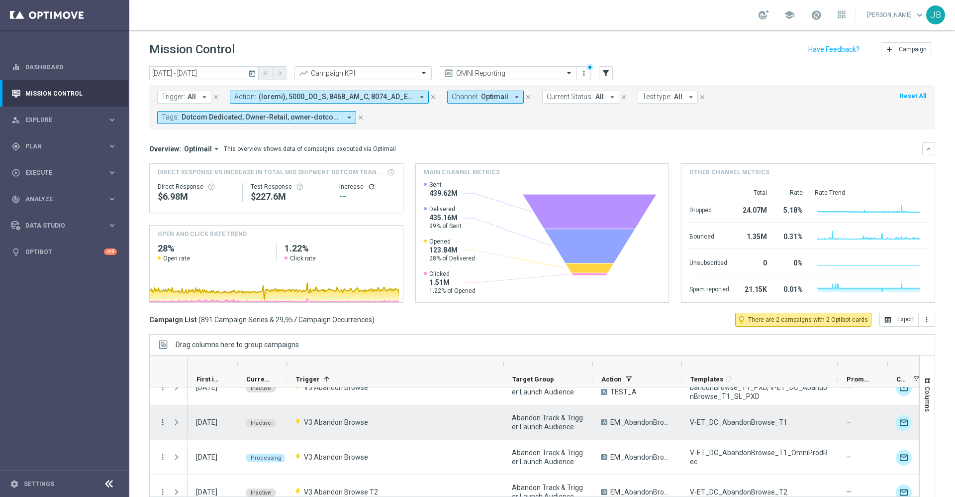
click at [164, 420] on icon "more_vert" at bounding box center [162, 421] width 9 height 9
click at [367, 426] on div "V3 Abandon Browse" at bounding box center [395, 422] width 216 height 34
click at [161, 421] on icon "more_vert" at bounding box center [162, 421] width 9 height 9
click at [215, 329] on span "Campaign Details" at bounding box center [207, 331] width 50 height 7
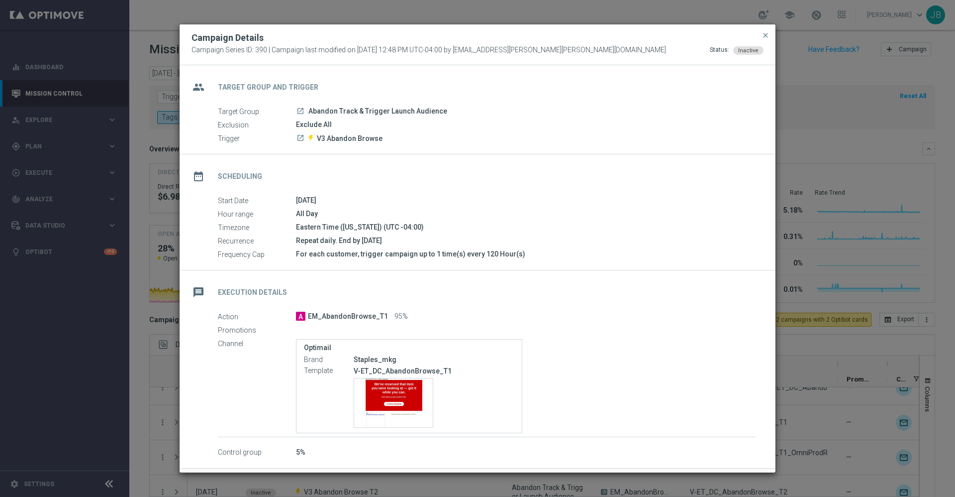
click at [761, 36] on button "close" at bounding box center [766, 35] width 10 height 12
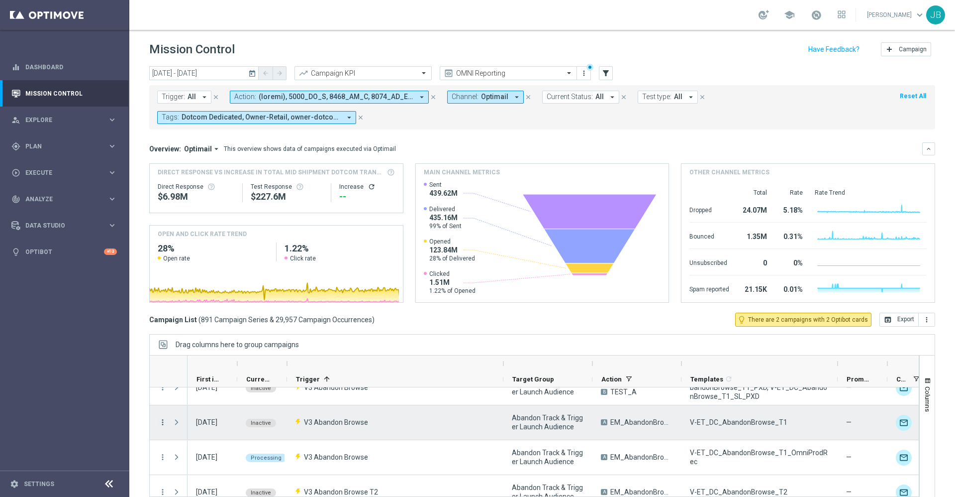
click at [162, 421] on icon "more_vert" at bounding box center [162, 421] width 9 height 9
click at [214, 361] on span "Channel Metrics" at bounding box center [205, 359] width 47 height 7
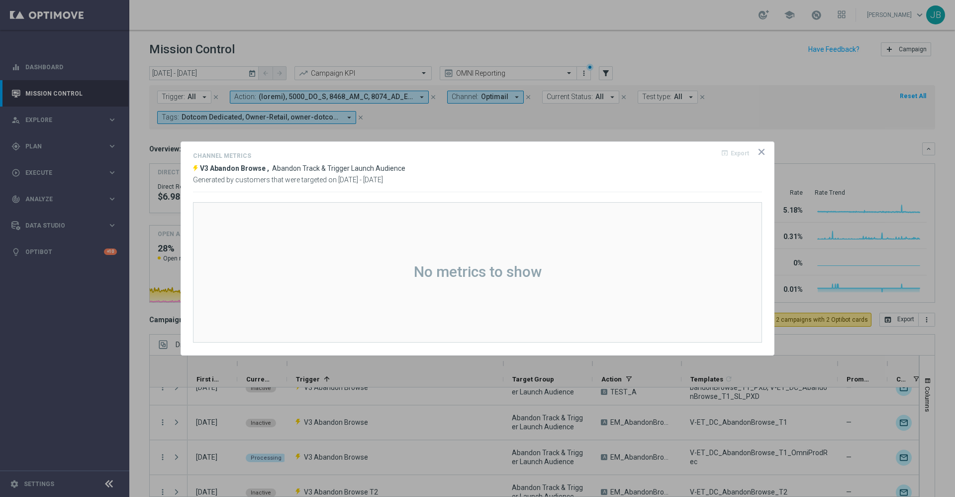
click at [762, 150] on icon "icon" at bounding box center [762, 152] width 10 height 10
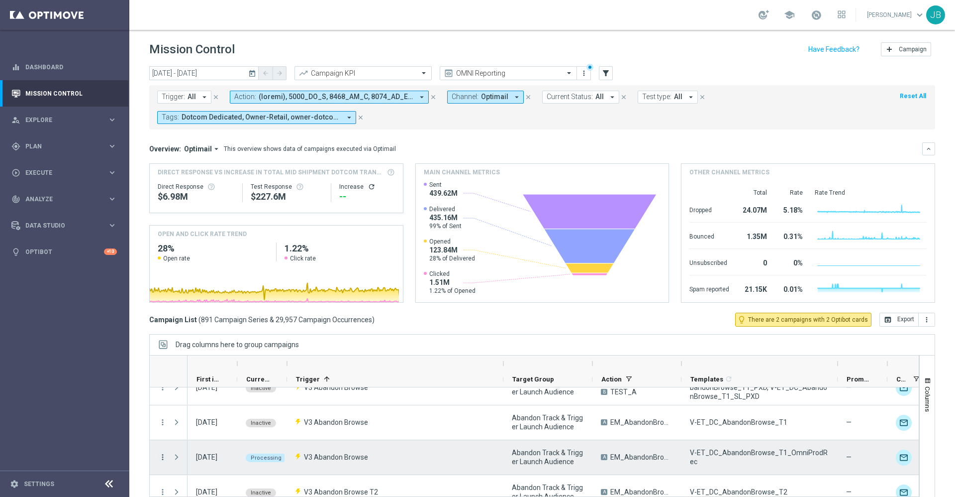
click at [159, 456] on icon "more_vert" at bounding box center [162, 456] width 9 height 9
click at [223, 367] on span "Campaign Details" at bounding box center [207, 366] width 50 height 7
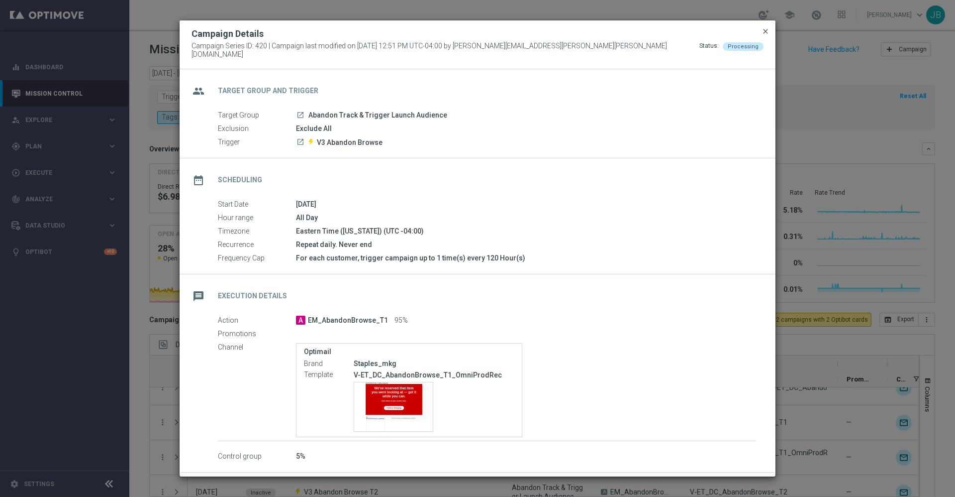
click at [763, 35] on span "close" at bounding box center [766, 31] width 8 height 8
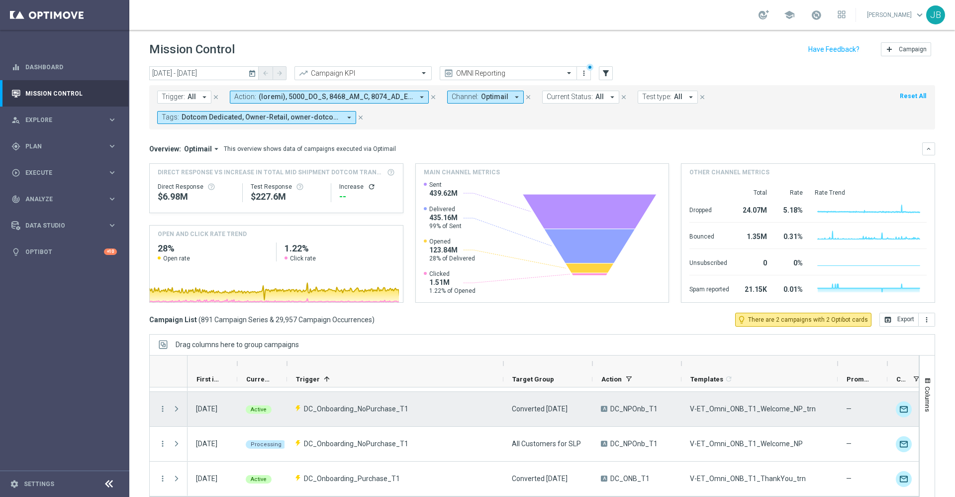
scroll to position [50, 0]
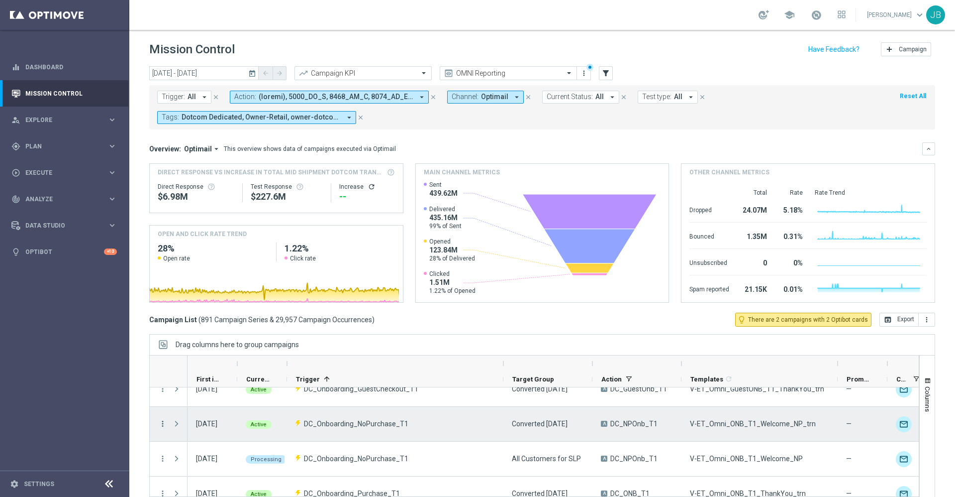
click at [163, 423] on icon "more_vert" at bounding box center [162, 423] width 9 height 9
click at [205, 393] on div "Edit" at bounding box center [228, 393] width 93 height 7
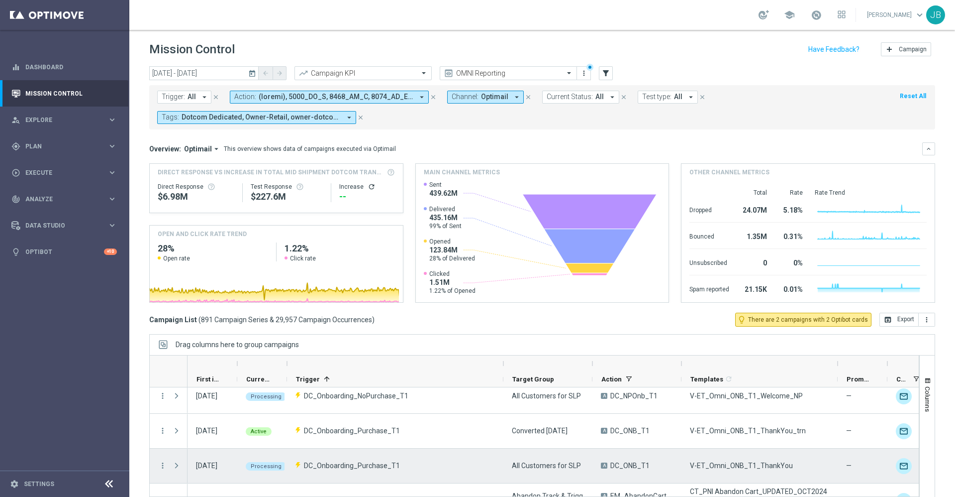
scroll to position [119, 0]
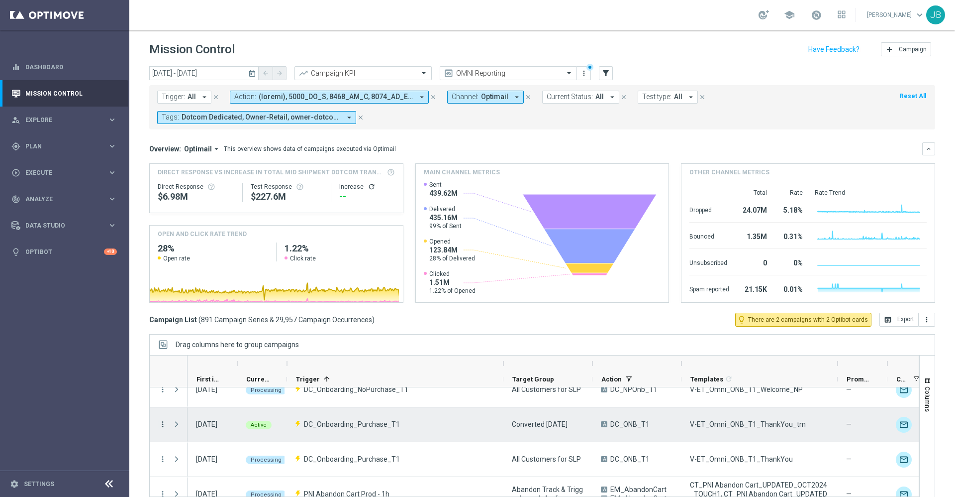
click at [162, 424] on icon "more_vert" at bounding box center [162, 423] width 9 height 9
click at [208, 397] on div "Edit" at bounding box center [228, 394] width 93 height 7
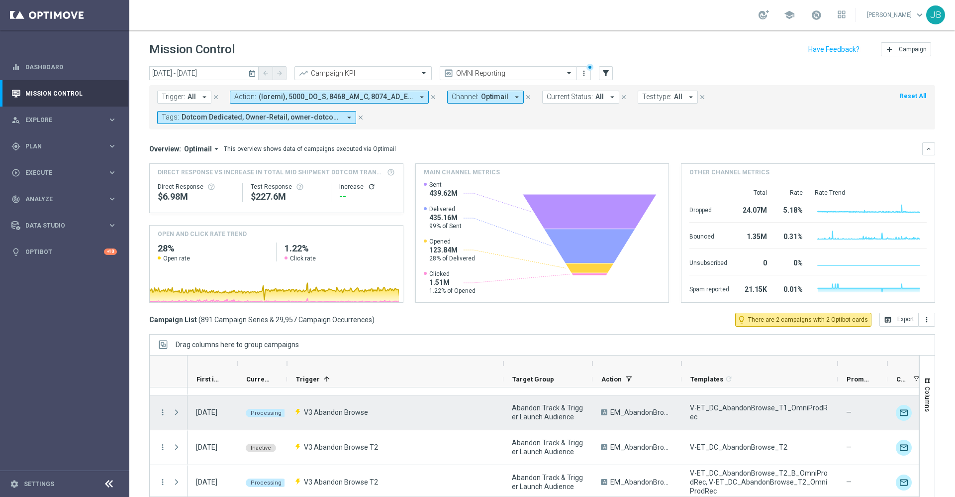
scroll to position [655, 0]
click at [161, 411] on icon "more_vert" at bounding box center [162, 410] width 9 height 9
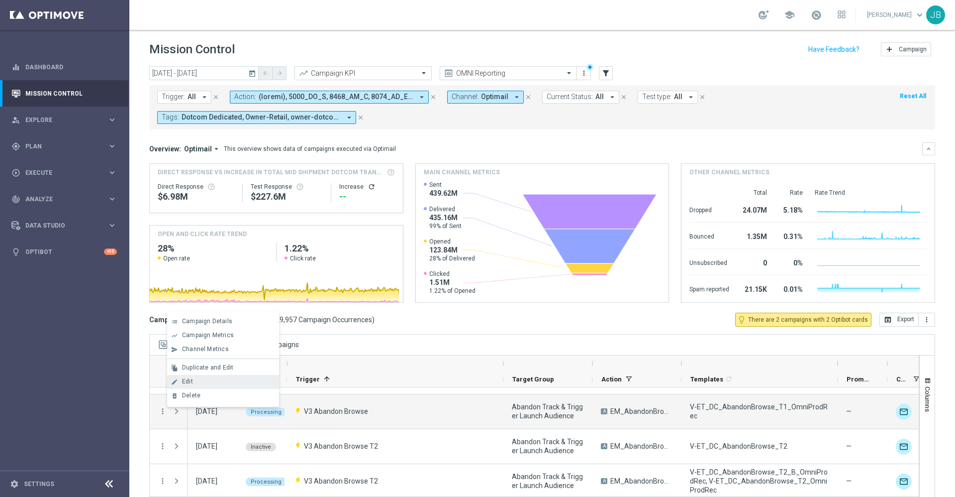
click at [209, 381] on div "Edit" at bounding box center [228, 381] width 93 height 7
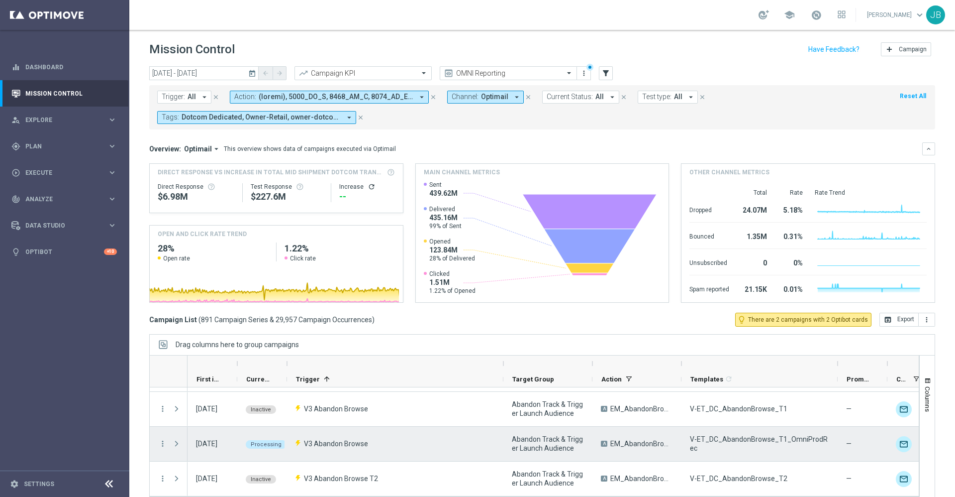
scroll to position [619, 0]
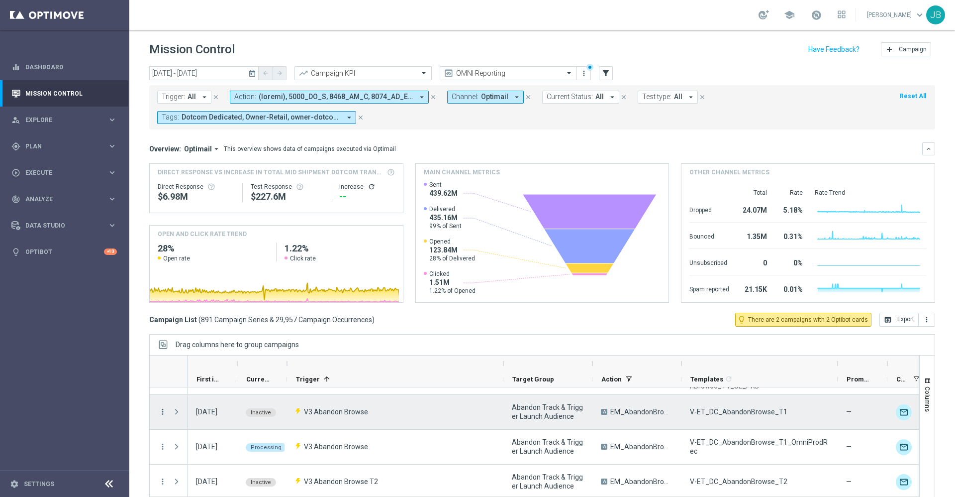
click at [160, 411] on icon "more_vert" at bounding box center [162, 411] width 9 height 9
click at [218, 324] on span "Campaign Details" at bounding box center [207, 321] width 50 height 7
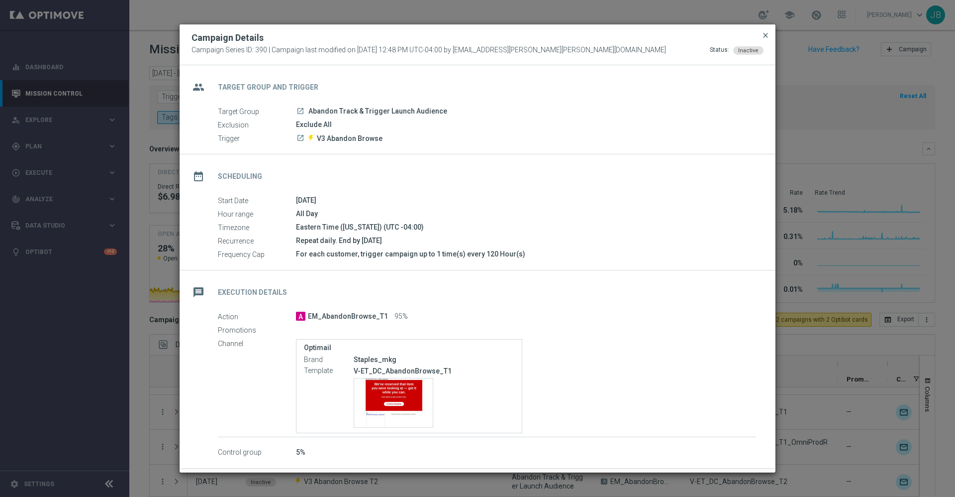
click at [764, 35] on span "close" at bounding box center [766, 35] width 8 height 8
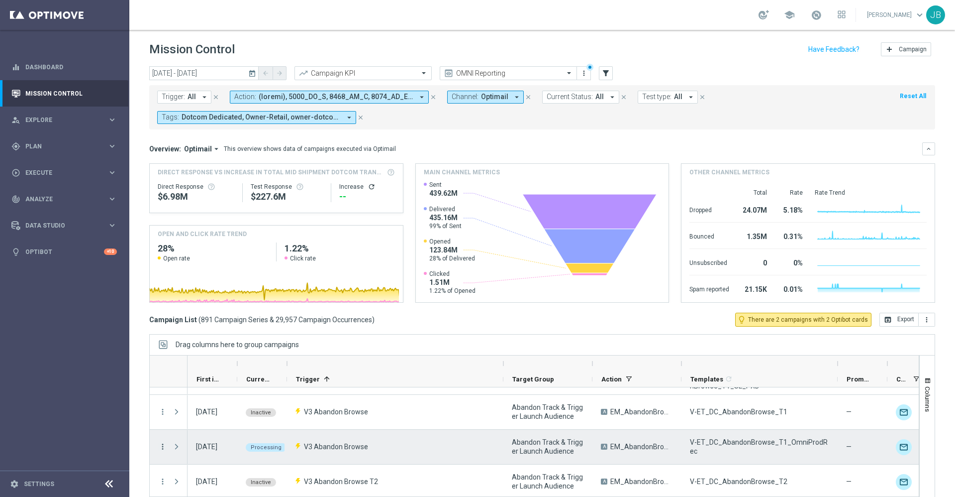
click at [163, 448] on icon "more_vert" at bounding box center [162, 446] width 9 height 9
click at [222, 356] on span "Campaign Details" at bounding box center [207, 356] width 50 height 7
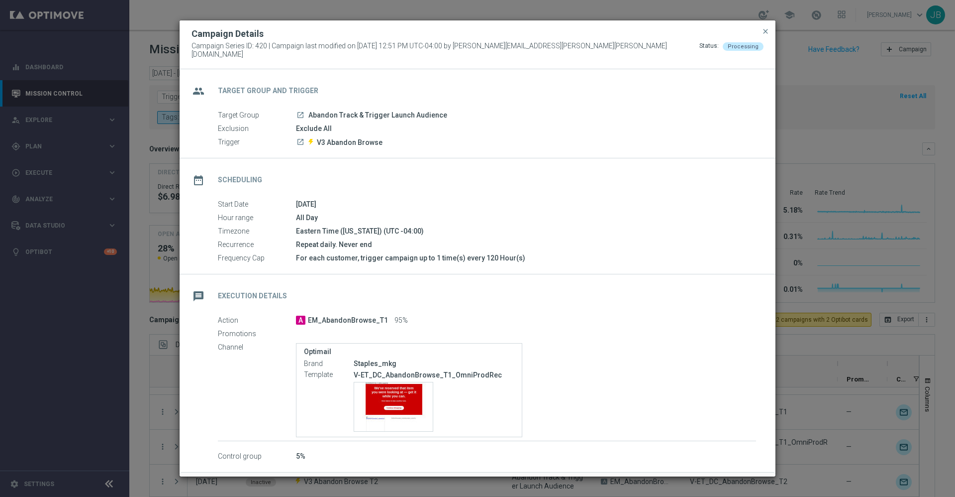
scroll to position [38, 0]
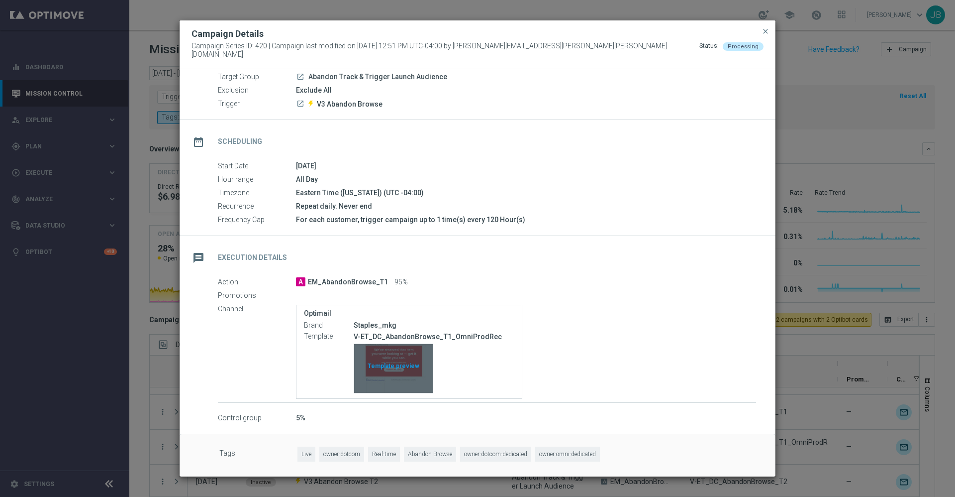
click at [395, 350] on div "Template preview" at bounding box center [393, 368] width 79 height 49
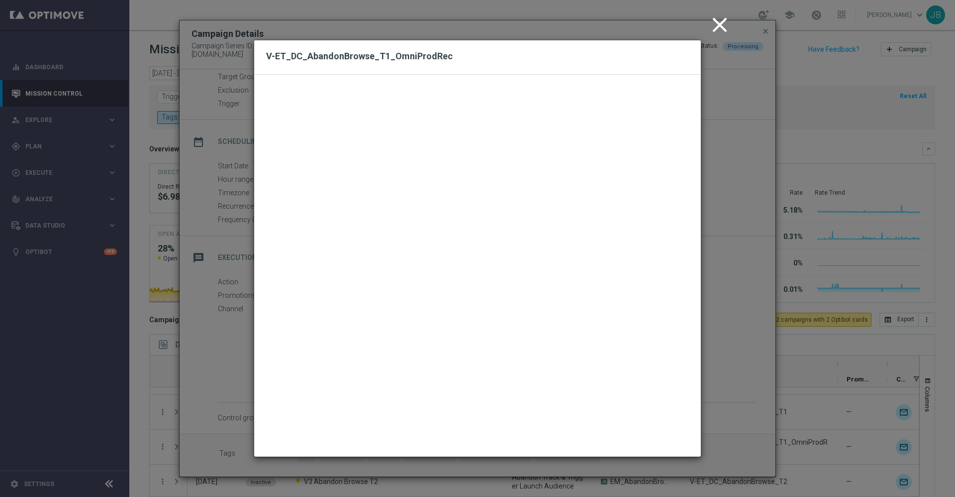
click at [723, 20] on icon "close" at bounding box center [719, 24] width 25 height 25
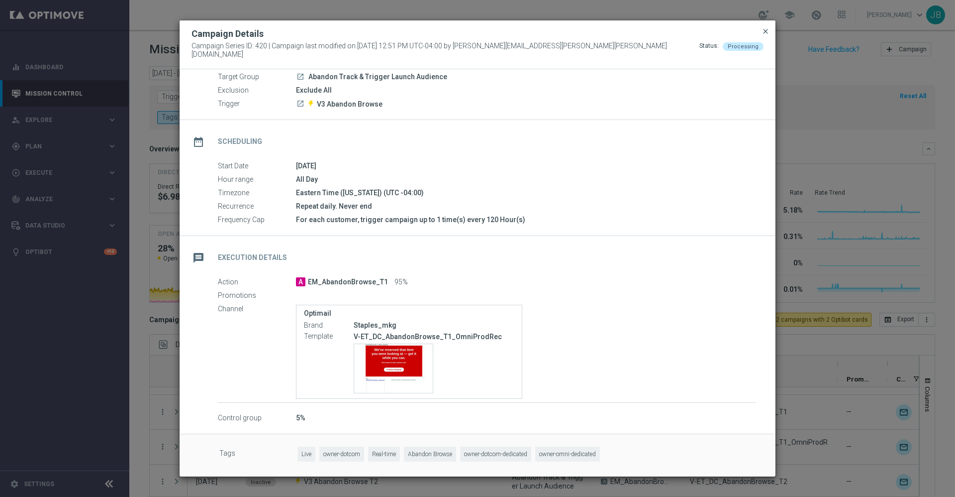
click at [765, 34] on span "close" at bounding box center [766, 31] width 8 height 8
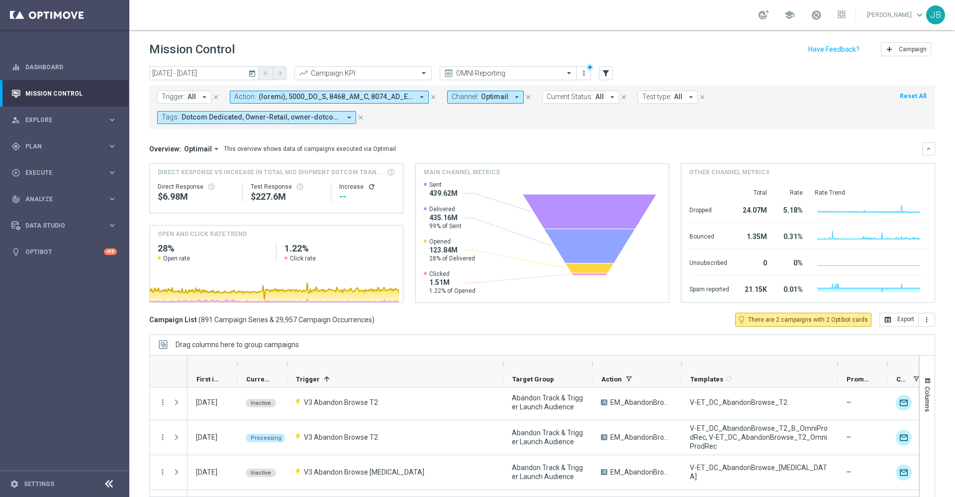
scroll to position [618, 0]
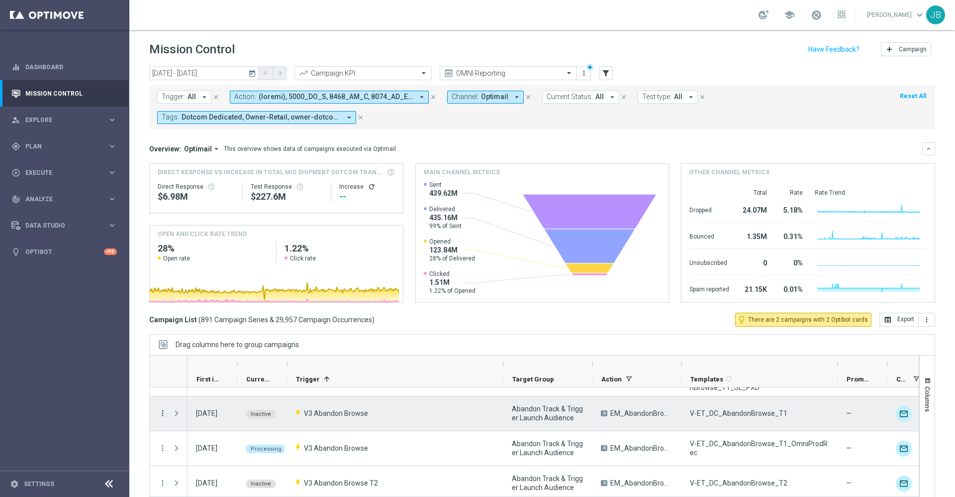
click at [161, 413] on icon "more_vert" at bounding box center [162, 412] width 9 height 9
click at [400, 409] on div "V3 Abandon Browse" at bounding box center [395, 413] width 216 height 34
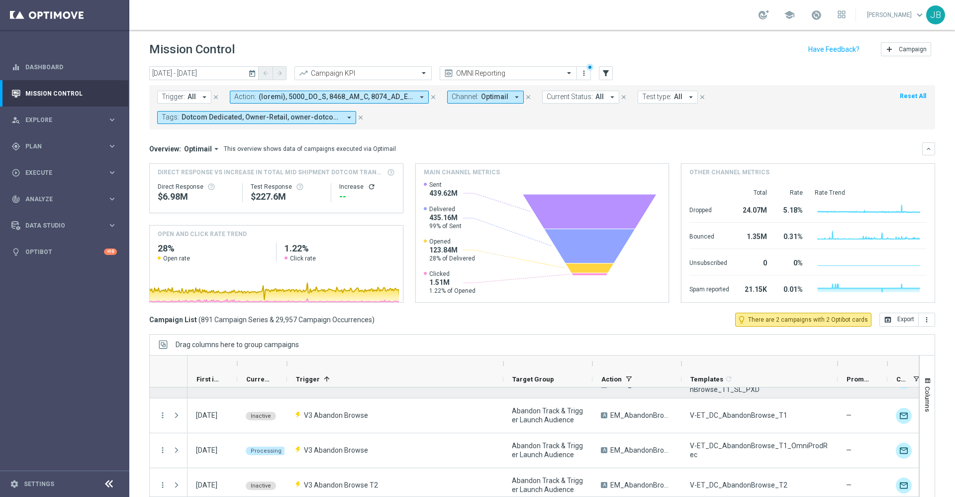
scroll to position [619, 0]
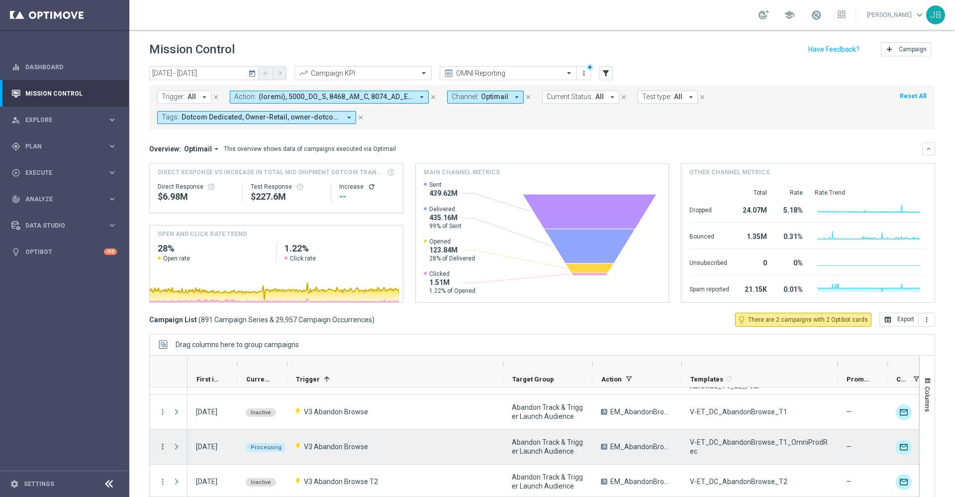
click at [163, 445] on icon "more_vert" at bounding box center [162, 446] width 9 height 9
click at [205, 387] on span "Channel Metrics" at bounding box center [205, 384] width 47 height 7
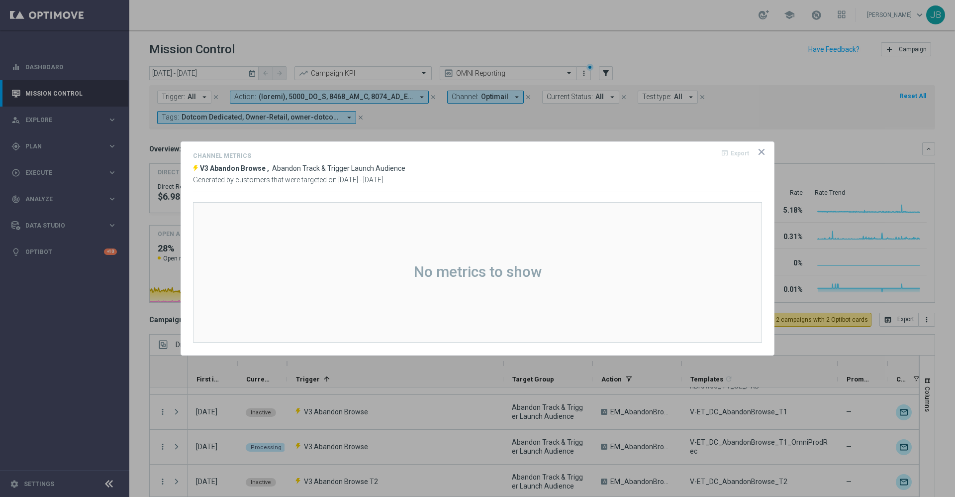
click at [759, 155] on icon "icon" at bounding box center [762, 152] width 10 height 10
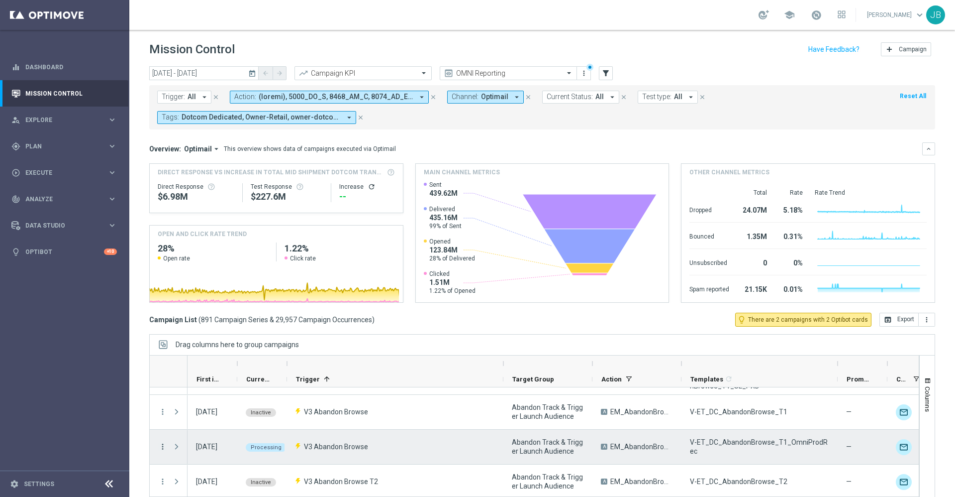
click at [165, 445] on icon "more_vert" at bounding box center [162, 446] width 9 height 9
click at [210, 378] on div "send Channel Metrics" at bounding box center [223, 385] width 112 height 14
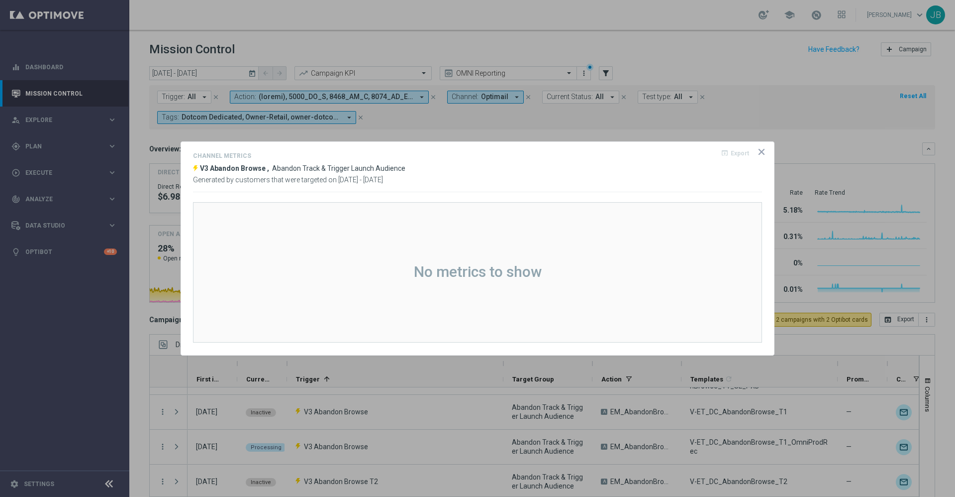
click at [763, 153] on icon "icon" at bounding box center [761, 151] width 5 height 5
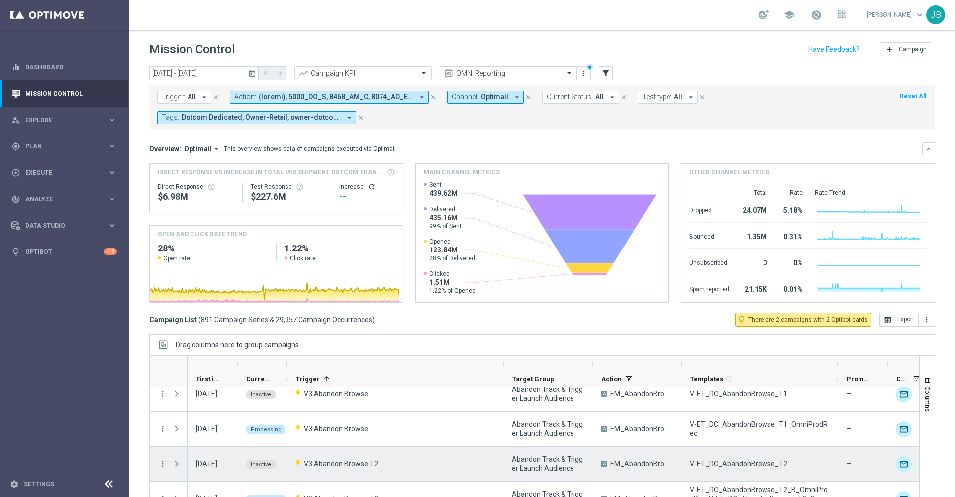
scroll to position [634, 0]
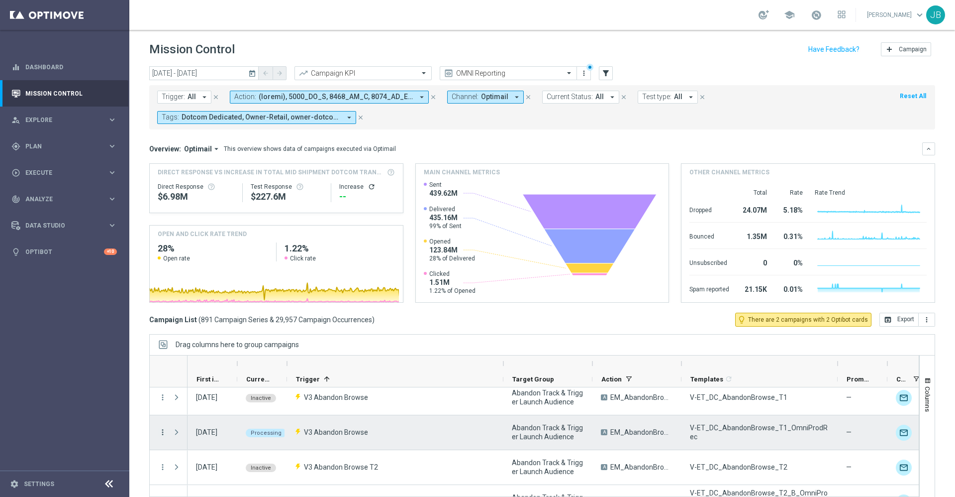
click at [163, 432] on icon "more_vert" at bounding box center [162, 431] width 9 height 9
click at [214, 368] on span "Channel Metrics" at bounding box center [205, 369] width 47 height 7
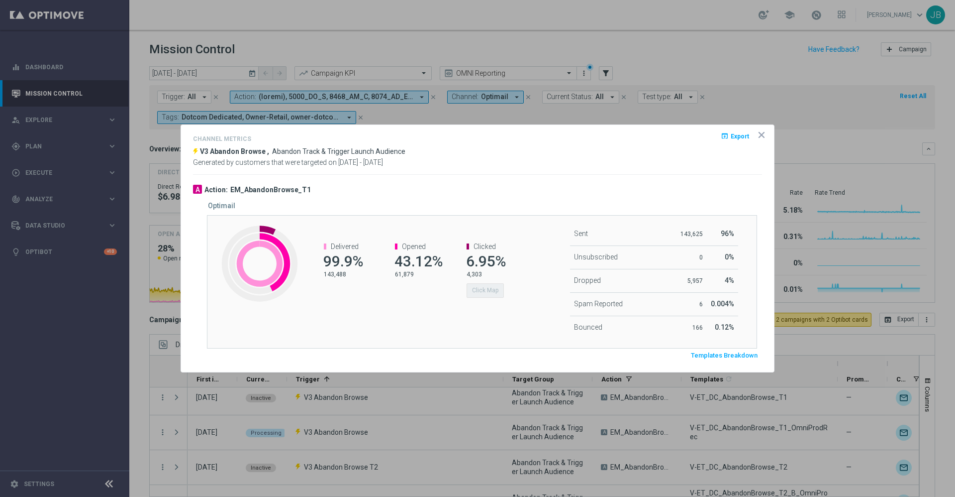
click at [521, 191] on div "A Action: EM_AbandonBrowse_T1" at bounding box center [477, 190] width 569 height 10
click at [711, 356] on span "Templates Breakdown" at bounding box center [724, 355] width 67 height 8
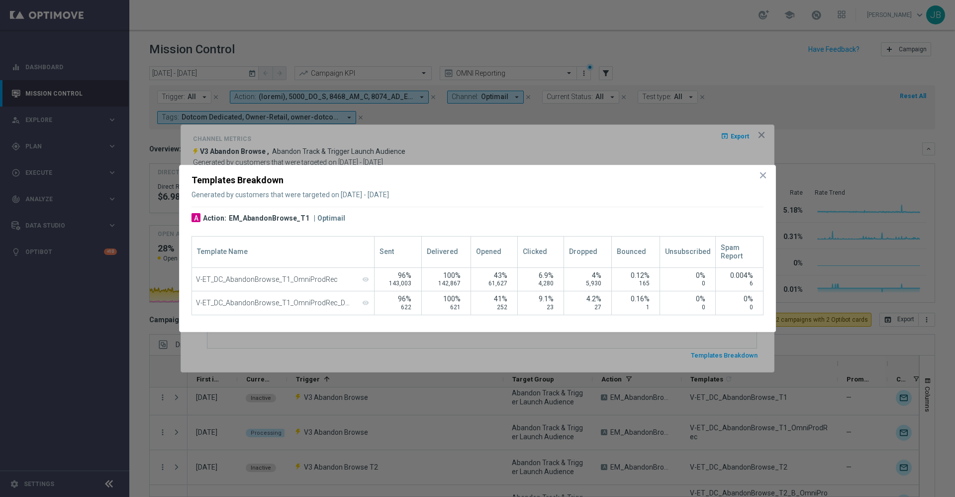
click at [763, 174] on icon "icon" at bounding box center [763, 175] width 5 height 5
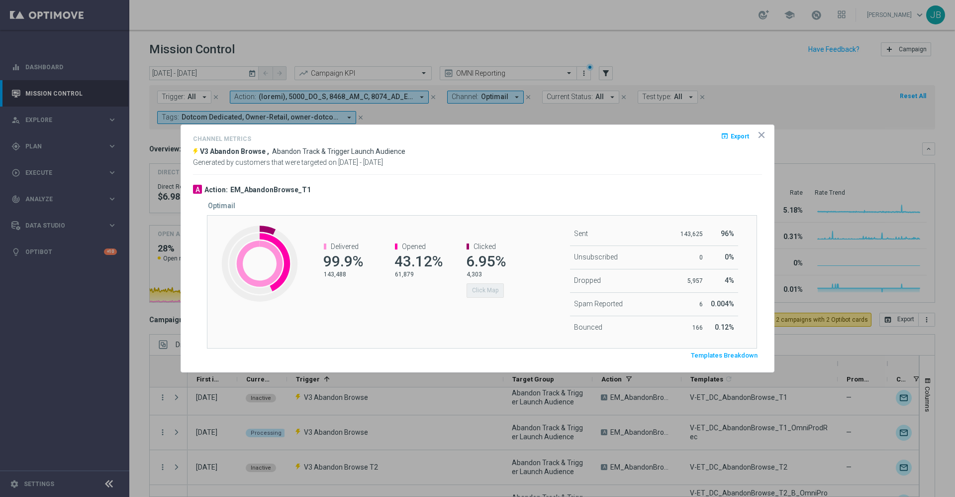
click at [491, 196] on div at bounding box center [477, 198] width 569 height 7
click at [494, 305] on div "Clicked 6.95% 4,303 Click Map" at bounding box center [484, 269] width 71 height 75
click at [487, 293] on button "Click Map" at bounding box center [485, 290] width 37 height 14
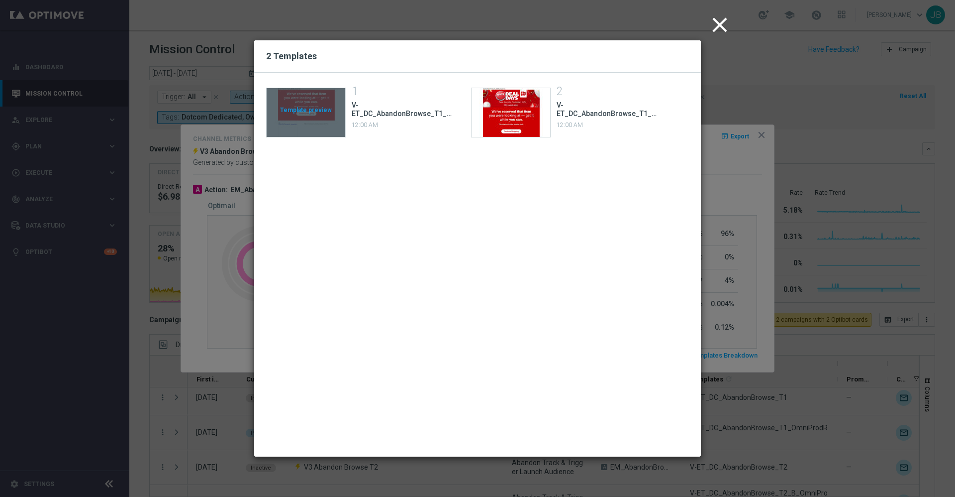
click at [314, 103] on div "Template preview" at bounding box center [306, 112] width 79 height 49
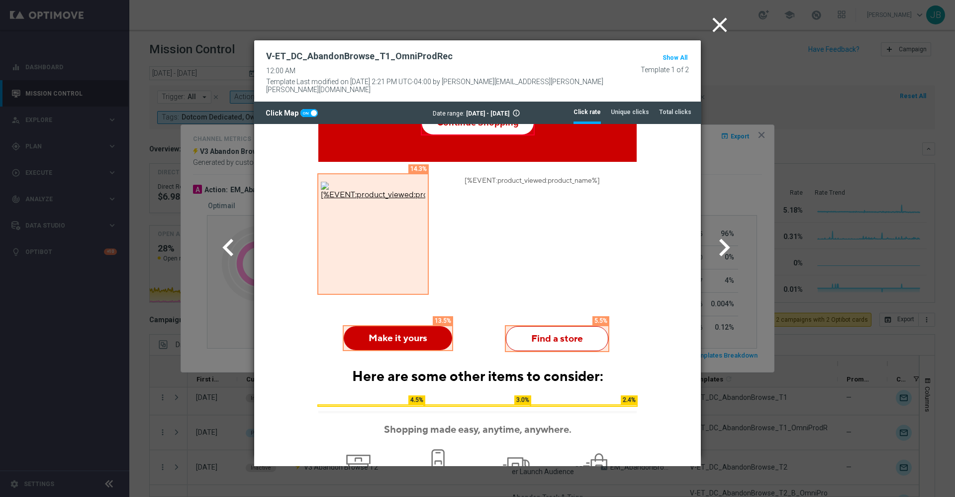
scroll to position [404, 0]
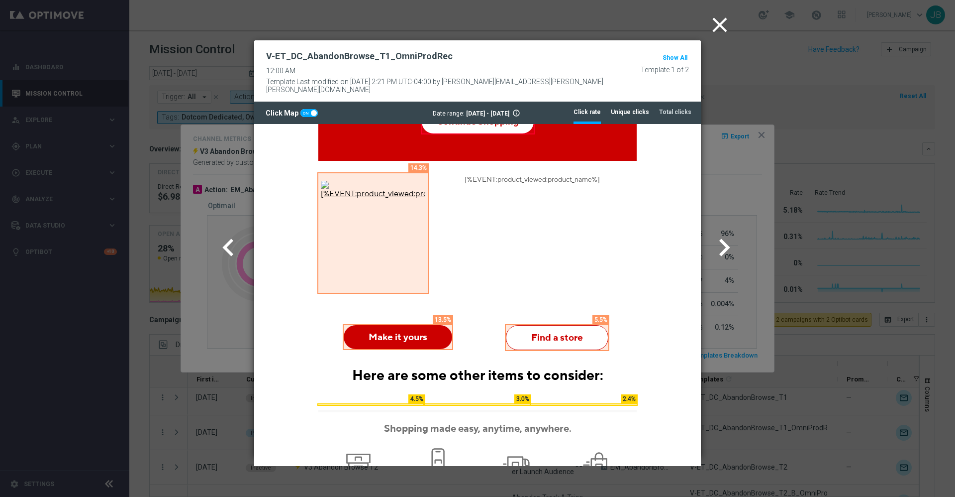
click at [642, 108] on tab-header "Unique clicks" at bounding box center [630, 112] width 38 height 8
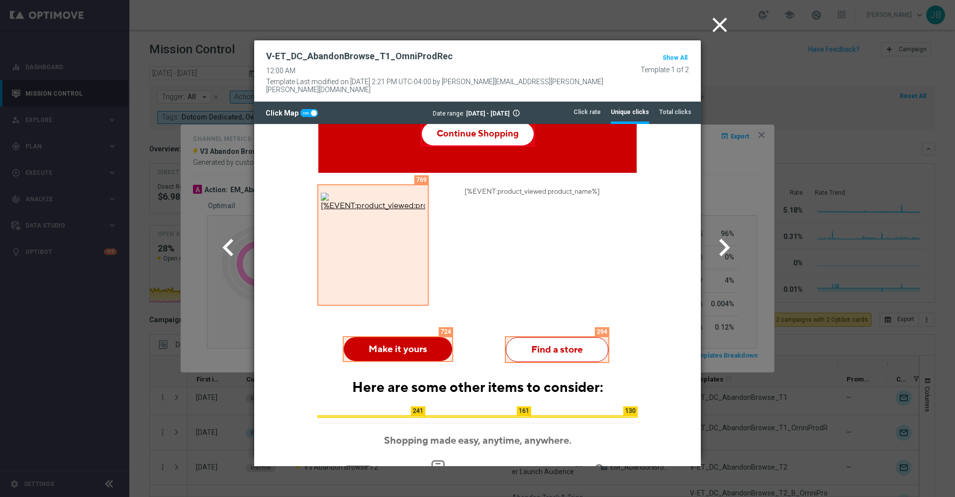
scroll to position [391, 0]
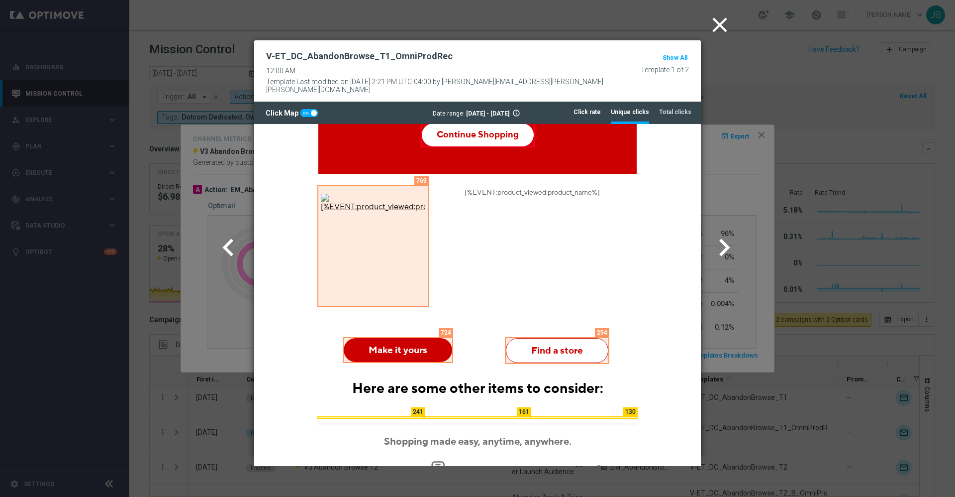
click at [592, 108] on tab-header "Click rate" at bounding box center [587, 112] width 27 height 8
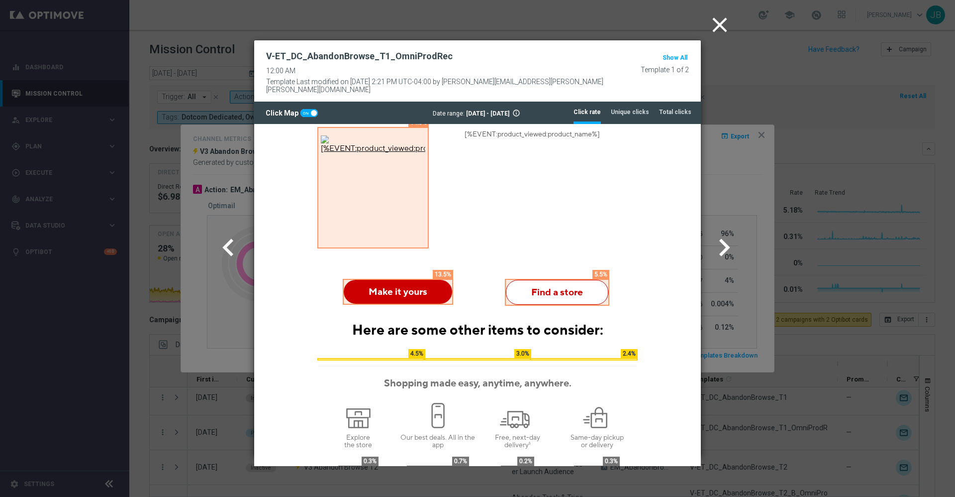
scroll to position [449, 0]
click at [628, 108] on tab-header "Unique clicks" at bounding box center [630, 112] width 38 height 8
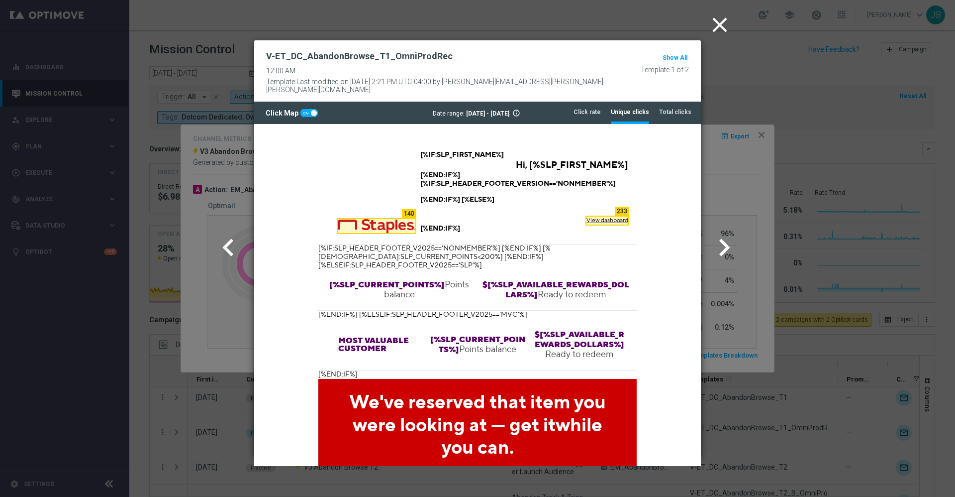
scroll to position [0, 0]
click at [597, 108] on tab-header "Click rate" at bounding box center [587, 112] width 27 height 8
click at [630, 108] on tab-header "Unique clicks" at bounding box center [630, 112] width 38 height 8
click at [597, 108] on tab-header "Click rate" at bounding box center [587, 112] width 27 height 8
click at [628, 108] on tab-header "Unique clicks" at bounding box center [630, 112] width 38 height 8
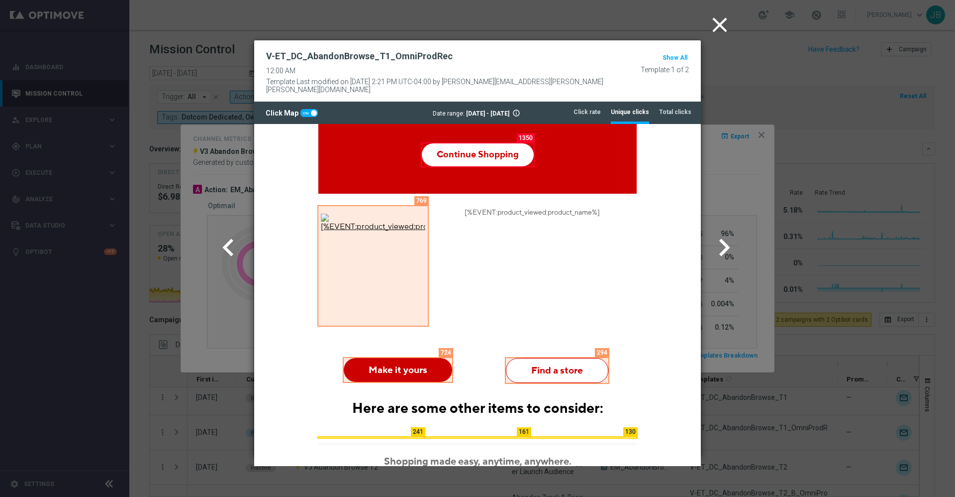
scroll to position [373, 0]
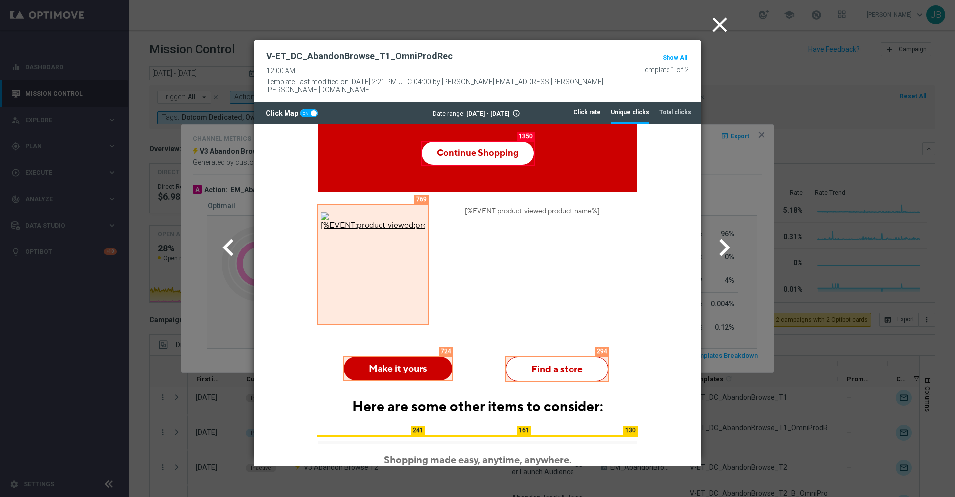
click at [591, 108] on tab-header "Click rate" at bounding box center [587, 112] width 27 height 8
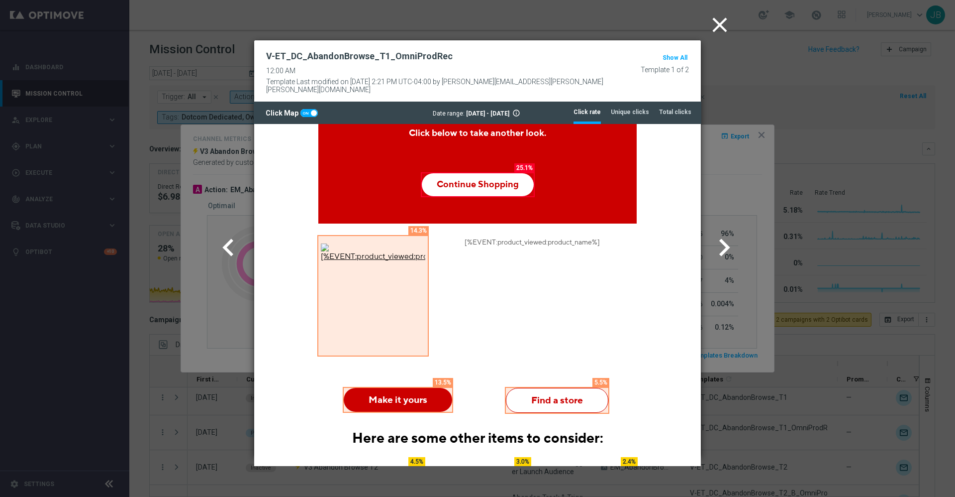
scroll to position [342, 0]
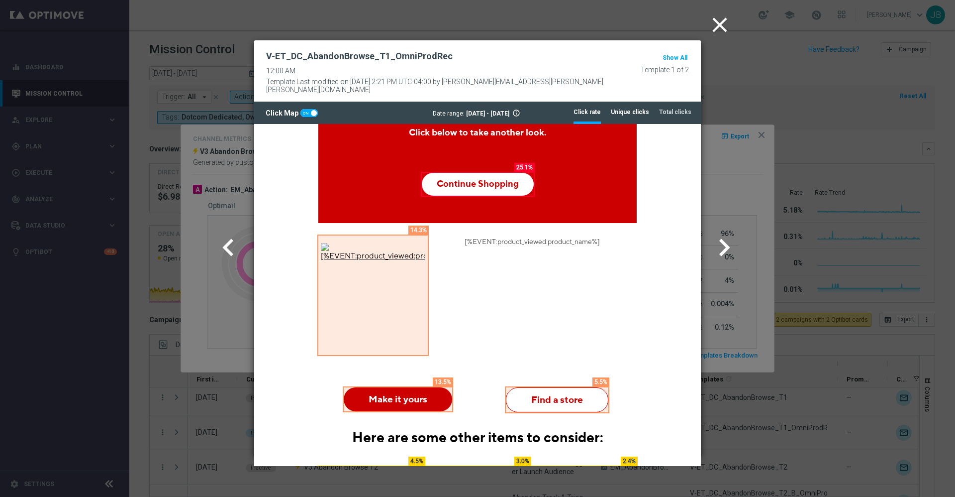
click at [634, 108] on tab-header "Unique clicks" at bounding box center [630, 112] width 38 height 8
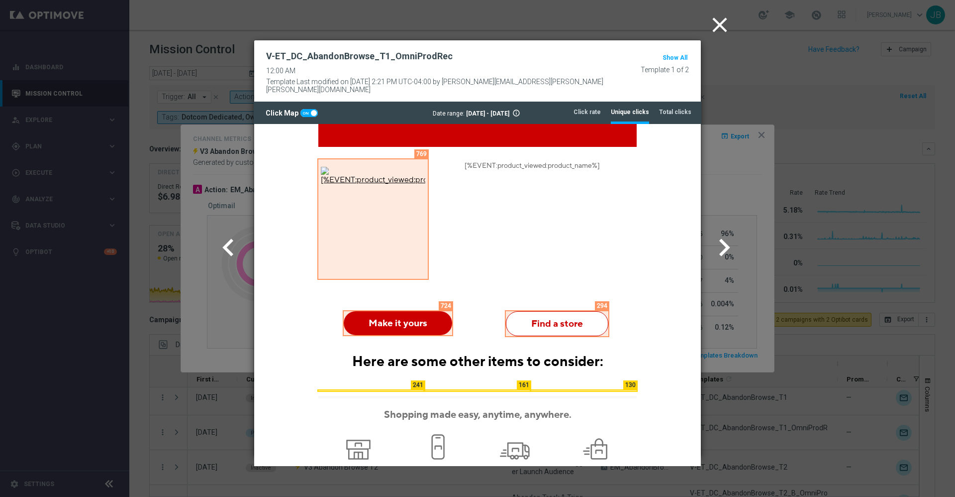
scroll to position [419, 0]
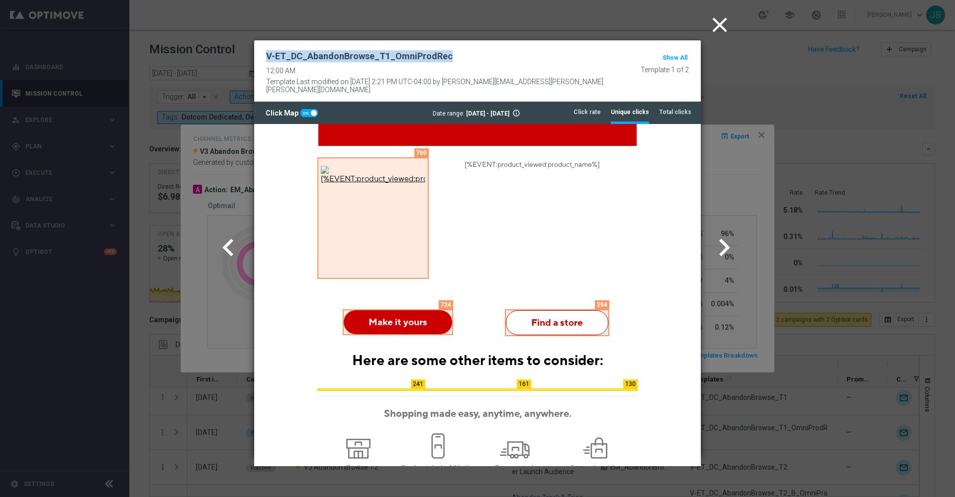
drag, startPoint x: 458, startPoint y: 55, endPoint x: 269, endPoint y: 59, distance: 189.1
click at [269, 59] on div "V-ET_DC_AbandonBrowse_T1_OmniProdRec 12:00 AM Template Last modified on 16 Sep …" at bounding box center [447, 71] width 363 height 46
copy h2 "V-ET_DC_AbandonBrowse_T1_OmniProdRec"
click at [592, 108] on tab-header "Click rate" at bounding box center [587, 112] width 27 height 8
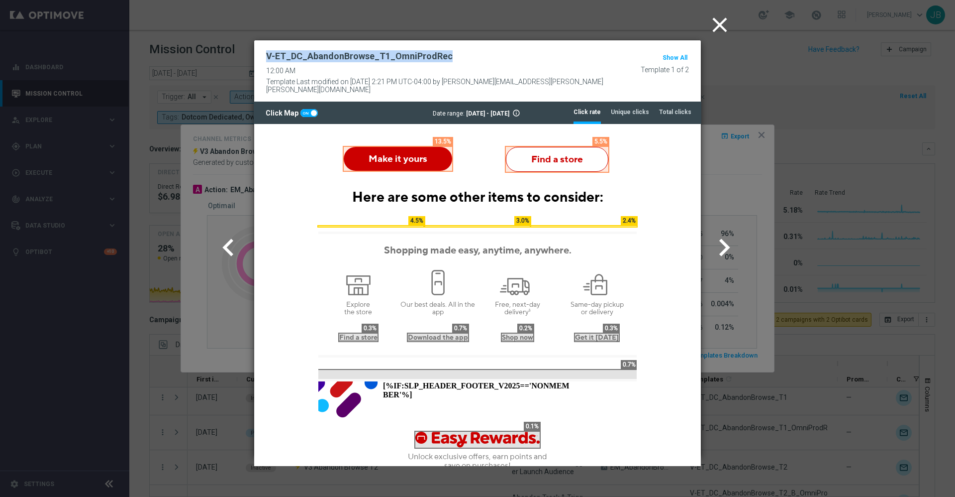
scroll to position [583, 0]
click at [671, 108] on tab-header "Total clicks" at bounding box center [675, 112] width 32 height 8
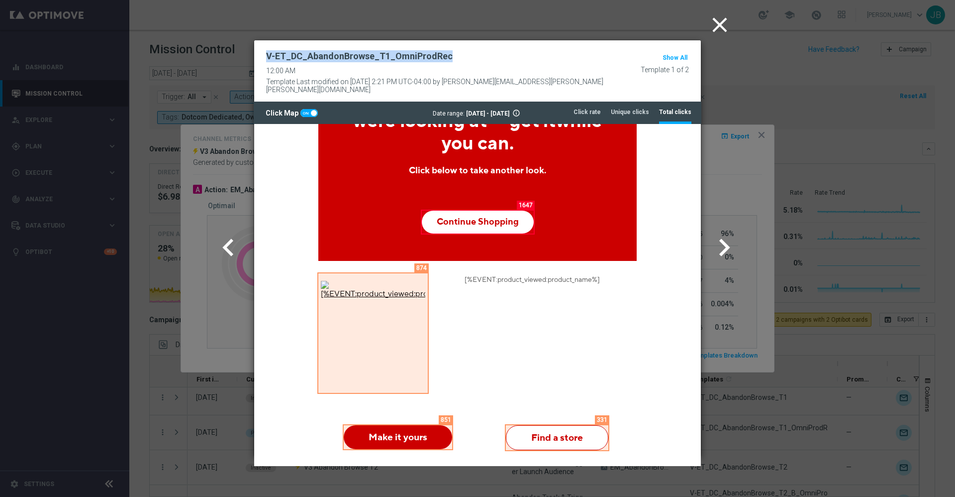
scroll to position [410, 0]
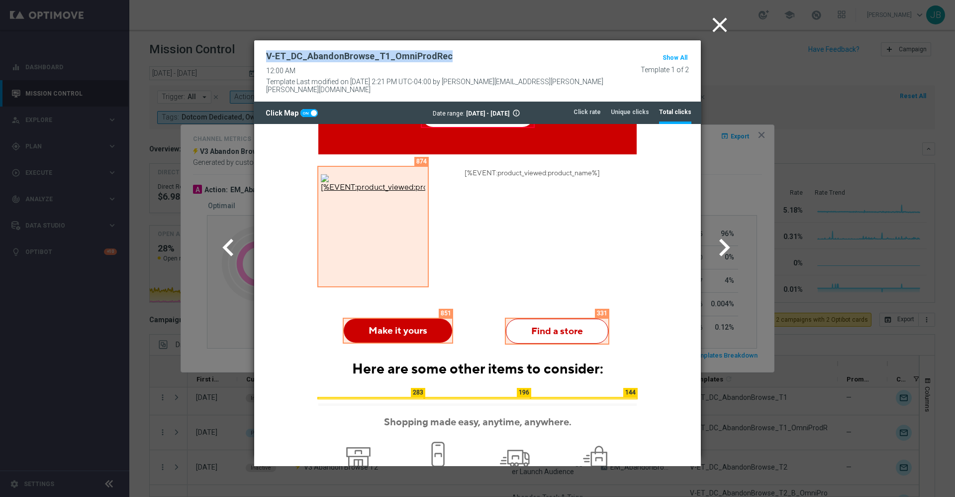
click at [715, 22] on icon "close" at bounding box center [719, 24] width 25 height 25
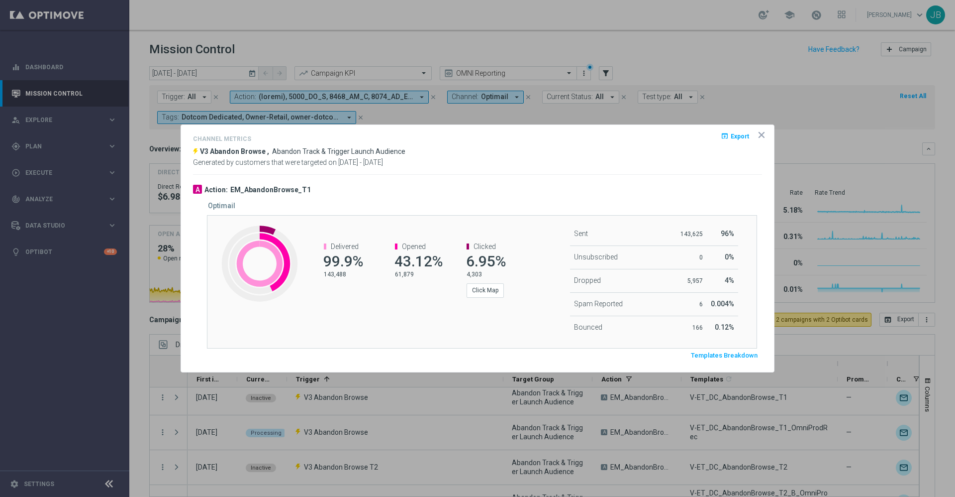
click at [738, 357] on span "Templates Breakdown" at bounding box center [724, 355] width 67 height 8
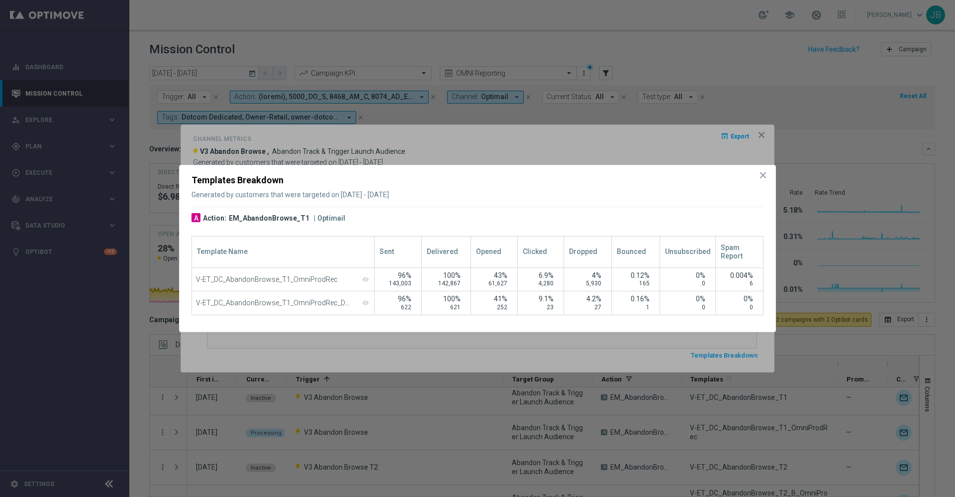
click at [760, 171] on icon "icon" at bounding box center [763, 175] width 10 height 10
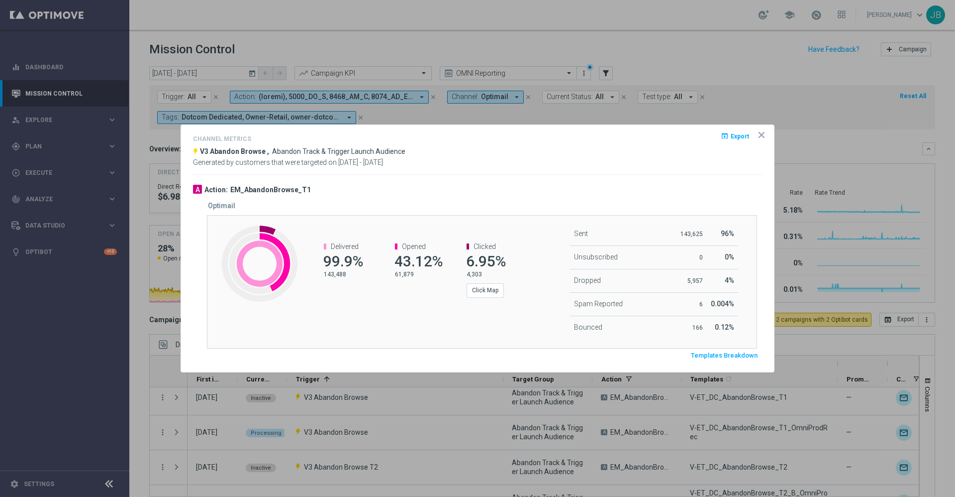
click at [762, 133] on icon "icon" at bounding box center [761, 134] width 5 height 5
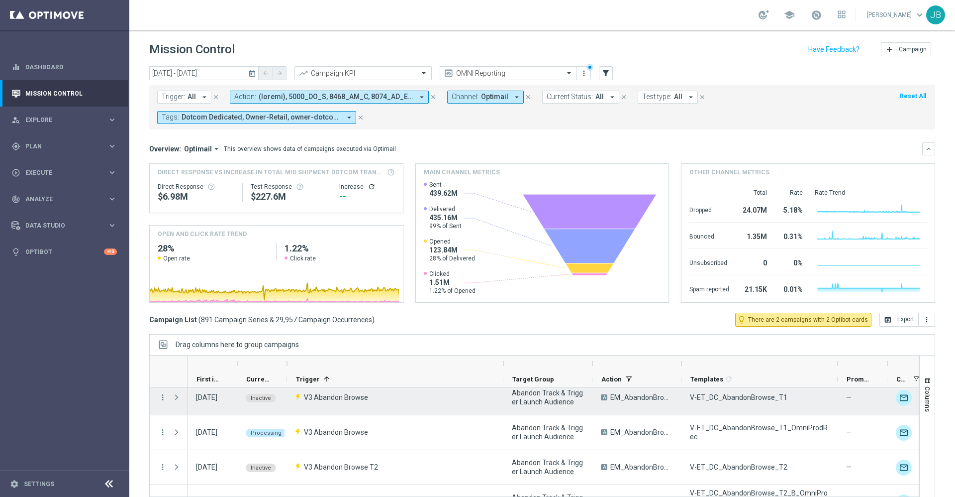
scroll to position [600, 0]
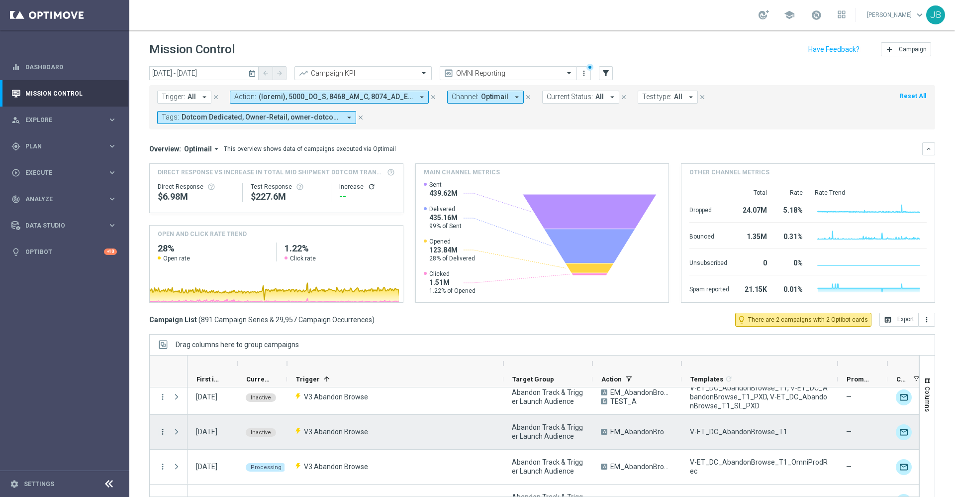
click at [162, 434] on icon "more_vert" at bounding box center [162, 431] width 9 height 9
click at [215, 341] on span "Campaign Details" at bounding box center [207, 341] width 50 height 7
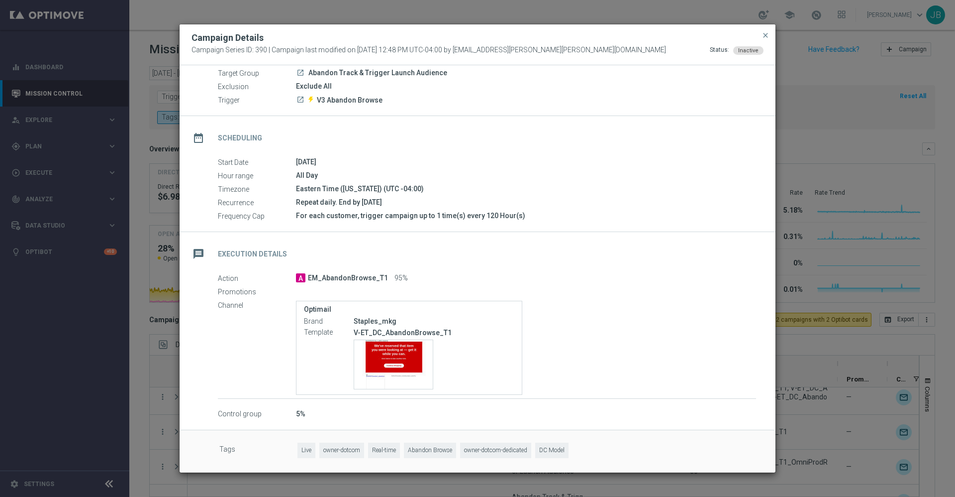
scroll to position [0, 0]
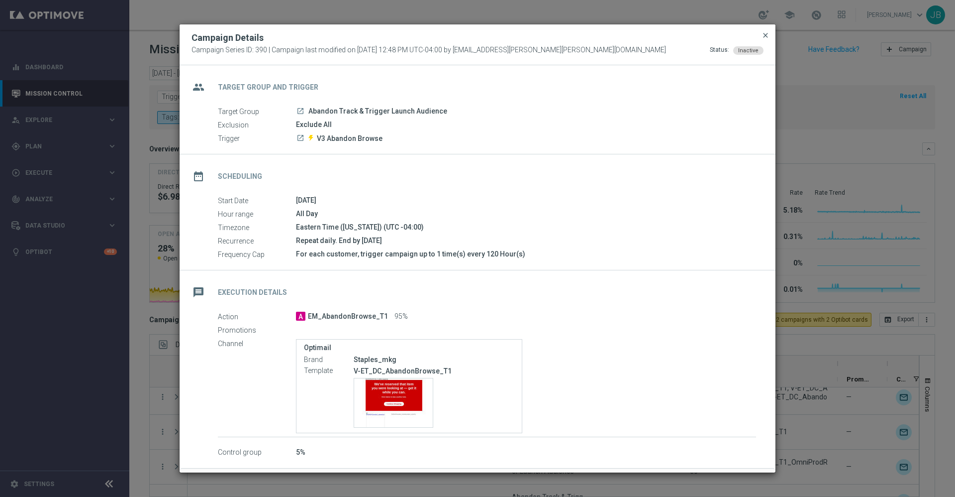
click at [762, 37] on span "close" at bounding box center [766, 35] width 8 height 8
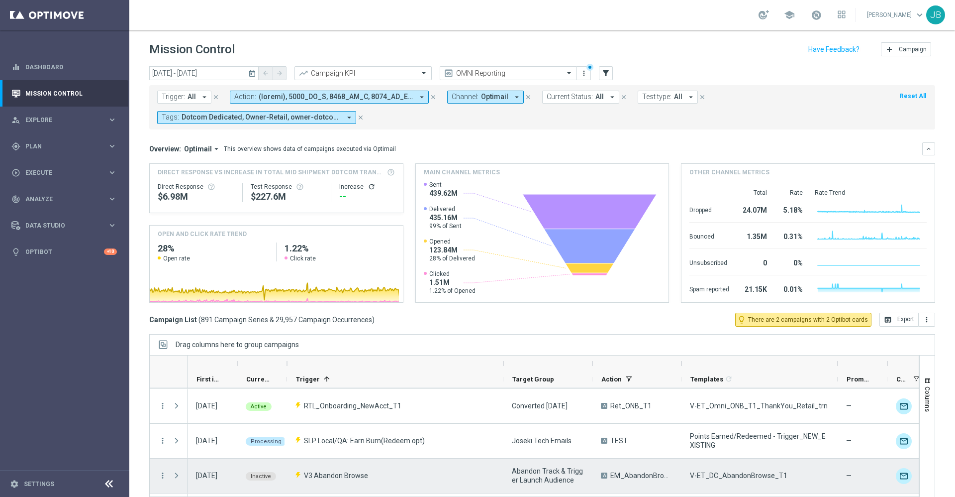
scroll to position [527, 0]
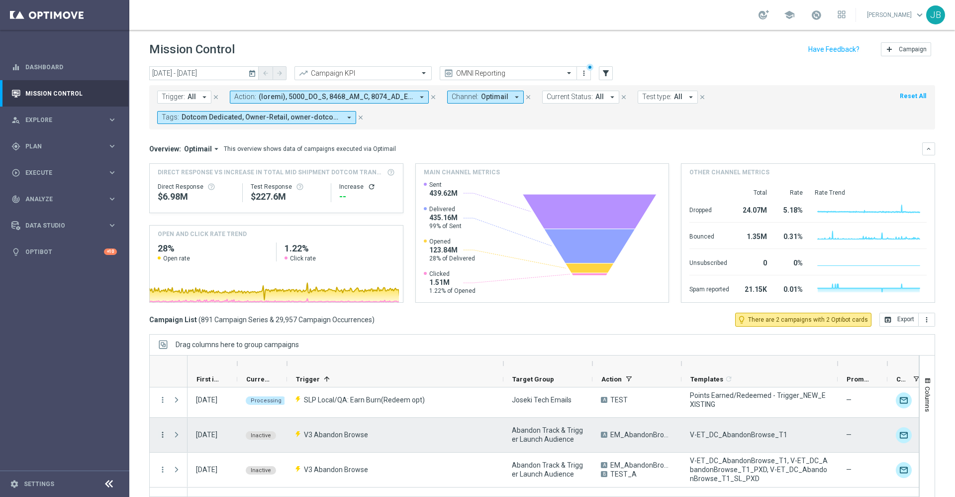
click at [164, 436] on icon "more_vert" at bounding box center [162, 434] width 9 height 9
click at [224, 374] on span "Channel Metrics" at bounding box center [205, 372] width 47 height 7
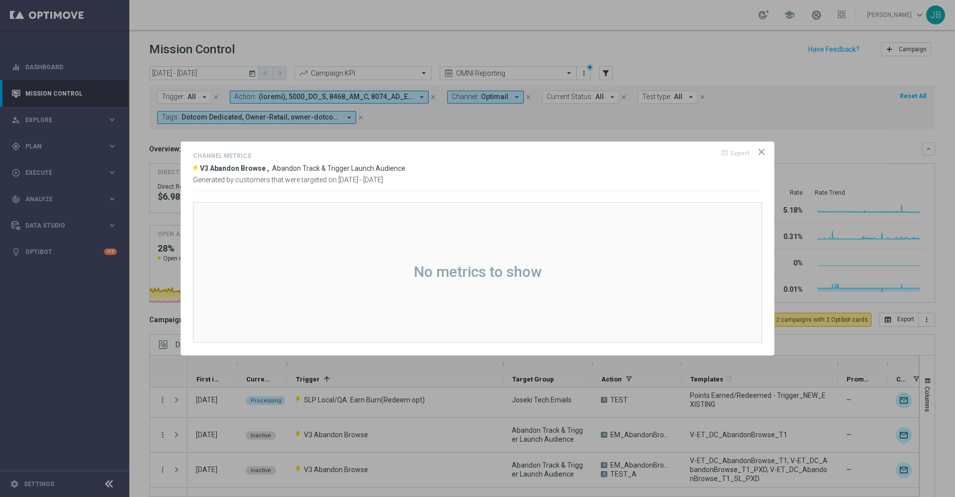
click at [762, 154] on icon "icon" at bounding box center [762, 152] width 10 height 10
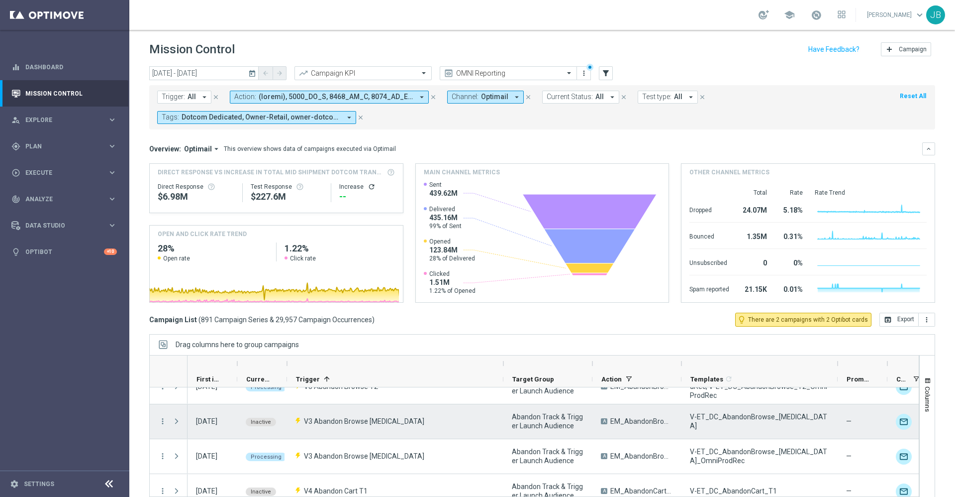
scroll to position [744, 0]
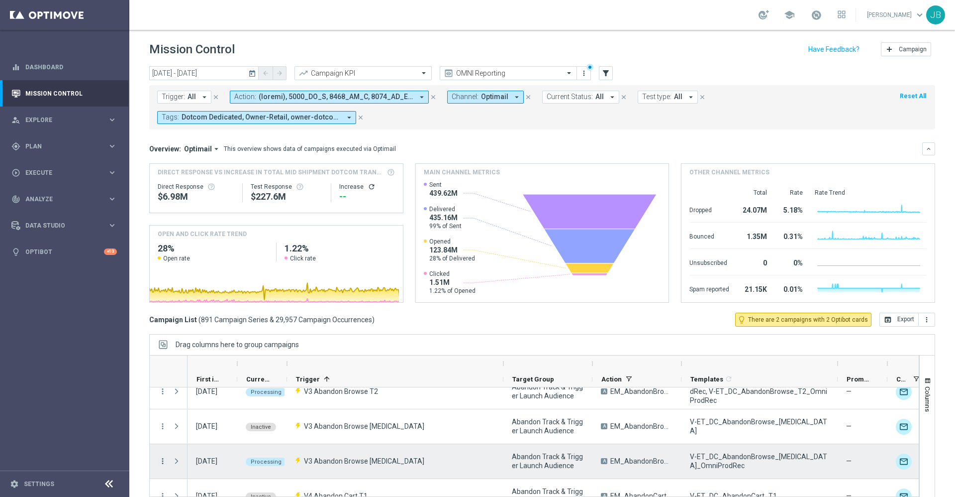
click at [162, 462] on icon "more_vert" at bounding box center [162, 460] width 9 height 9
click at [218, 398] on span "Channel Metrics" at bounding box center [205, 398] width 47 height 7
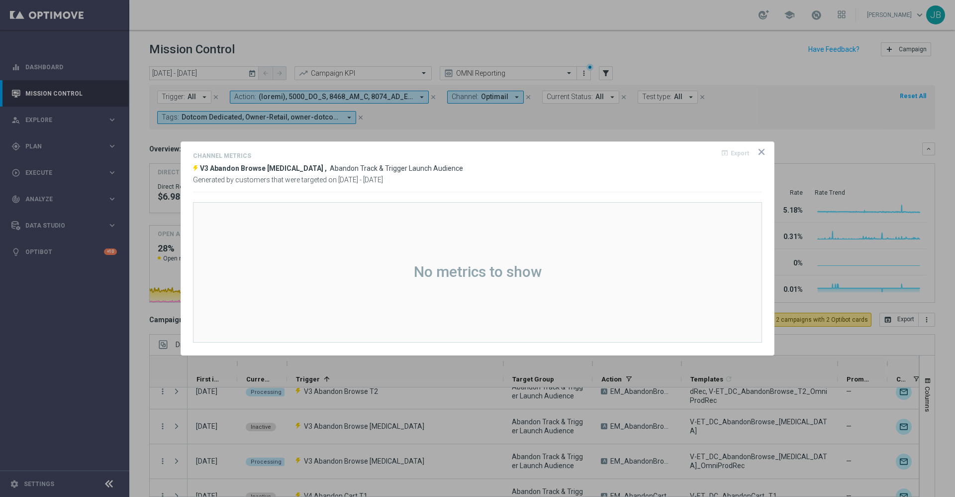
click at [761, 156] on icon "icon" at bounding box center [762, 152] width 10 height 10
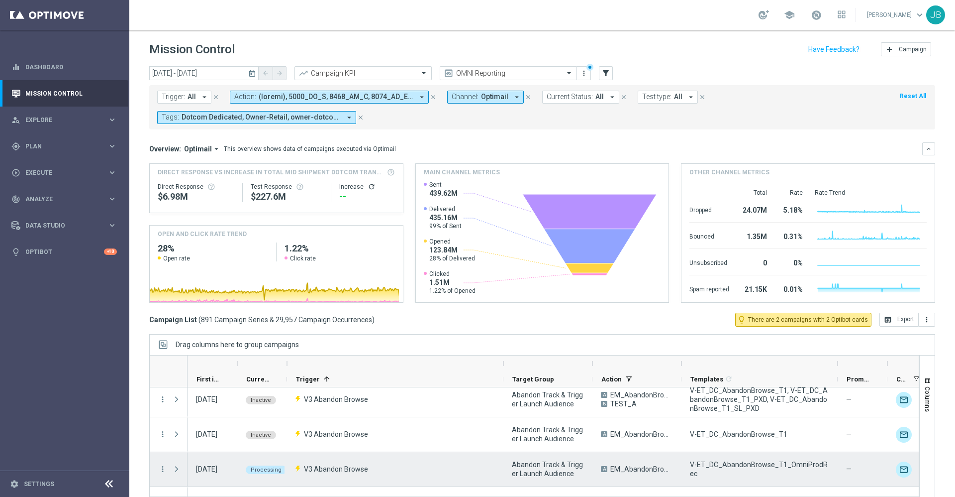
scroll to position [619, 0]
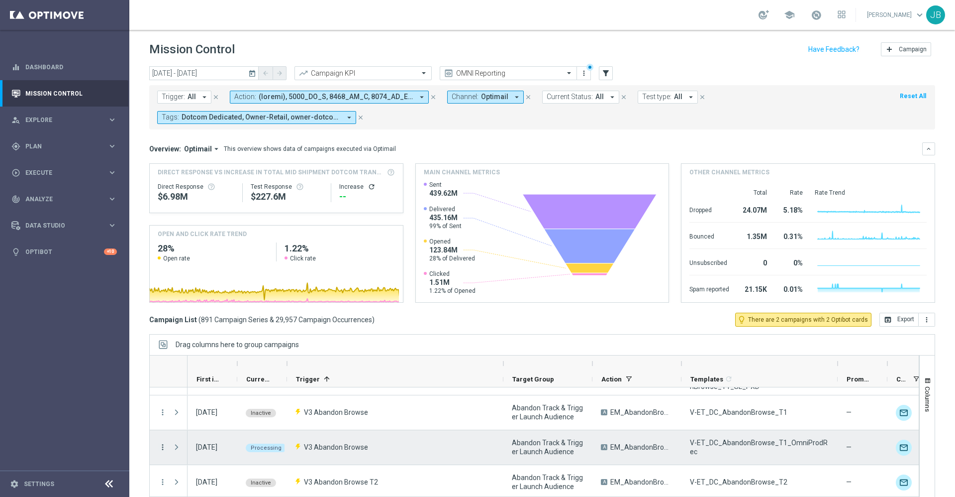
click at [164, 446] on icon "more_vert" at bounding box center [162, 446] width 9 height 9
click at [208, 358] on span "Campaign Details" at bounding box center [207, 356] width 50 height 7
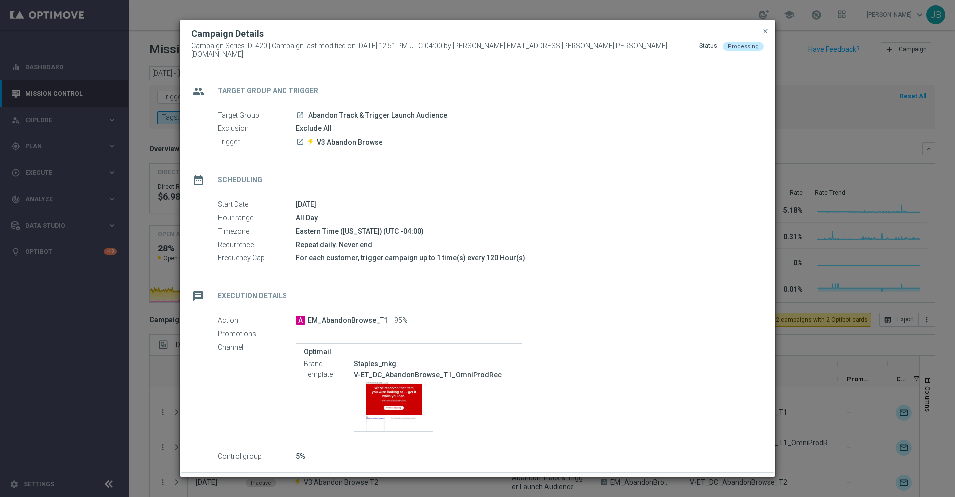
scroll to position [38, 0]
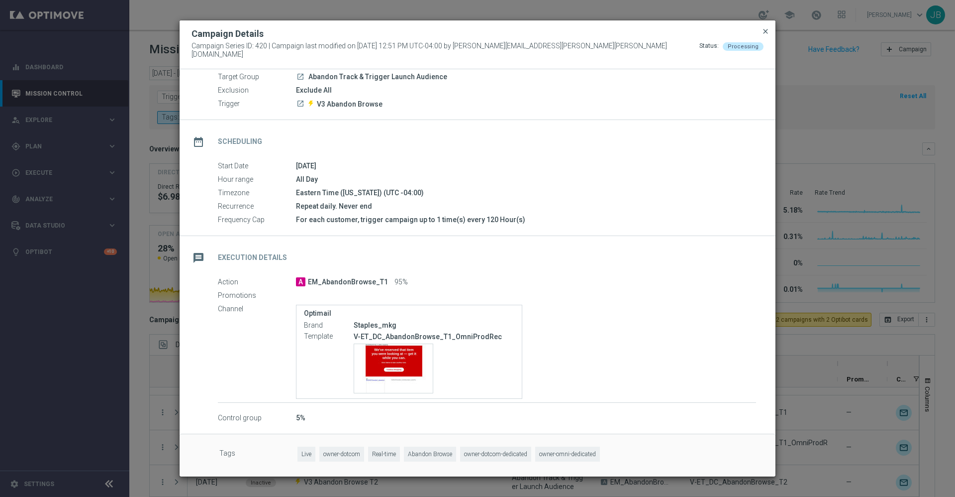
click at [767, 35] on span "close" at bounding box center [766, 31] width 8 height 8
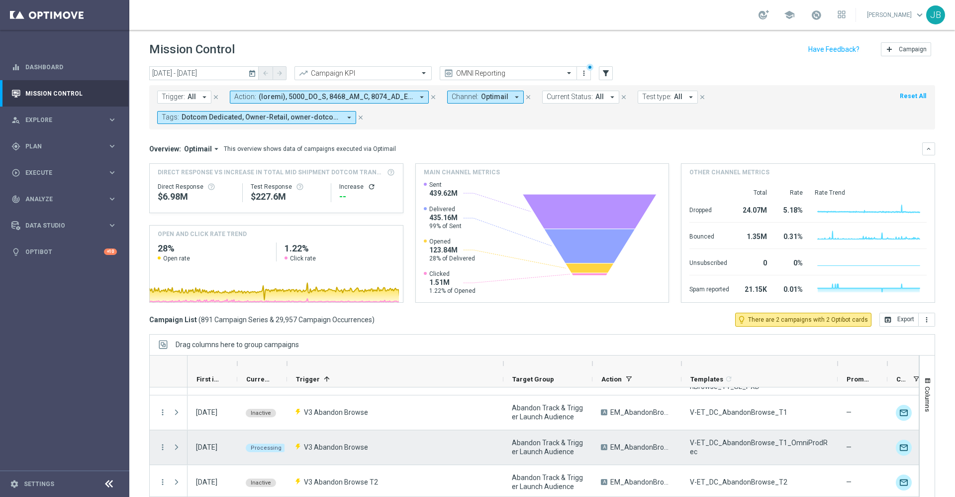
scroll to position [625, 0]
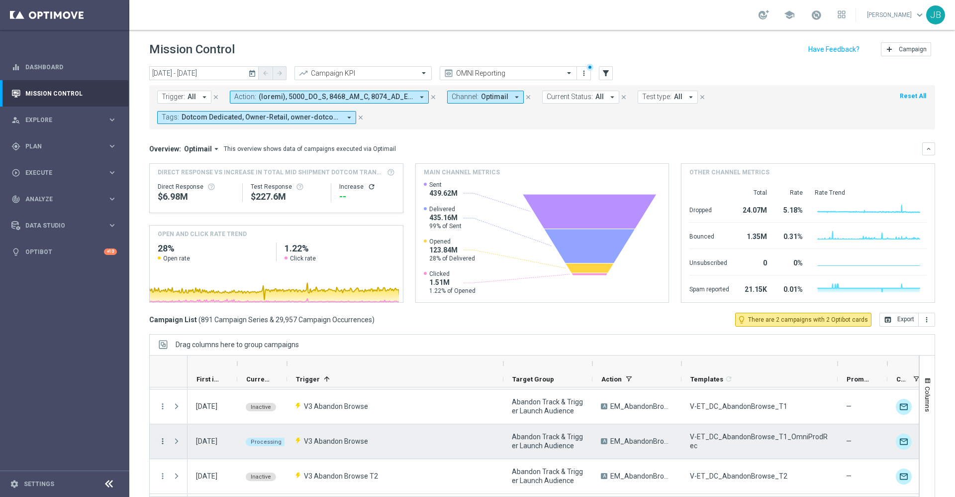
click at [163, 441] on icon "more_vert" at bounding box center [162, 440] width 9 height 9
click at [214, 378] on span "Channel Metrics" at bounding box center [205, 378] width 47 height 7
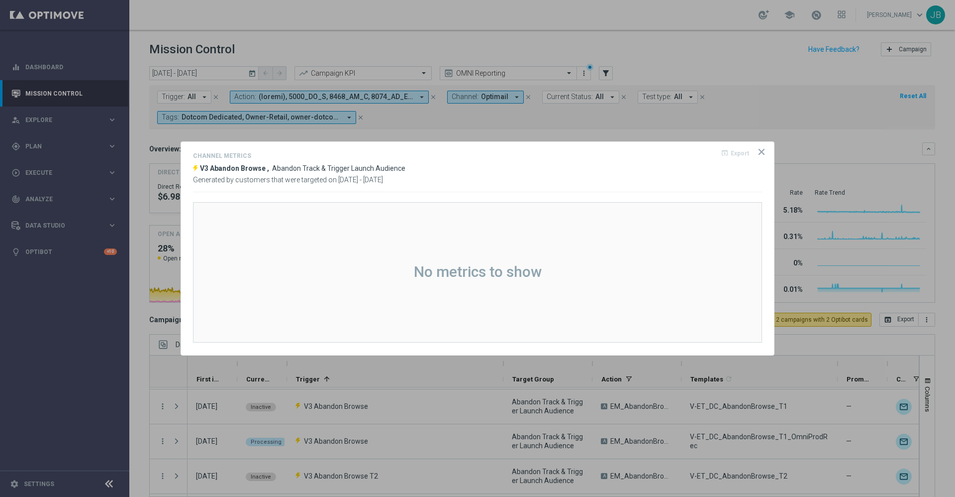
click at [764, 154] on icon "icon" at bounding box center [761, 151] width 5 height 5
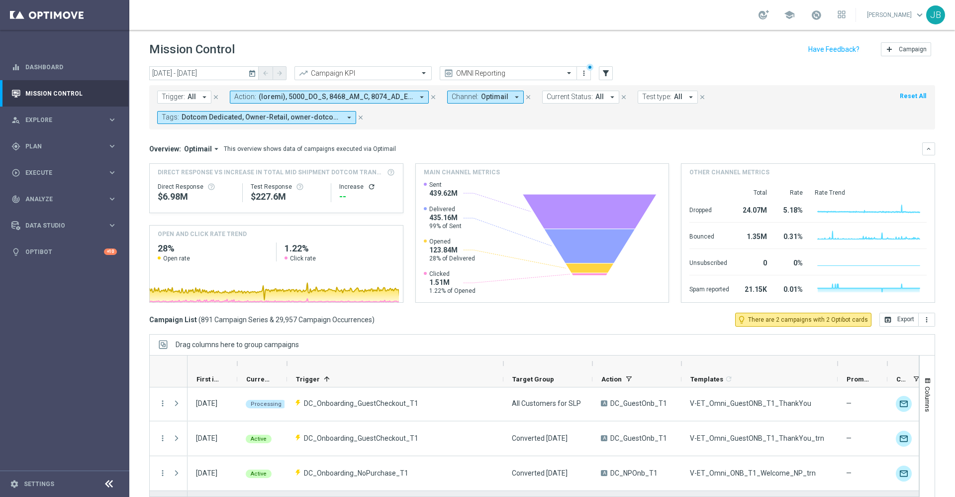
scroll to position [0, 0]
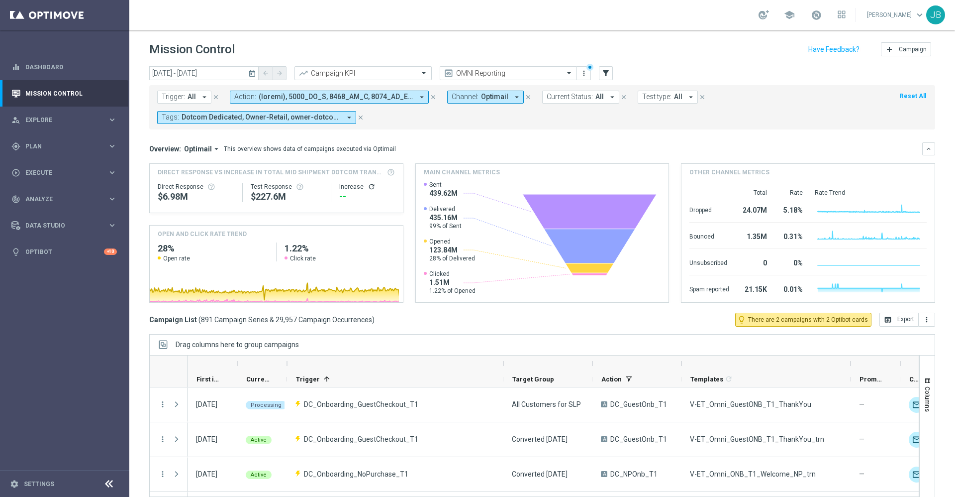
drag, startPoint x: 838, startPoint y: 371, endPoint x: 849, endPoint y: 370, distance: 11.0
click at [849, 370] on div at bounding box center [851, 363] width 4 height 16
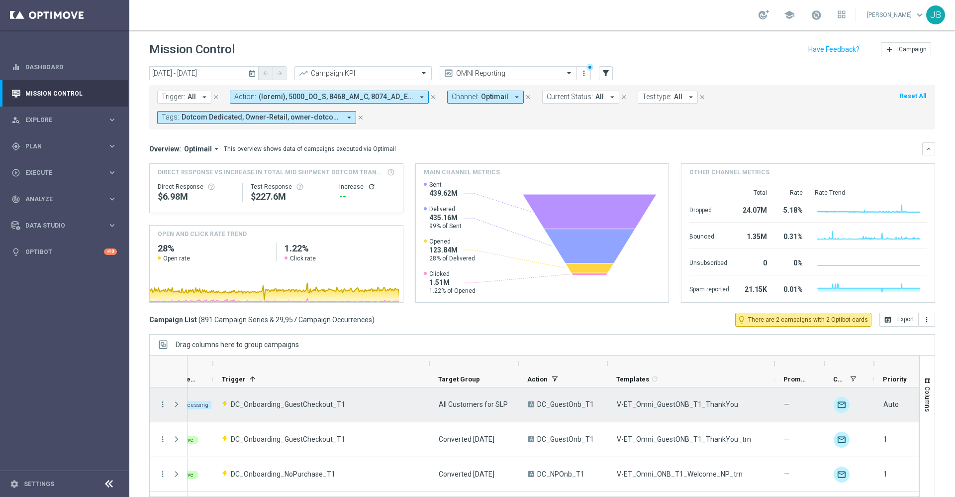
scroll to position [0, 74]
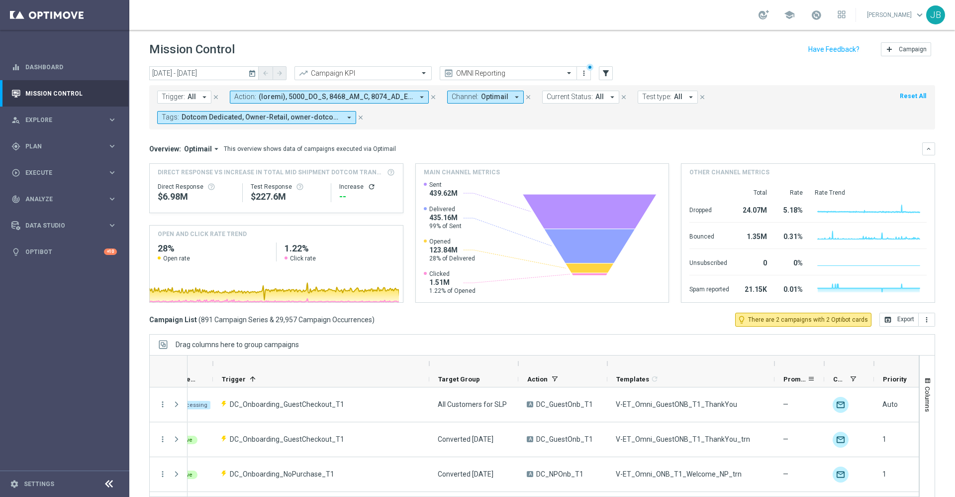
click at [798, 381] on span "Promotions" at bounding box center [796, 378] width 24 height 7
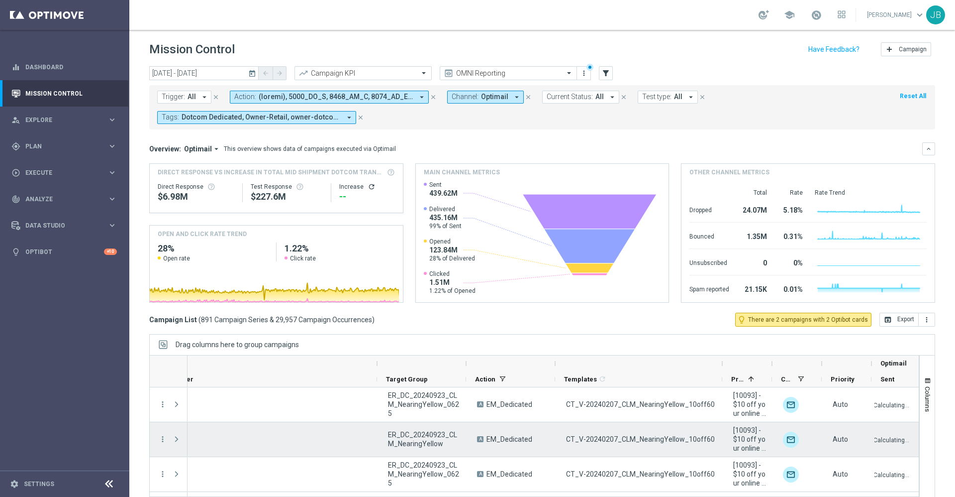
scroll to position [0, 126]
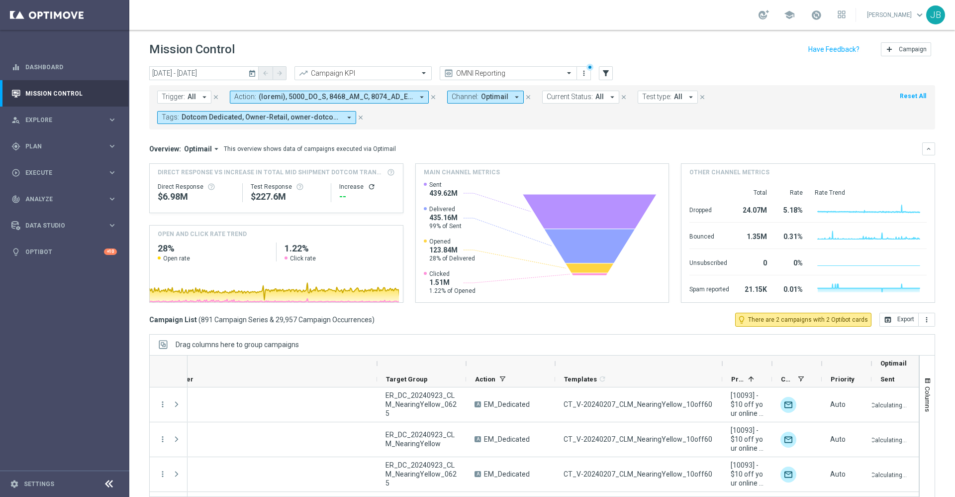
click at [769, 363] on div at bounding box center [747, 363] width 50 height 16
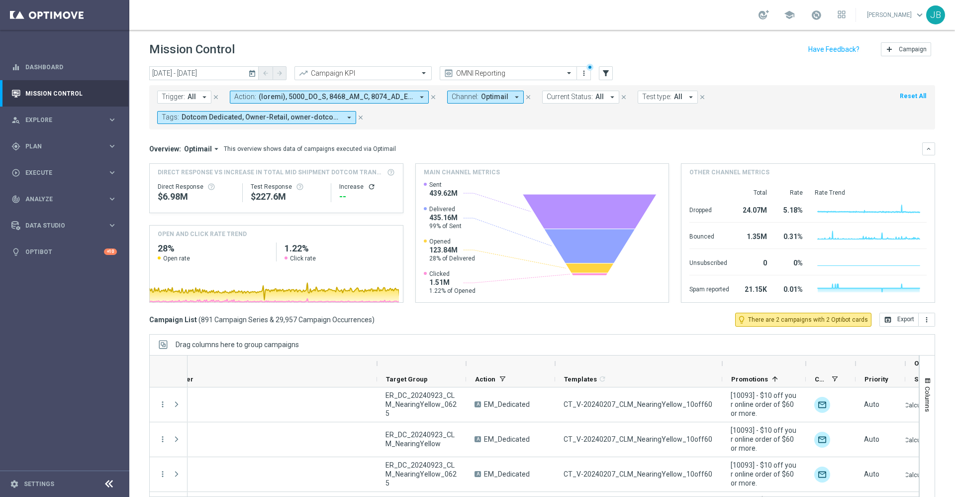
drag, startPoint x: 774, startPoint y: 363, endPoint x: 814, endPoint y: 360, distance: 40.9
click at [808, 360] on div at bounding box center [806, 363] width 4 height 16
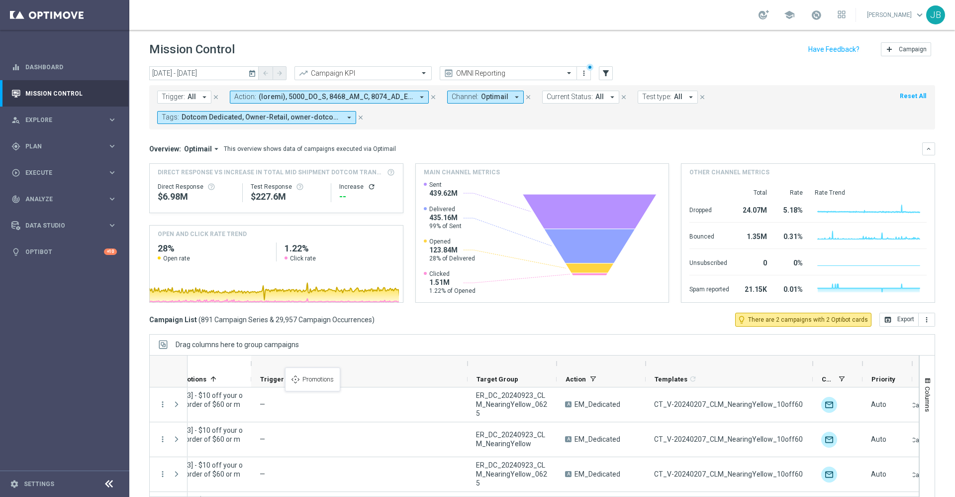
drag, startPoint x: 756, startPoint y: 379, endPoint x: 290, endPoint y: 373, distance: 466.2
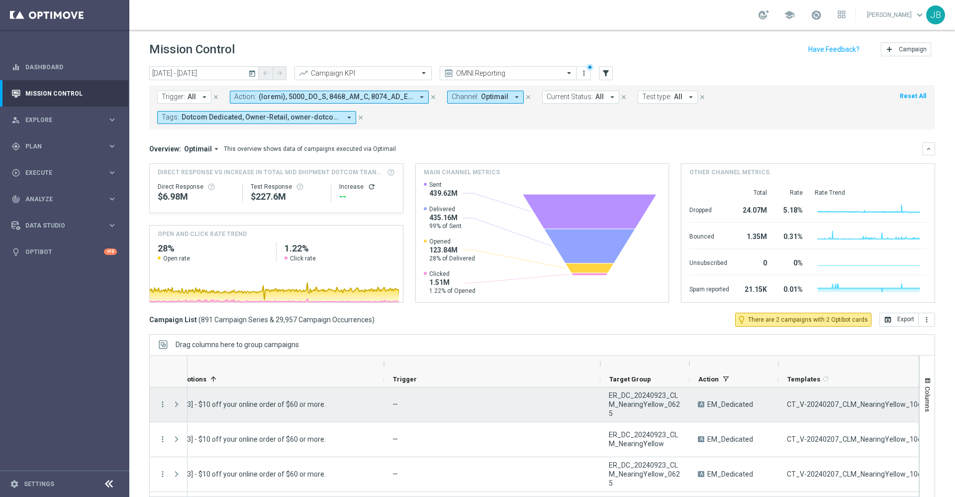
drag, startPoint x: 252, startPoint y: 362, endPoint x: 398, endPoint y: 398, distance: 149.6
click at [398, 398] on div at bounding box center [534, 431] width 770 height 153
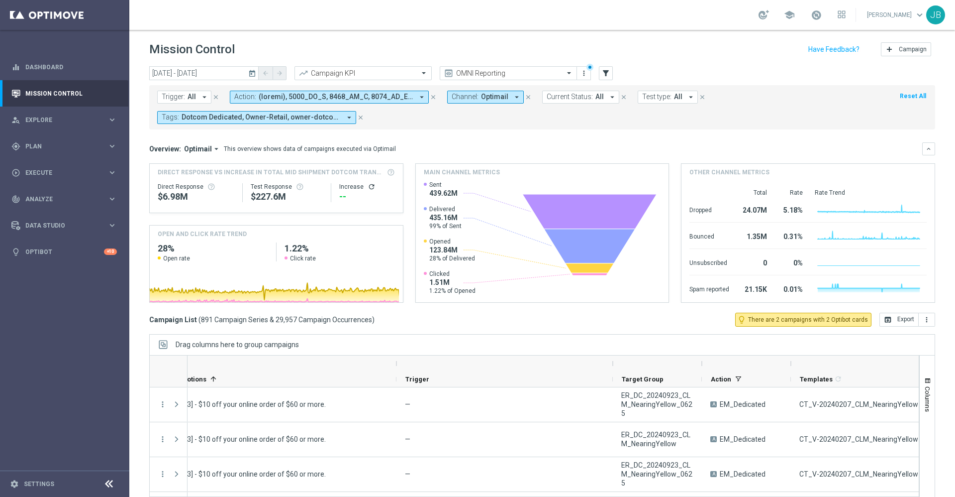
click at [646, 369] on div at bounding box center [657, 363] width 71 height 16
drag, startPoint x: 646, startPoint y: 383, endPoint x: 590, endPoint y: 380, distance: 55.8
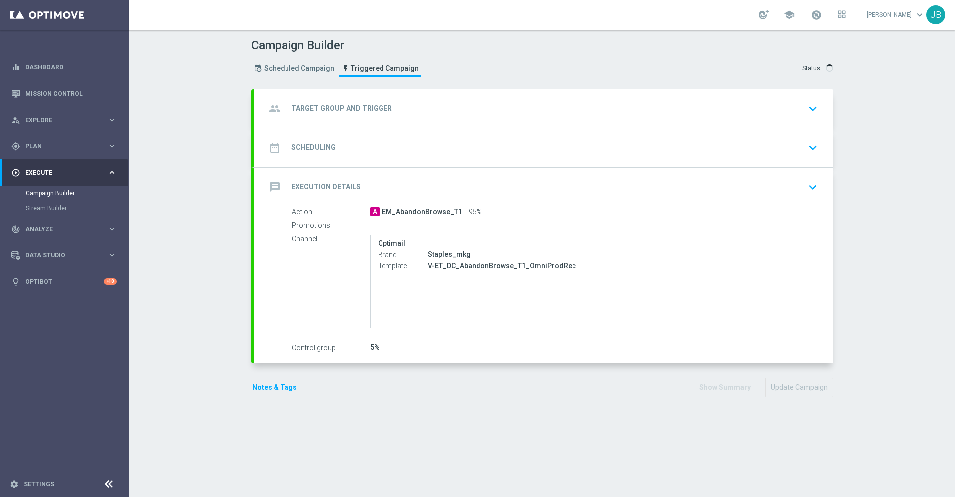
type input "Eastern Time ([US_STATE]) (UTC -04:00)"
type input "1"
type input "Day"
type input "Abandon Track & Trigger Launch Audience"
type input "V3 Abandon Browse"
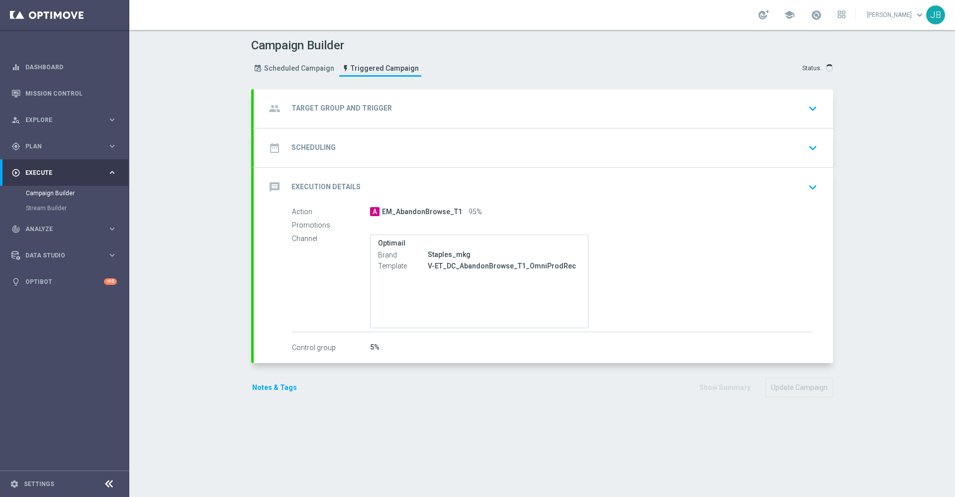
checkbox input "true"
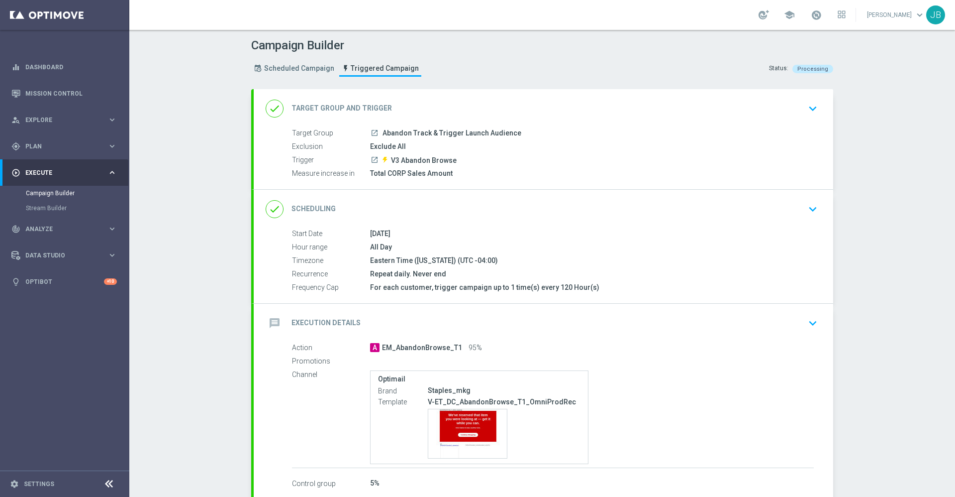
click at [316, 209] on h2 "Scheduling" at bounding box center [314, 208] width 44 height 9
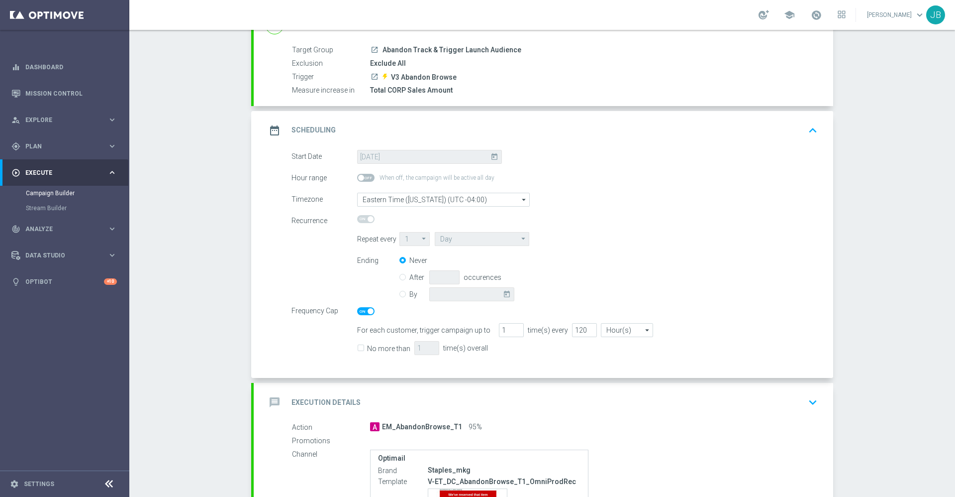
scroll to position [78, 0]
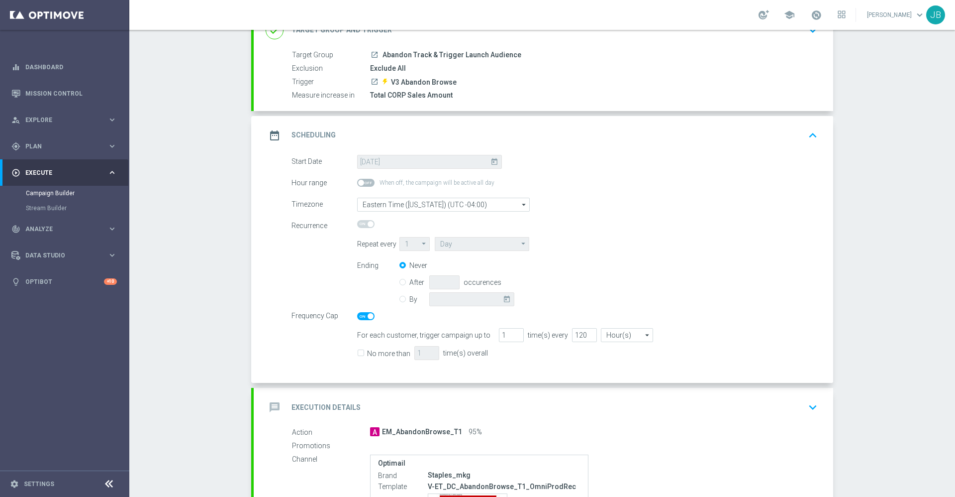
click at [311, 51] on label "Target Group" at bounding box center [331, 55] width 78 height 9
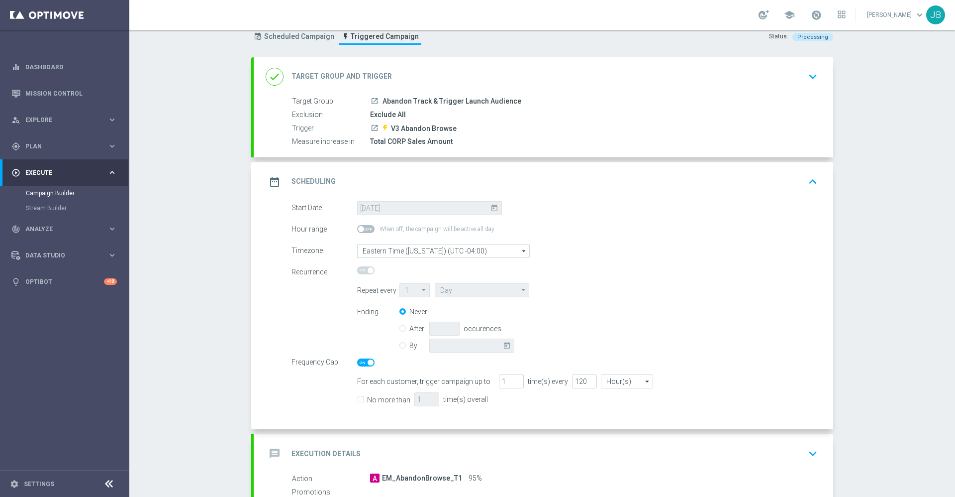
scroll to position [31, 0]
click at [310, 73] on h2 "Target Group and Trigger" at bounding box center [342, 77] width 100 height 9
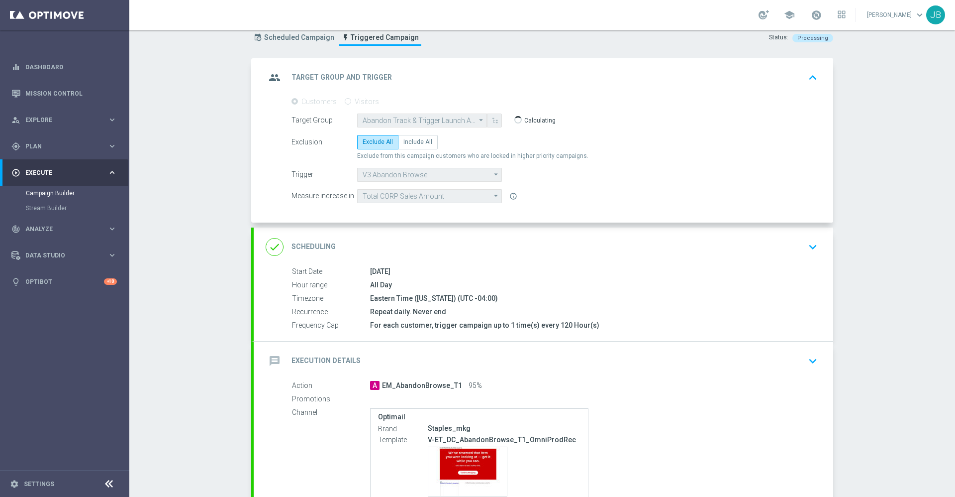
click at [300, 245] on h2 "Scheduling" at bounding box center [314, 246] width 44 height 9
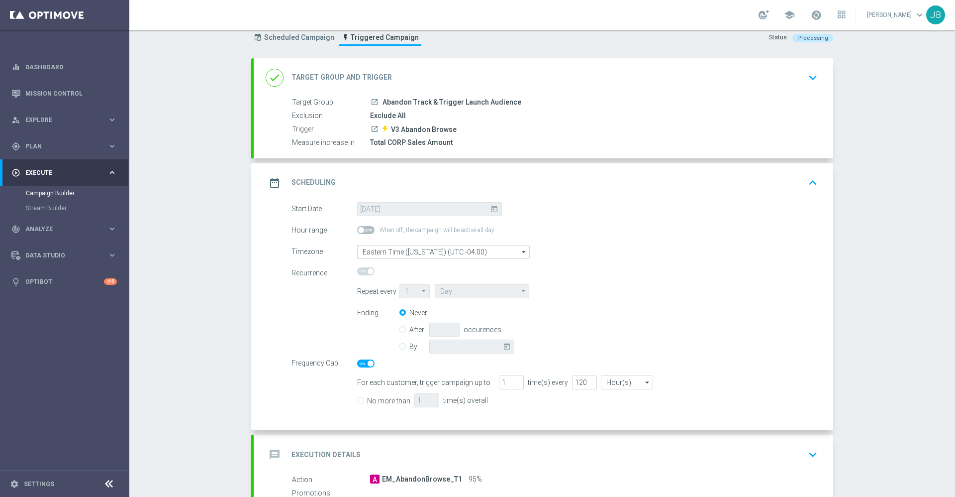
click at [400, 347] on input "By" at bounding box center [403, 344] width 6 height 6
radio input "true"
radio input "false"
click at [503, 346] on icon "today" at bounding box center [508, 344] width 11 height 11
